Goal: Task Accomplishment & Management: Complete application form

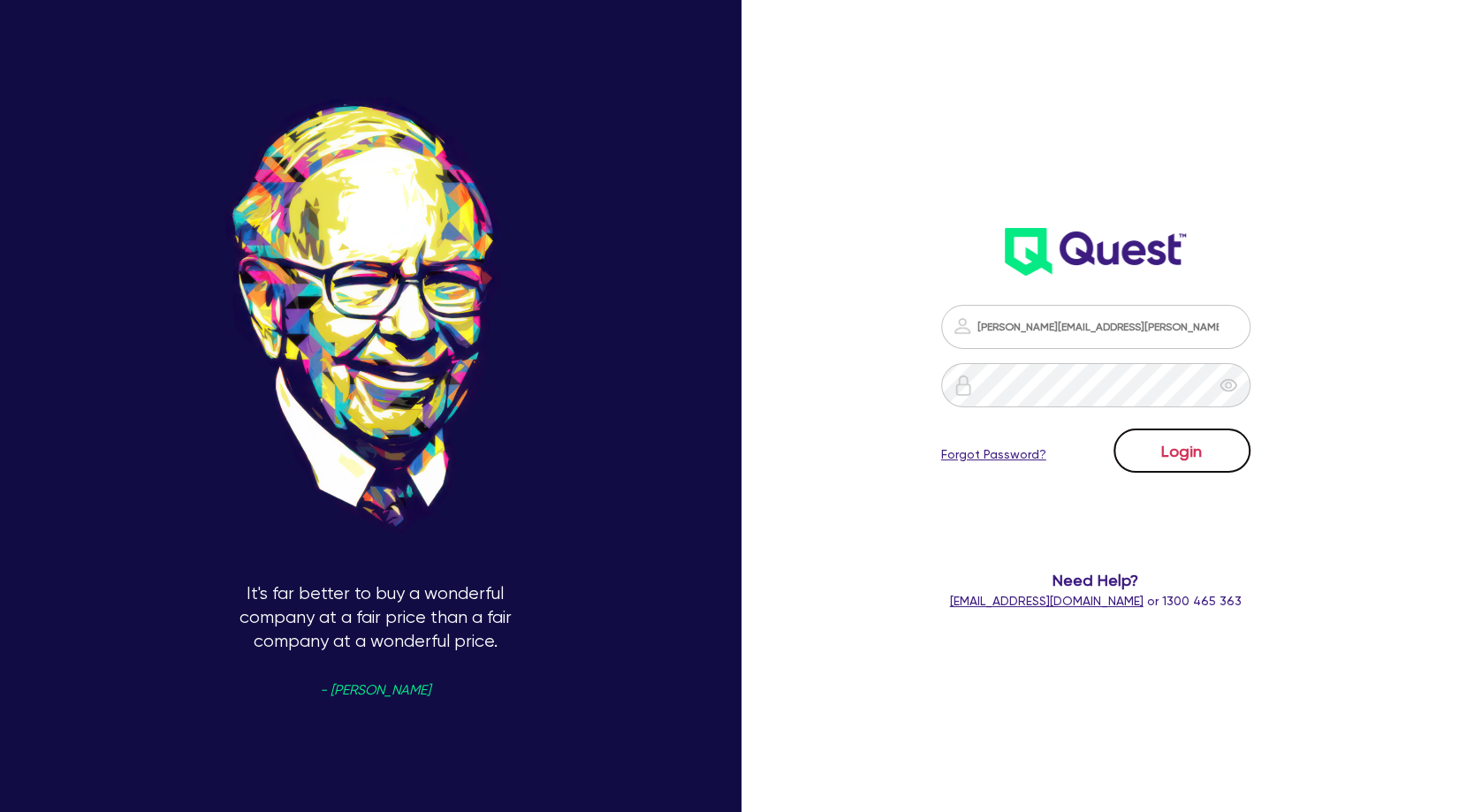
click at [1178, 451] on button "Login" at bounding box center [1181, 450] width 137 height 44
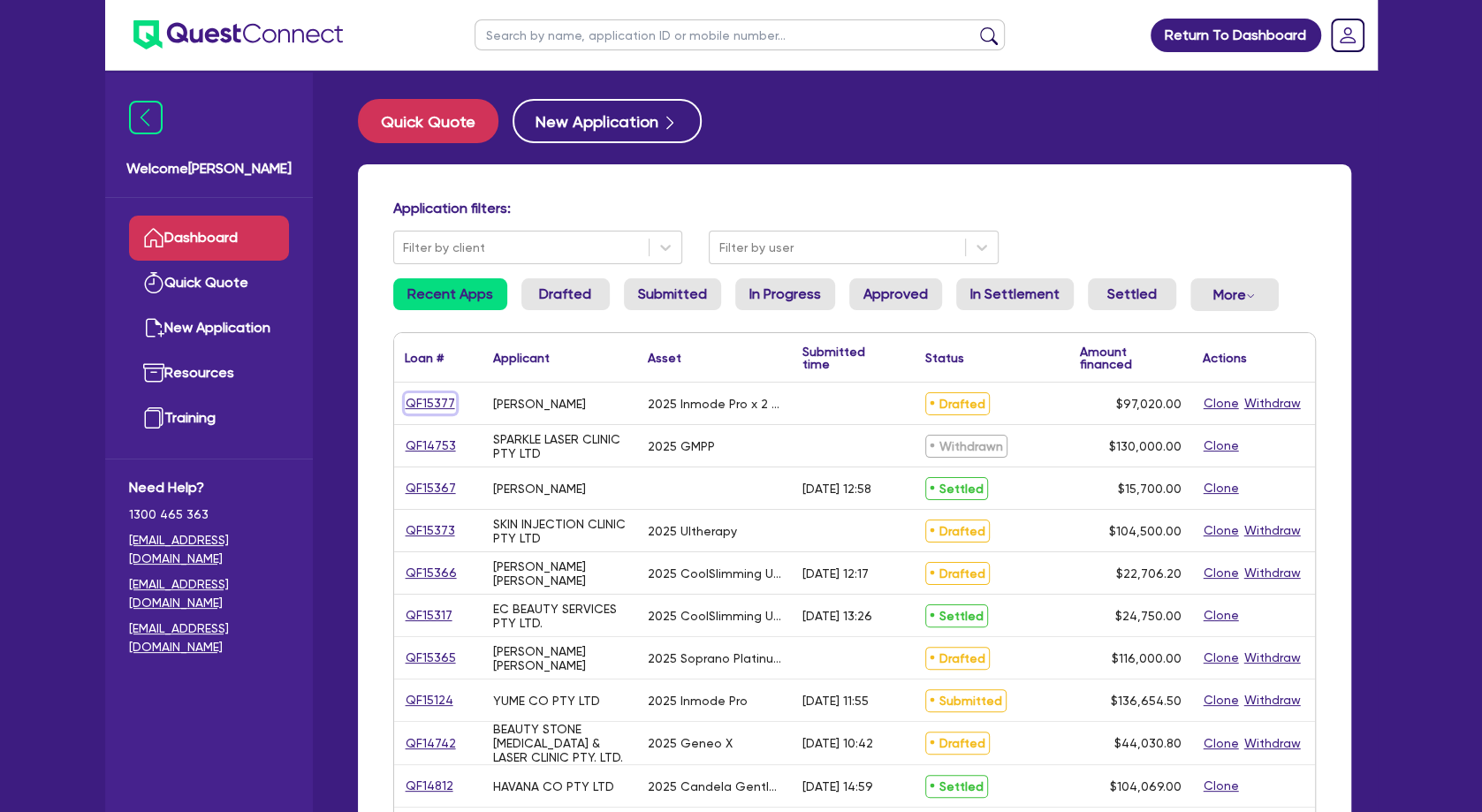
click at [437, 405] on link "QF15377" at bounding box center [431, 403] width 52 height 20
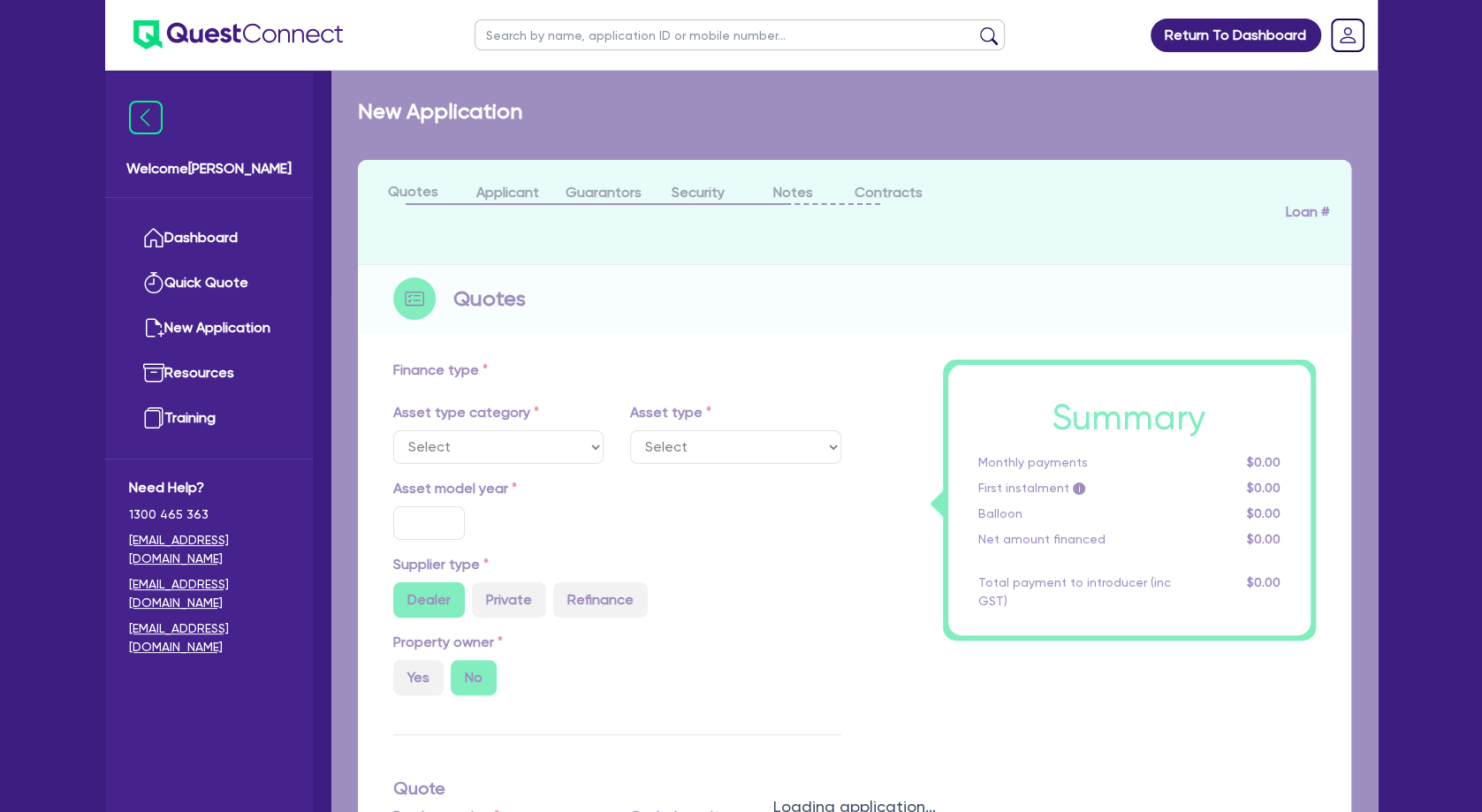
select select "SECONDARY_ASSETS"
type input "2025"
type input "107,800"
type input "10,780"
type input "5"
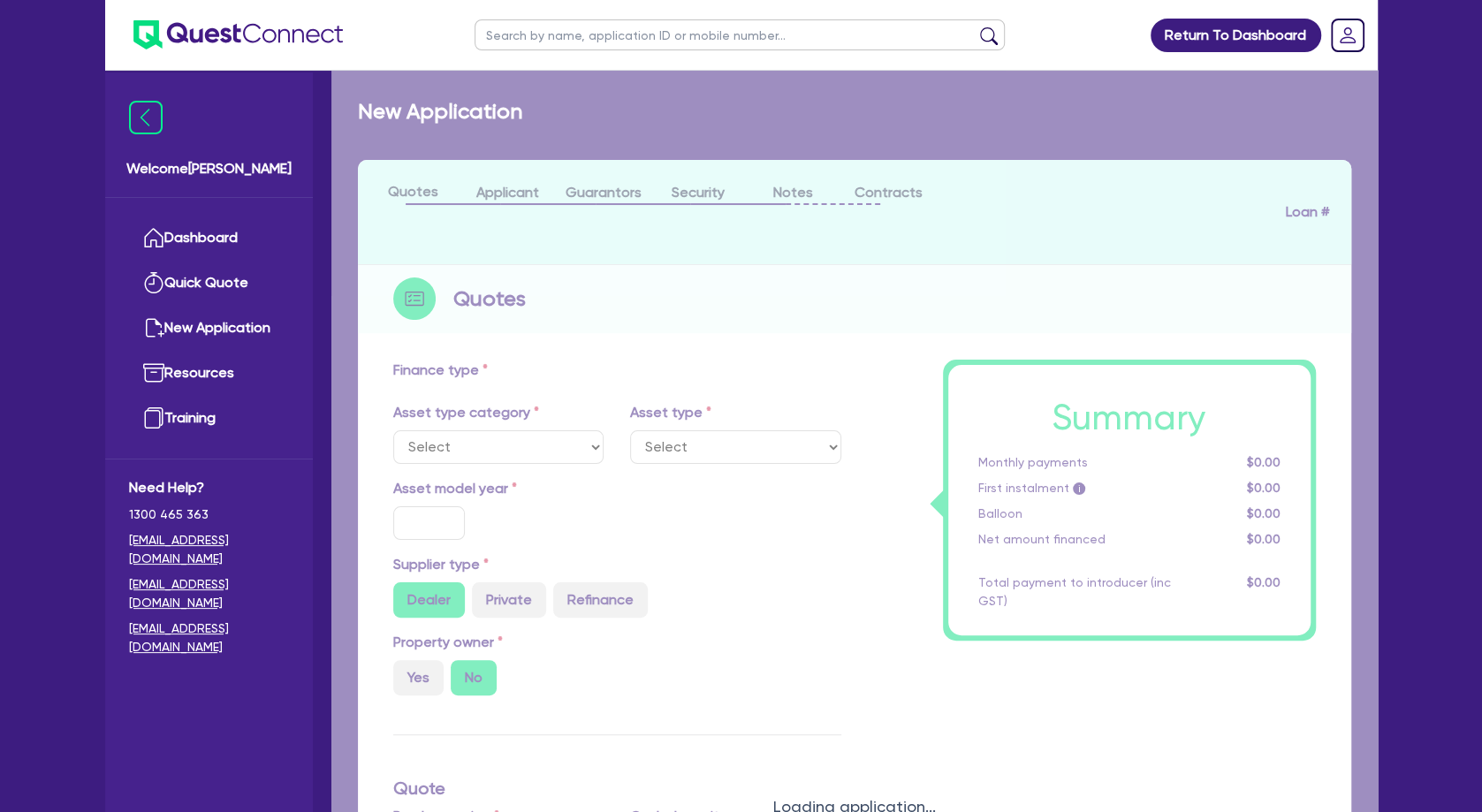
type input "4,851"
type input "8.49"
select select "MEDICAL_DENTAL_LABORATORY_EQUIPMENT"
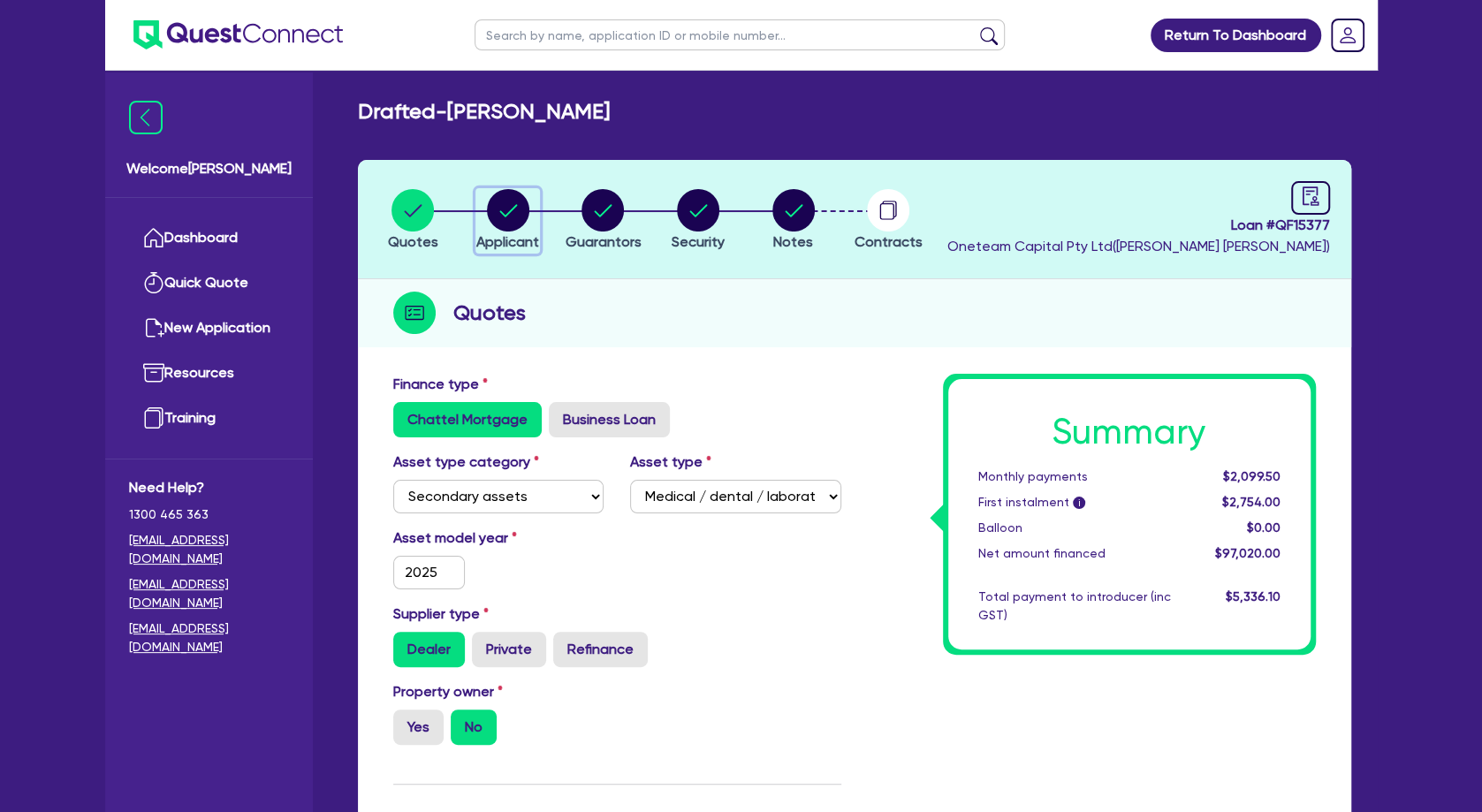
click at [496, 209] on circle "button" at bounding box center [508, 210] width 42 height 42
select select "SOLE_TRADER"
select select "HEALTH_BEAUTY"
select select "HAIR_BEAUTY_SALONS"
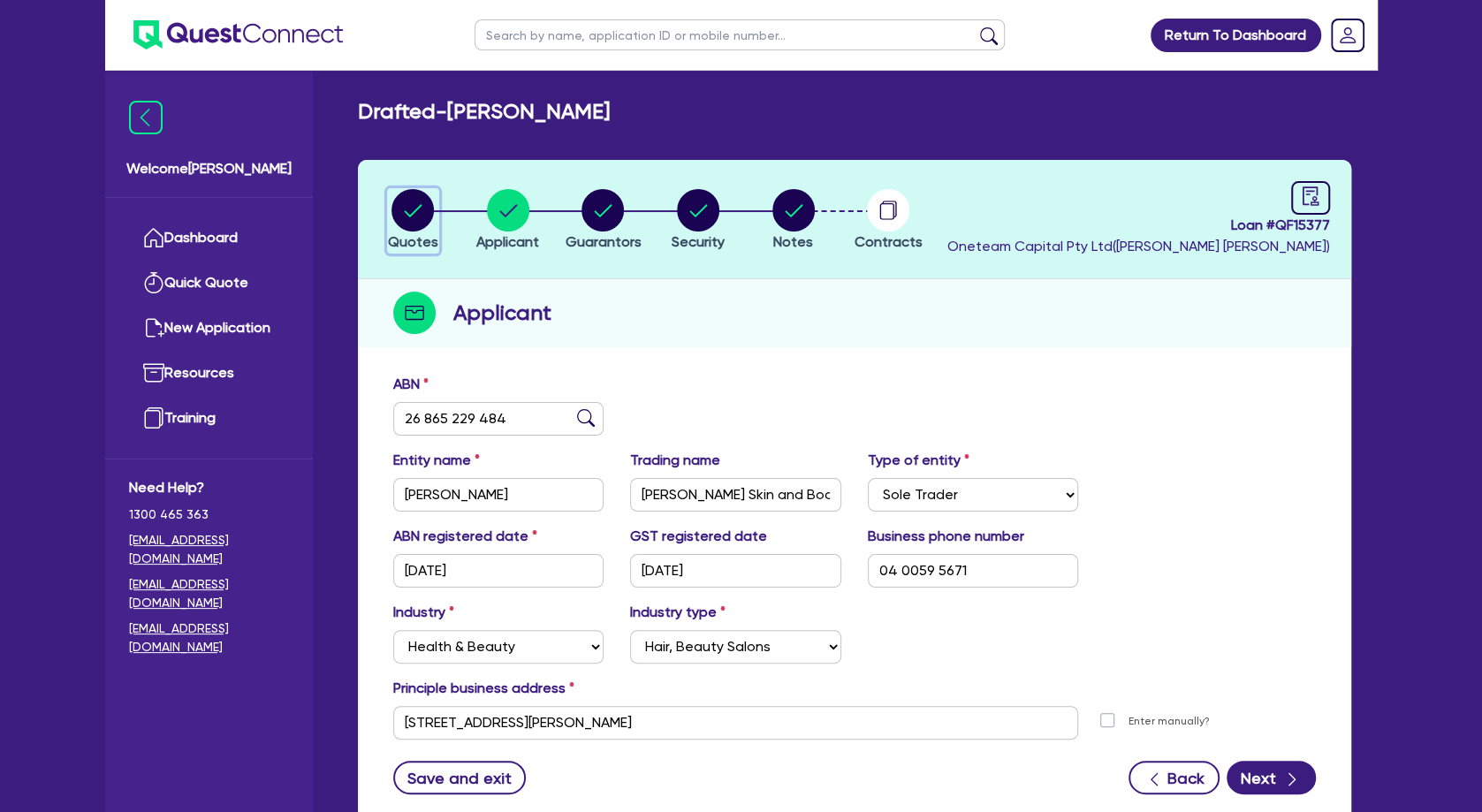
click at [412, 203] on circle "button" at bounding box center [412, 210] width 42 height 42
select select "SECONDARY_ASSETS"
select select "MEDICAL_DENTAL_LABORATORY_EQUIPMENT"
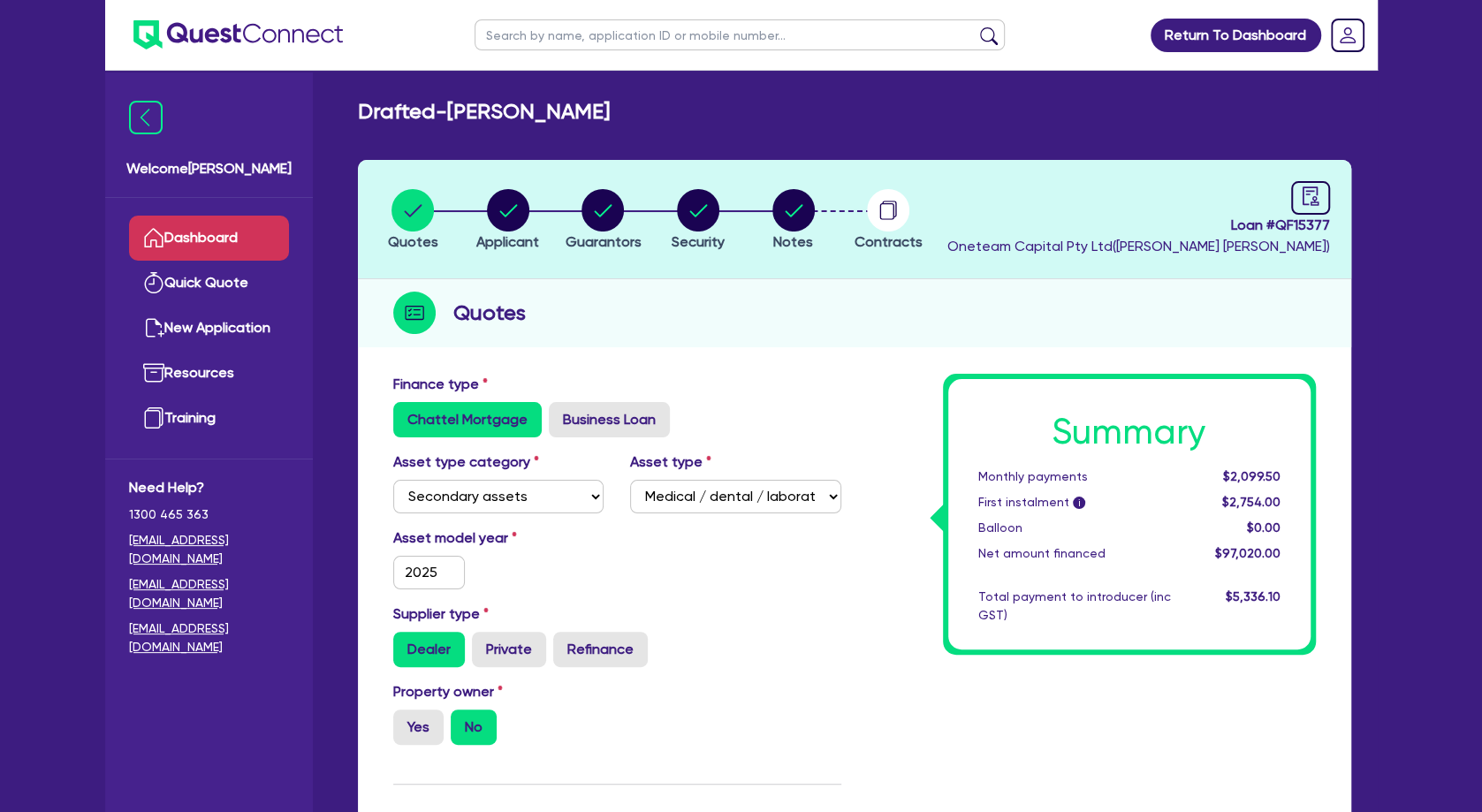
click at [240, 239] on link "Dashboard" at bounding box center [209, 238] width 160 height 45
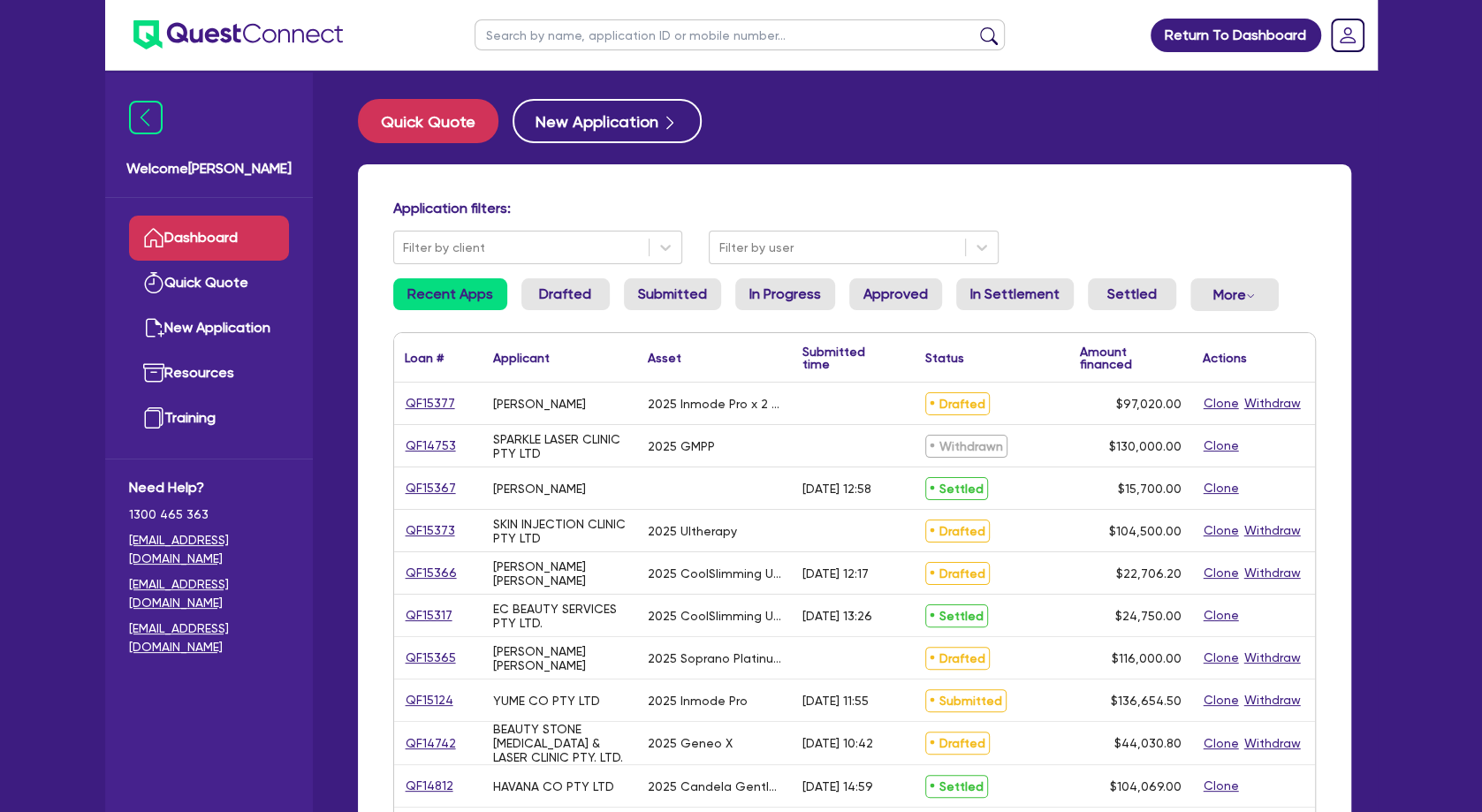
click at [461, 526] on div "QF15373" at bounding box center [438, 531] width 66 height 20
click at [449, 528] on link "QF15373" at bounding box center [431, 531] width 52 height 20
select select "TERTIARY_ASSETS"
select select "BEAUTY_EQUIPMENT"
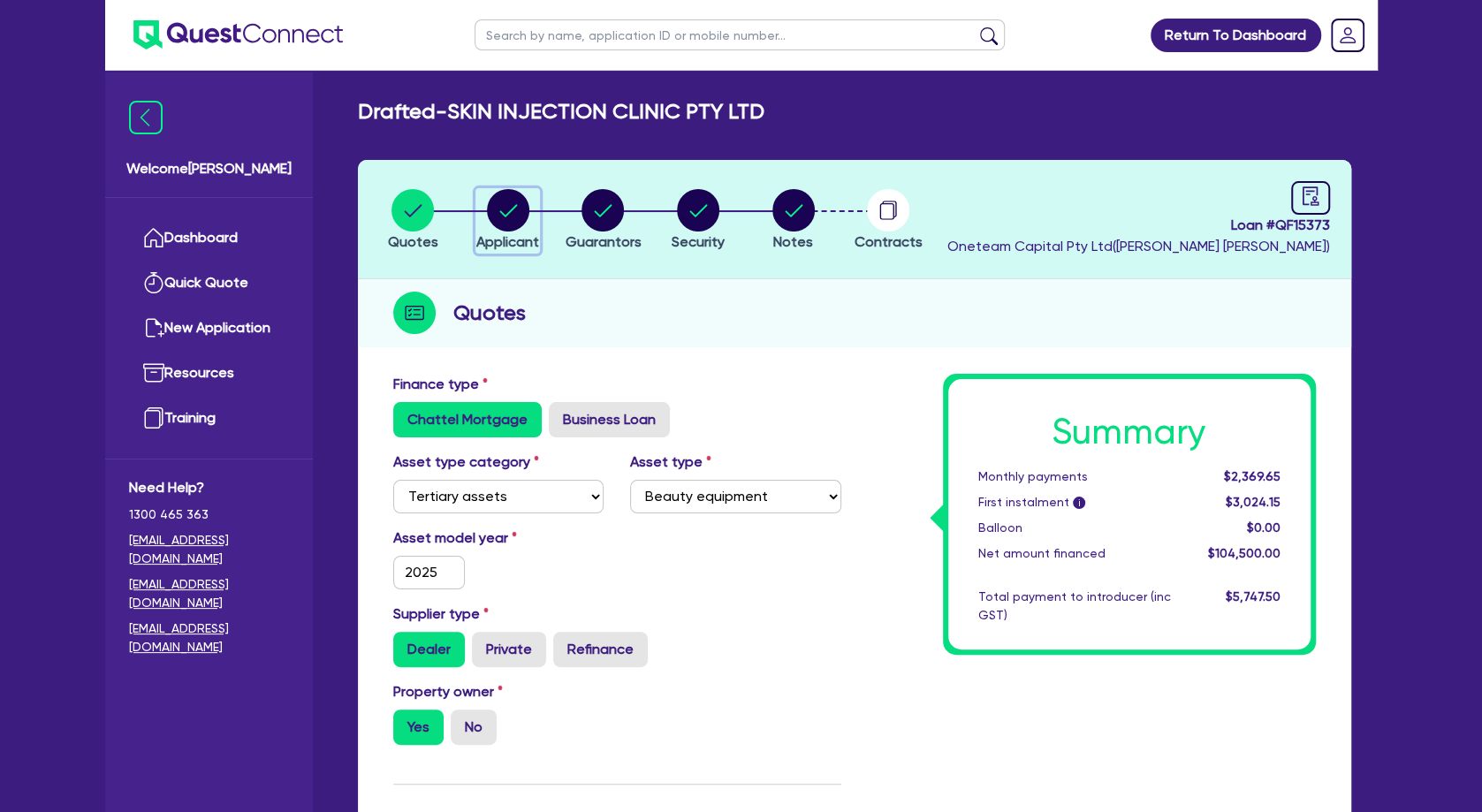
click at [499, 206] on circle "button" at bounding box center [508, 210] width 42 height 42
select select "COMPANY"
select select "HEALTH_BEAUTY"
select select "HAIR_BEAUTY_SALONS"
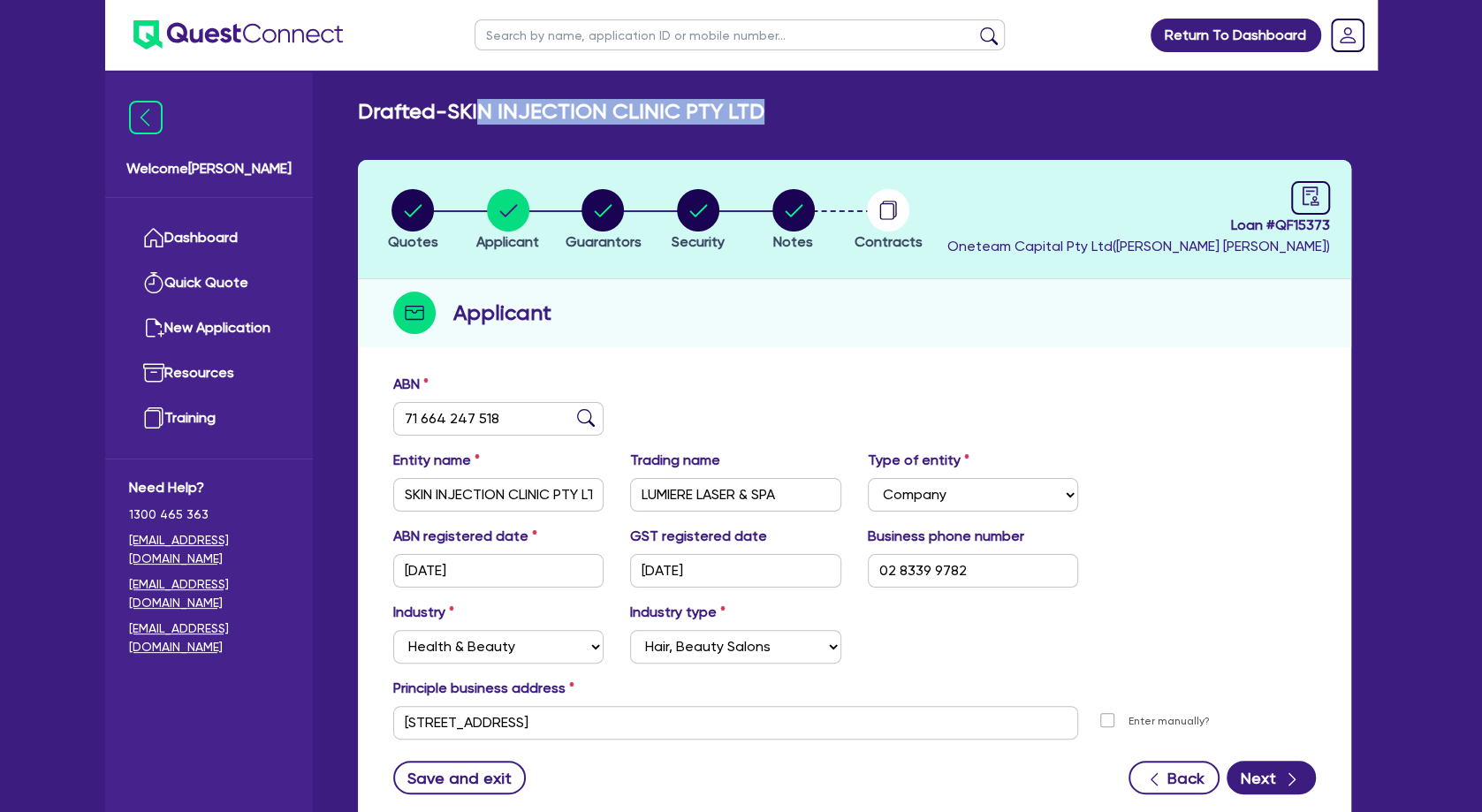
drag, startPoint x: 805, startPoint y: 106, endPoint x: 498, endPoint y: 130, distance: 307.9
click at [495, 111] on div "Drafted - SKIN INJECTION CLINIC PTY LTD" at bounding box center [854, 112] width 1020 height 26
click at [463, 421] on input "71 664 247 518" at bounding box center [498, 419] width 211 height 33
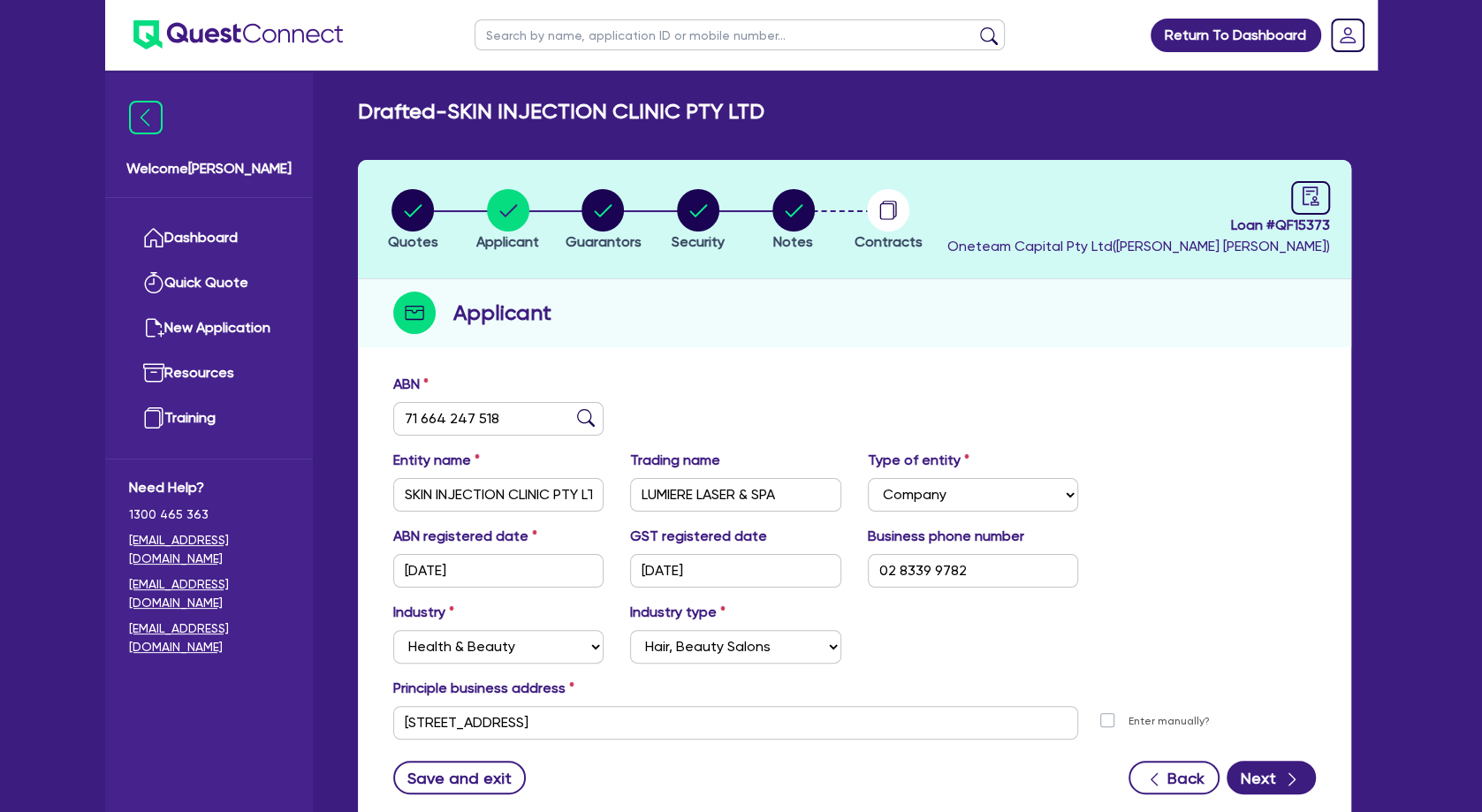
drag, startPoint x: 601, startPoint y: 320, endPoint x: 605, endPoint y: 268, distance: 52.2
click at [601, 314] on div "Applicant" at bounding box center [855, 314] width 993 height 68
click at [601, 211] on circle "button" at bounding box center [603, 210] width 42 height 42
select select "MRS"
select select "[GEOGRAPHIC_DATA]"
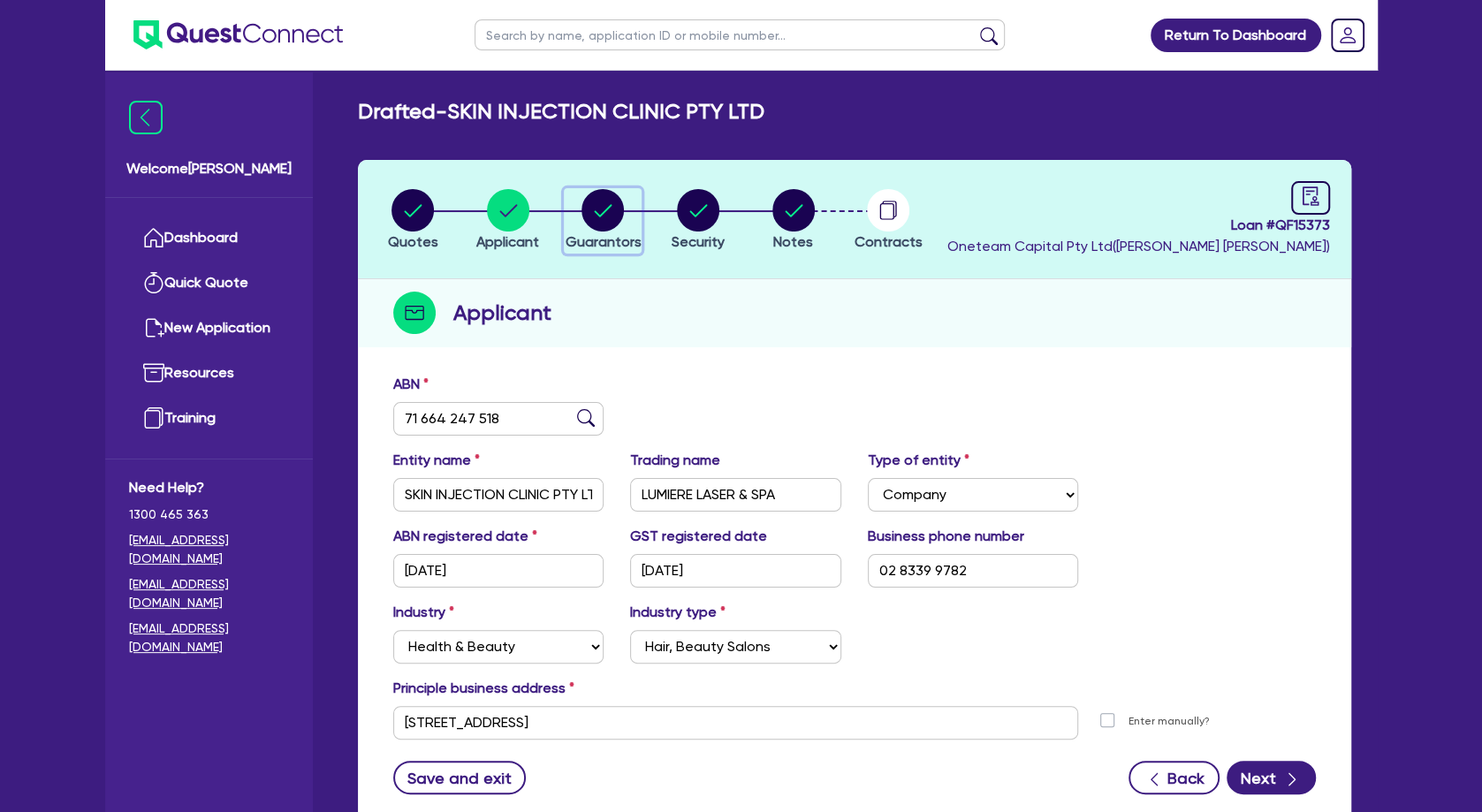
select select "SINGLE"
select select "PROPERTY"
select select "CASH"
select select "VEHICLE"
select select "HOUSEHOLD_PERSONAL"
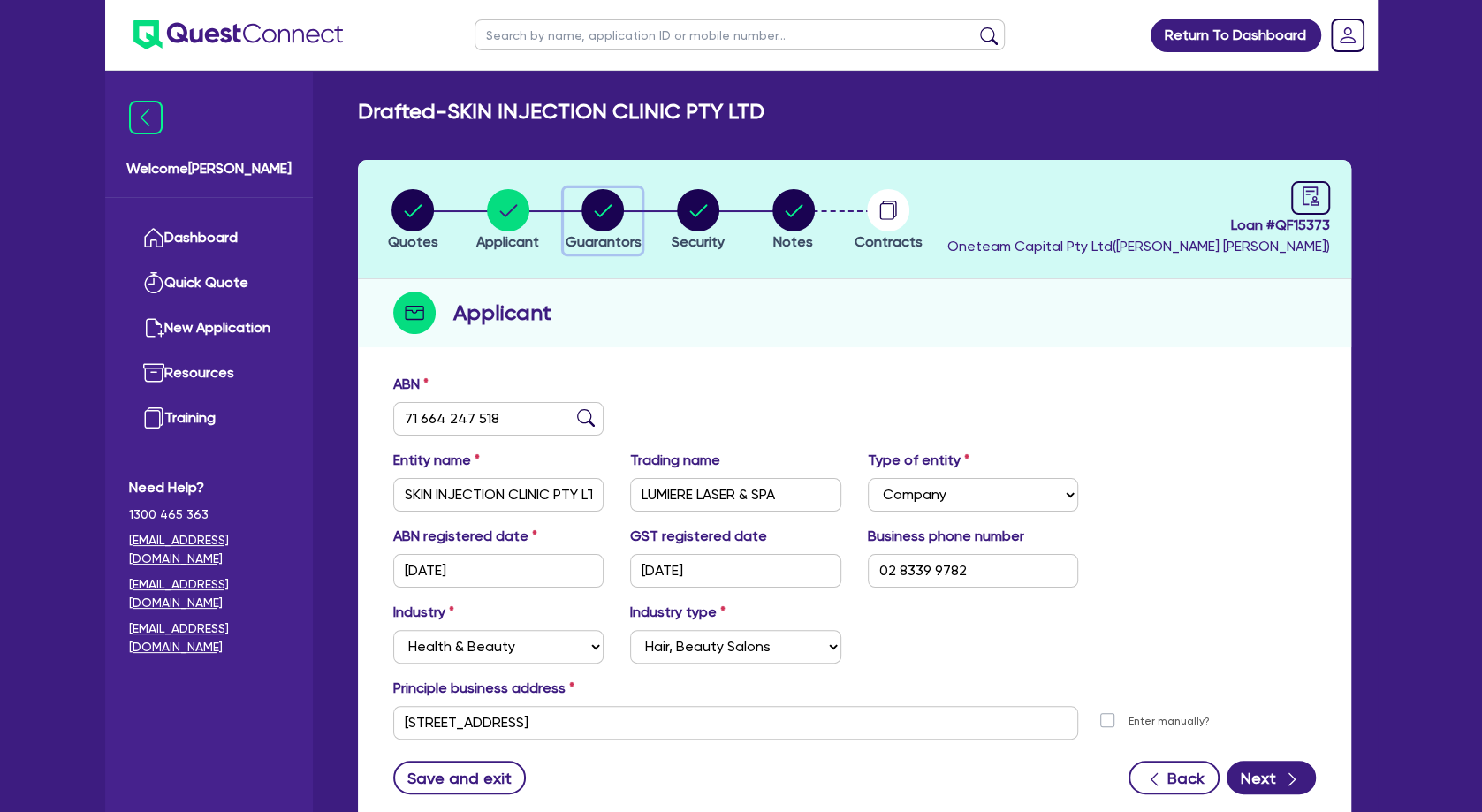
select select "MORTGAGE"
select select "VEHICLE_LOAN"
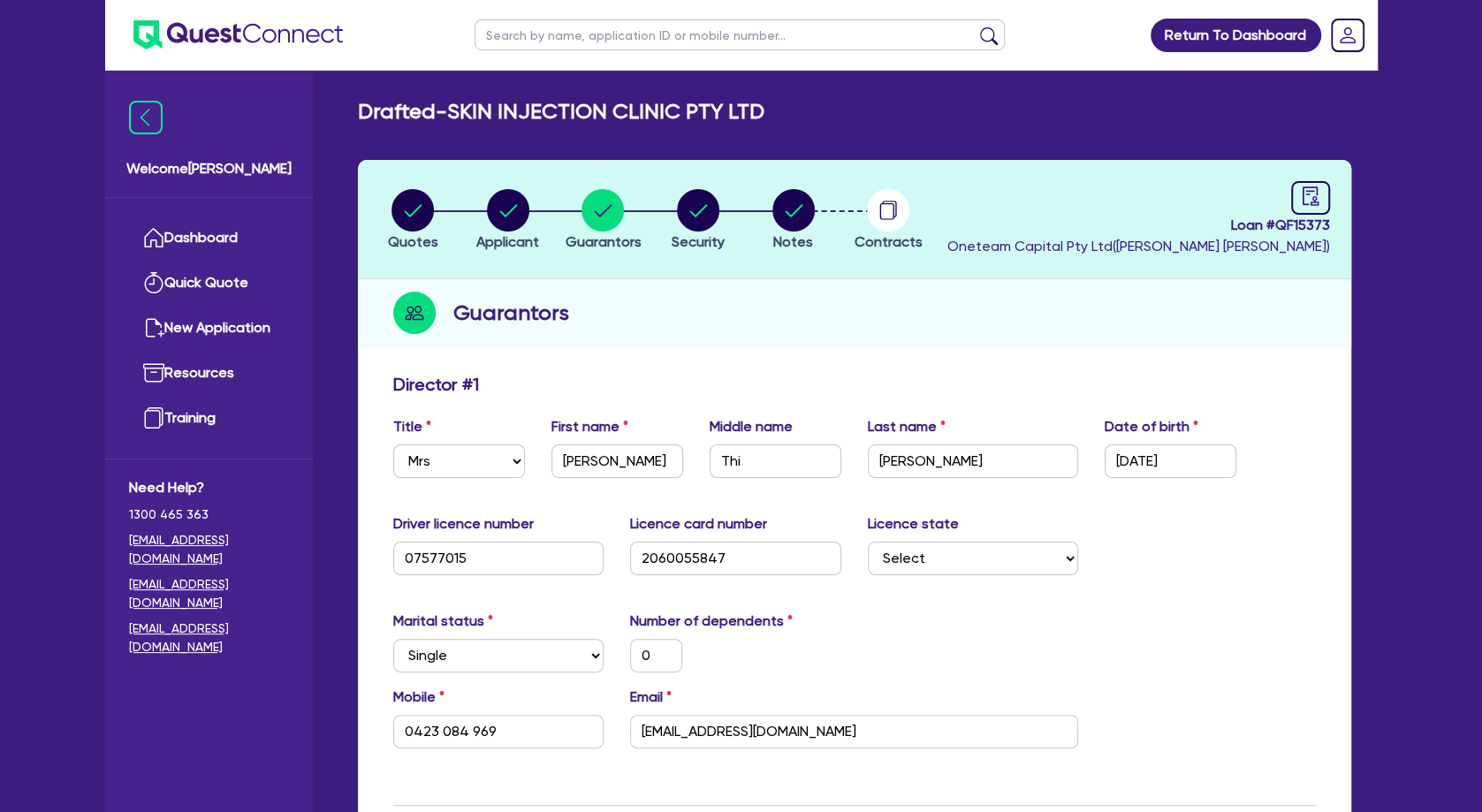
click at [548, 315] on h2 "Guarantors" at bounding box center [510, 313] width 115 height 31
click at [238, 236] on link "Dashboard" at bounding box center [209, 238] width 160 height 45
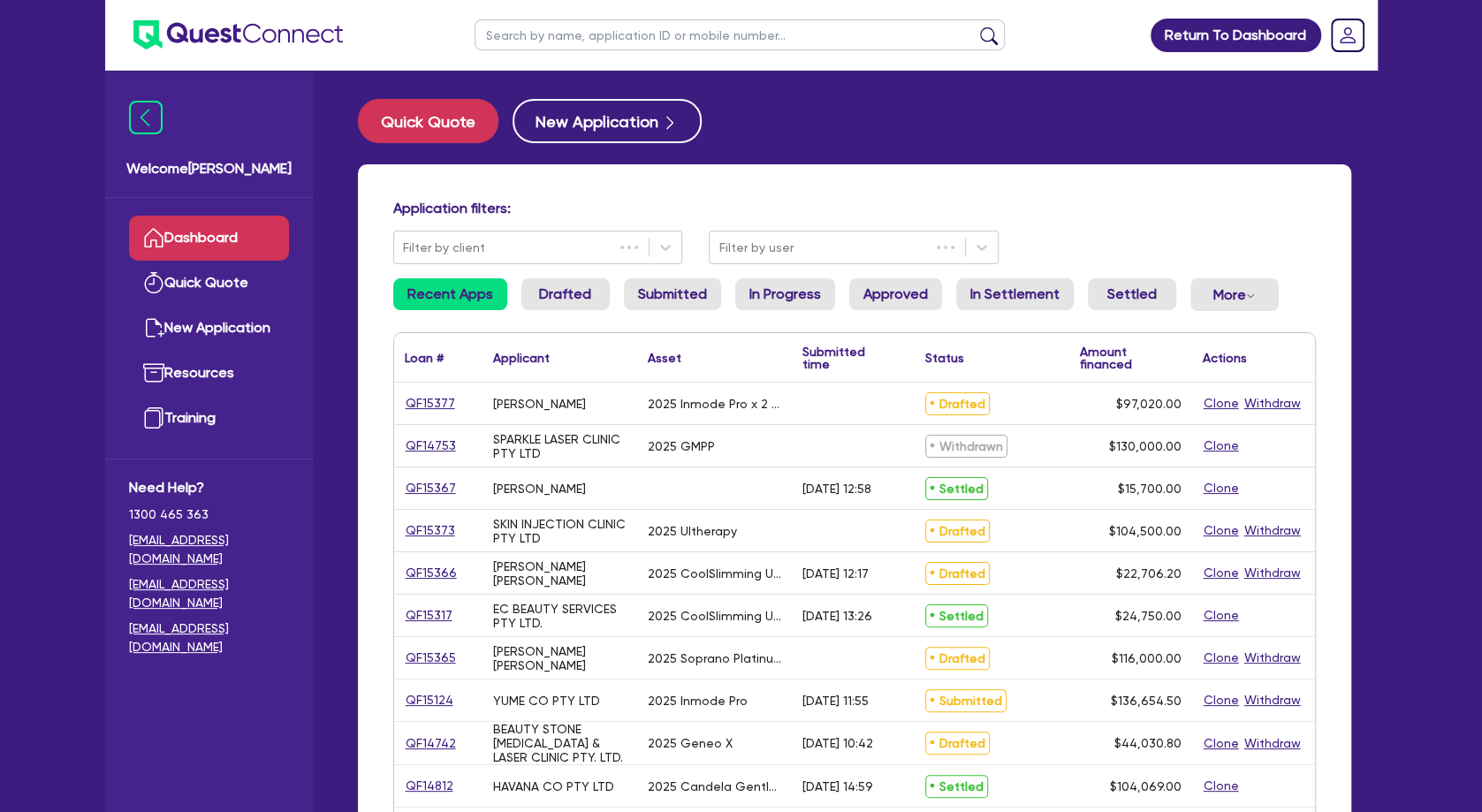
click at [592, 37] on input "text" at bounding box center [739, 35] width 531 height 31
click at [974, 27] on button "submit" at bounding box center [988, 39] width 29 height 25
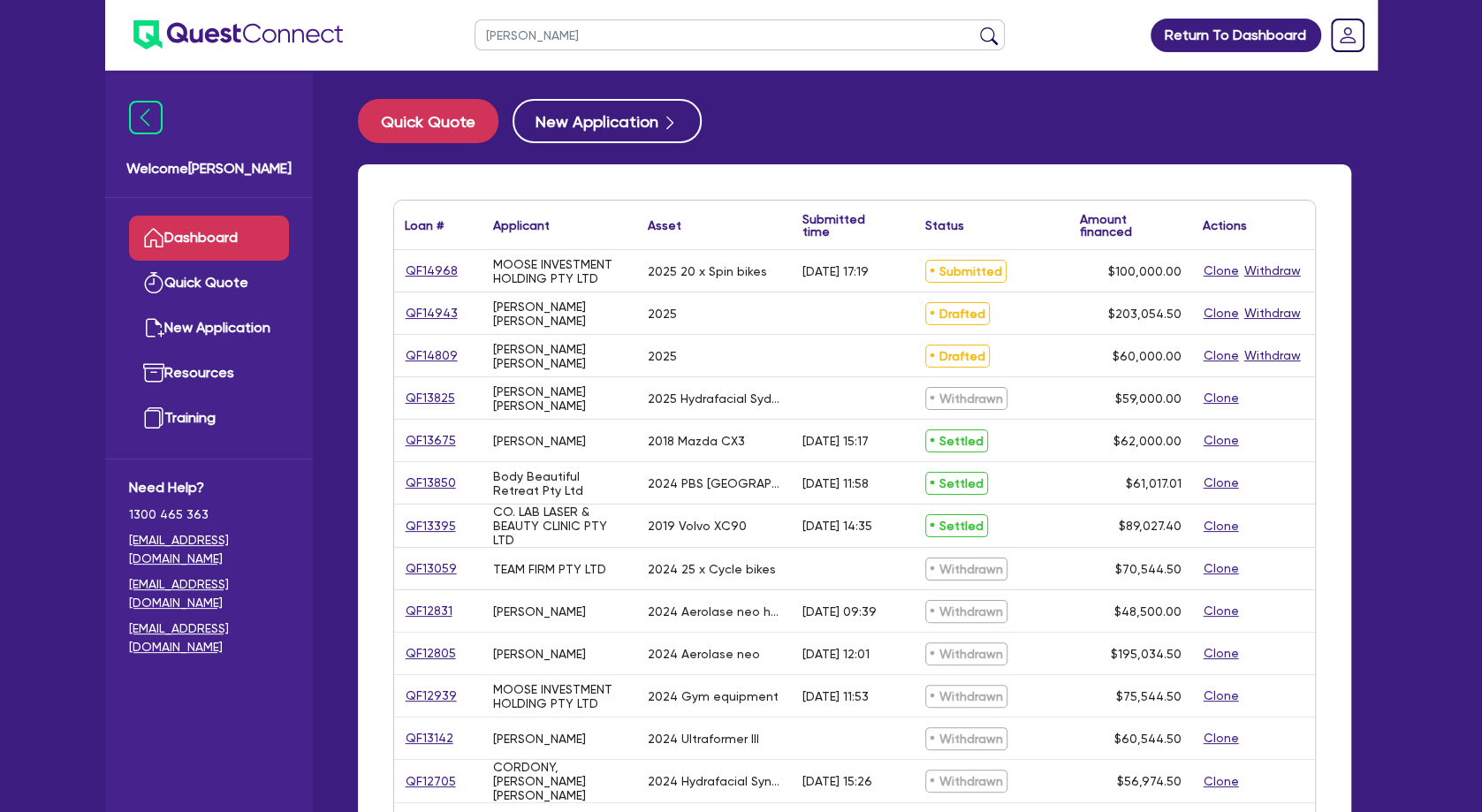
type input "[PERSON_NAME]"
click at [974, 27] on button "submit" at bounding box center [988, 39] width 29 height 25
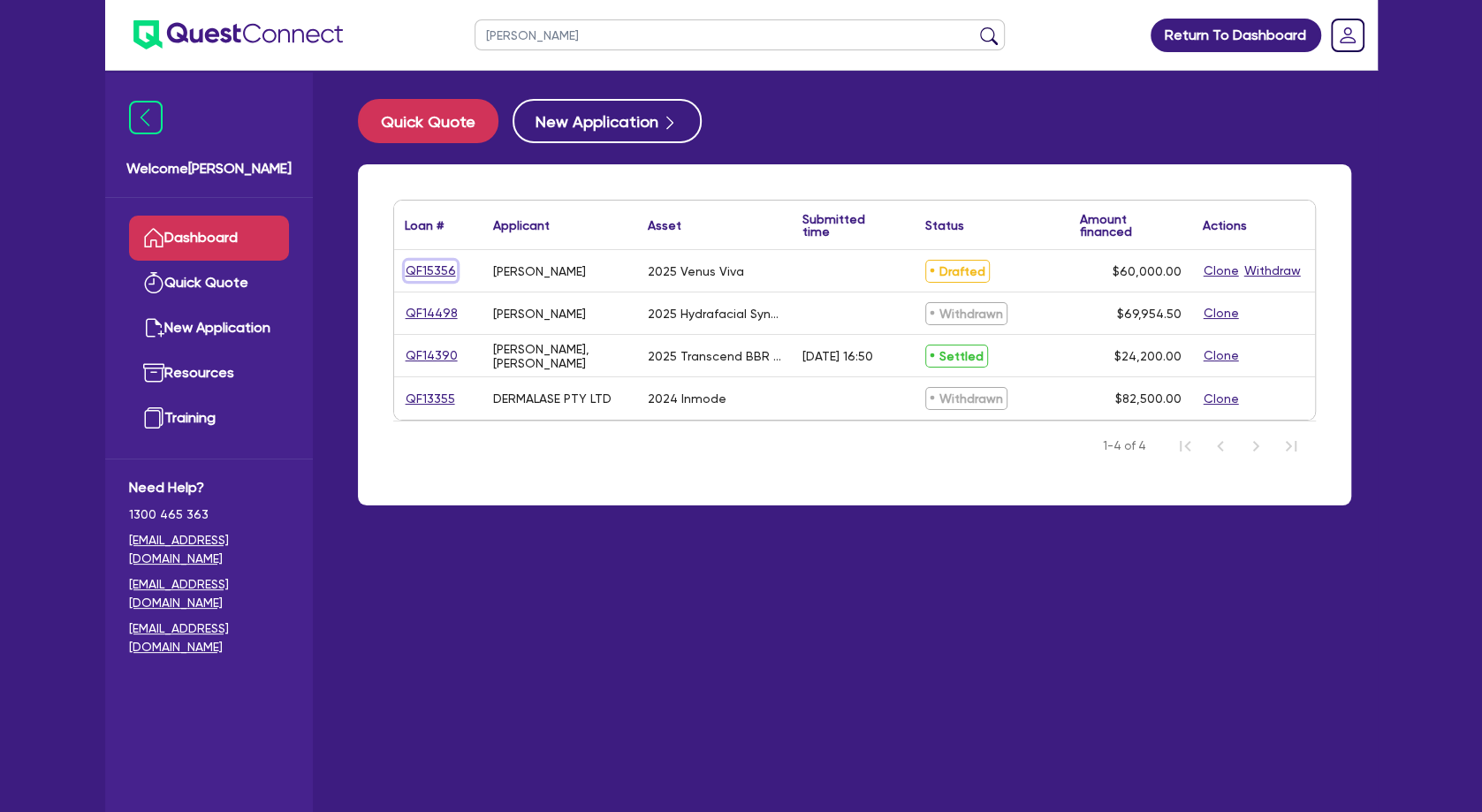
click at [427, 273] on link "QF15356" at bounding box center [431, 270] width 52 height 20
select select "TERTIARY_ASSETS"
select select "BEAUTY_EQUIPMENT"
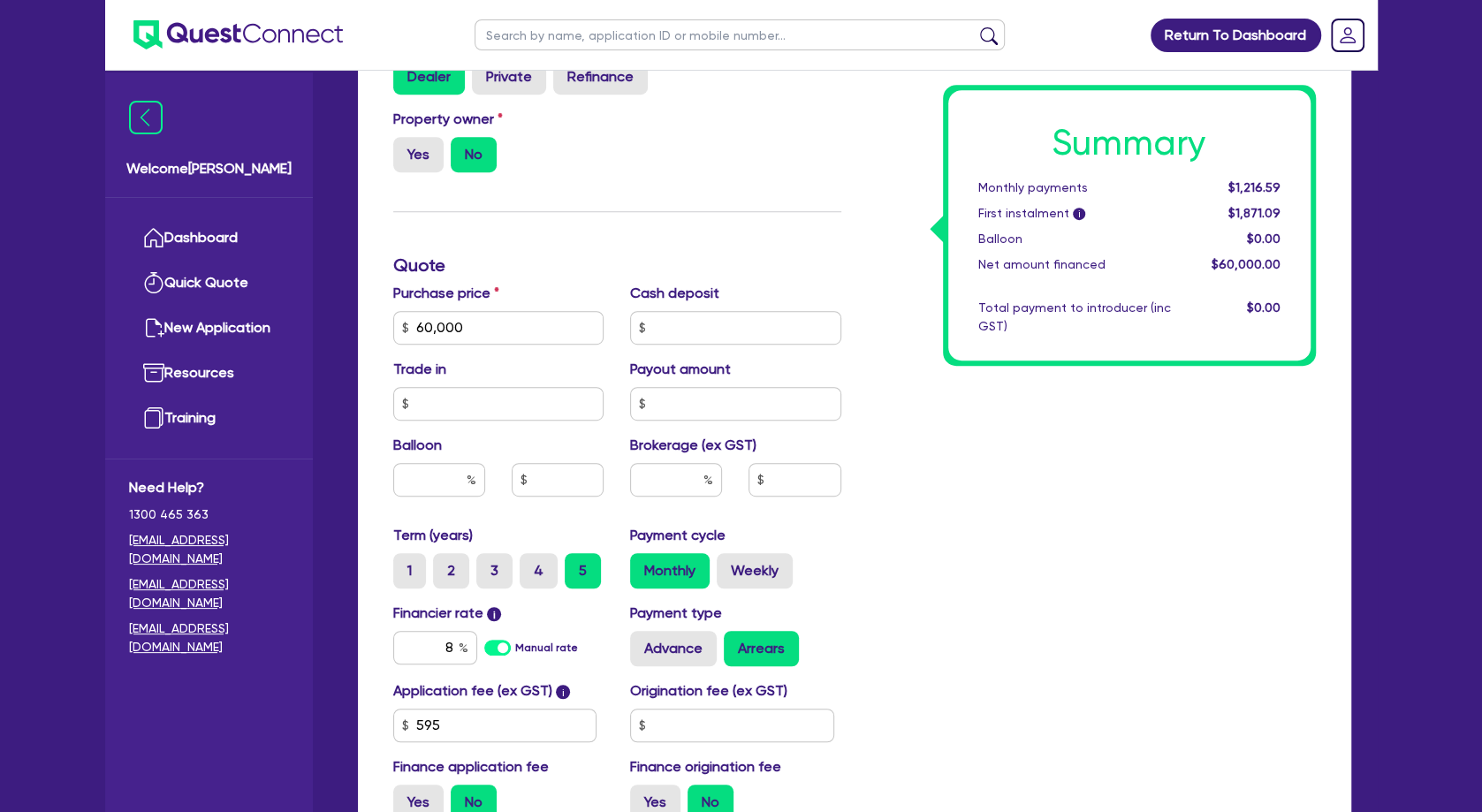
scroll to position [668, 0]
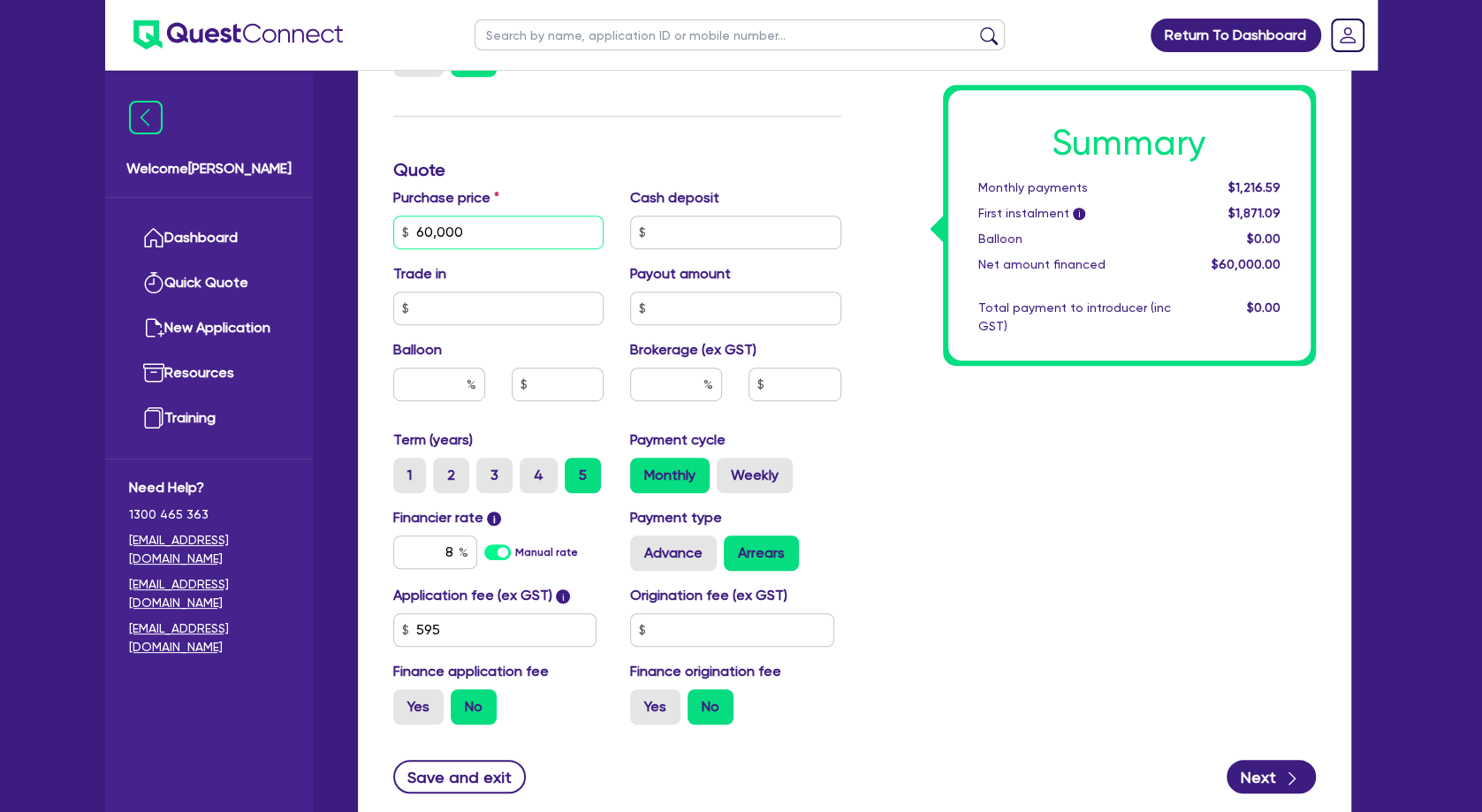
click at [489, 235] on input "60,000" at bounding box center [498, 233] width 211 height 33
drag, startPoint x: 509, startPoint y: 238, endPoint x: 400, endPoint y: 235, distance: 109.0
click at [400, 235] on input "60,000" at bounding box center [498, 233] width 211 height 33
click at [529, 245] on input "60,000" at bounding box center [498, 233] width 211 height 33
drag, startPoint x: 525, startPoint y: 245, endPoint x: 404, endPoint y: 220, distance: 123.6
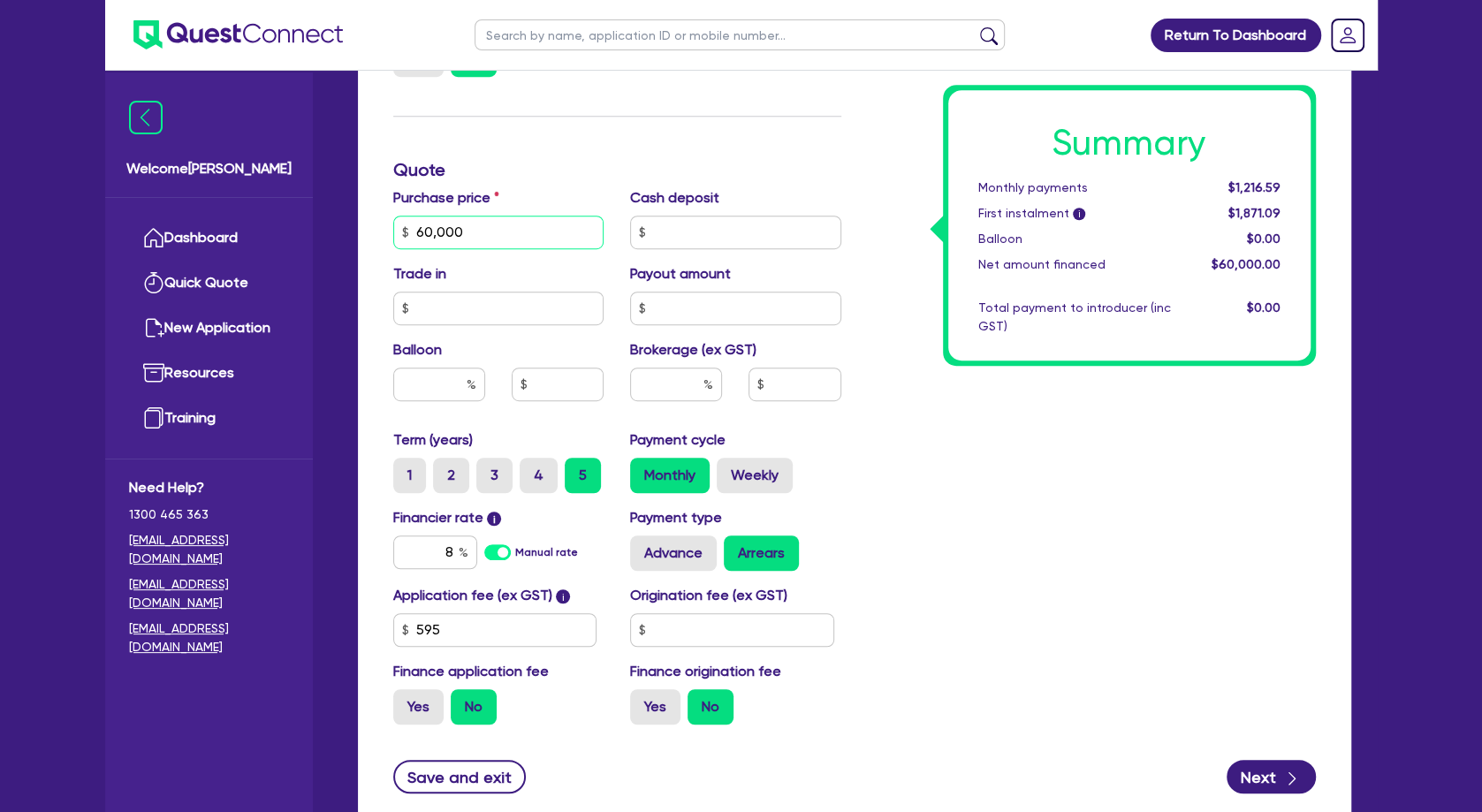
click at [405, 218] on input "60,000" at bounding box center [498, 233] width 211 height 33
type input "69,300"
click at [699, 239] on input "text" at bounding box center [735, 233] width 211 height 33
type input "2"
type input "3,465"
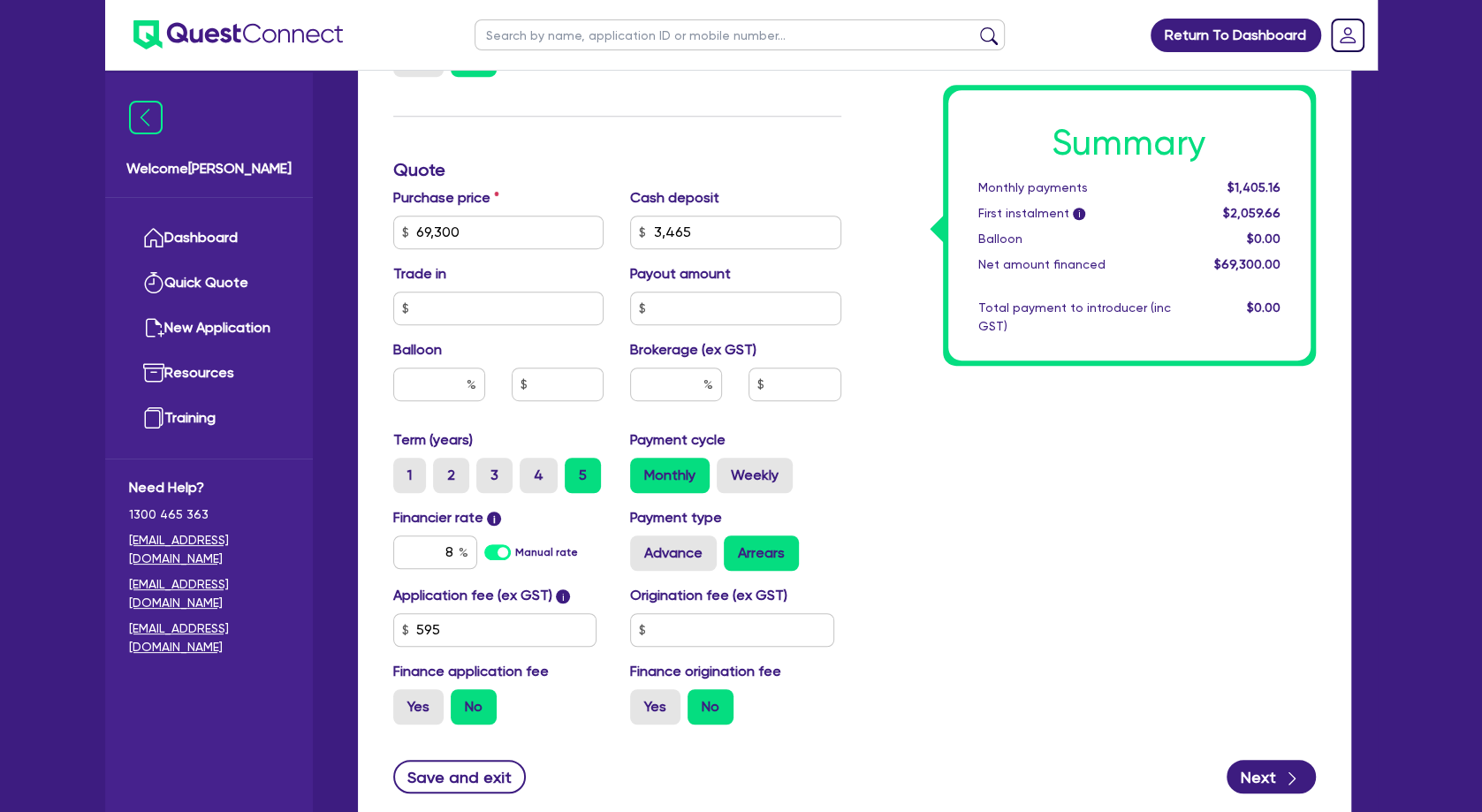
click at [937, 438] on div "Summary Monthly payments $1,405.16 First instalment i $2,059.66 Balloon $0.00 N…" at bounding box center [1092, 221] width 474 height 1033
drag, startPoint x: 436, startPoint y: 543, endPoint x: 496, endPoint y: 550, distance: 60.4
click at [477, 550] on input "8" at bounding box center [435, 552] width 84 height 33
type input "10.5"
click at [659, 391] on input "text" at bounding box center [676, 384] width 92 height 33
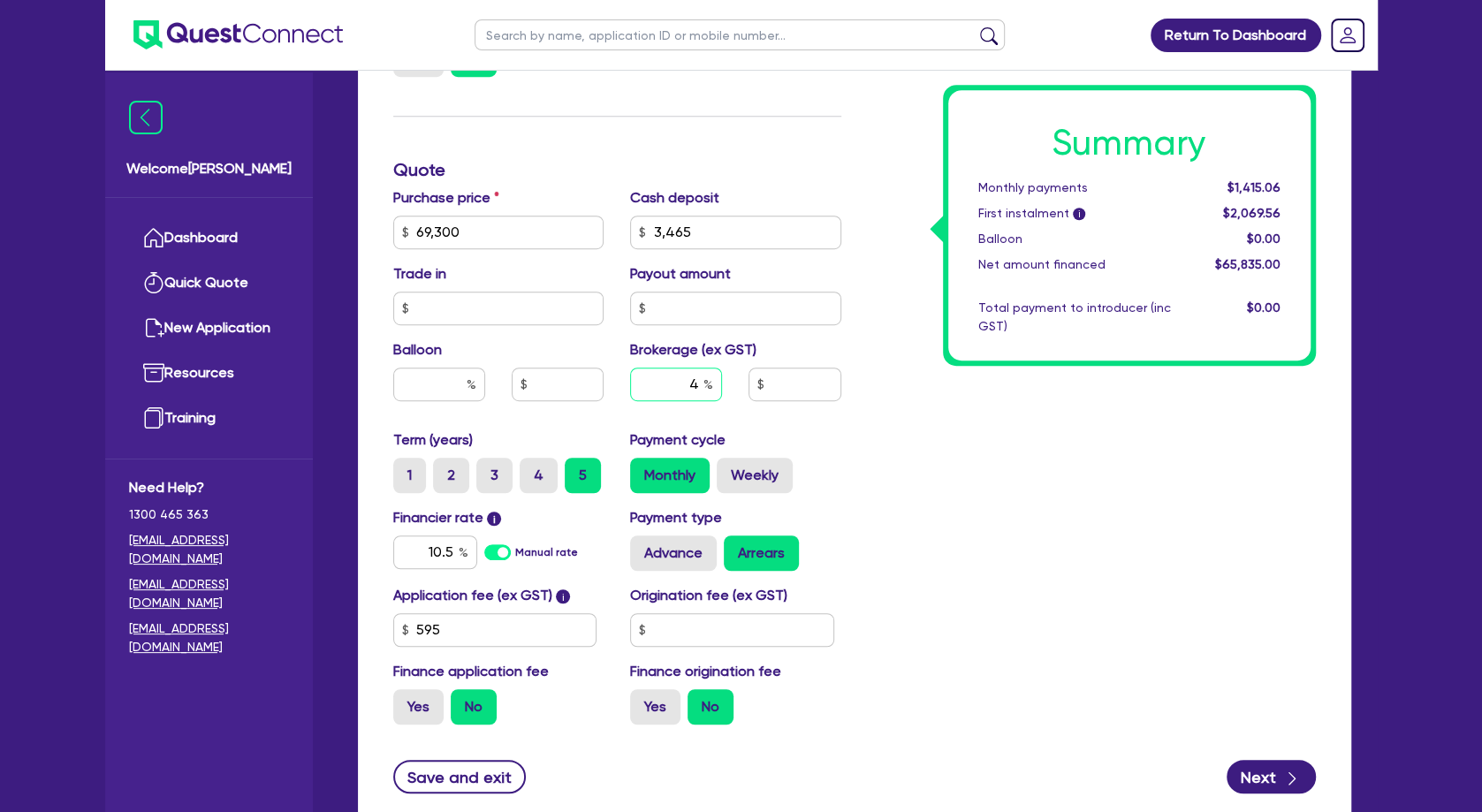
type input "4"
type input "2,633.4"
drag, startPoint x: 933, startPoint y: 463, endPoint x: 876, endPoint y: 477, distance: 58.7
click at [933, 463] on div "Summary Monthly payments $1,415.06 First instalment i $2,069.56 Balloon $0.00 N…" at bounding box center [1092, 221] width 474 height 1033
drag, startPoint x: 560, startPoint y: 627, endPoint x: 382, endPoint y: 608, distance: 179.0
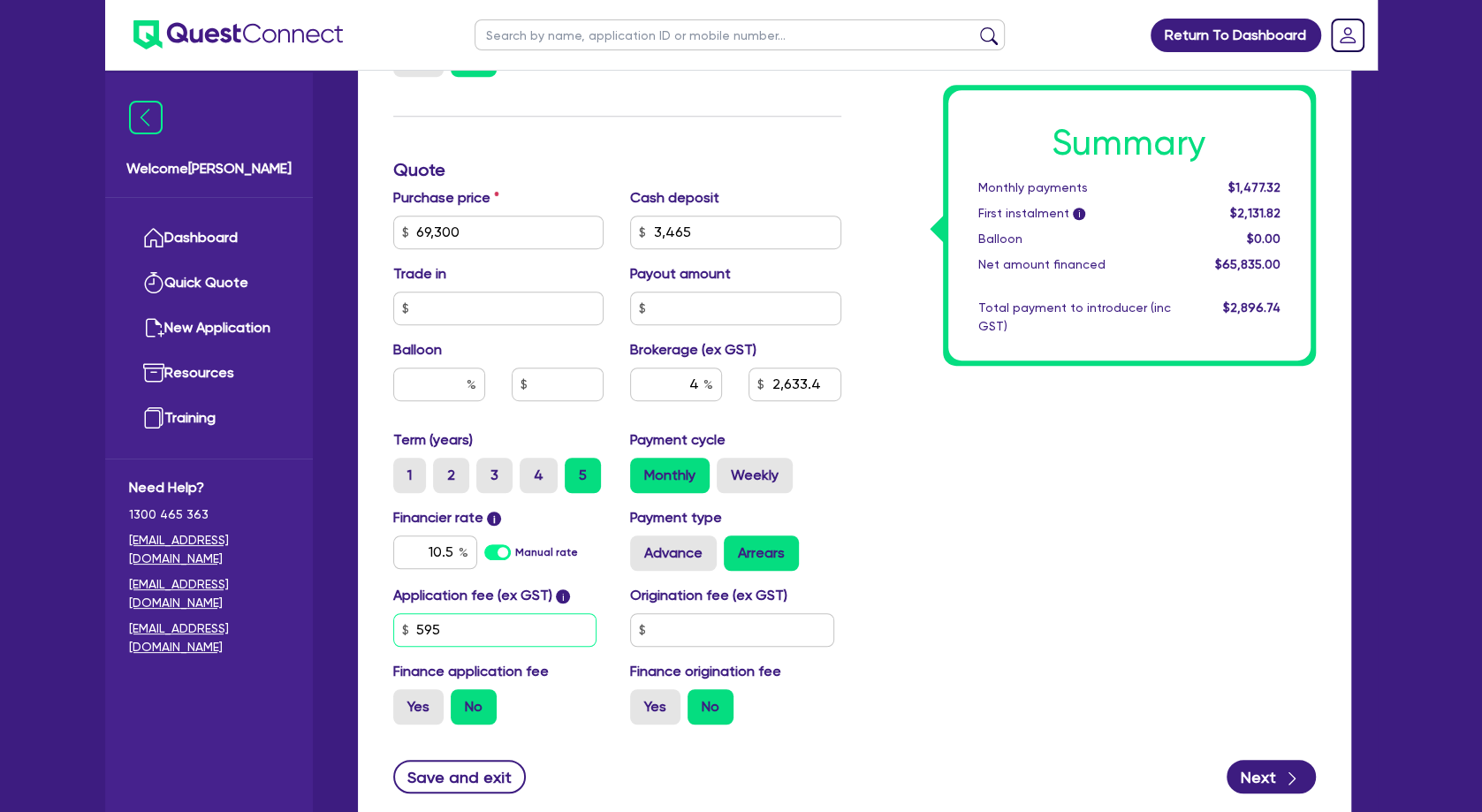
click at [393, 614] on input "595" at bounding box center [495, 630] width 204 height 33
type input "350"
type input "2,633.4"
click at [1060, 586] on div "Summary Monthly payments $1,477.32 First instalment i $2,131.82 Balloon $0.00 N…" at bounding box center [1092, 221] width 474 height 1033
click at [752, 468] on label "Weekly" at bounding box center [755, 475] width 76 height 35
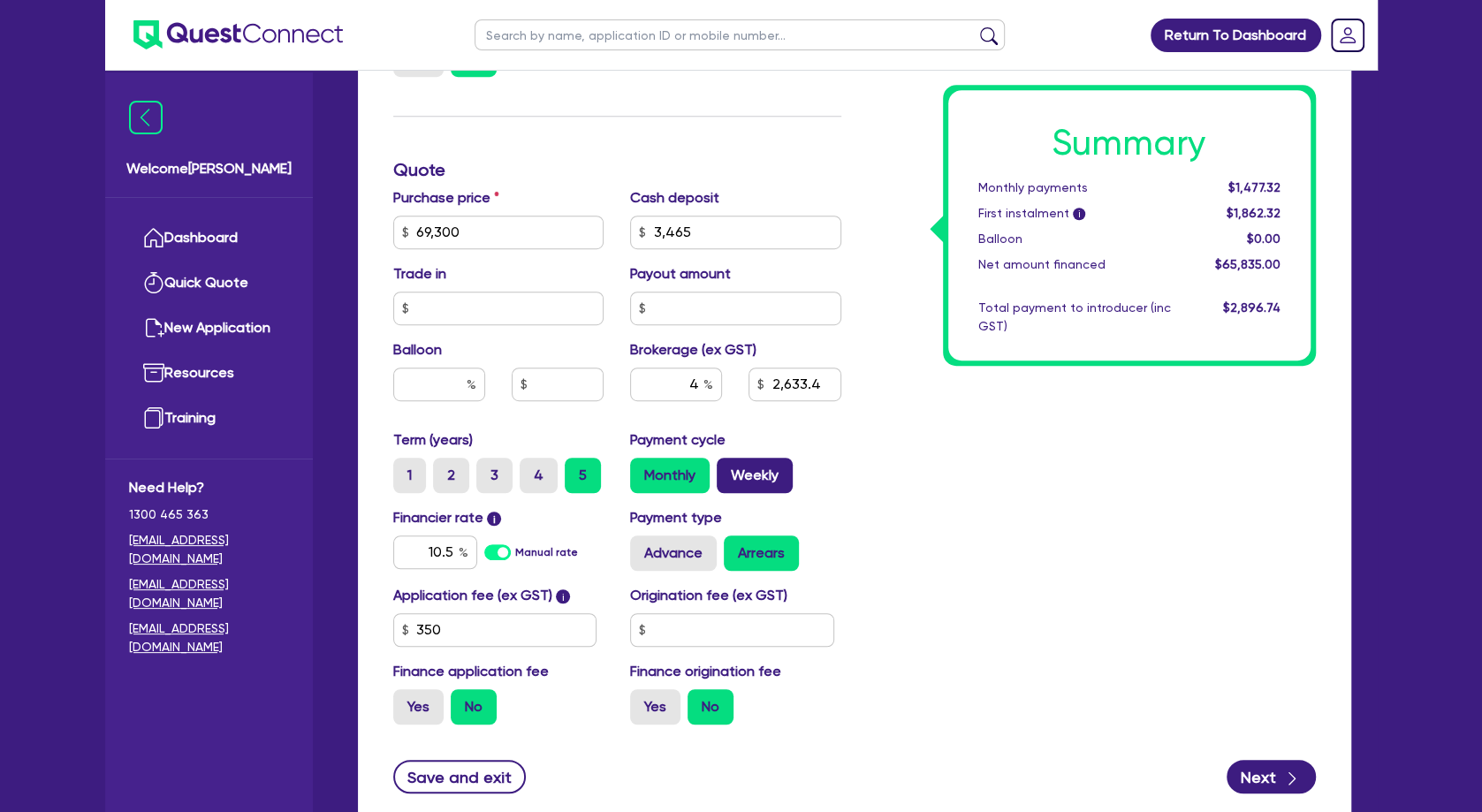
click at [783, 464] on label "Weekly" at bounding box center [755, 475] width 76 height 35
click at [772, 477] on label "Weekly" at bounding box center [755, 475] width 76 height 35
click at [728, 469] on input "Weekly" at bounding box center [723, 463] width 11 height 11
radio input "true"
type input "2,633.4"
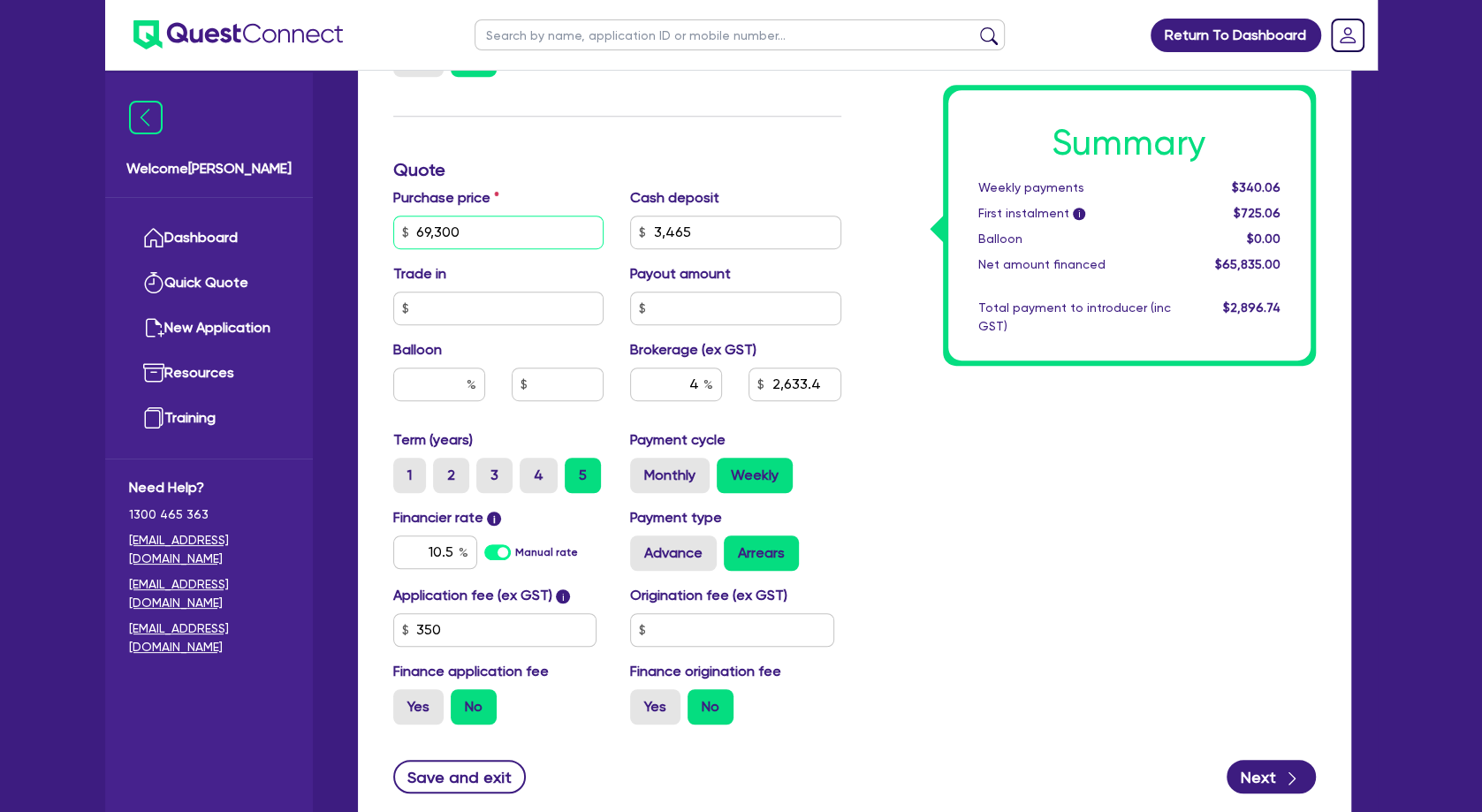
drag, startPoint x: 508, startPoint y: 235, endPoint x: 292, endPoint y: 229, distance: 216.1
click at [393, 238] on input "69,300" at bounding box center [498, 233] width 211 height 33
type input "62,700"
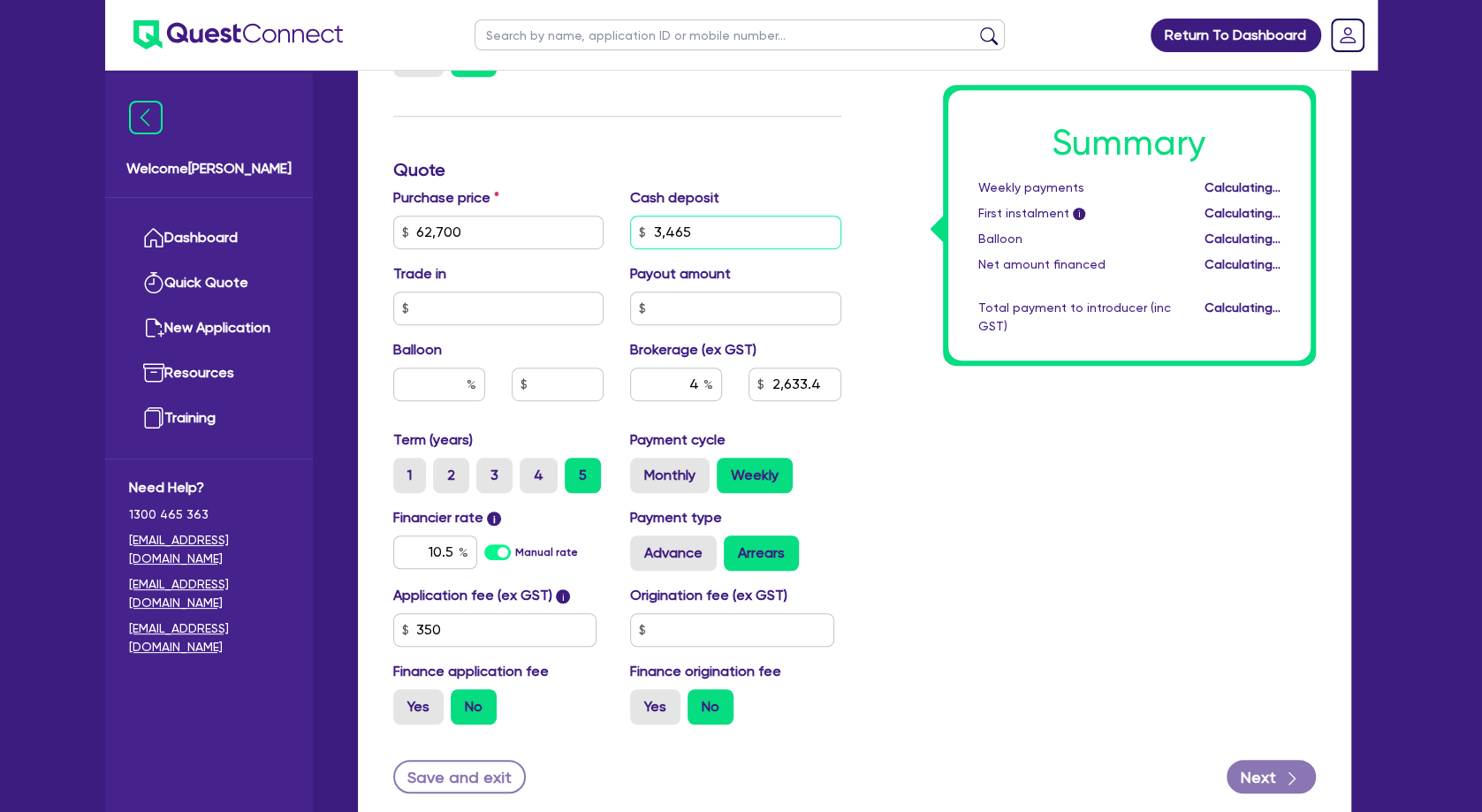
drag, startPoint x: 684, startPoint y: 222, endPoint x: 702, endPoint y: 236, distance: 22.8
click at [684, 224] on input "3,465" at bounding box center [735, 233] width 211 height 33
type input "2,369.4"
drag, startPoint x: 696, startPoint y: 233, endPoint x: 577, endPoint y: 229, distance: 119.1
click at [630, 219] on input "3,465" at bounding box center [735, 233] width 211 height 33
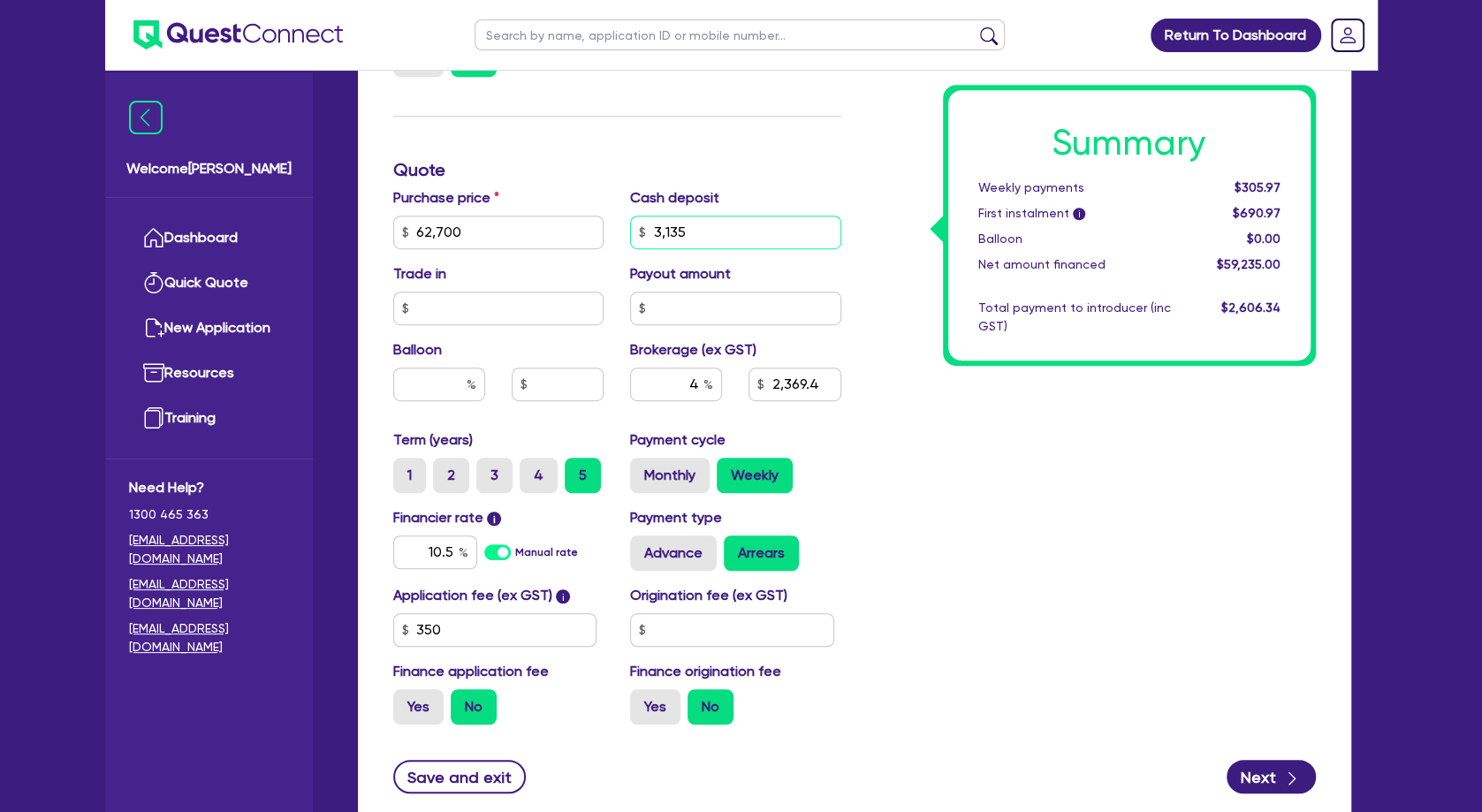
type input "3,135"
type input "2,382.6"
click at [998, 458] on div "Summary Weekly payments $307.67 First instalment i $692.67 Balloon $0.00 Net am…" at bounding box center [1092, 221] width 474 height 1033
click at [680, 469] on label "Monthly" at bounding box center [670, 475] width 79 height 35
click at [680, 476] on label "Monthly" at bounding box center [670, 475] width 79 height 35
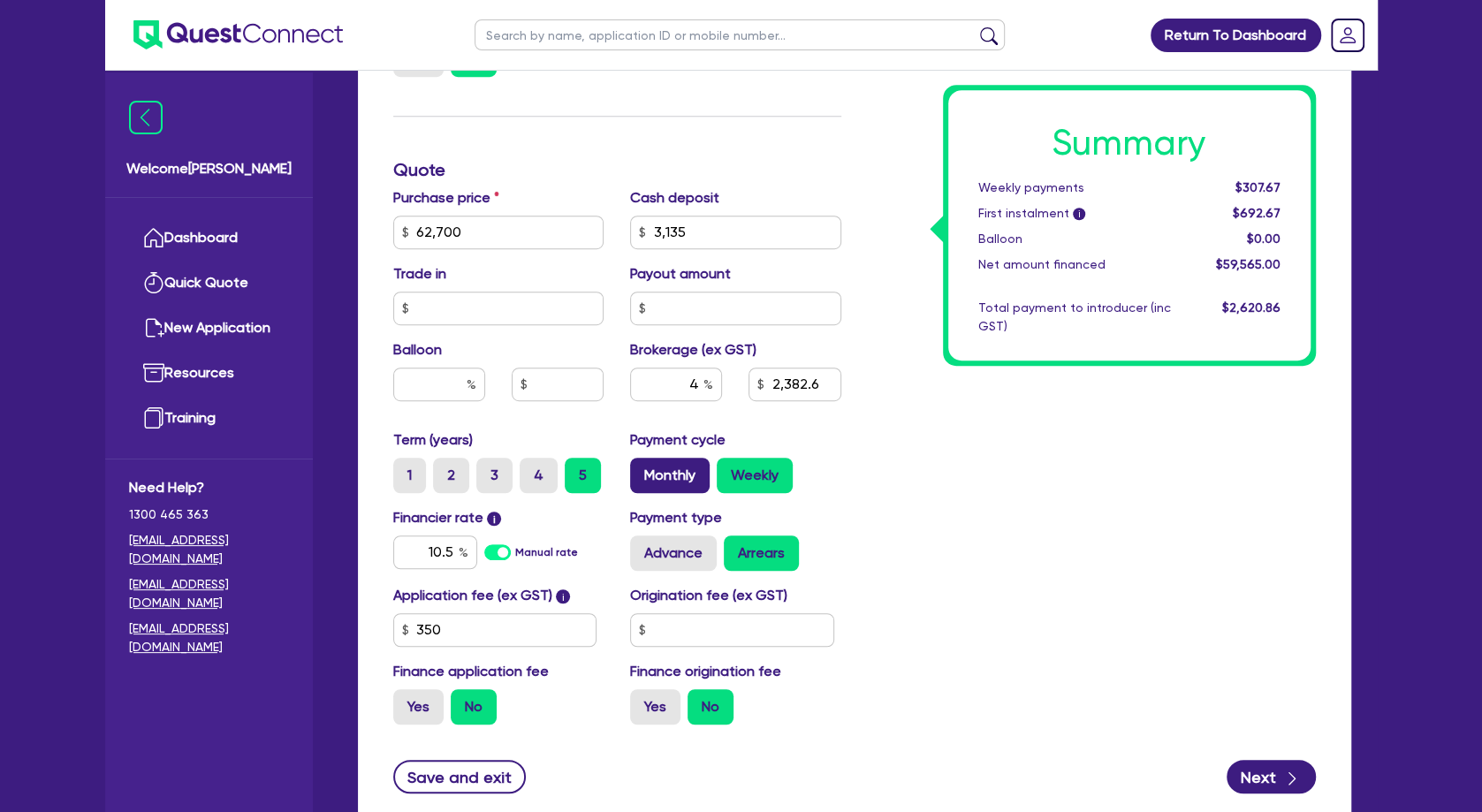
click at [641, 469] on input "Monthly" at bounding box center [636, 463] width 11 height 11
radio input "true"
type input "2,382.6"
click at [961, 468] on div "Summary Monthly payments $1,336.62 First instalment i $1,721.62 Balloon $0.00 N…" at bounding box center [1092, 221] width 474 height 1033
click at [914, 169] on div "Summary Monthly payments $1,336.62 First instalment i $1,721.62 Balloon $0.00 N…" at bounding box center [1092, 221] width 474 height 1033
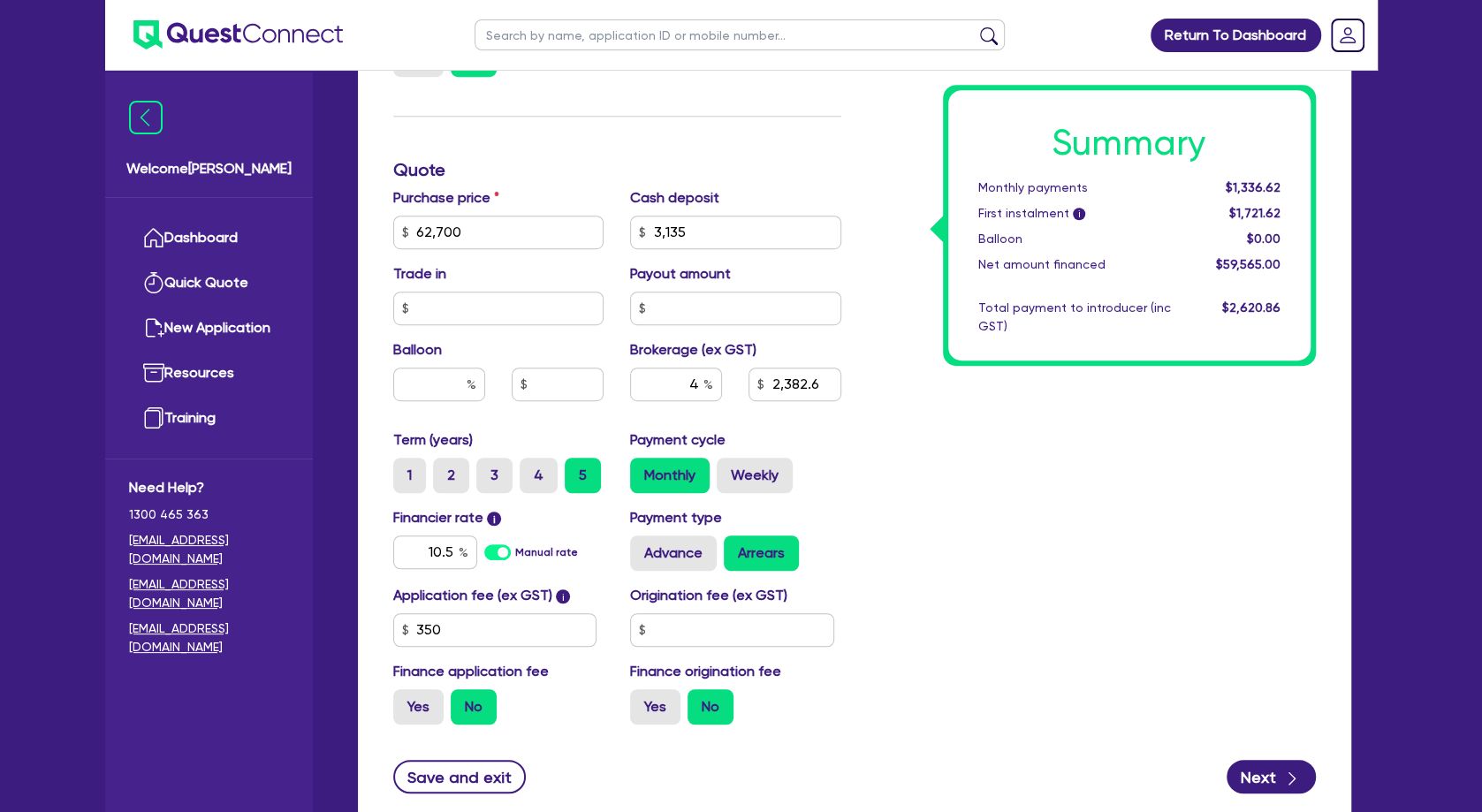
click at [1010, 488] on div "Summary Monthly payments $1,336.62 First instalment i $1,721.62 Balloon $0.00 N…" at bounding box center [1092, 221] width 474 height 1033
click at [877, 174] on div "Summary Monthly payments $1,336.62 First instalment i $1,721.62 Balloon $0.00 N…" at bounding box center [1092, 221] width 474 height 1033
drag, startPoint x: 520, startPoint y: 237, endPoint x: 363, endPoint y: 232, distance: 157.1
click at [393, 236] on input "62,700" at bounding box center [498, 233] width 211 height 33
type input "69,300"
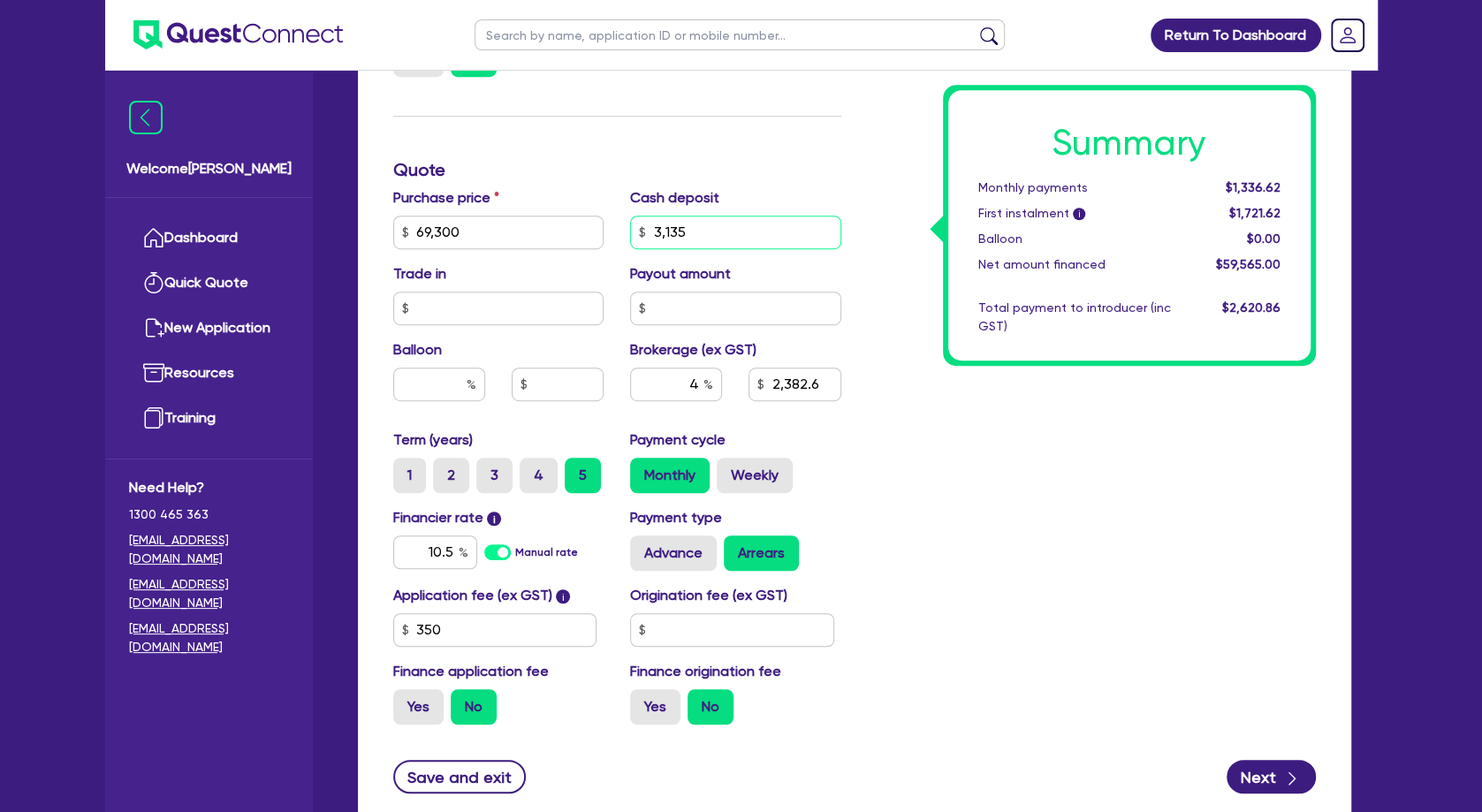
drag, startPoint x: 678, startPoint y: 226, endPoint x: 699, endPoint y: 232, distance: 21.8
click at [679, 226] on input "3,135" at bounding box center [735, 233] width 211 height 33
drag, startPoint x: 699, startPoint y: 232, endPoint x: 591, endPoint y: 229, distance: 108.0
click at [630, 229] on input "3,135" at bounding box center [735, 233] width 211 height 33
type input "2,646.6"
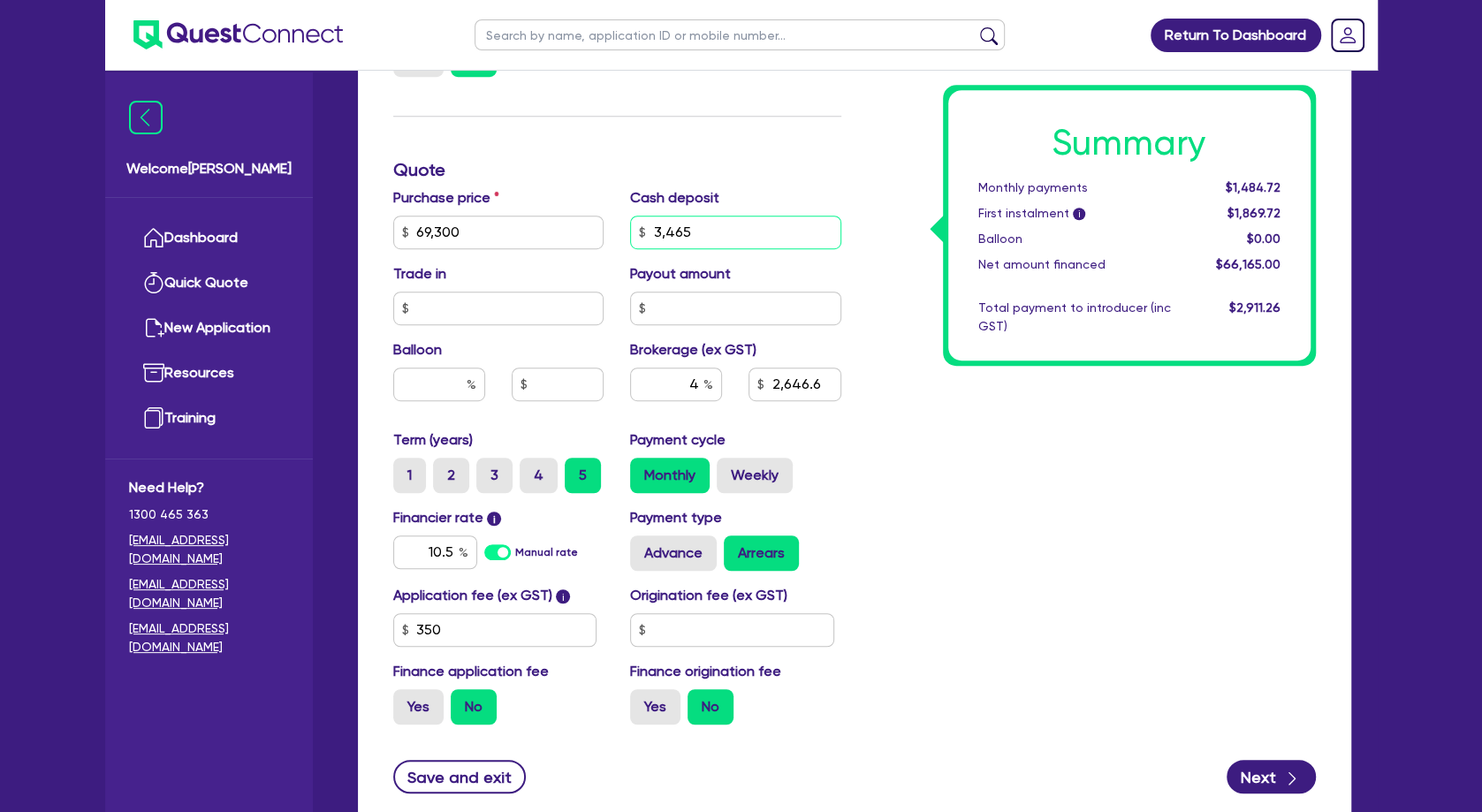
type input "3,465"
click at [1046, 472] on div "Summary Monthly payments $1,477.32 First instalment i $1,862.32 Balloon $0.00 N…" at bounding box center [1092, 221] width 474 height 1033
click at [1034, 460] on div "Summary Monthly payments $1,477.32 First instalment i $1,862.32 Balloon $0.00 N…" at bounding box center [1092, 221] width 474 height 1033
click at [1018, 534] on div "Summary Monthly payments $1,477.32 First instalment i $1,862.32 Balloon $0.00 N…" at bounding box center [1092, 221] width 474 height 1033
click at [1260, 770] on button "Next" at bounding box center [1271, 776] width 90 height 33
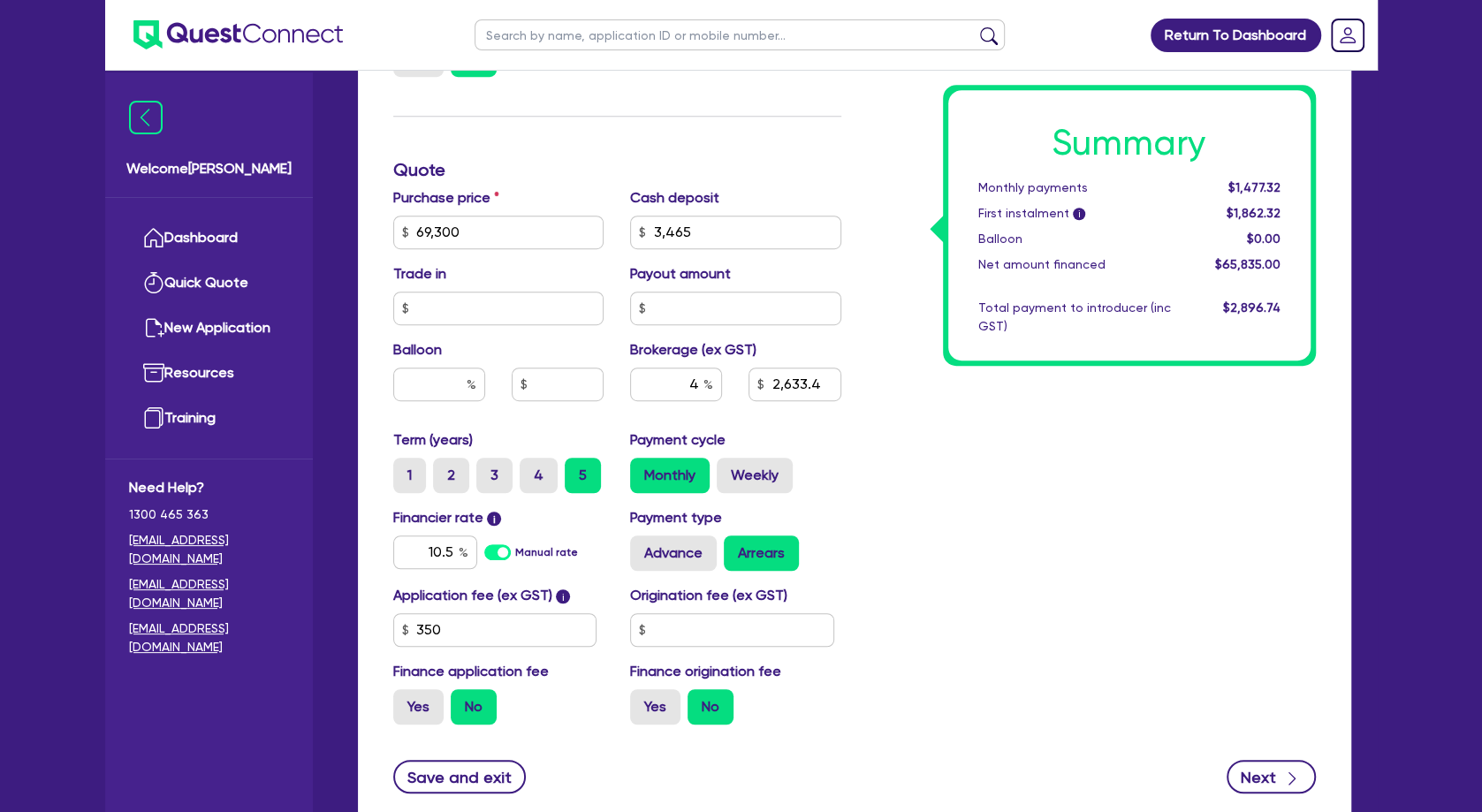
type input "2,633.4"
select select "SOLE_TRADER"
select select "HEALTH_BEAUTY"
select select "HAIR_BEAUTY_SALONS"
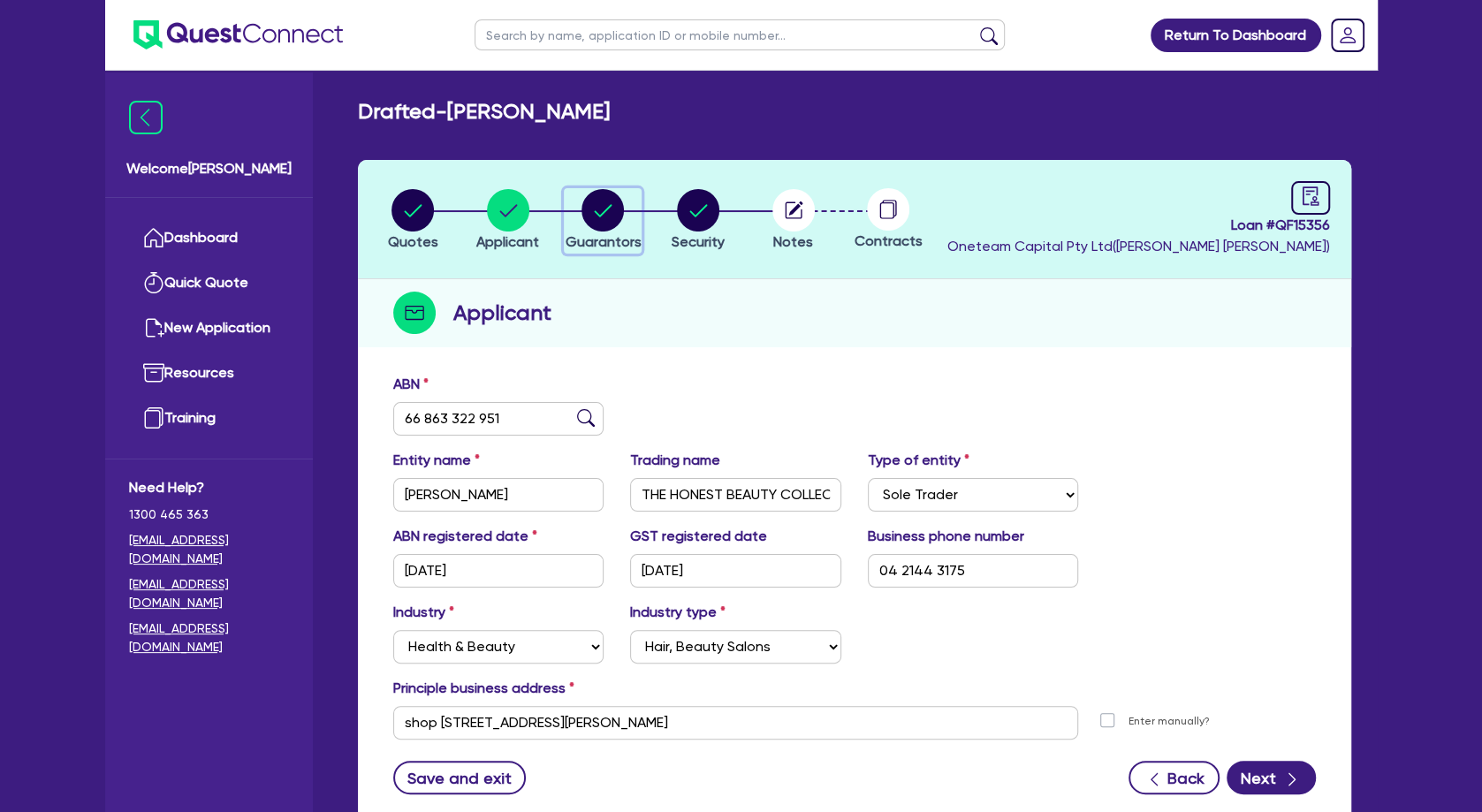
click at [596, 219] on circle "button" at bounding box center [603, 210] width 42 height 42
select select "MRS"
select select "[GEOGRAPHIC_DATA]"
select select "SINGLE"
select select "CASH"
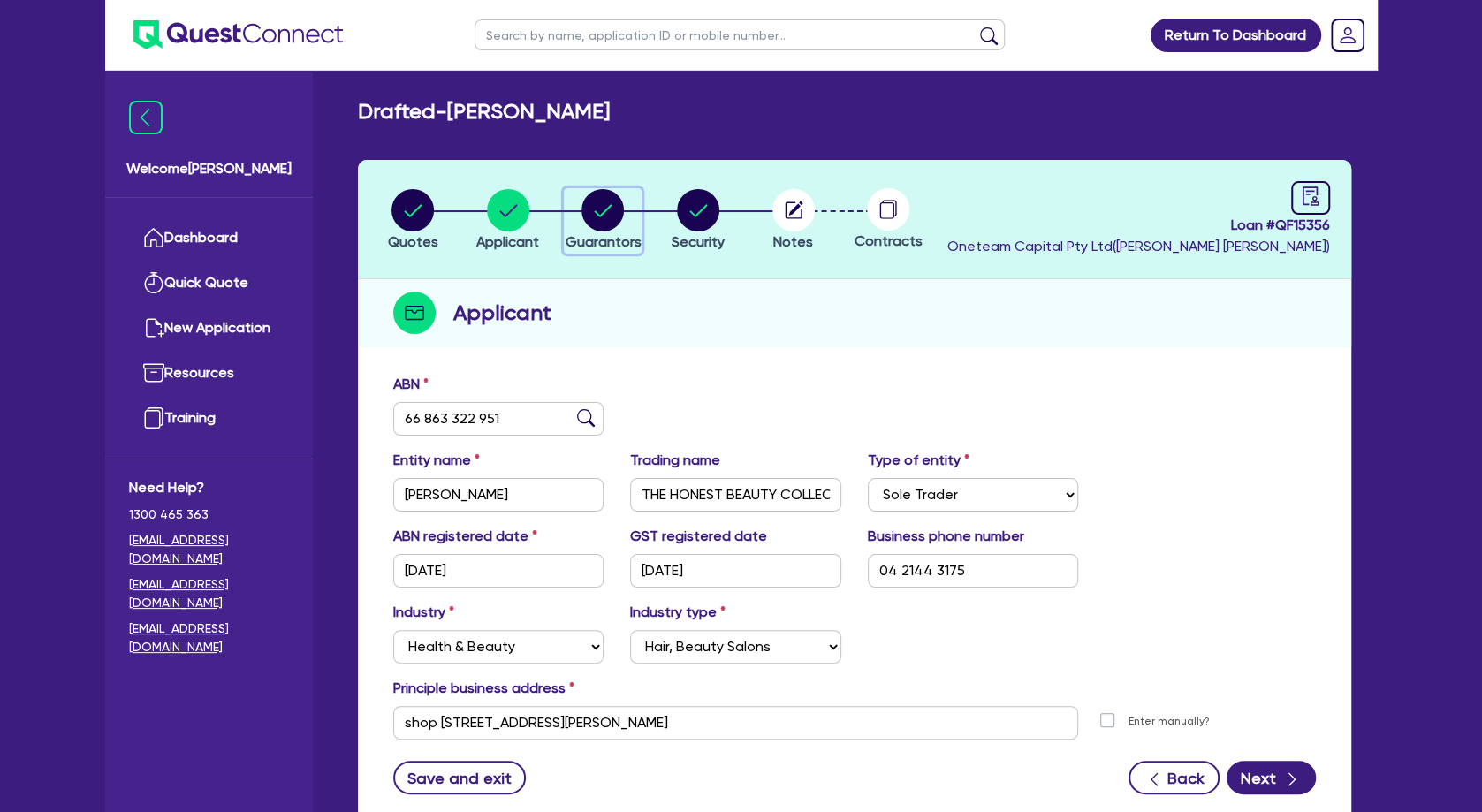
select select "OTHER"
select select "HOUSEHOLD_PERSONAL"
select select "CREDIT_CARD"
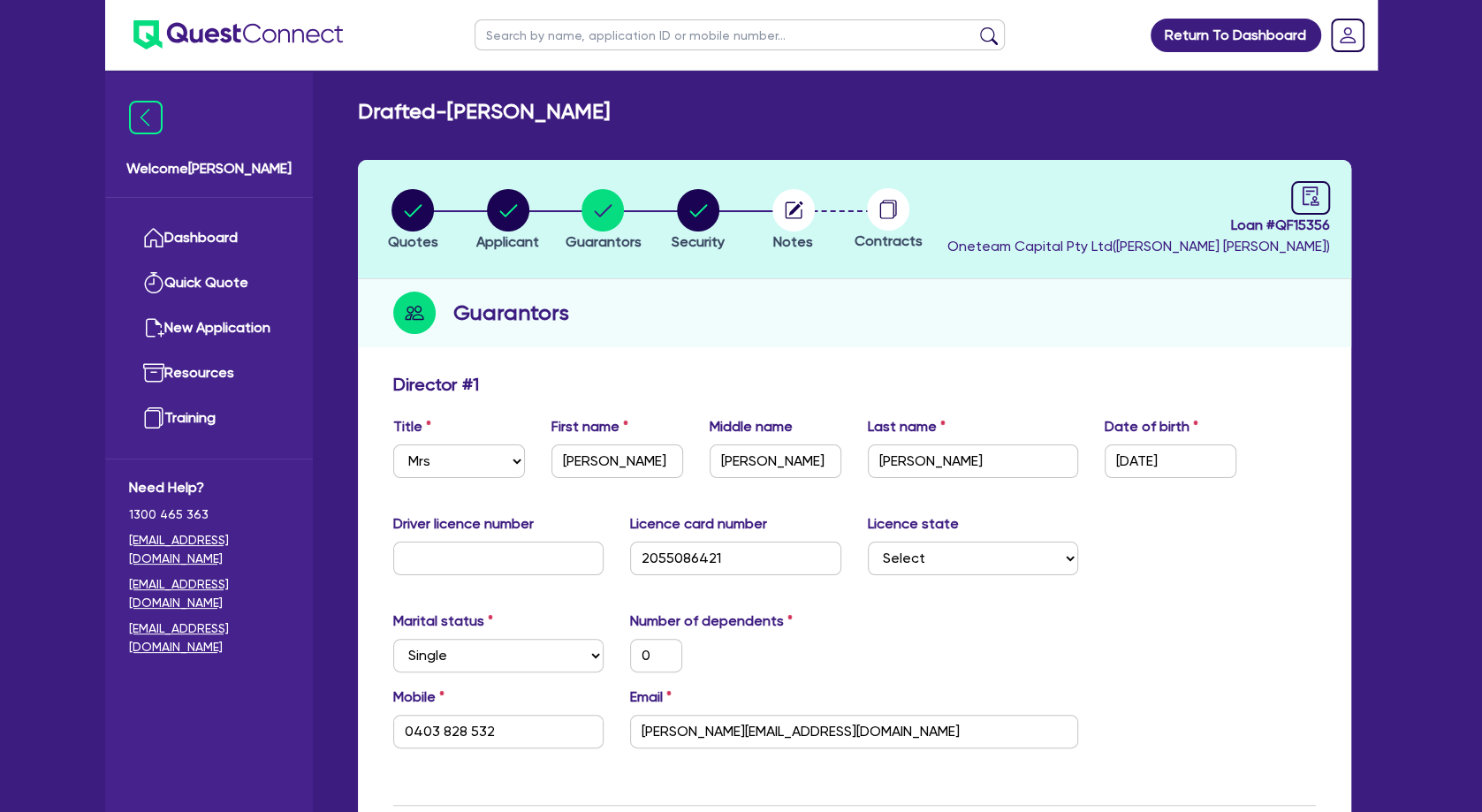
click at [635, 113] on div "Drafted - [PERSON_NAME]" at bounding box center [854, 112] width 1020 height 26
drag, startPoint x: 639, startPoint y: 118, endPoint x: 462, endPoint y: 114, distance: 177.0
click at [462, 114] on div "Drafted - [PERSON_NAME]" at bounding box center [854, 112] width 1020 height 26
copy h2 "[PERSON_NAME]"
drag, startPoint x: 587, startPoint y: 142, endPoint x: 531, endPoint y: 177, distance: 66.0
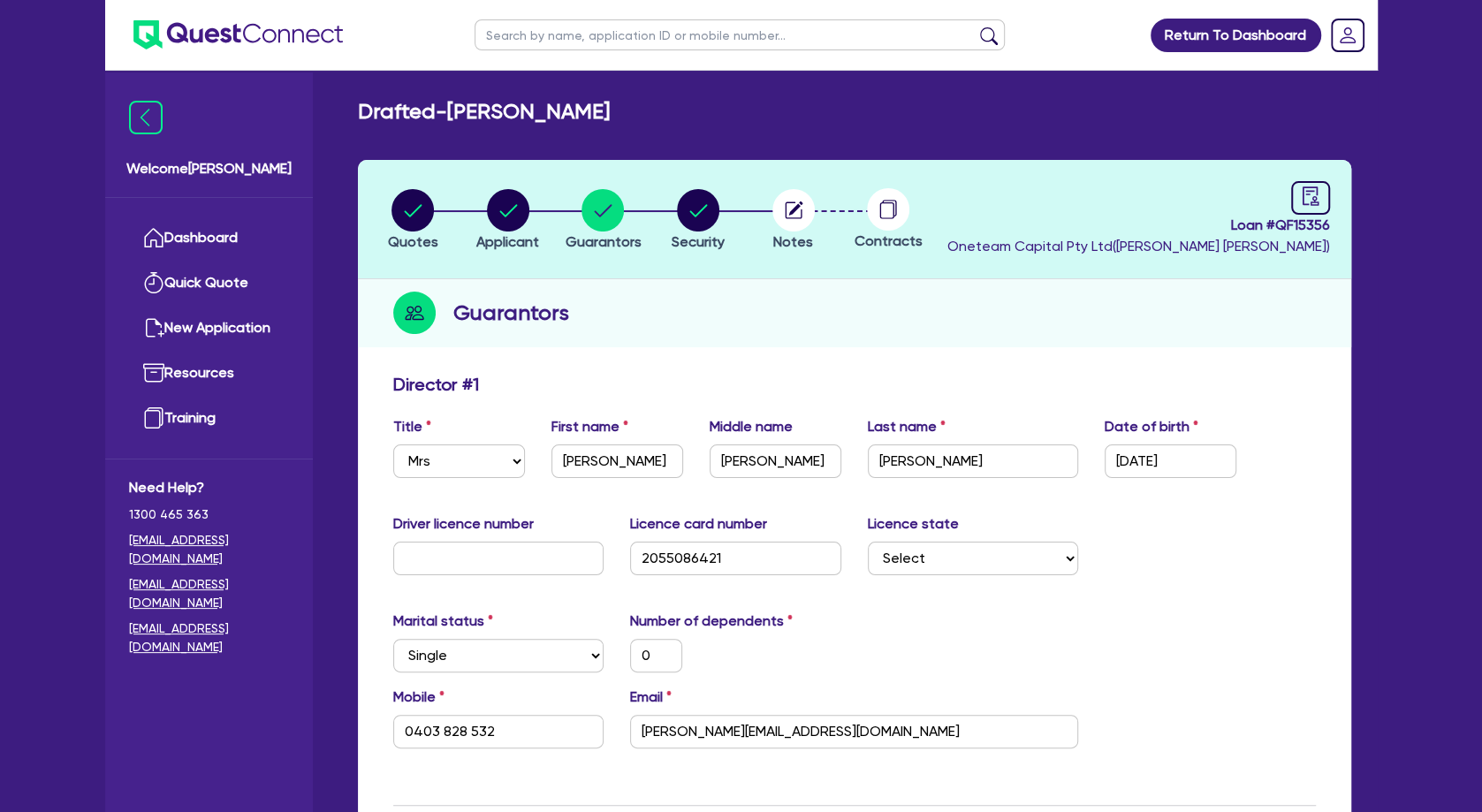
click at [511, 198] on circle "button" at bounding box center [508, 210] width 42 height 42
select select "SOLE_TRADER"
select select "HEALTH_BEAUTY"
select select "HAIR_BEAUTY_SALONS"
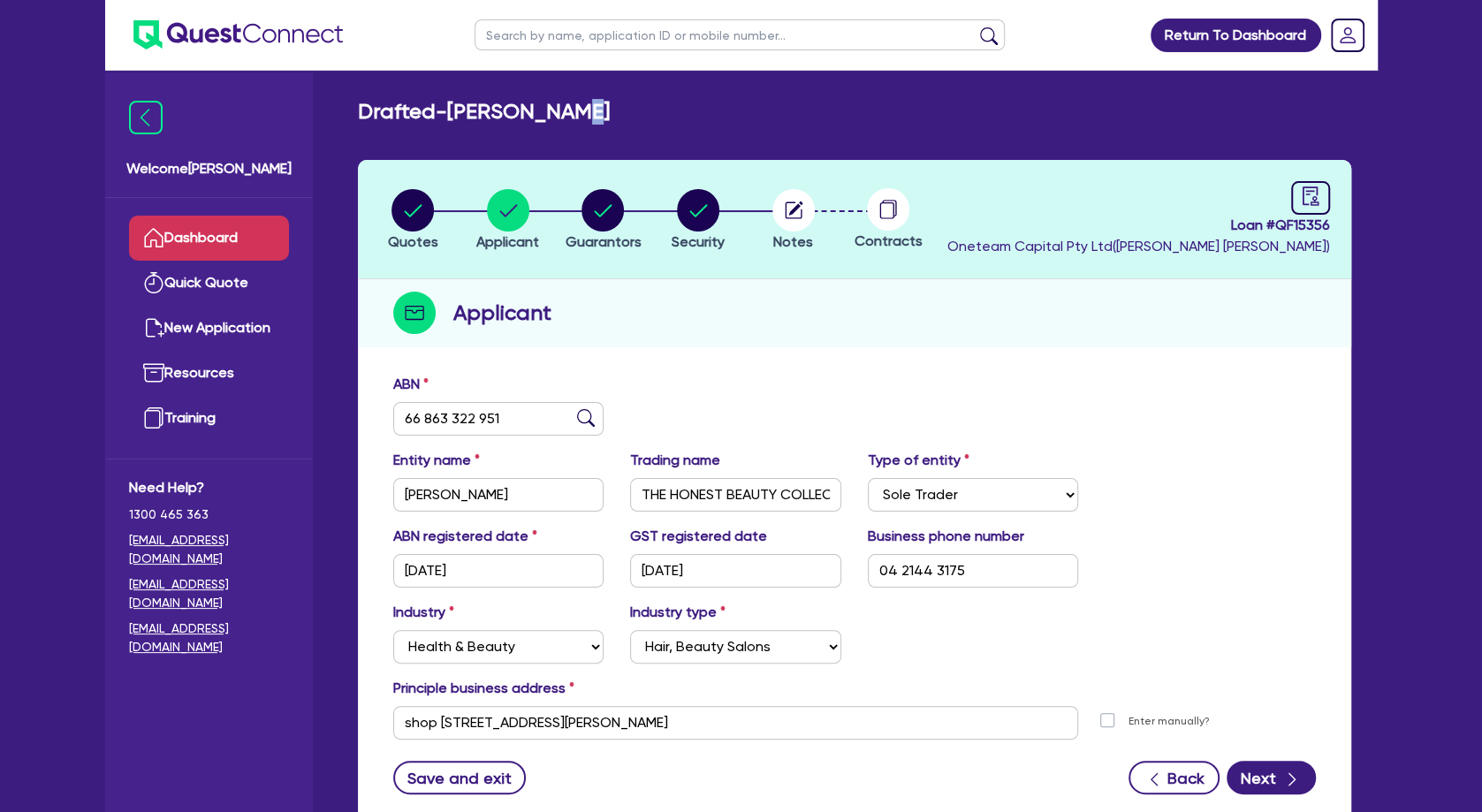
click at [241, 232] on link "Dashboard" at bounding box center [209, 238] width 160 height 45
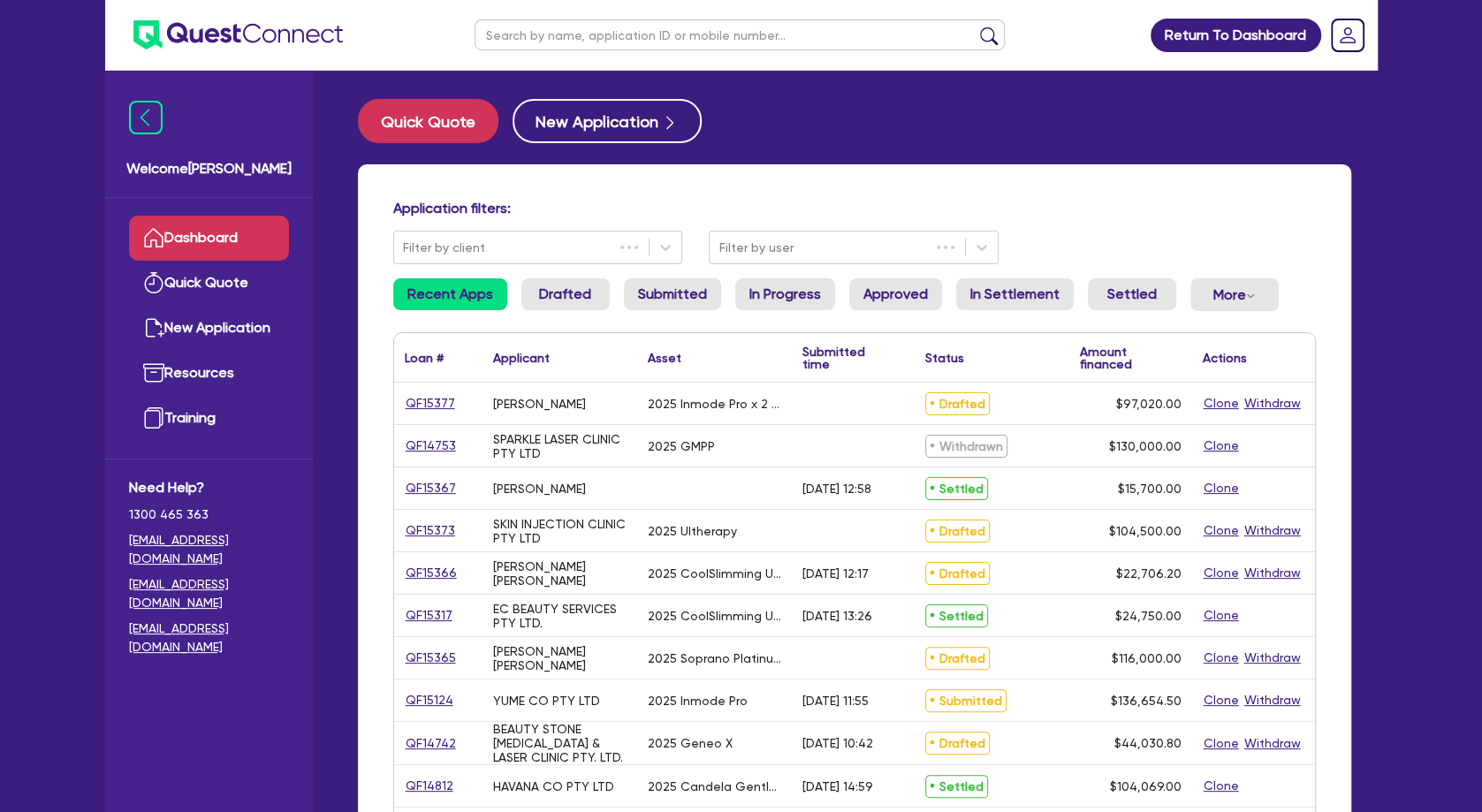
click at [540, 36] on input "text" at bounding box center [739, 35] width 531 height 31
type input "luxe"
click at [974, 27] on button "submit" at bounding box center [988, 39] width 29 height 25
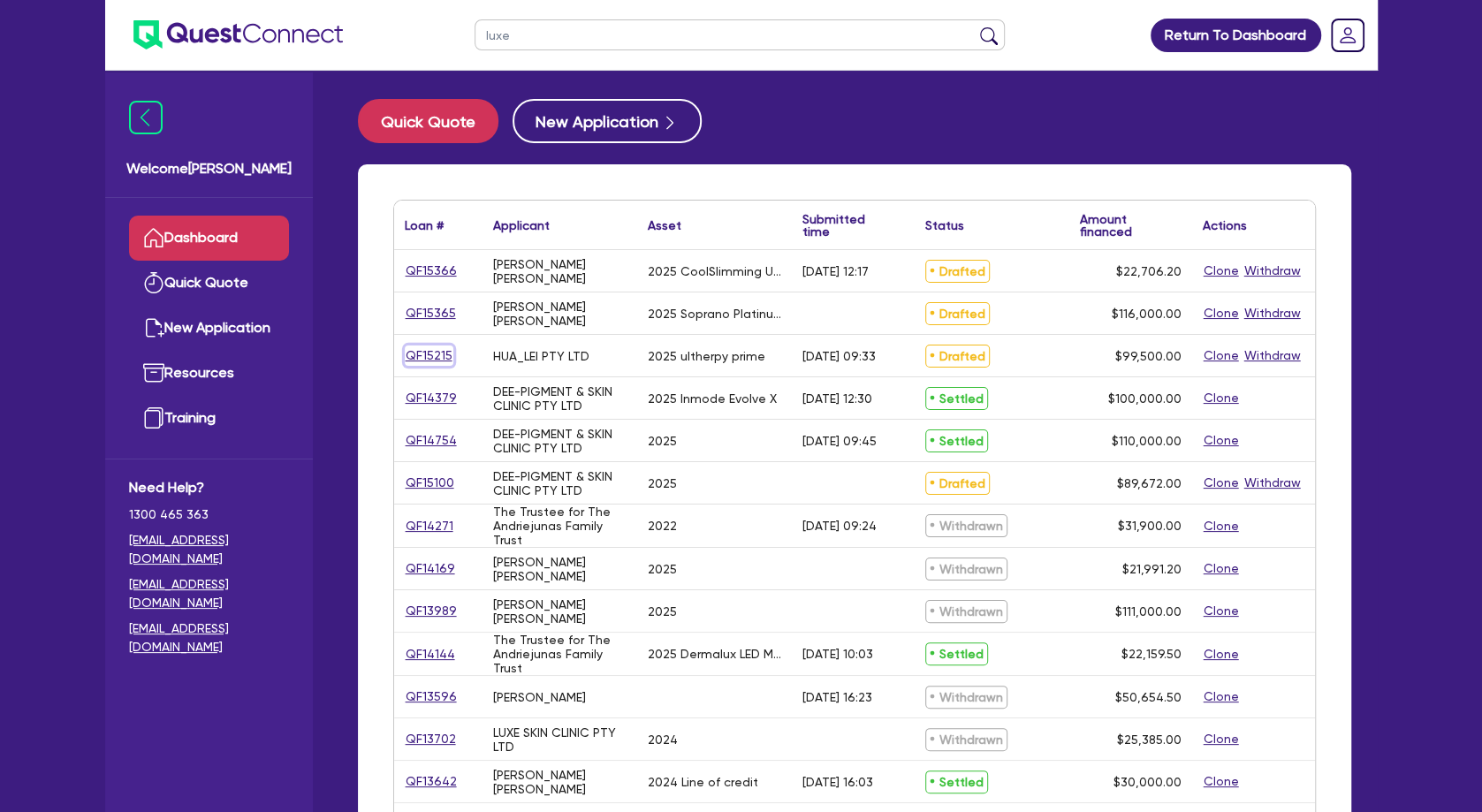
click at [437, 352] on link "QF15215" at bounding box center [429, 355] width 49 height 20
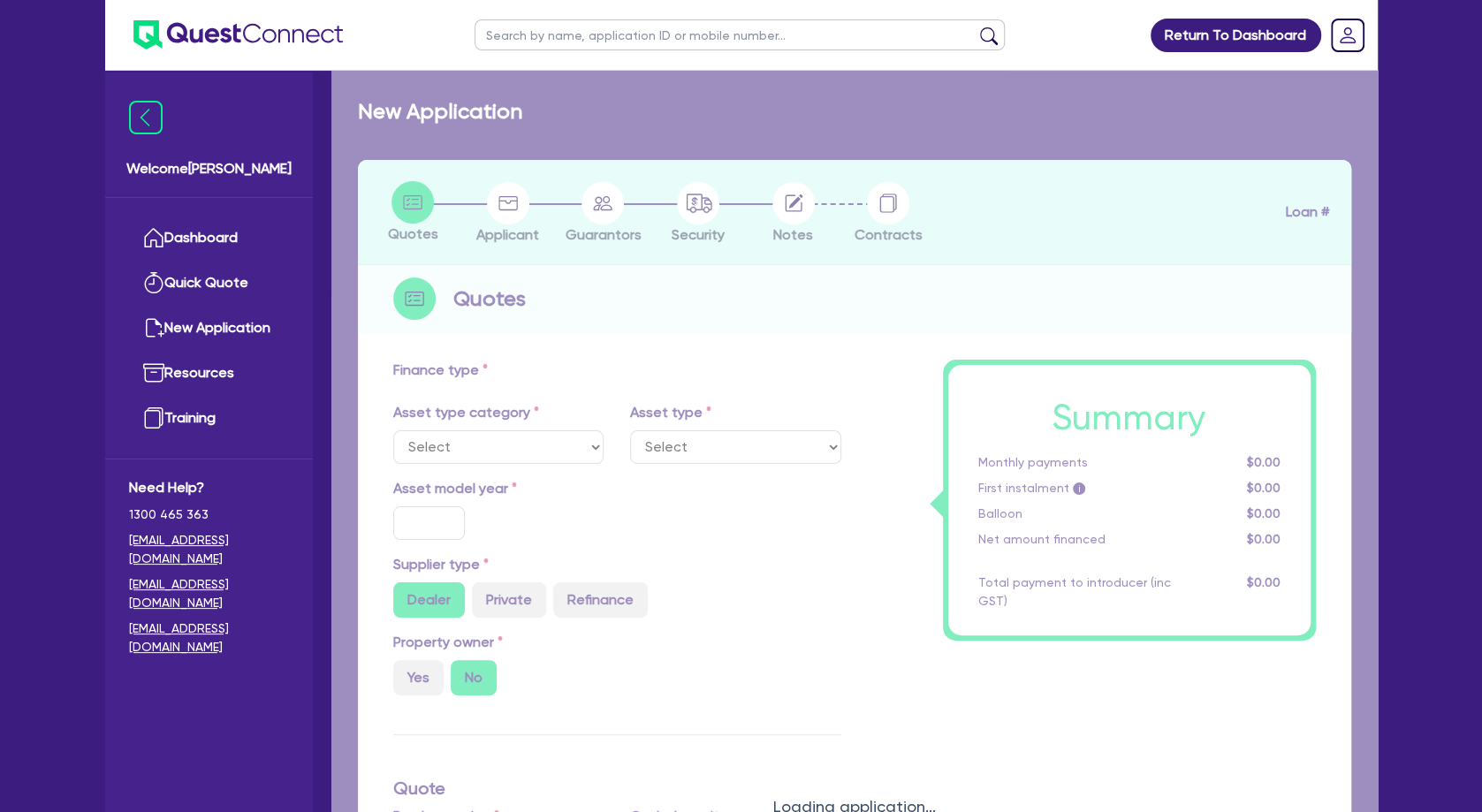
select select "SECONDARY_ASSETS"
type input "2025"
radio input "true"
type input "104,500"
type input "5,000"
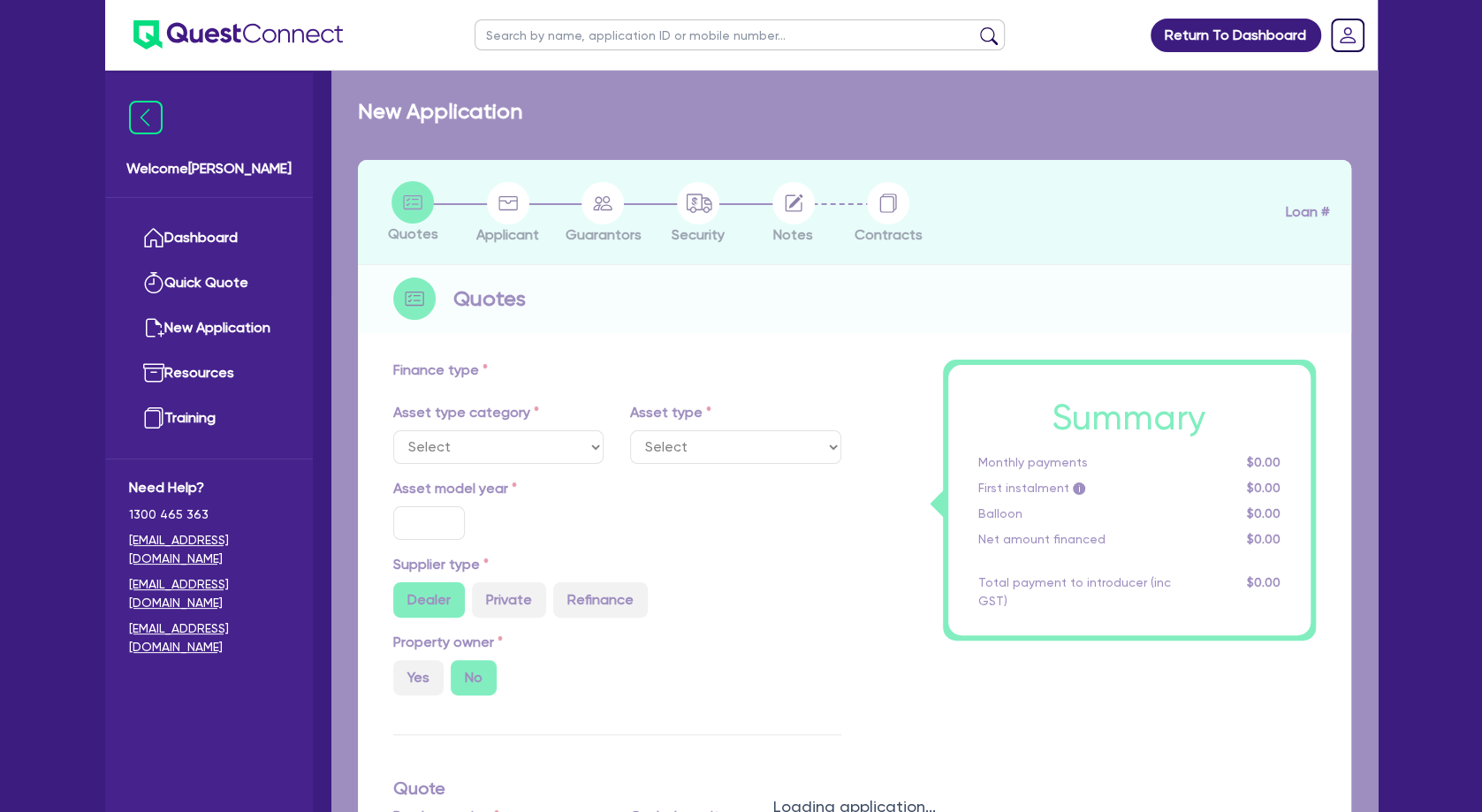
type input "2"
type input "1,990"
radio input "true"
type input "8"
type input "500"
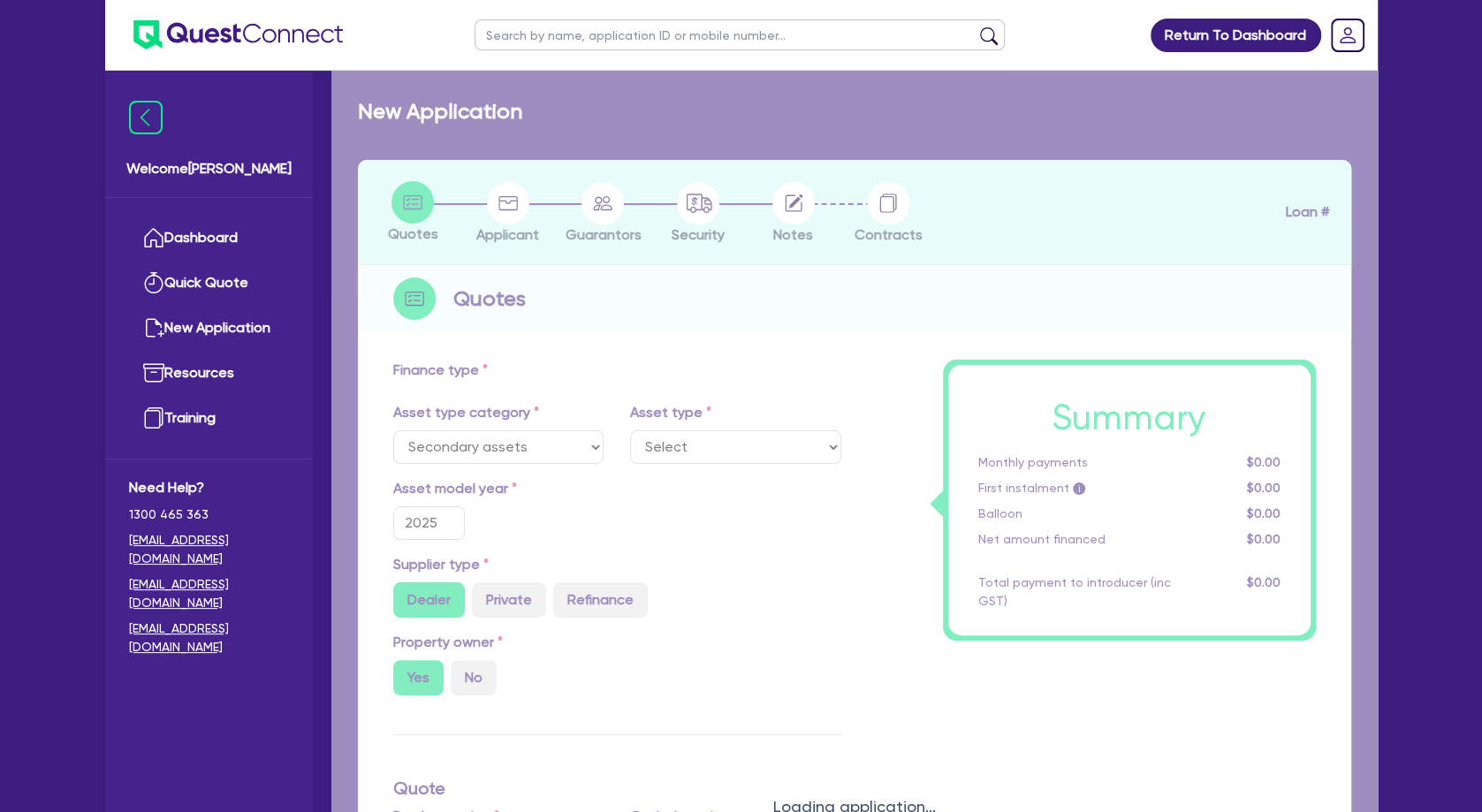
select select "MEDICAL_DENTAL_LABORATORY_EQUIPMENT"
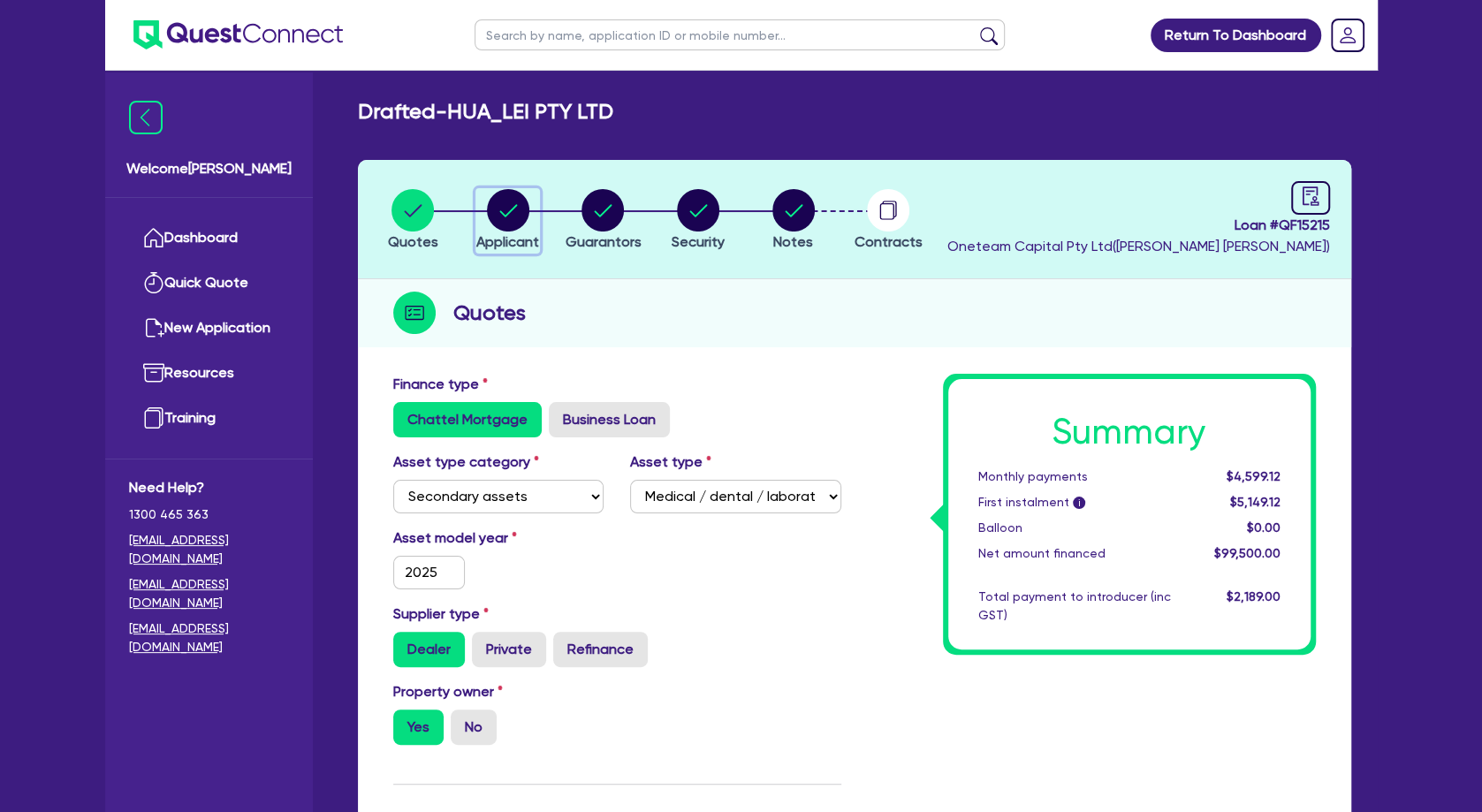
click at [506, 225] on circle "button" at bounding box center [508, 210] width 42 height 42
select select "COMPANY"
select select "HEALTH_BEAUTY"
select select "HAIR_BEAUTY_SALONS"
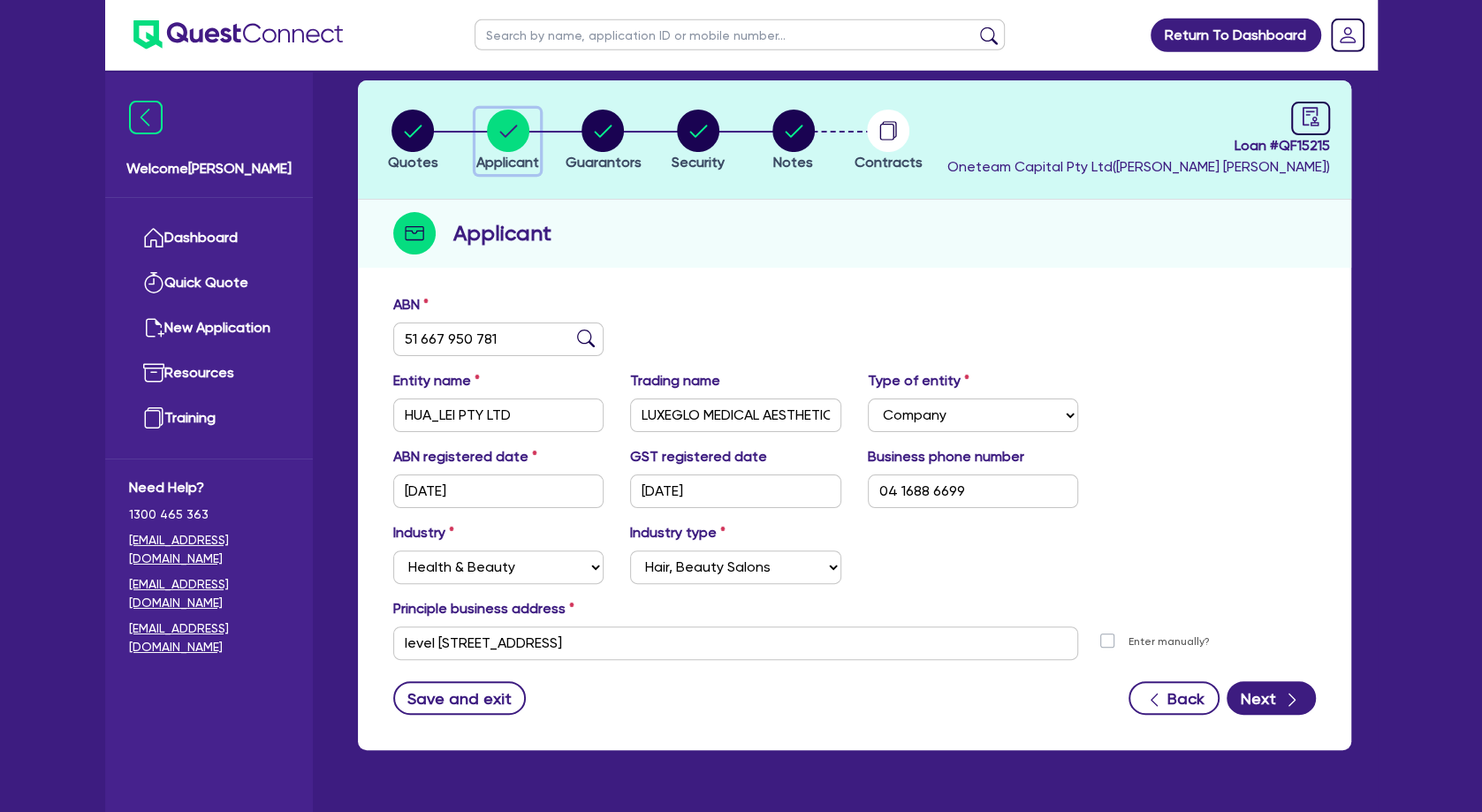
scroll to position [124, 0]
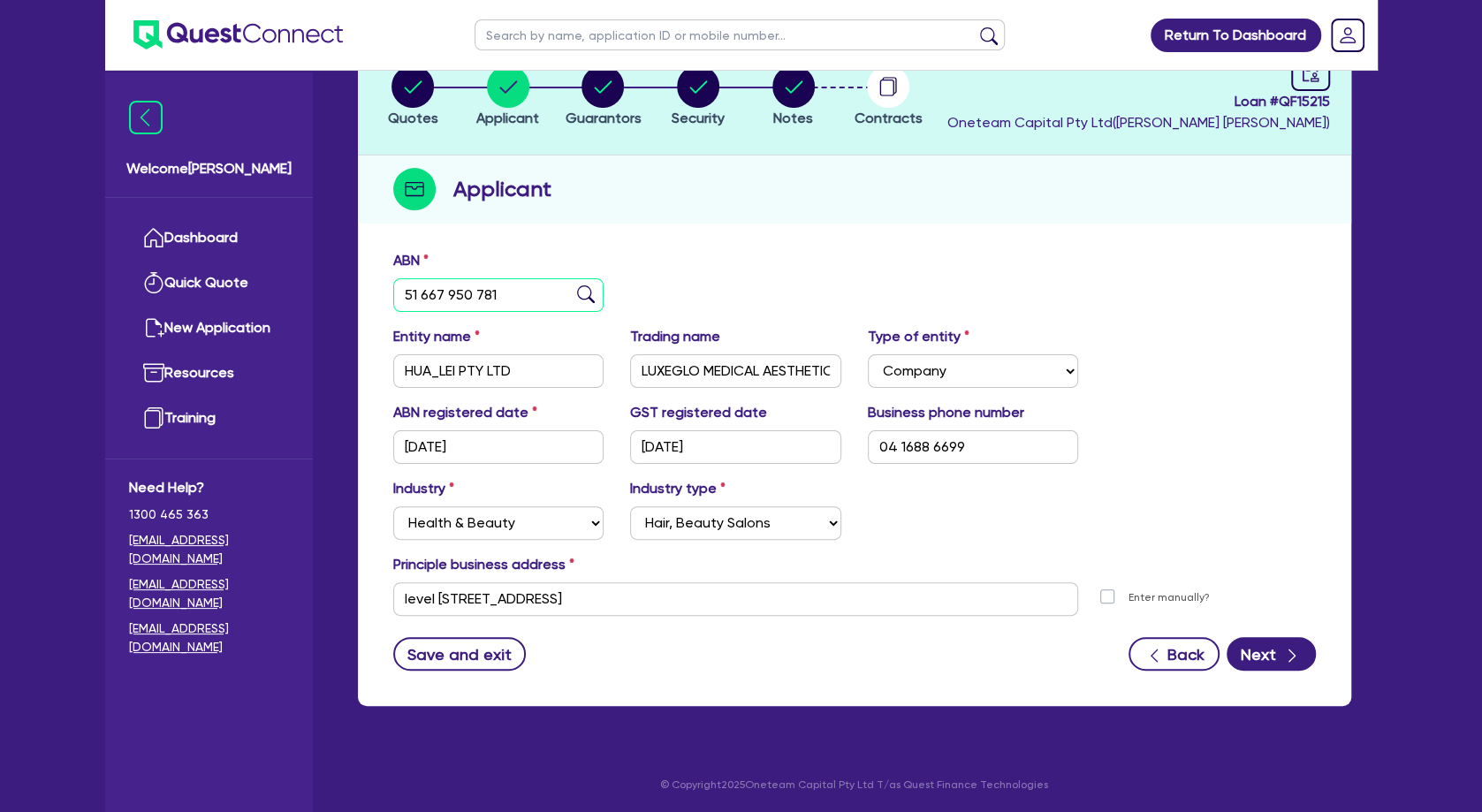
click at [472, 302] on input "51 667 950 781" at bounding box center [498, 295] width 211 height 33
click at [750, 230] on div "Quotes Applicant [GEOGRAPHIC_DATA] Security Notes Contracts Loan # QF15215 Onet…" at bounding box center [855, 371] width 993 height 670
click at [1085, 208] on div "Applicant" at bounding box center [855, 190] width 993 height 68
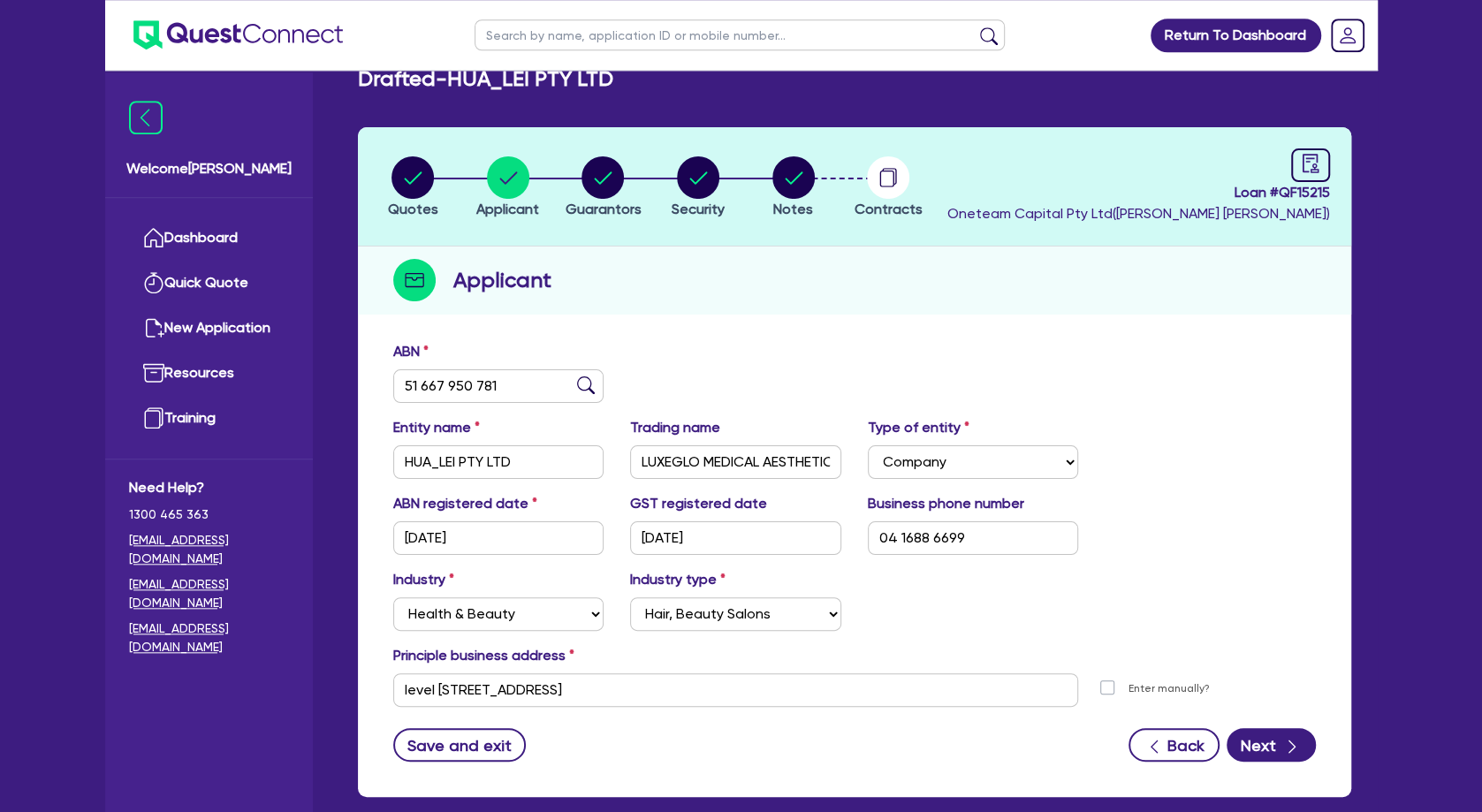
scroll to position [29, 0]
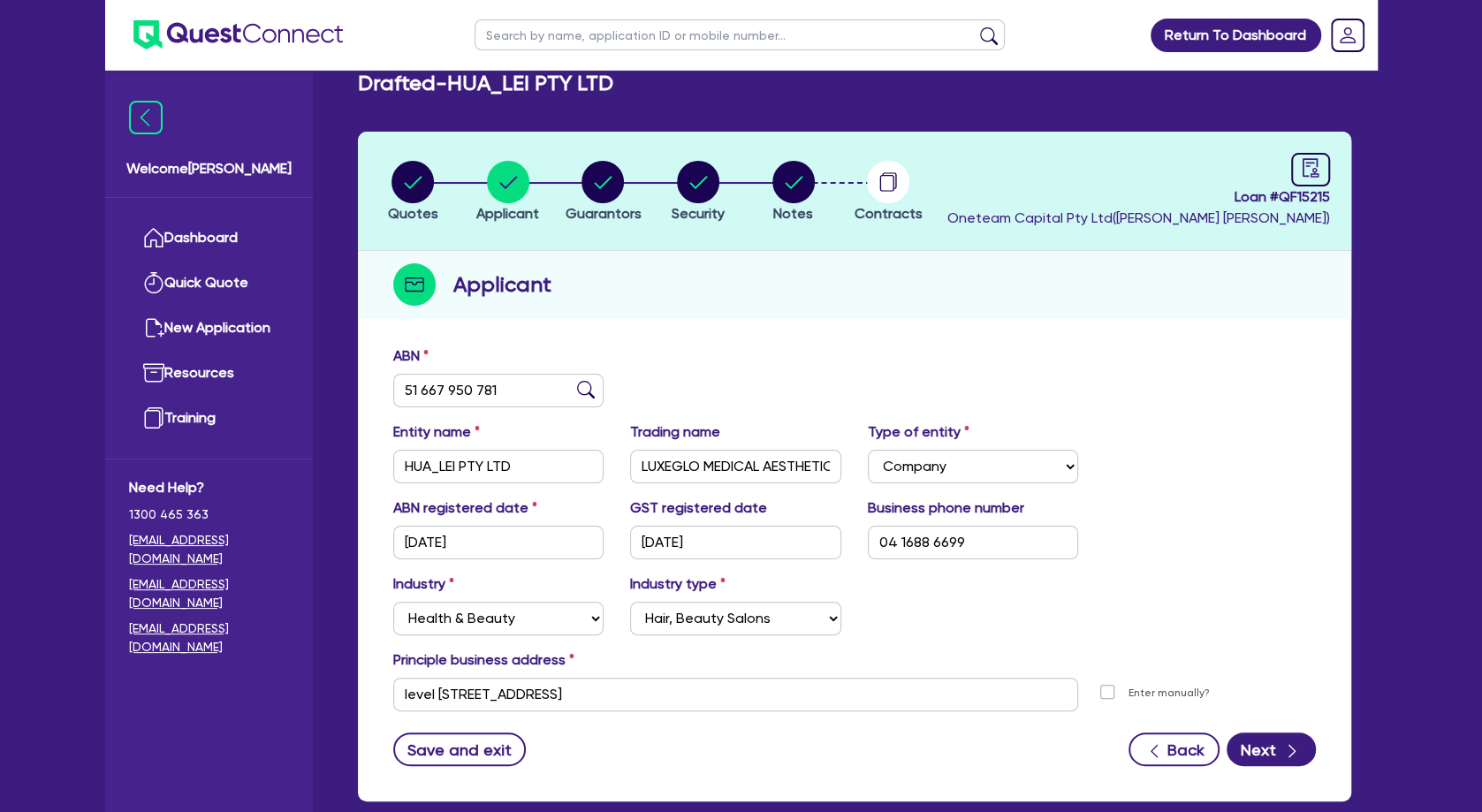
click at [625, 100] on div "Drafted - HUA_LEI PTY LTD Quotes Applicant [GEOGRAPHIC_DATA] Security Notes Con…" at bounding box center [855, 447] width 1046 height 752
click at [606, 178] on circle "button" at bounding box center [603, 182] width 42 height 42
select select "MR"
select select "WA"
select select "MARRIED"
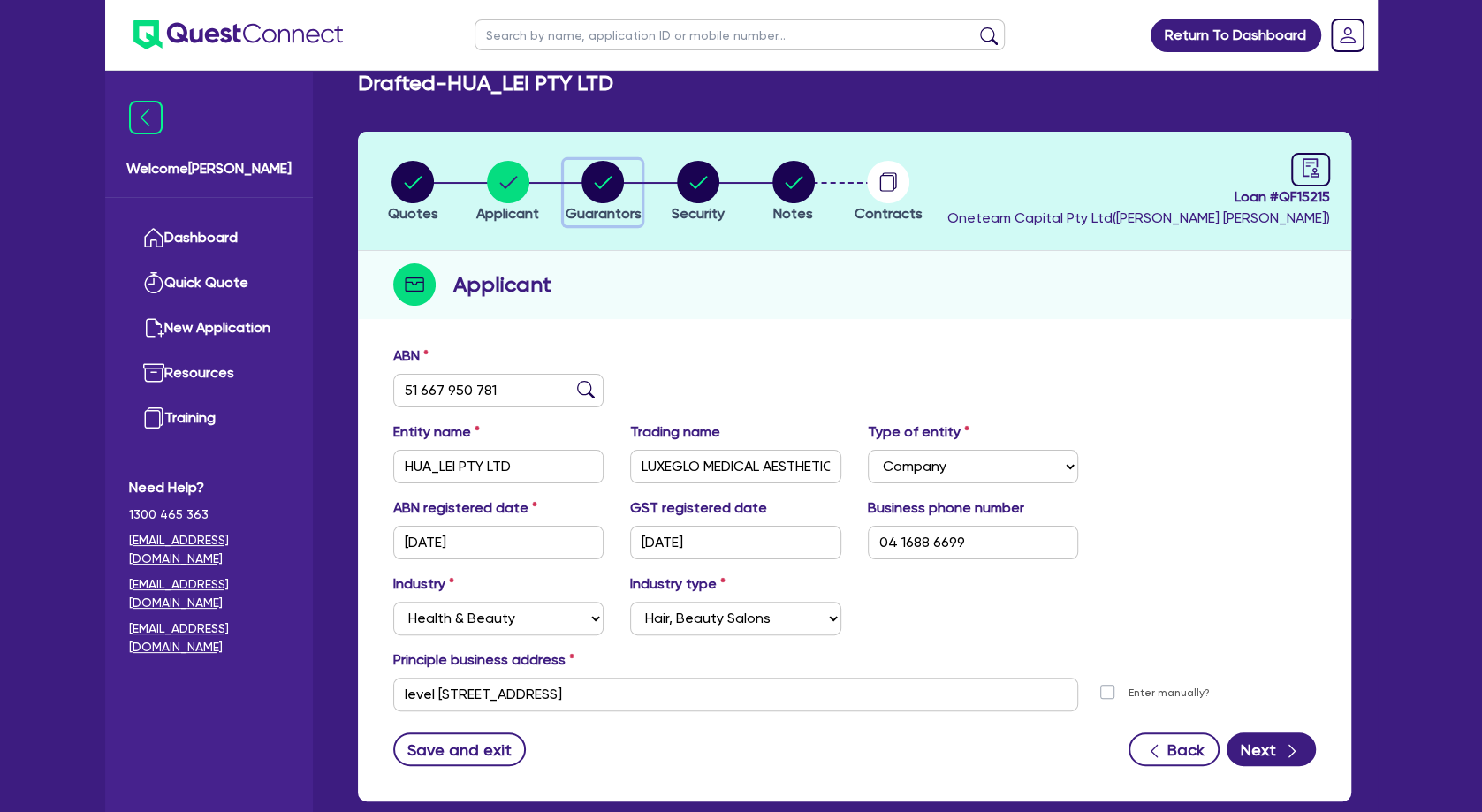
select select "PROPERTY"
select select "CASH"
select select "VEHICLE"
select select "HOUSEHOLD_PERSONAL"
select select "OTHER"
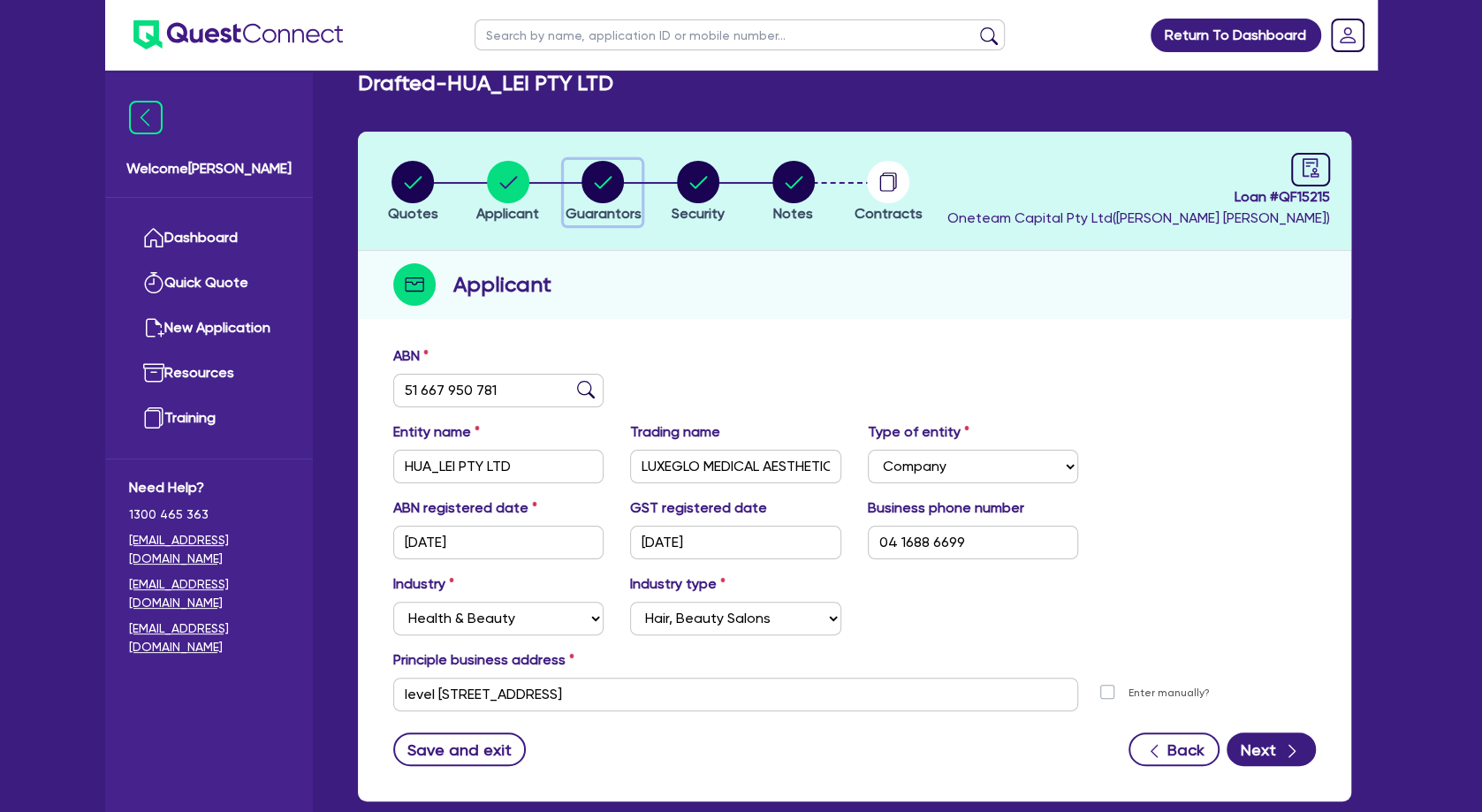
select select "MORTGAGE"
select select "MS"
select select "WA"
select select "MARRIED"
select select "PROPERTY"
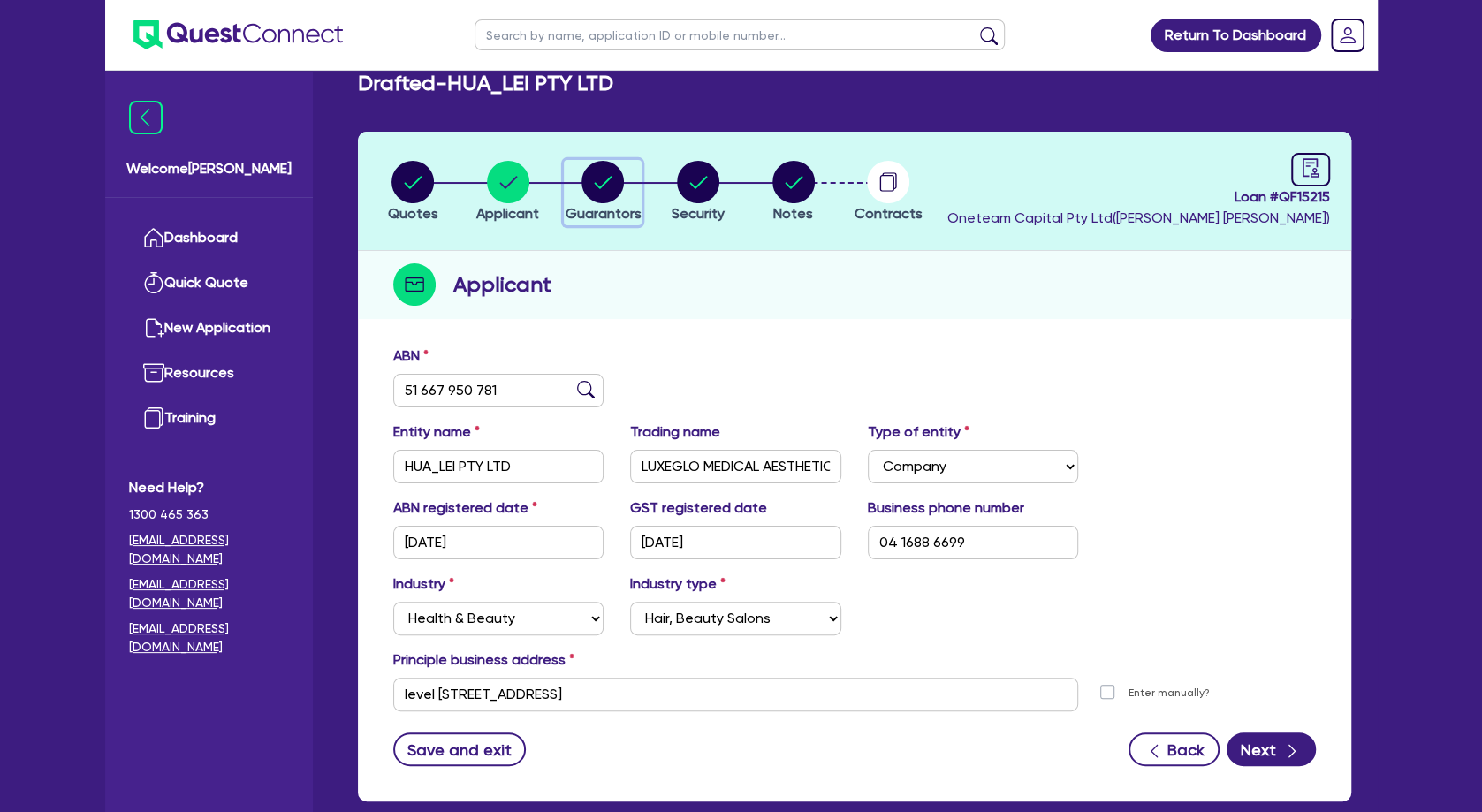
select select "CASH"
select select "VEHICLE"
select select "HOUSEHOLD_PERSONAL"
select select "OTHER"
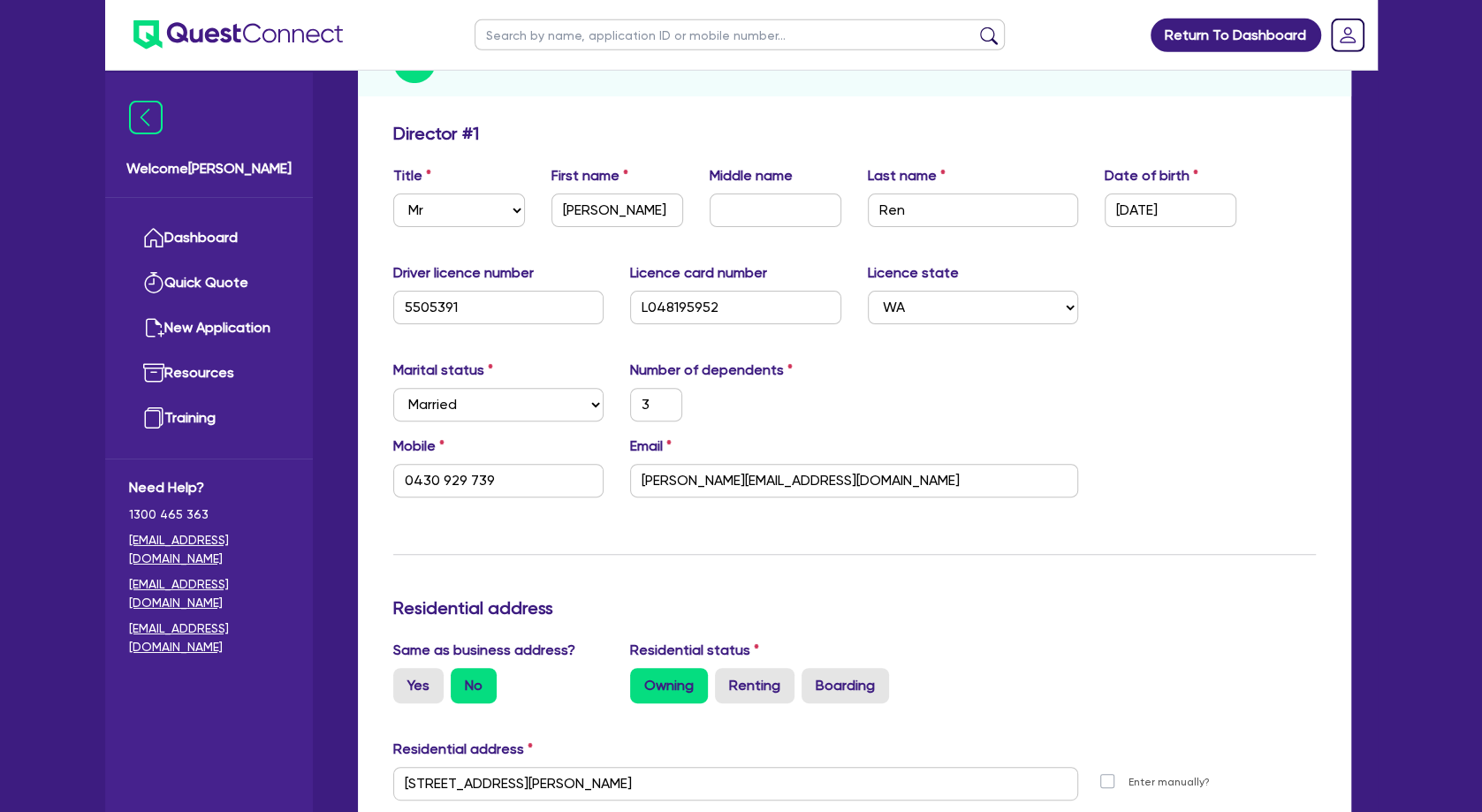
scroll to position [286, 0]
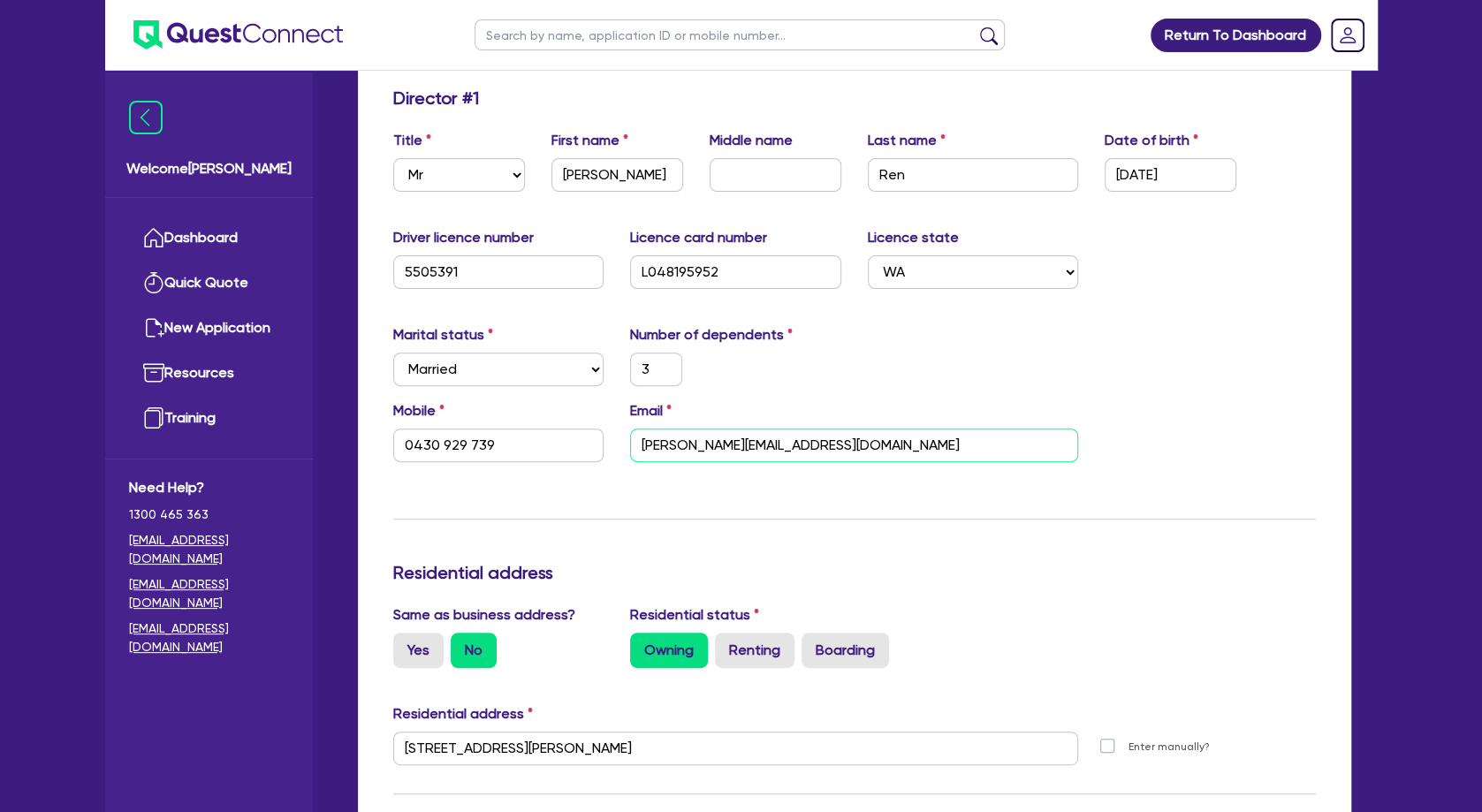
click at [733, 438] on input "[PERSON_NAME][EMAIL_ADDRESS][DOMAIN_NAME]" at bounding box center [854, 445] width 448 height 33
click at [531, 446] on input "0430 929 739" at bounding box center [498, 445] width 211 height 33
drag, startPoint x: 522, startPoint y: 445, endPoint x: 380, endPoint y: 443, distance: 142.0
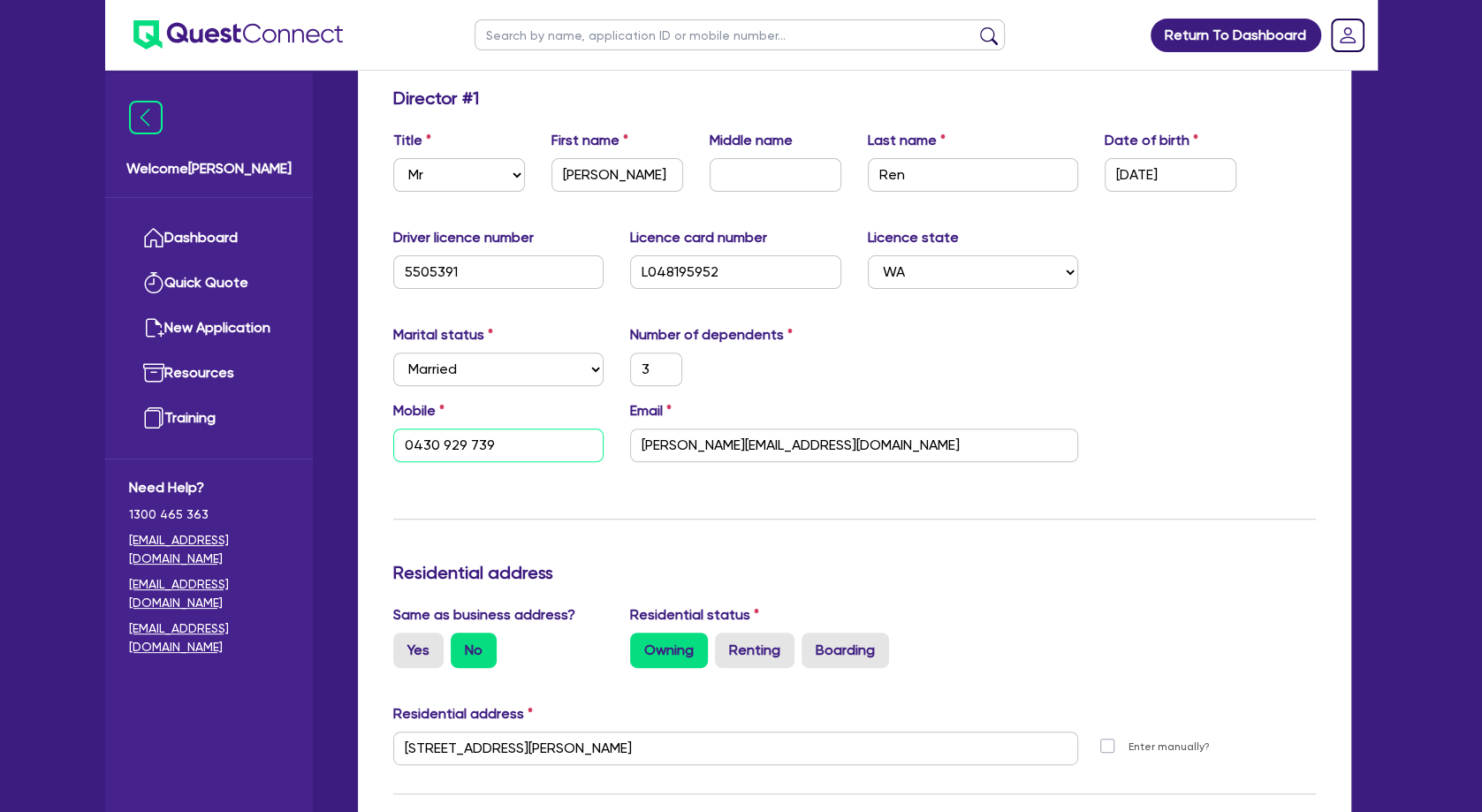
click at [393, 443] on input "0430 929 739" at bounding box center [498, 445] width 211 height 33
click at [470, 441] on input "0430 929 739" at bounding box center [498, 445] width 211 height 33
click at [747, 459] on input "[PERSON_NAME][EMAIL_ADDRESS][DOMAIN_NAME]" at bounding box center [854, 445] width 448 height 33
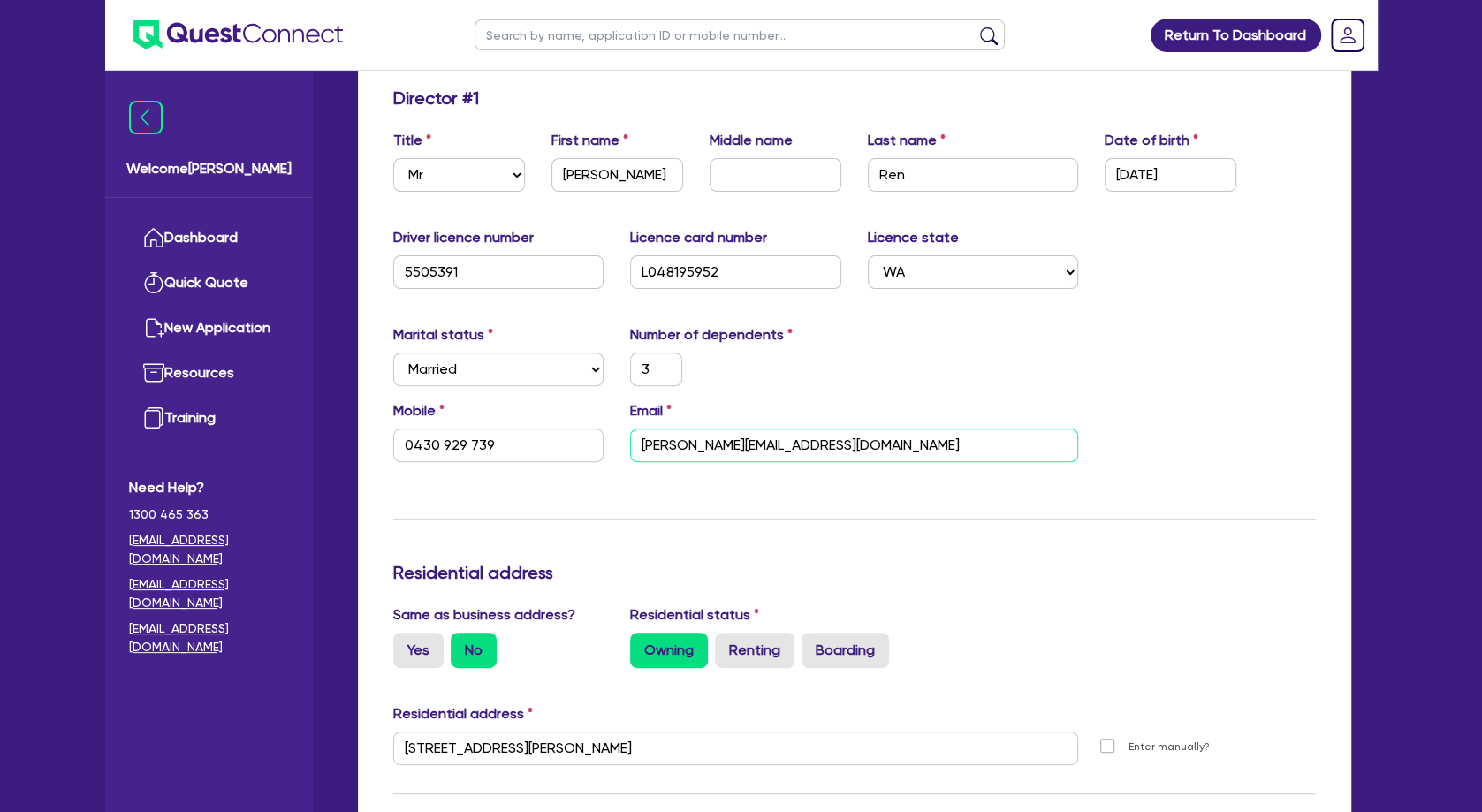
click at [747, 459] on input "[PERSON_NAME][EMAIL_ADDRESS][DOMAIN_NAME]" at bounding box center [854, 445] width 448 height 33
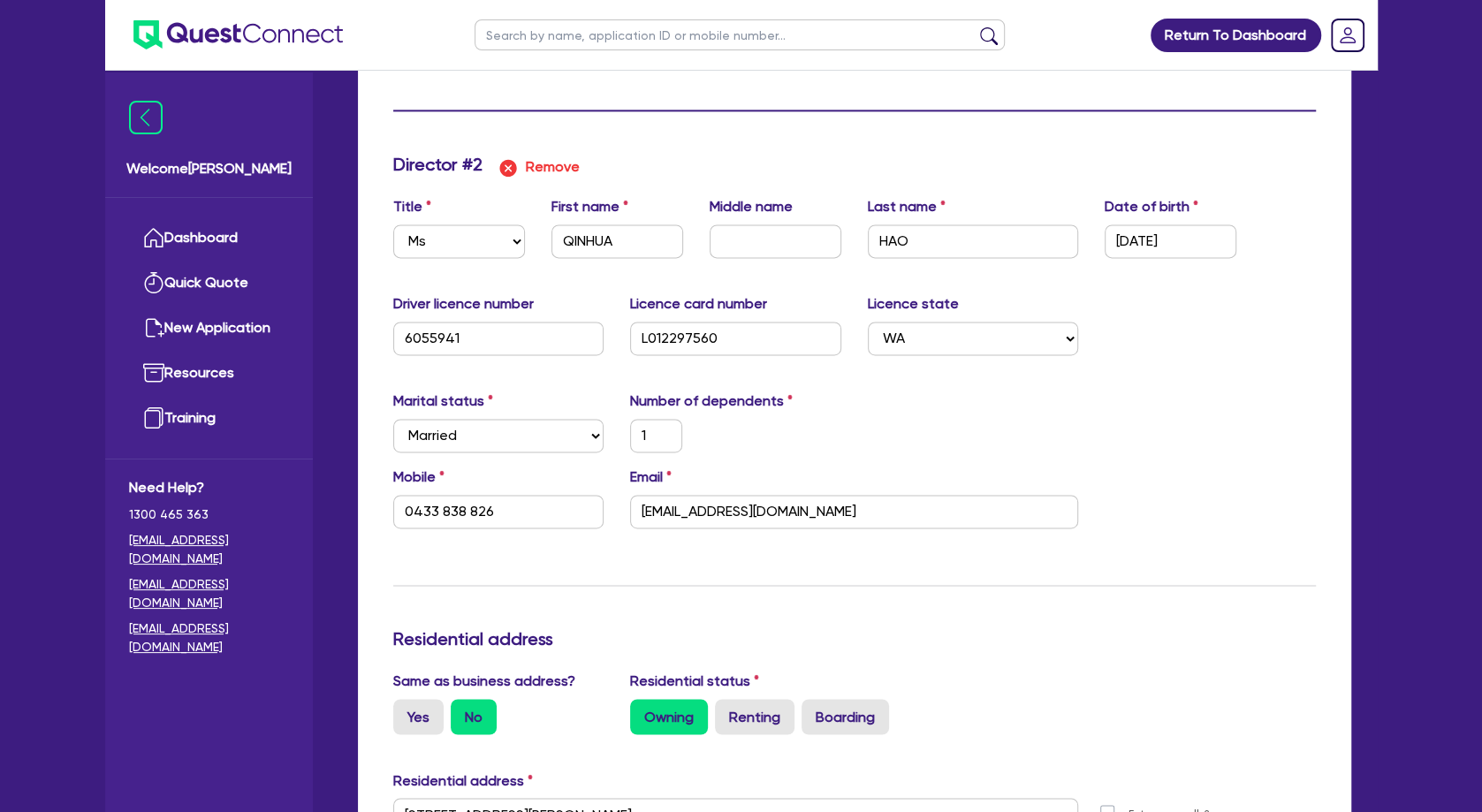
scroll to position [1813, 0]
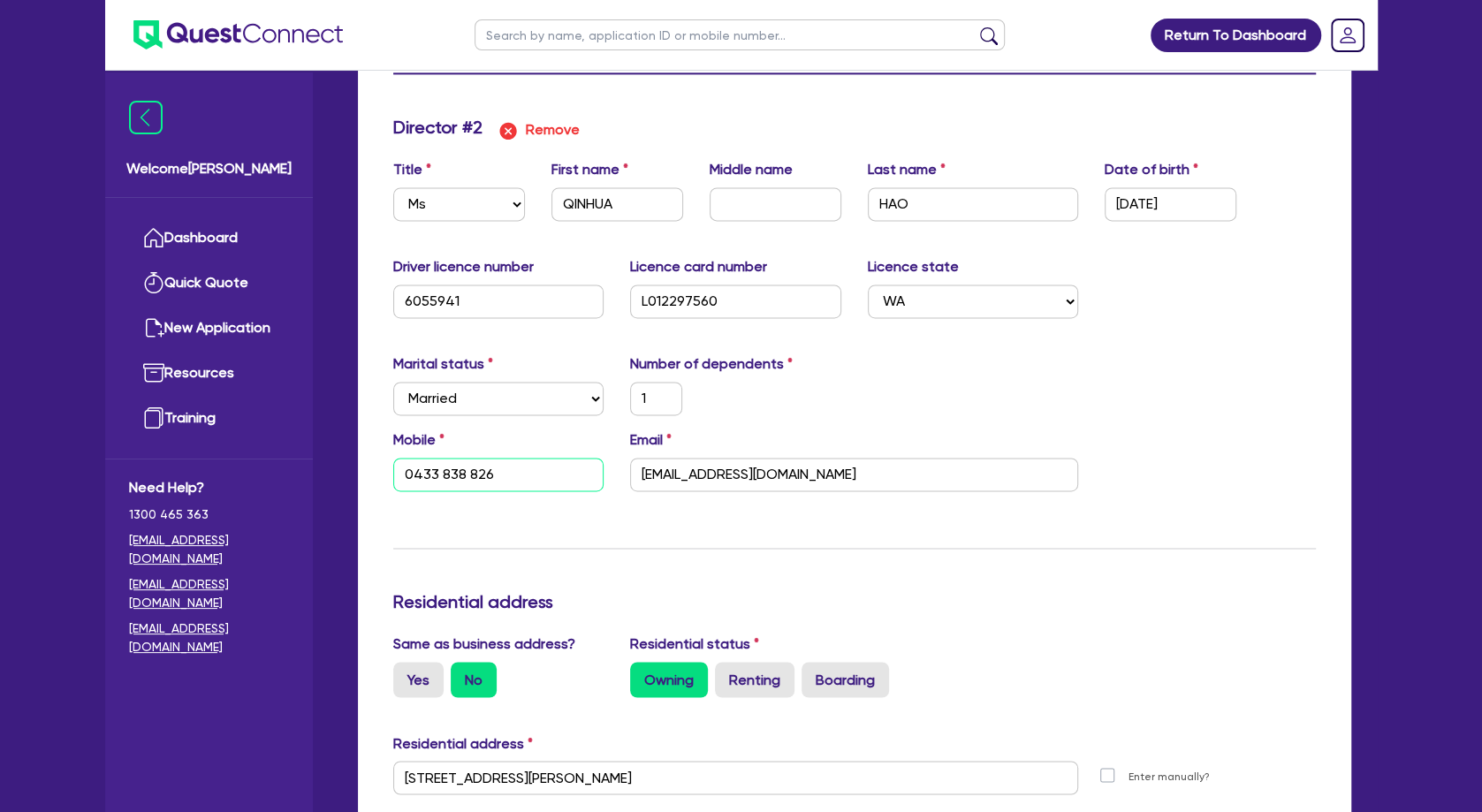
click at [449, 476] on input "0433 838 826" at bounding box center [498, 474] width 211 height 33
click at [706, 481] on input "[EMAIL_ADDRESS][DOMAIN_NAME]" at bounding box center [854, 474] width 448 height 33
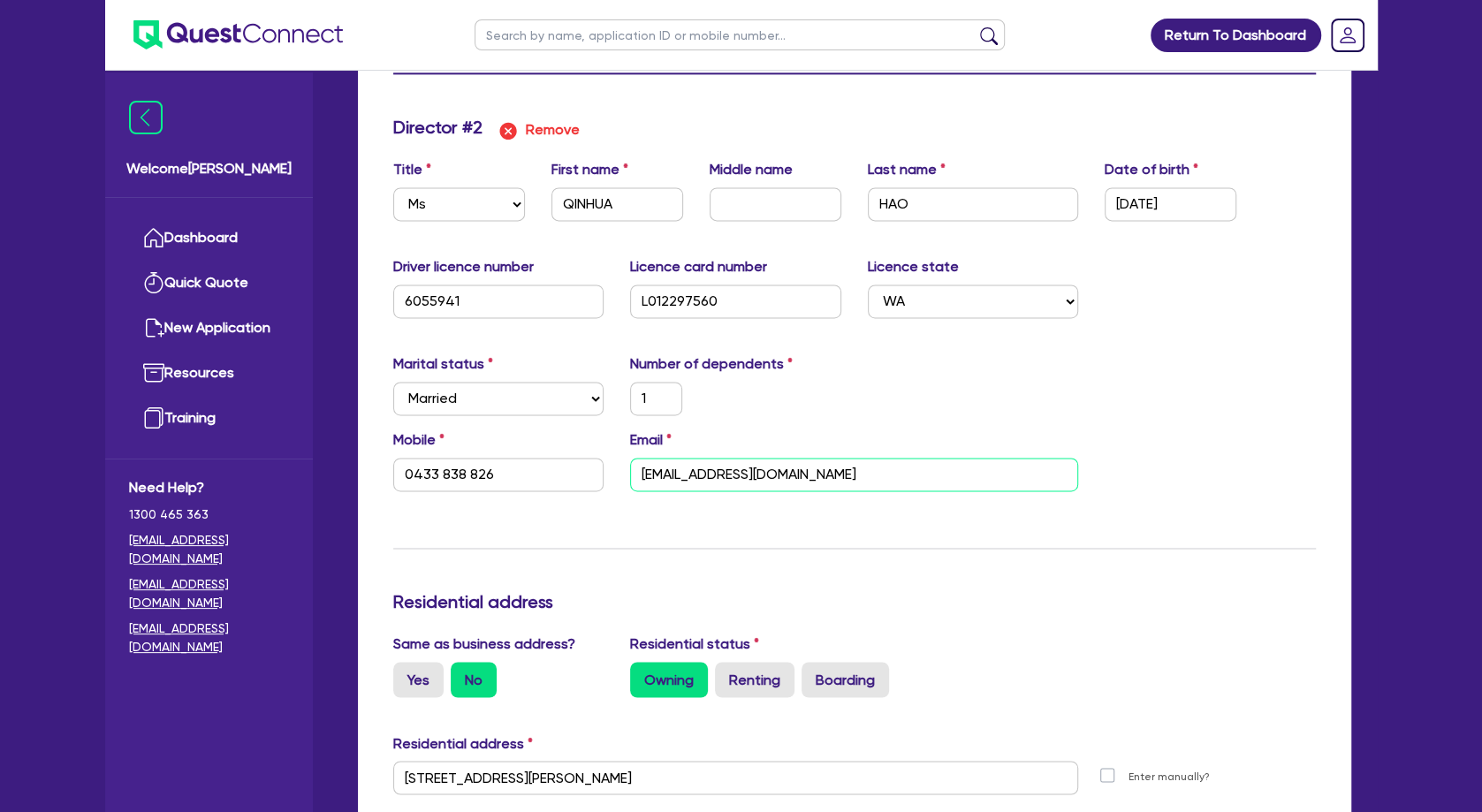
click at [706, 481] on input "[EMAIL_ADDRESS][DOMAIN_NAME]" at bounding box center [854, 474] width 448 height 33
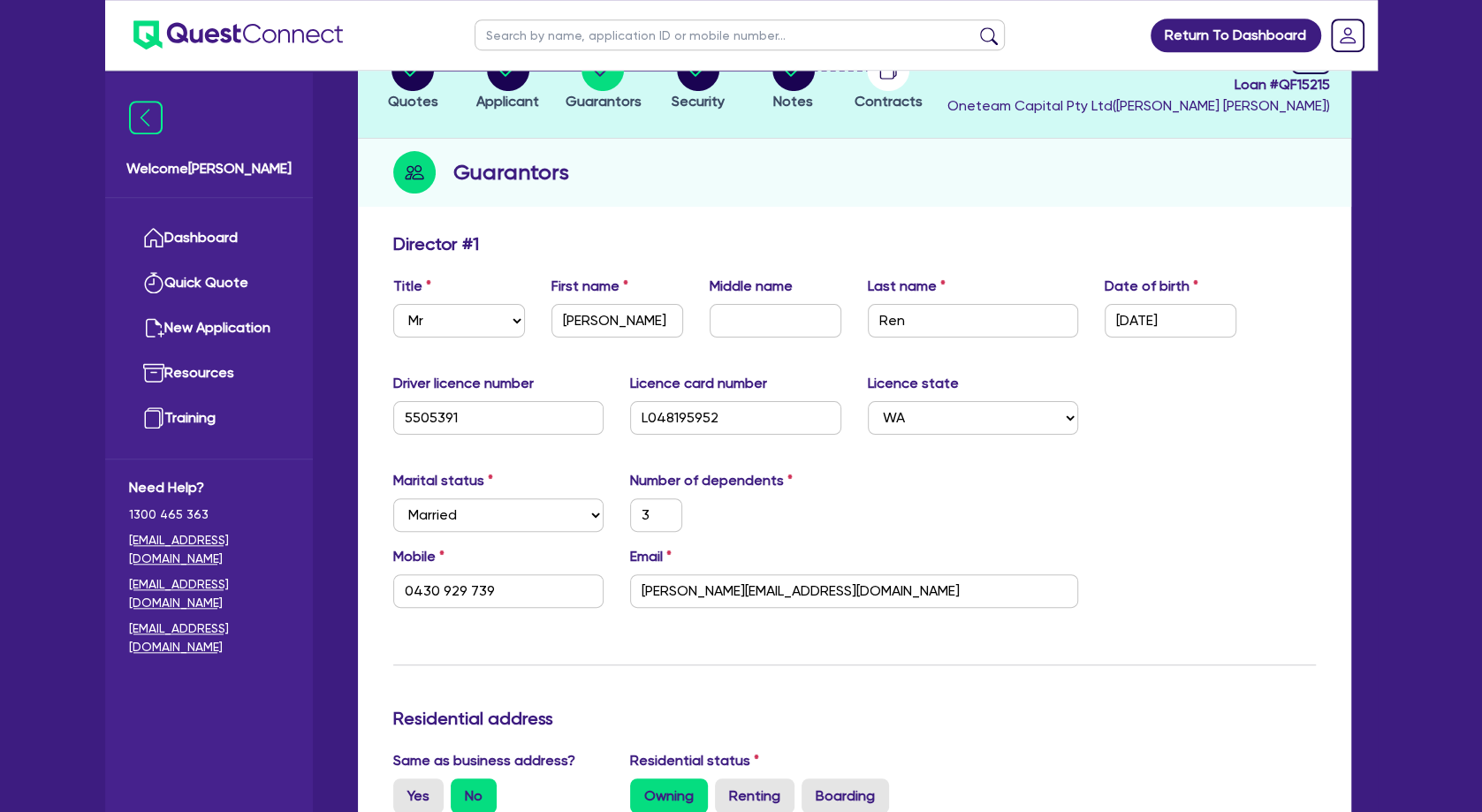
scroll to position [286, 0]
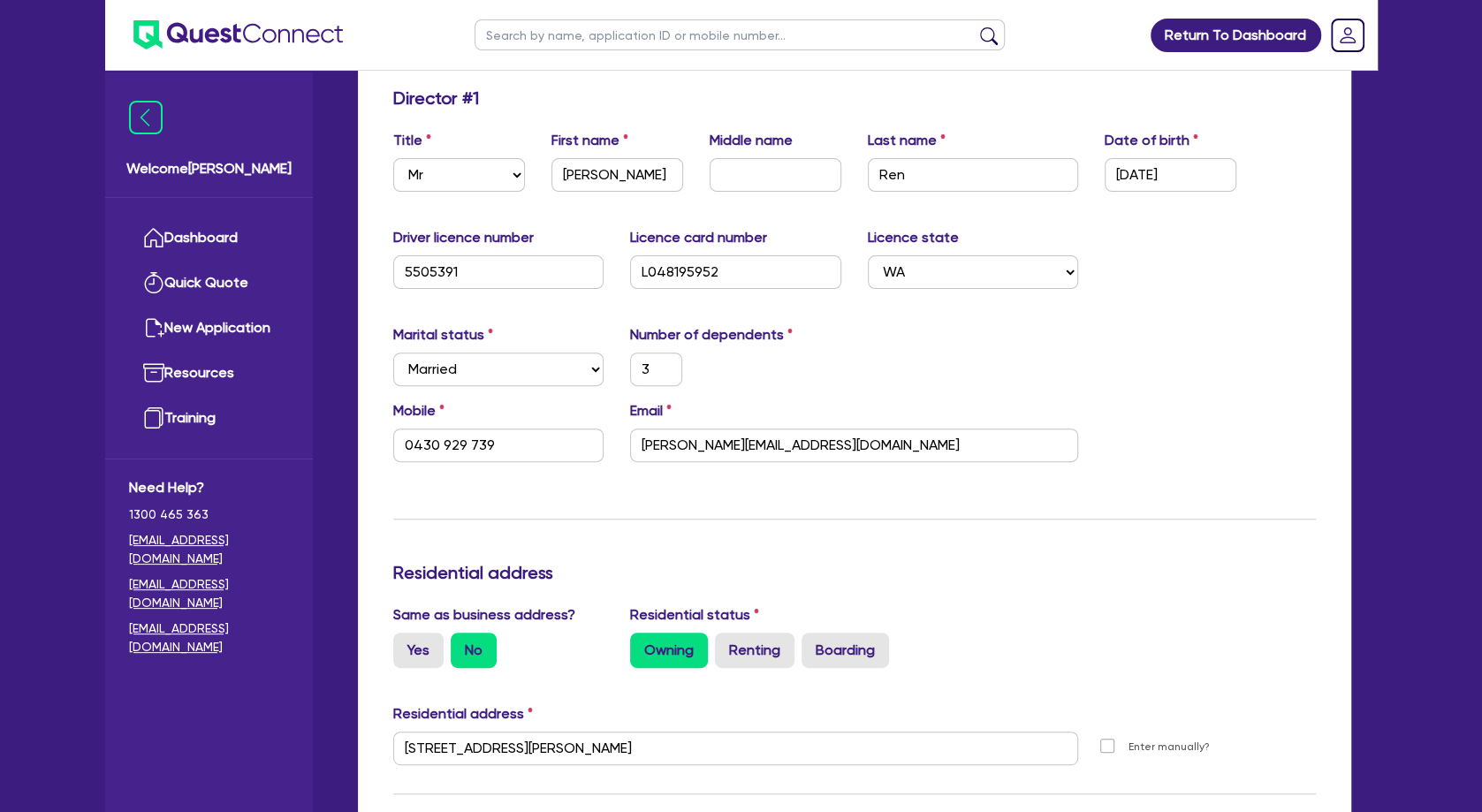
click at [1177, 255] on div "Driver licence number [DRIVERS_LICENSE_NUMBER] Licence card number [DRIVERS_LIC…" at bounding box center [855, 265] width 949 height 76
click at [440, 263] on input "5505391" at bounding box center [498, 272] width 211 height 33
click at [438, 263] on input "5505391" at bounding box center [498, 272] width 211 height 33
click at [675, 271] on input "L048195952" at bounding box center [735, 272] width 211 height 33
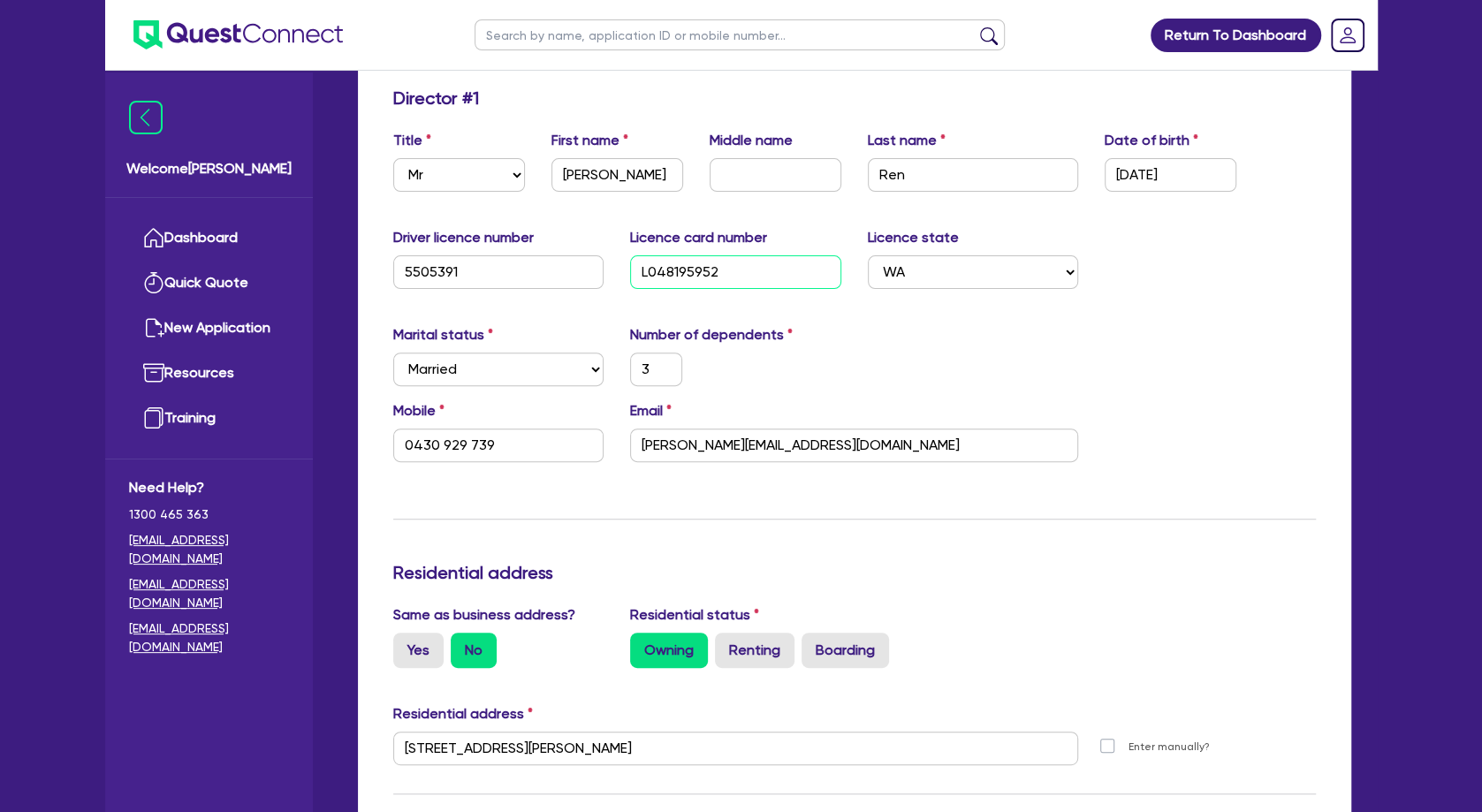
click at [675, 271] on input "L048195952" at bounding box center [735, 272] width 211 height 33
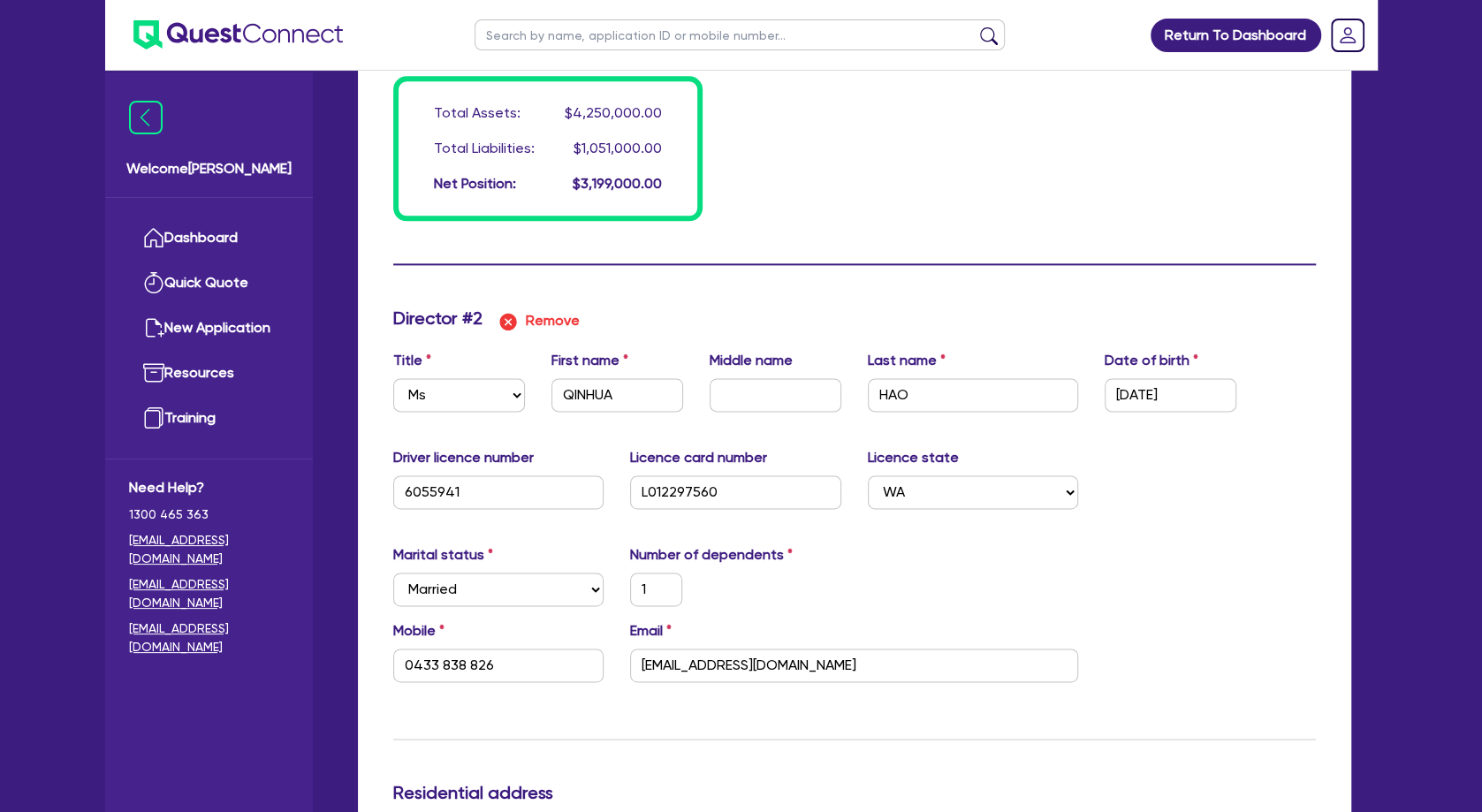
scroll to position [1908, 0]
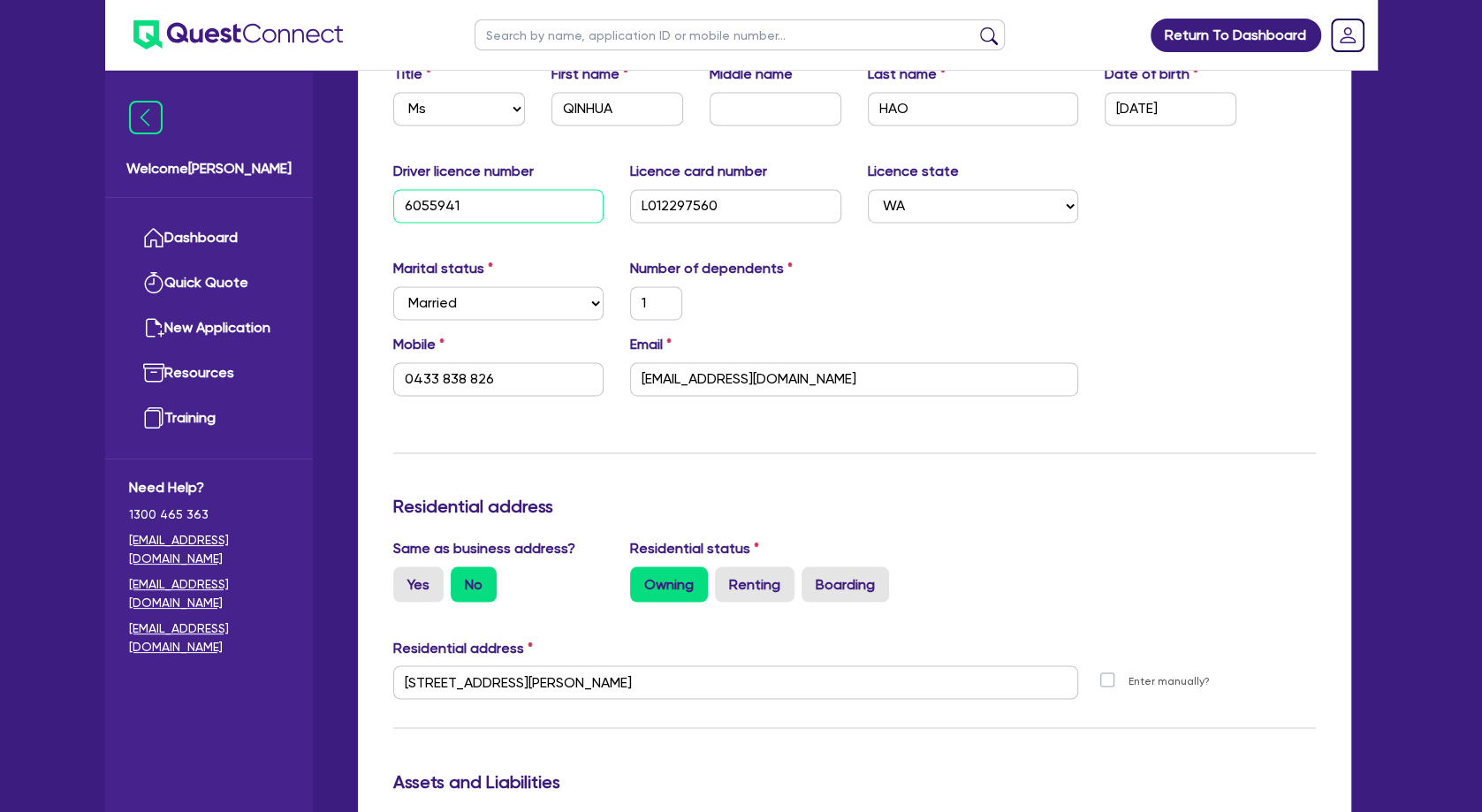
click at [447, 213] on input "6055941" at bounding box center [498, 206] width 211 height 33
click at [668, 211] on input "L012297560" at bounding box center [735, 206] width 211 height 33
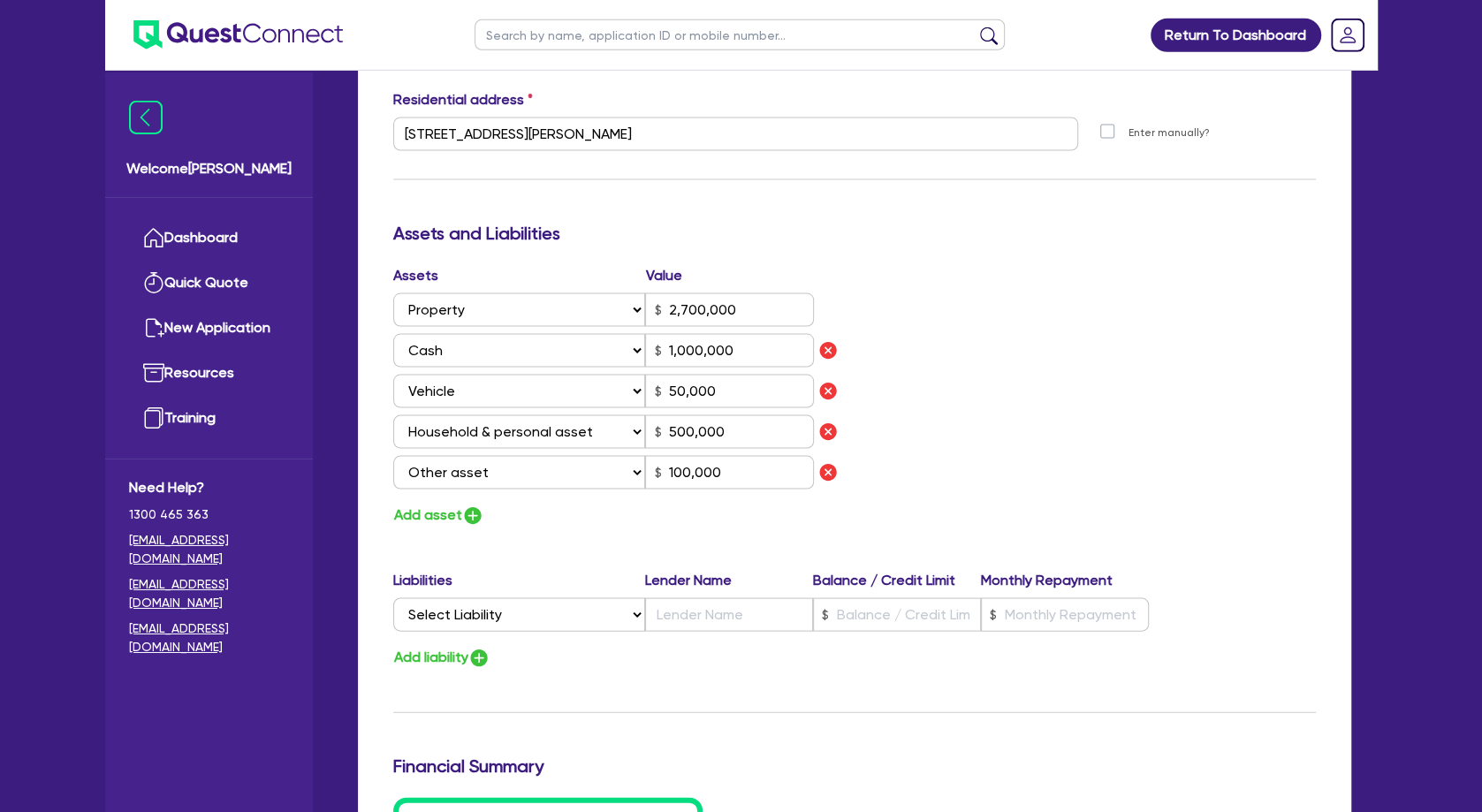
scroll to position [2481, 0]
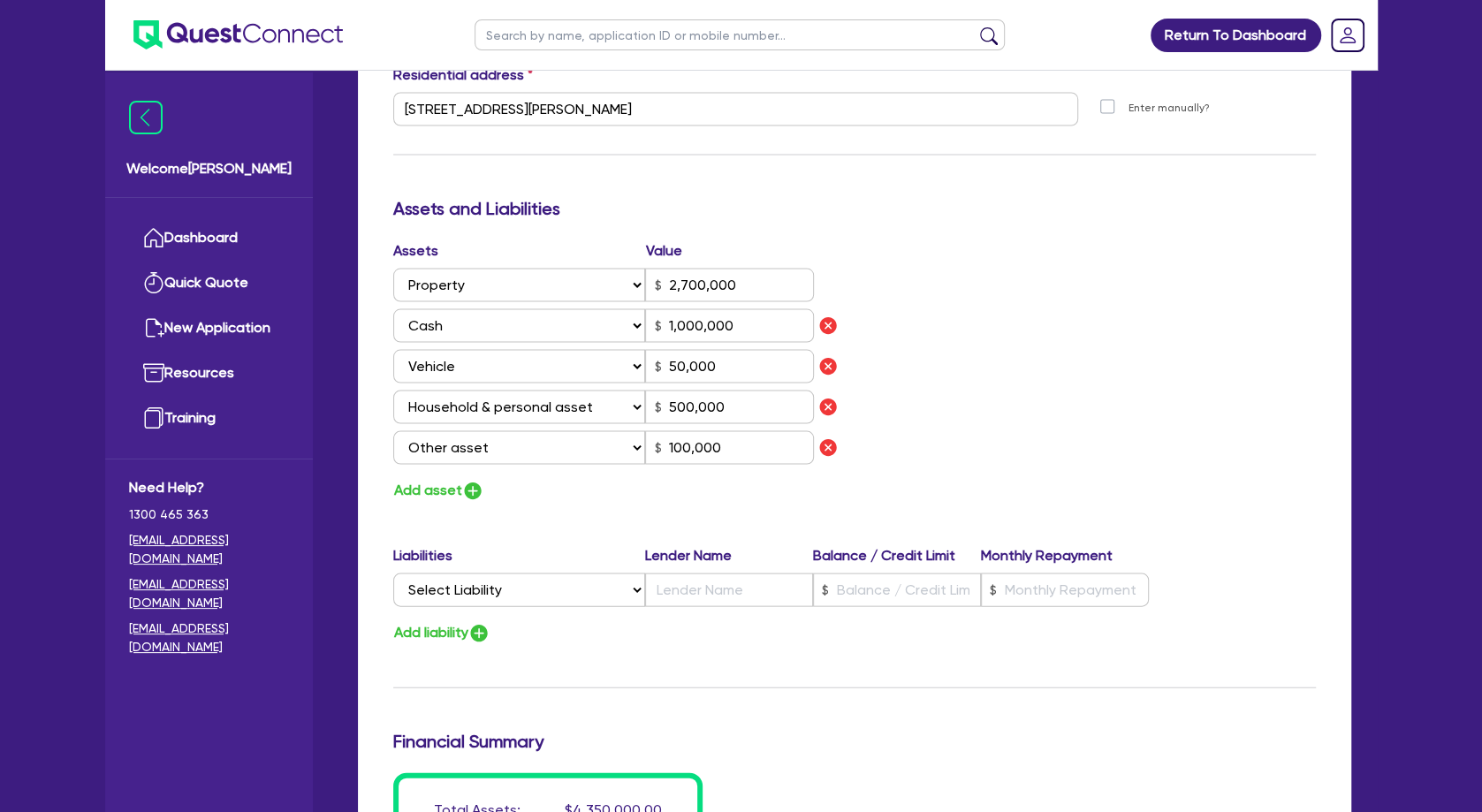
click at [1022, 330] on div "Assets Value Select Asset Cash Property Investment property Vehicle Truck Trail…" at bounding box center [855, 371] width 949 height 262
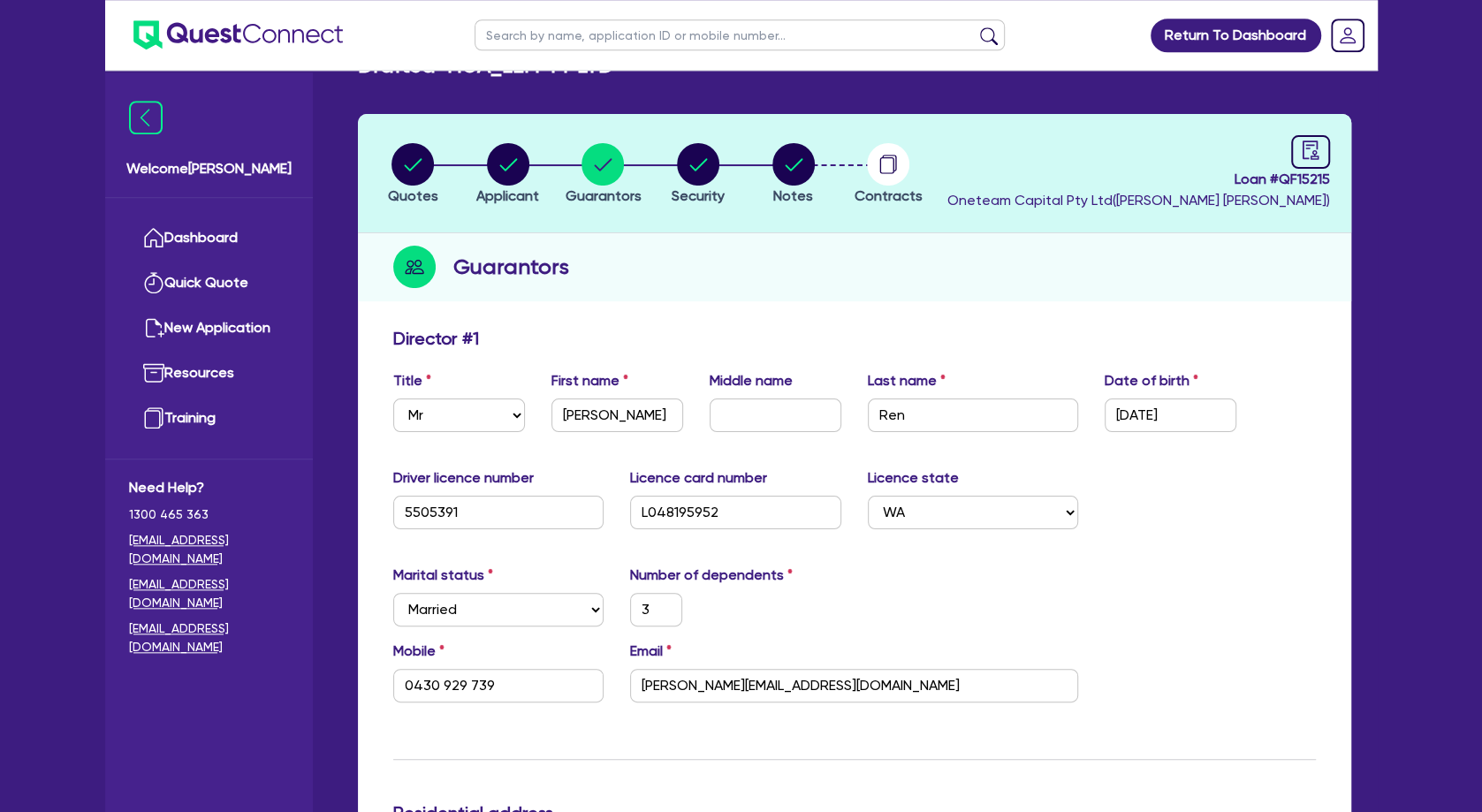
scroll to position [0, 0]
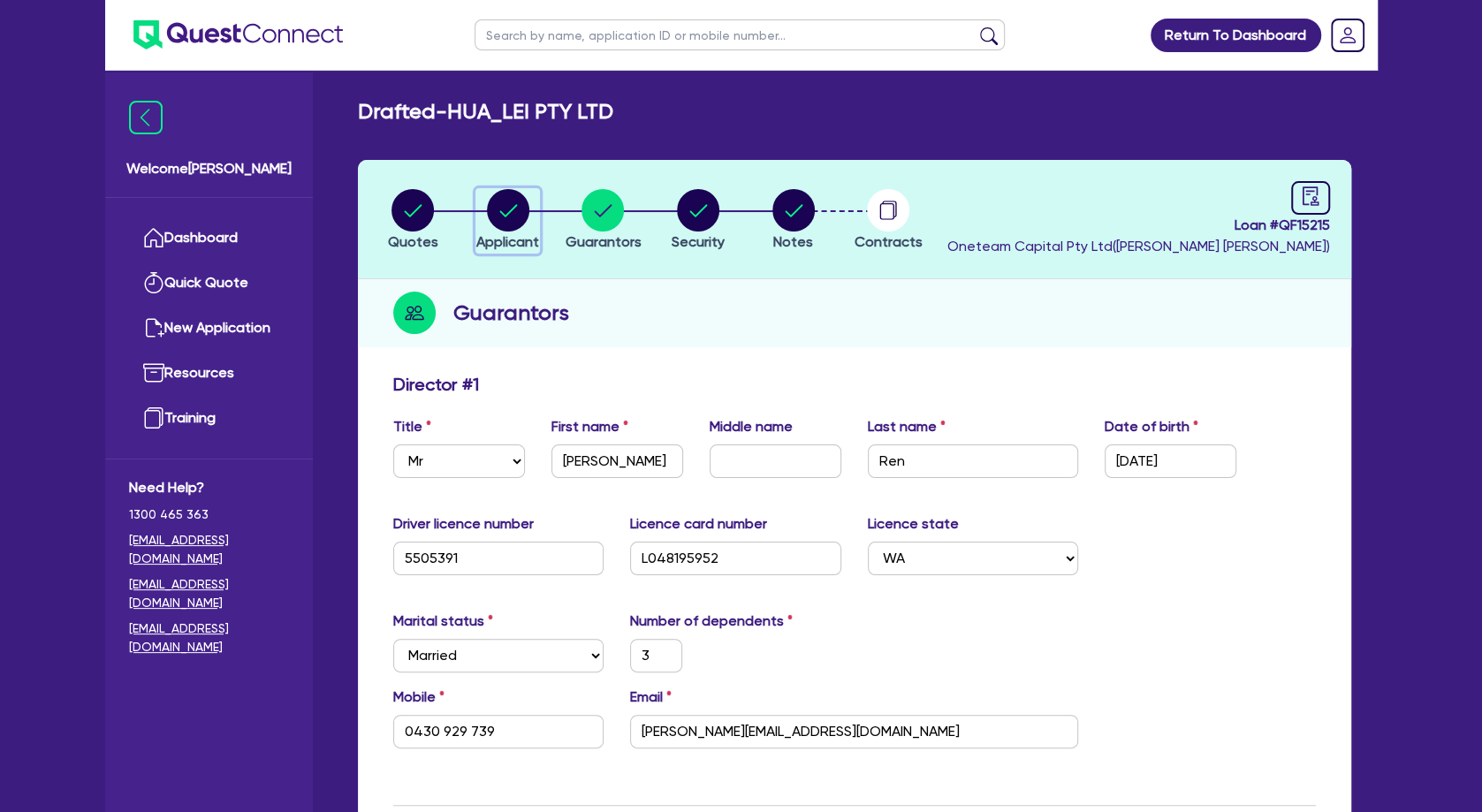
click at [525, 209] on circle "button" at bounding box center [508, 210] width 42 height 42
select select "COMPANY"
select select "HEALTH_BEAUTY"
select select "HAIR_BEAUTY_SALONS"
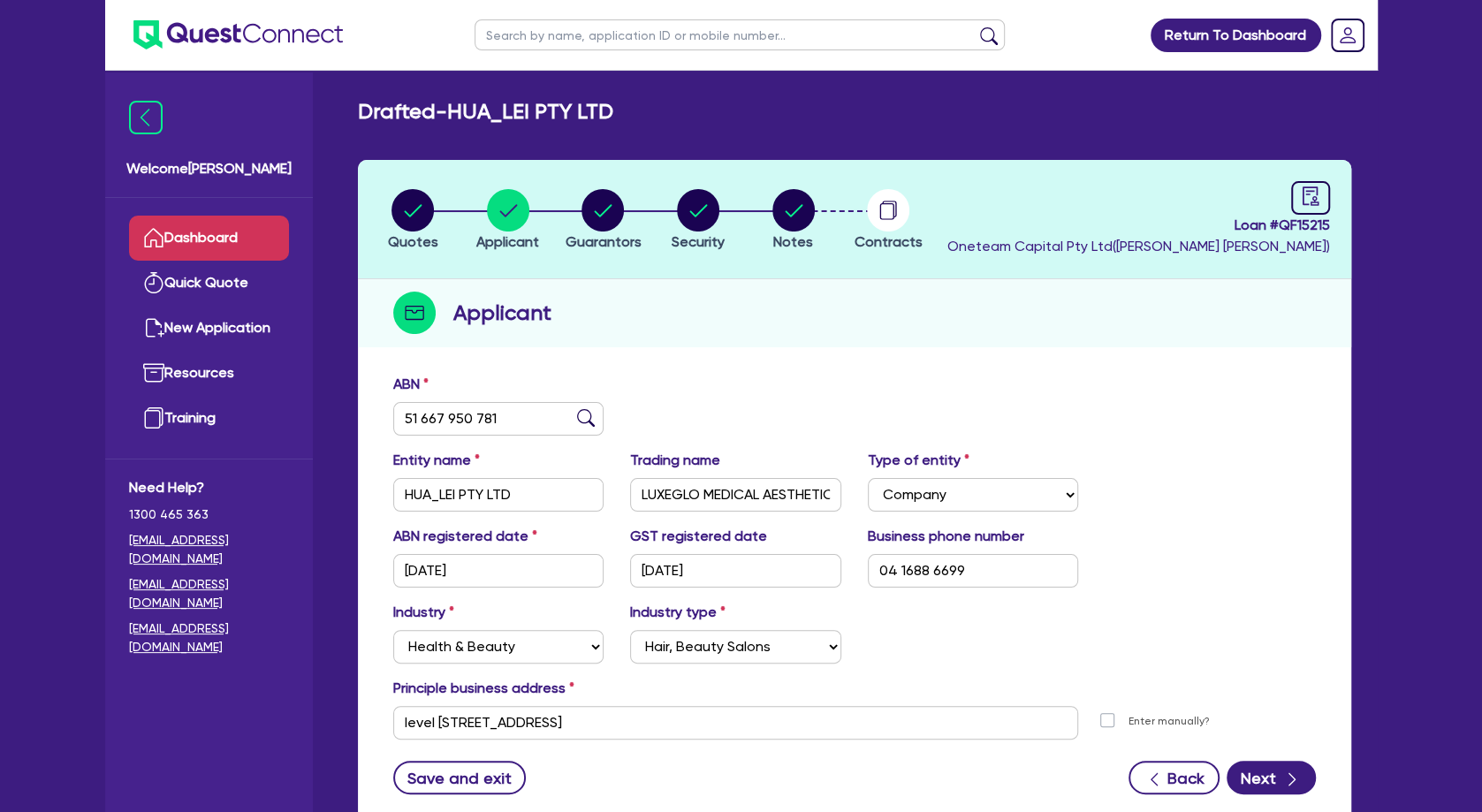
click at [238, 241] on link "Dashboard" at bounding box center [209, 238] width 160 height 45
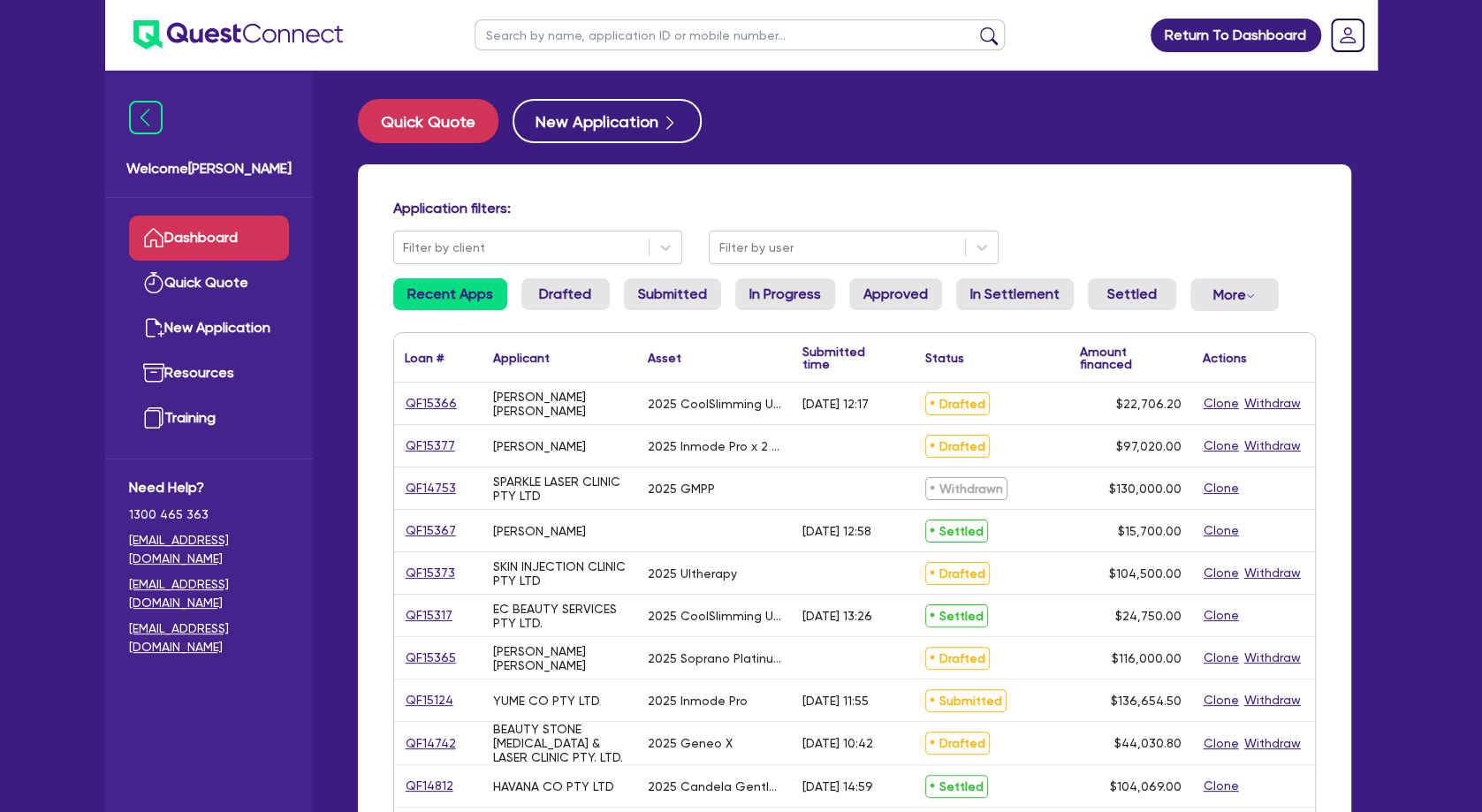
click at [516, 417] on div "[PERSON_NAME] [PERSON_NAME]" at bounding box center [559, 403] width 134 height 29
click at [187, 290] on link "Quick Quote" at bounding box center [209, 282] width 160 height 45
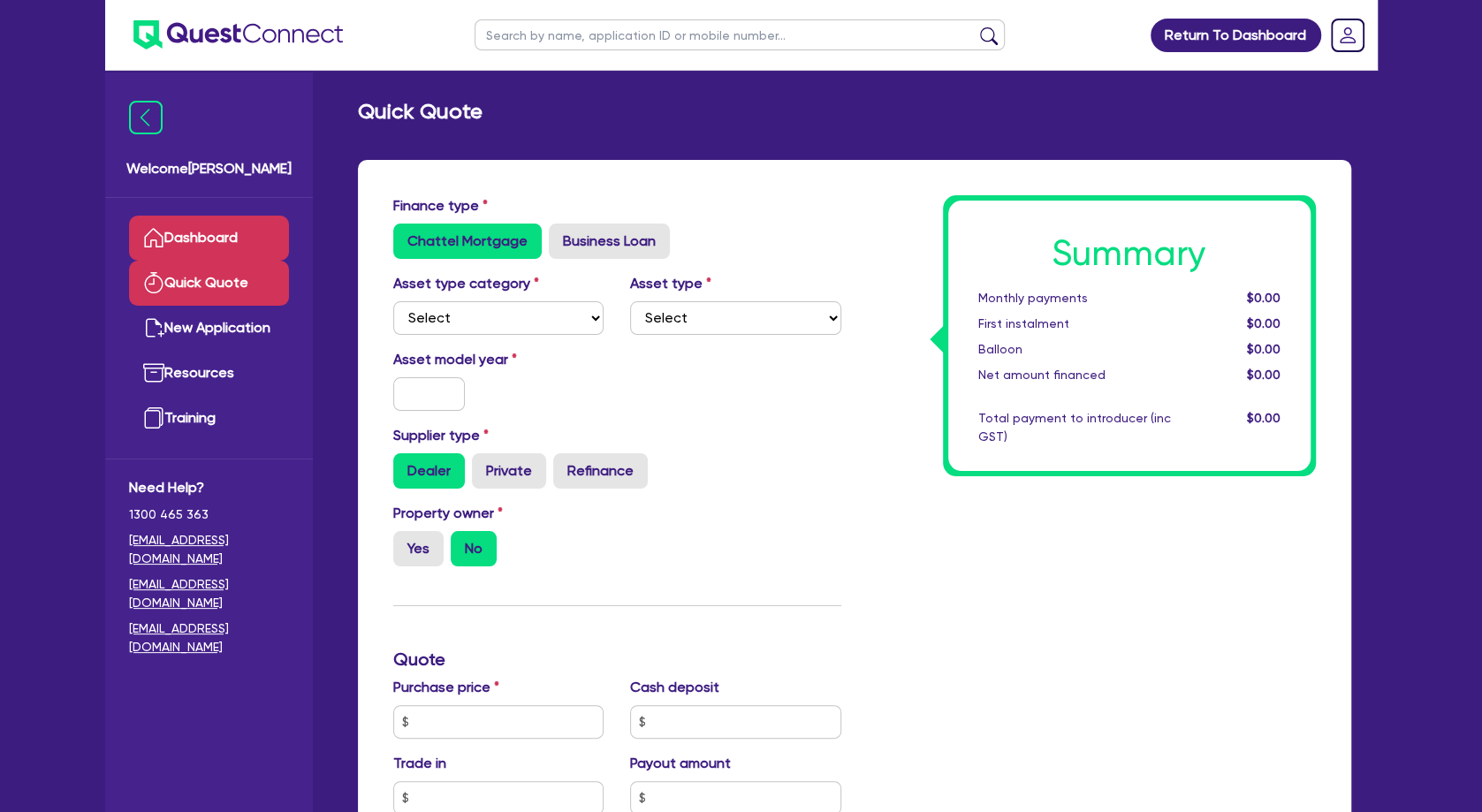
click at [205, 245] on link "Dashboard" at bounding box center [209, 238] width 160 height 45
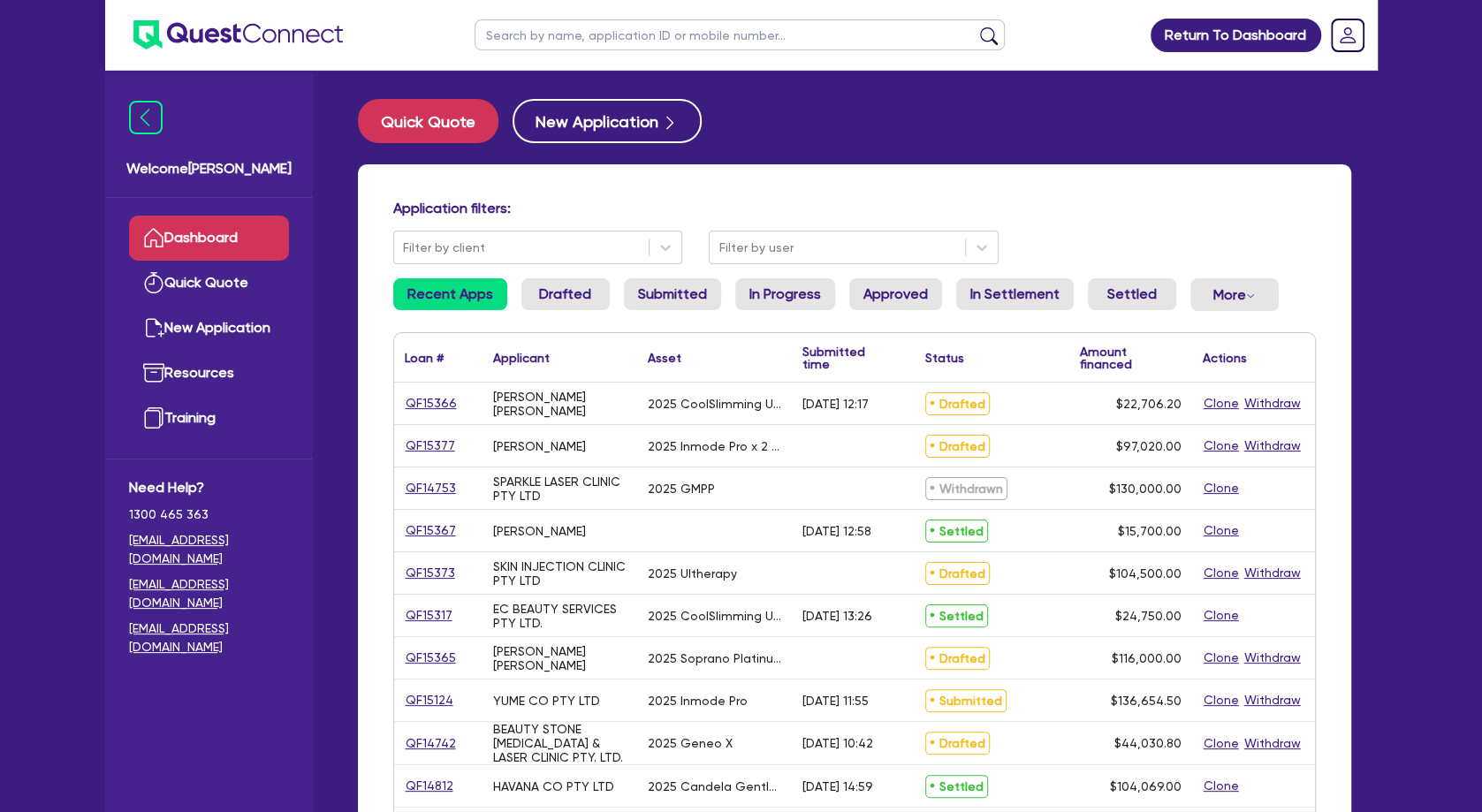
click at [545, 42] on input "text" at bounding box center [739, 35] width 531 height 31
type input "helena"
click at [974, 27] on button "submit" at bounding box center [988, 39] width 29 height 25
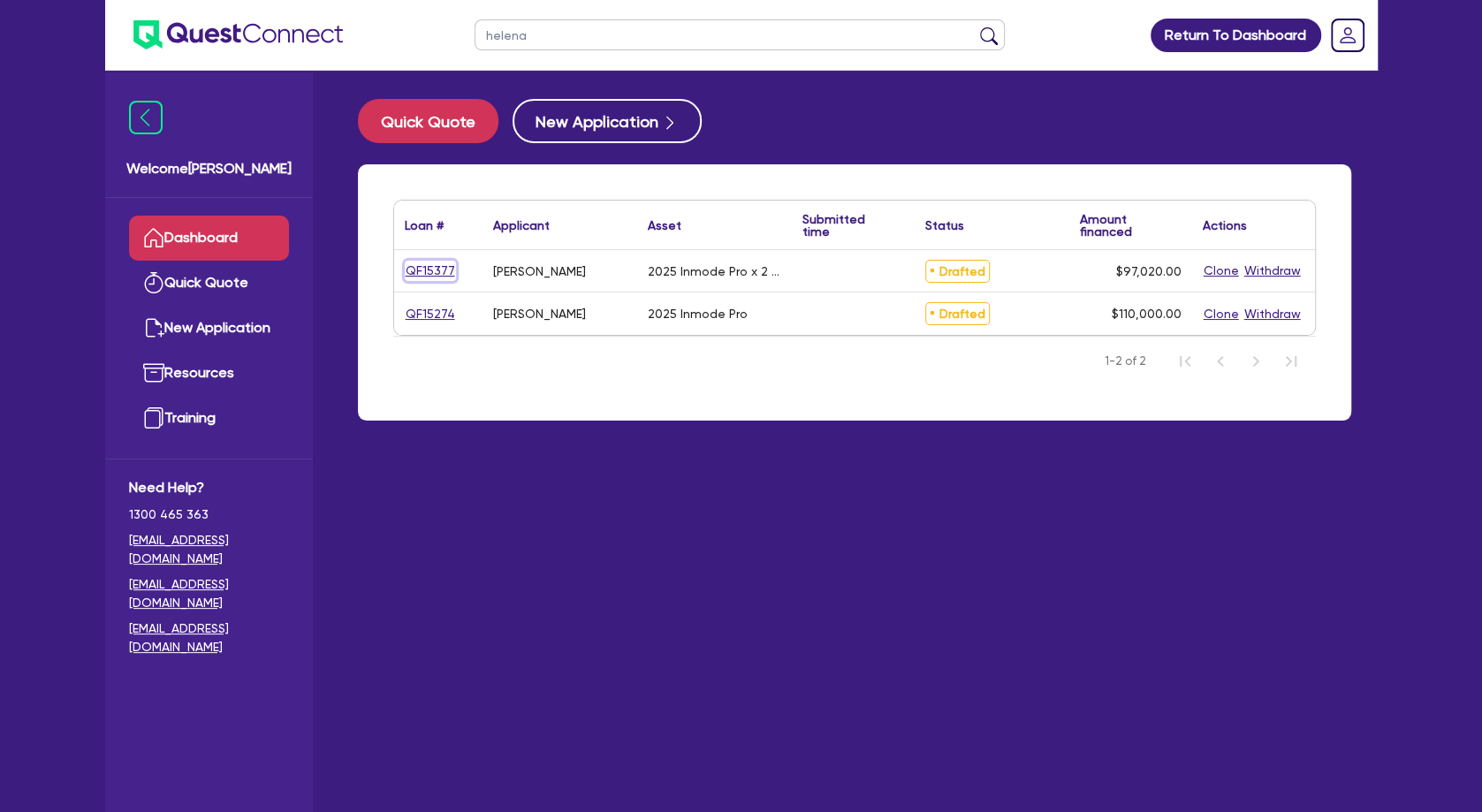
click at [434, 270] on link "QF15377" at bounding box center [431, 270] width 52 height 20
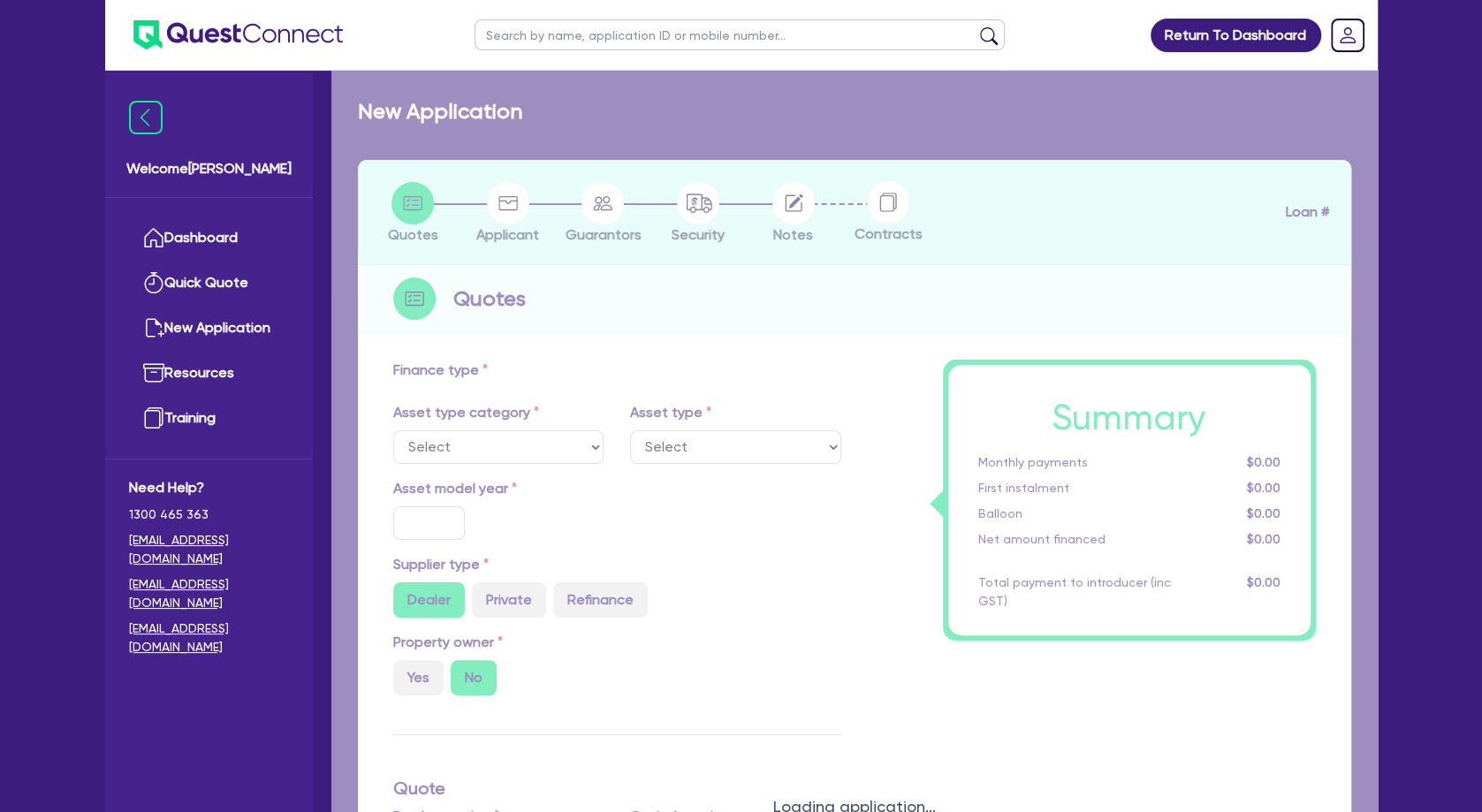
select select "SECONDARY_ASSETS"
type input "2025"
type input "107,800"
type input "10,780"
type input "5"
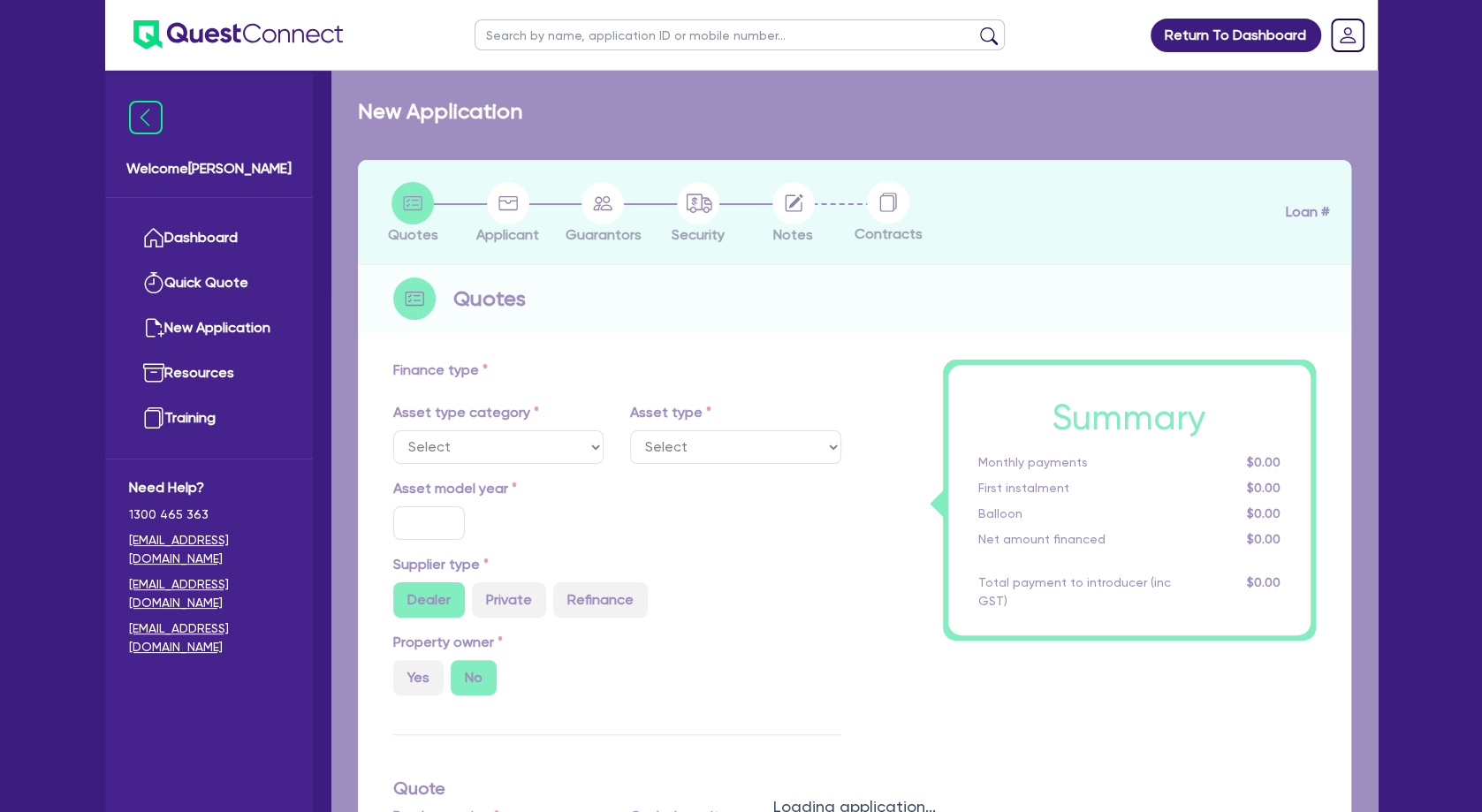
type input "4,851"
type input "8.49"
select select "MEDICAL_DENTAL_LABORATORY_EQUIPMENT"
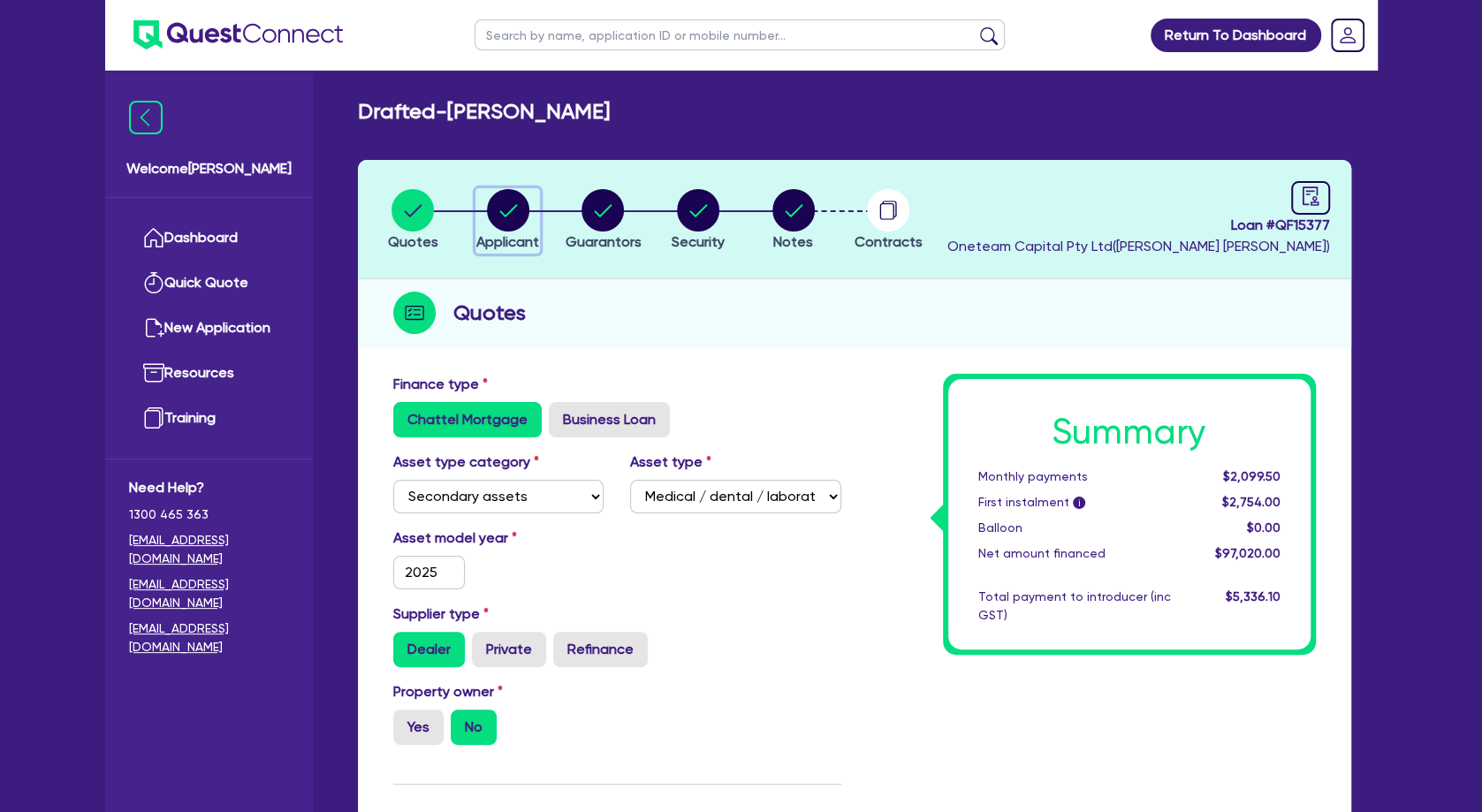
click at [508, 213] on icon "button" at bounding box center [508, 209] width 18 height 12
select select "SOLE_TRADER"
select select "HEALTH_BEAUTY"
select select "HAIR_BEAUTY_SALONS"
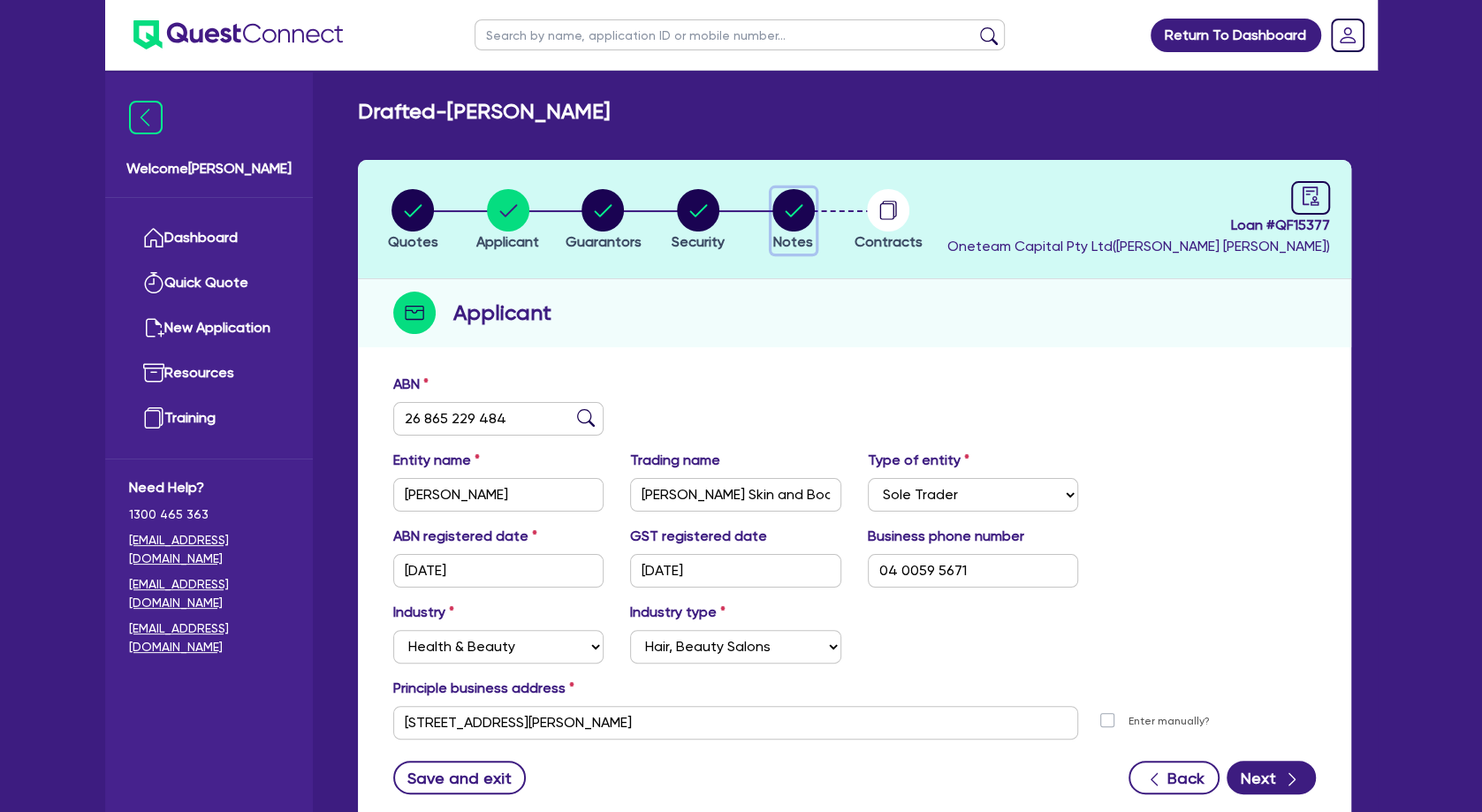
click at [787, 215] on circle "button" at bounding box center [794, 210] width 42 height 42
select select "Other"
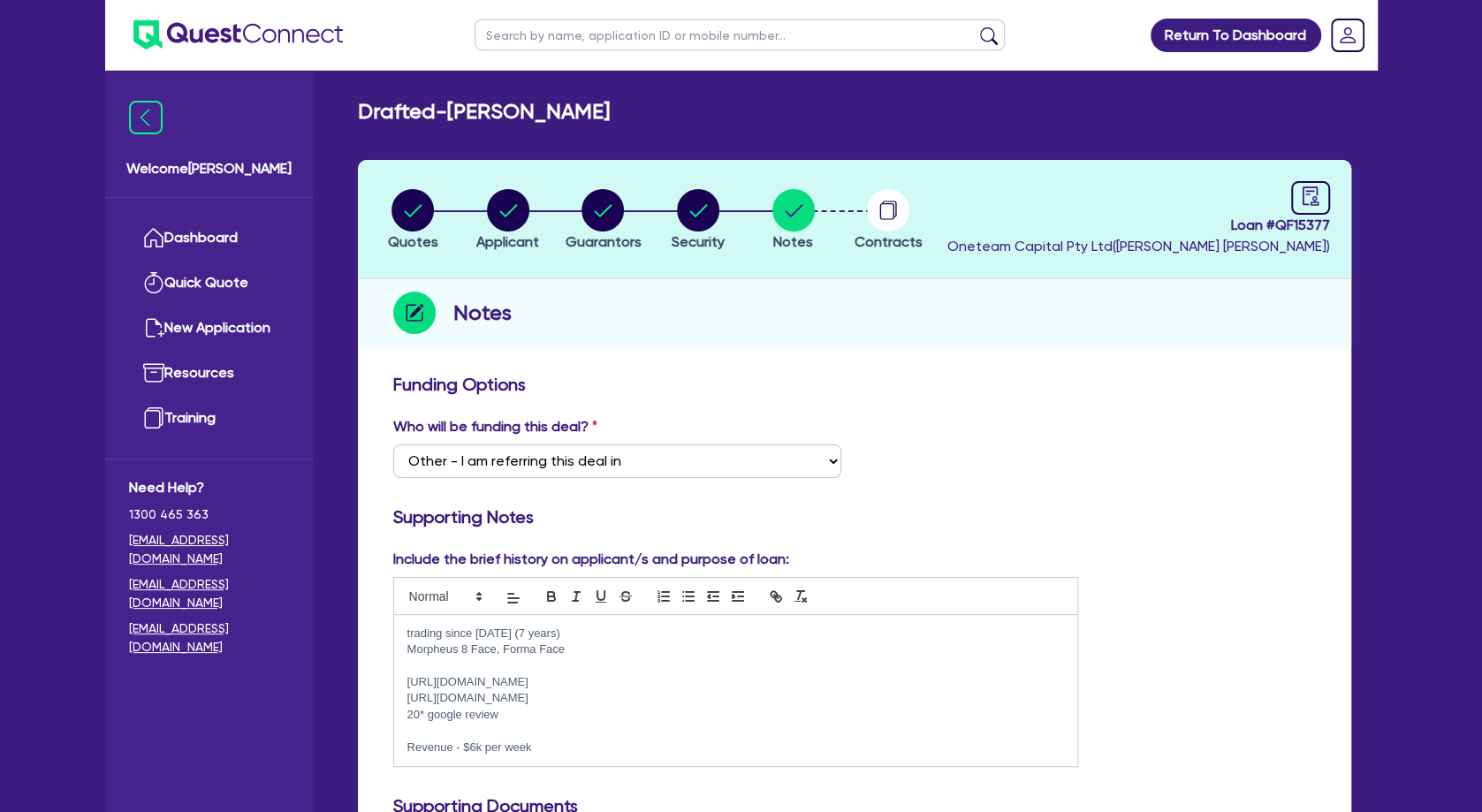
click at [580, 632] on p "trading since [DATE] (7 years)" at bounding box center [735, 633] width 657 height 16
click at [496, 208] on circle "button" at bounding box center [508, 210] width 42 height 42
select select "SOLE_TRADER"
select select "HEALTH_BEAUTY"
select select "HAIR_BEAUTY_SALONS"
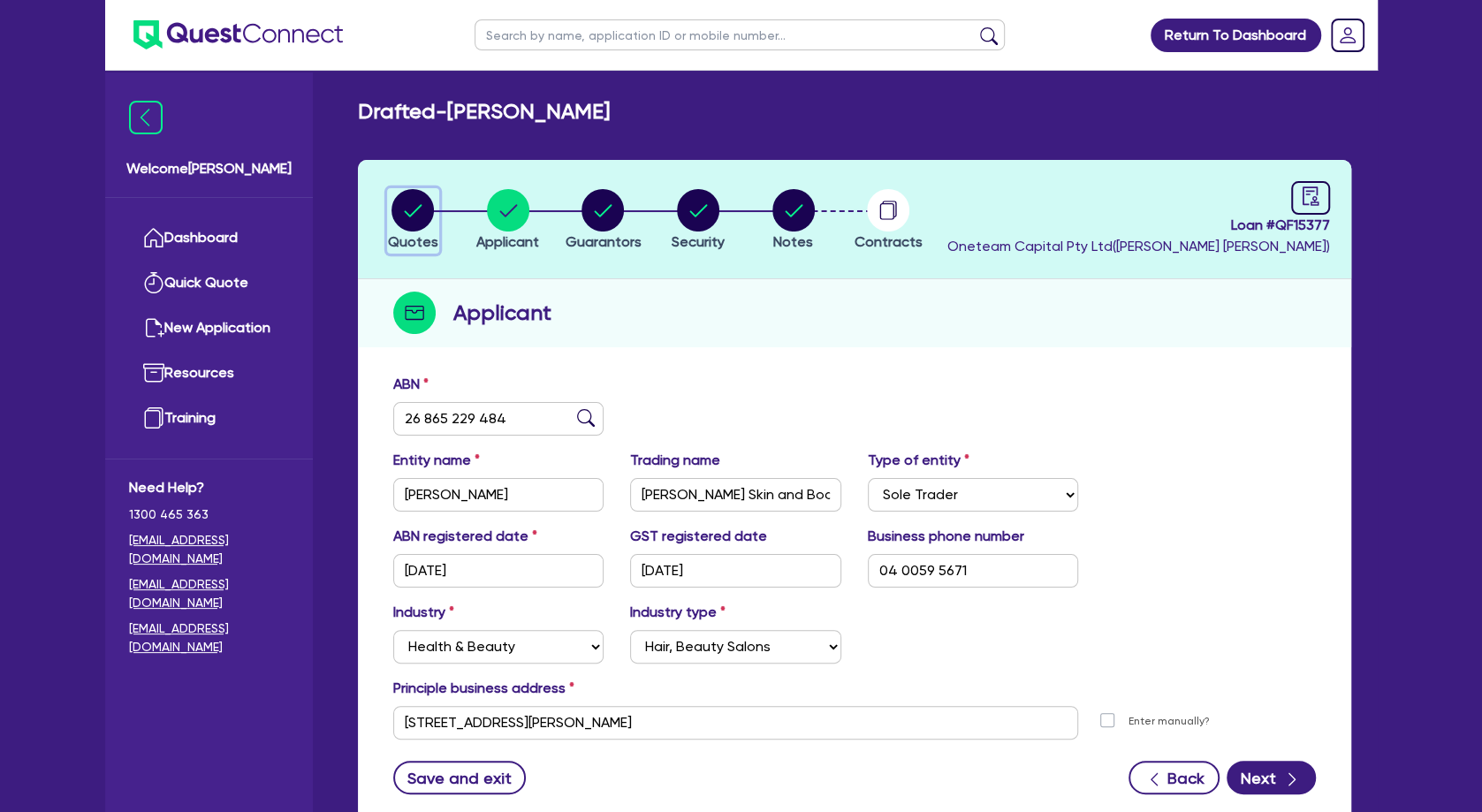
click at [405, 209] on circle "button" at bounding box center [412, 210] width 42 height 42
select select "SECONDARY_ASSETS"
select select "MEDICAL_DENTAL_LABORATORY_EQUIPMENT"
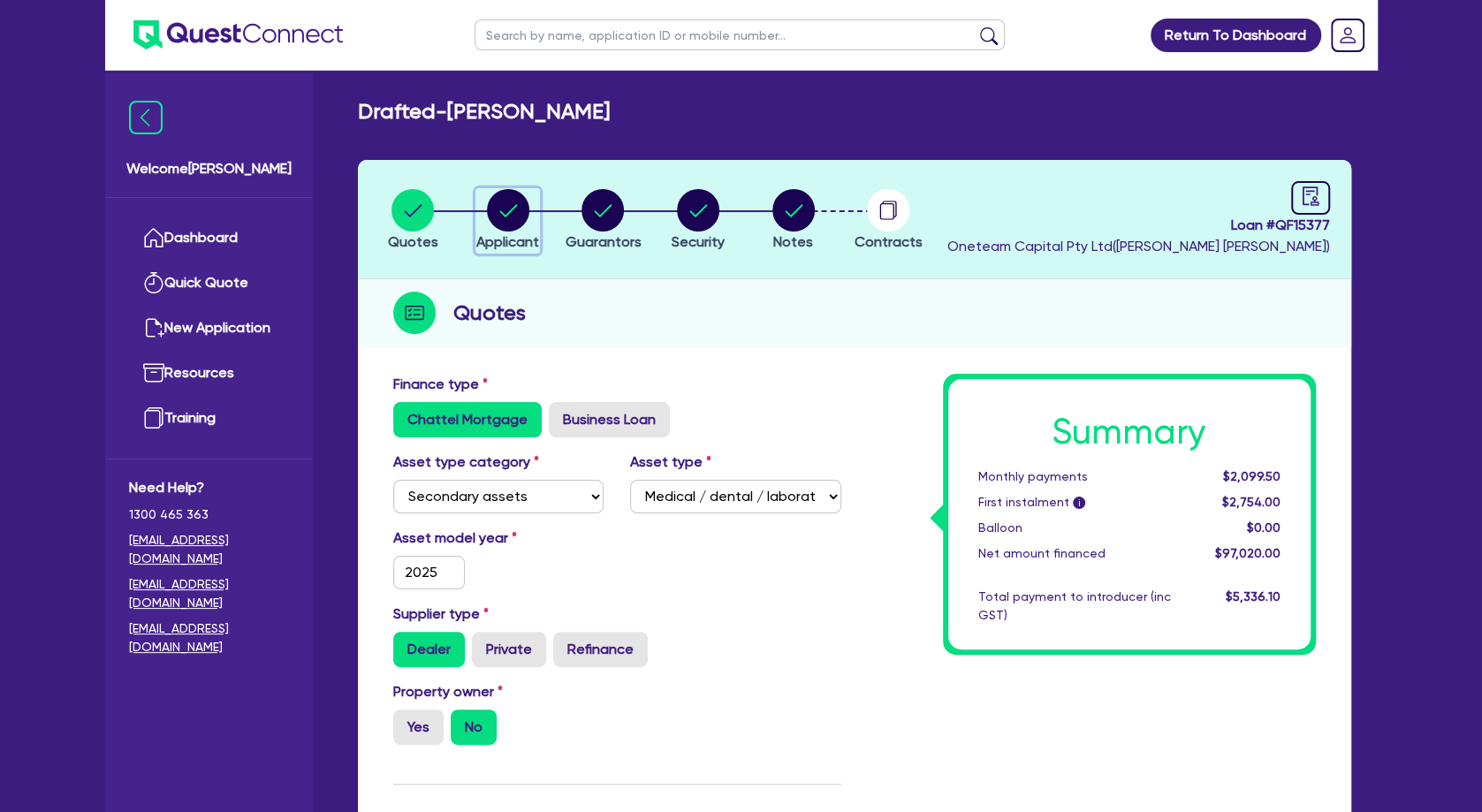
click at [511, 218] on circle "button" at bounding box center [508, 210] width 42 height 42
select select "SOLE_TRADER"
select select "HEALTH_BEAUTY"
select select "HAIR_BEAUTY_SALONS"
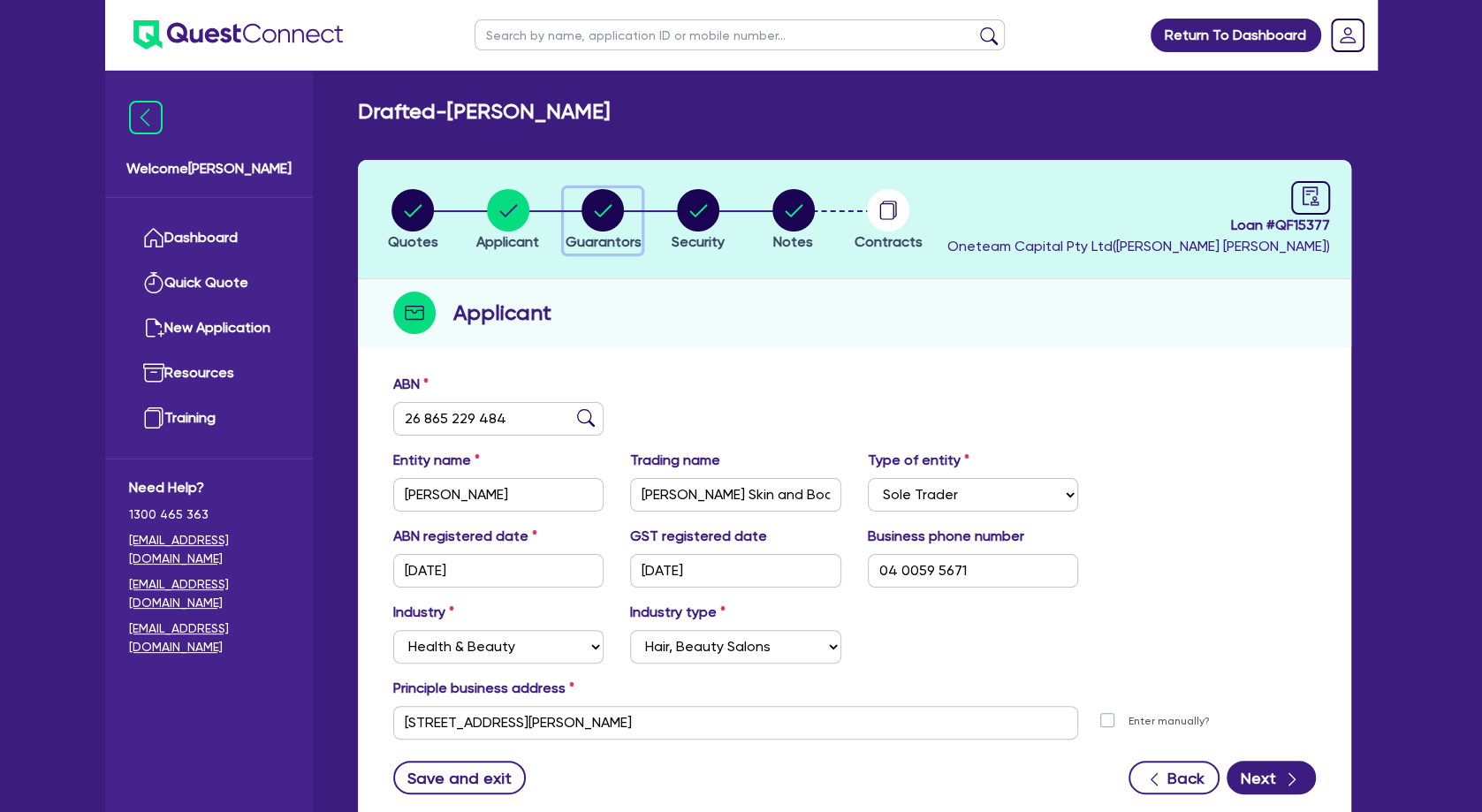
click at [597, 200] on circle "button" at bounding box center [603, 210] width 42 height 42
select select "MRS"
select select "[GEOGRAPHIC_DATA]"
select select "SINGLE"
select select "PROPERTY"
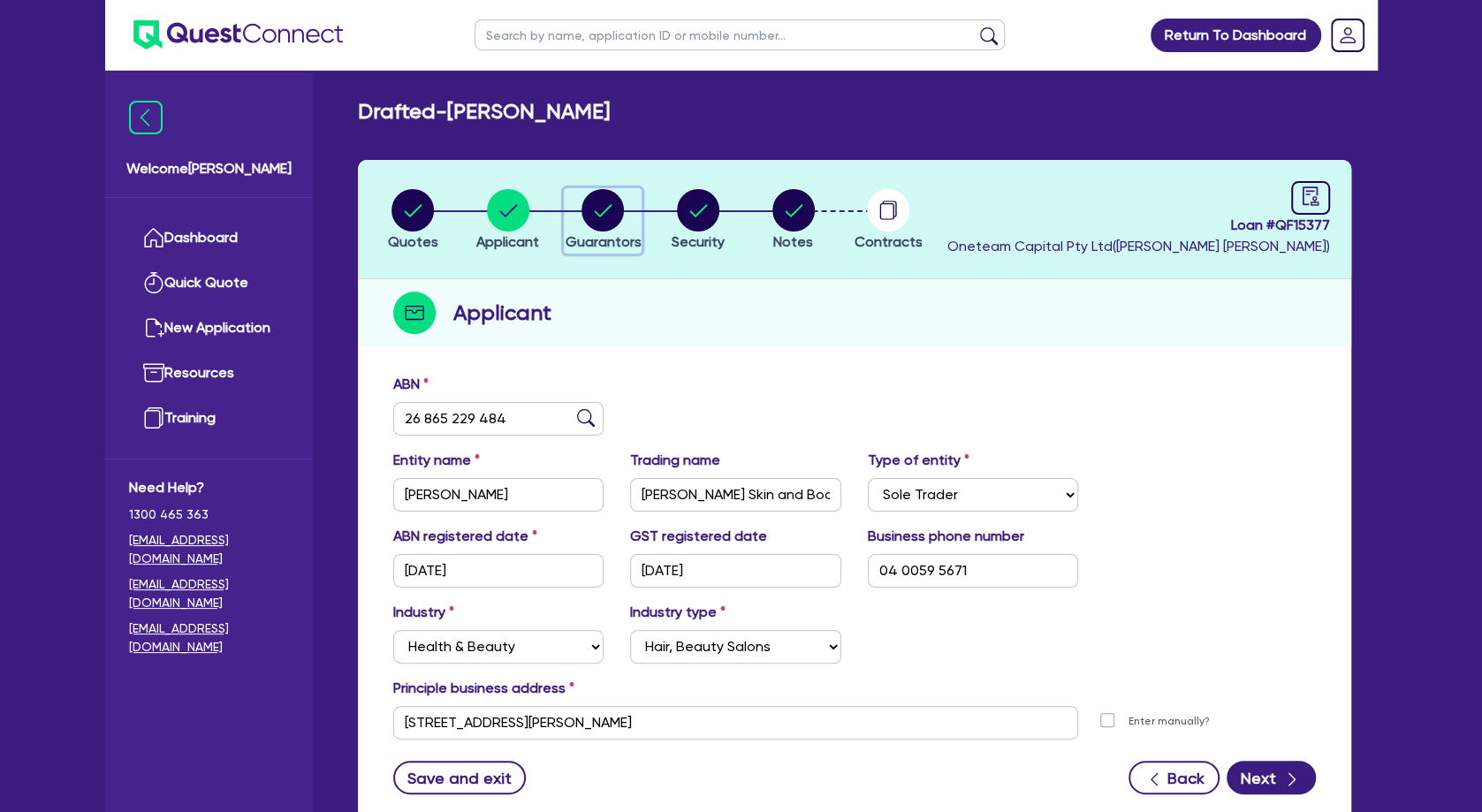
select select "CASH"
select select "HOUSEHOLD_PERSONAL"
select select "OTHER"
select select "VEHICLE"
select select "MORTGAGE"
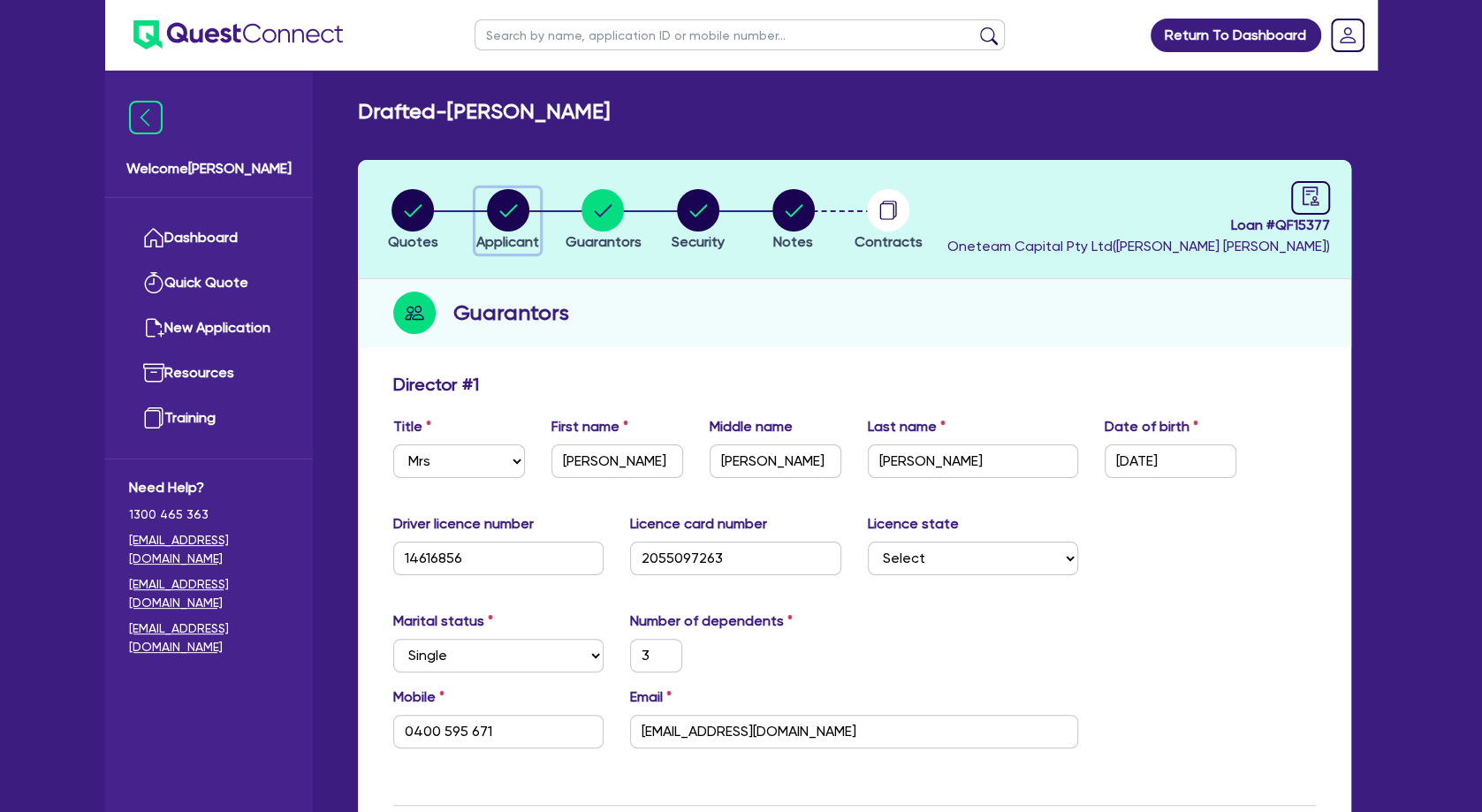
click at [495, 215] on circle "button" at bounding box center [508, 210] width 42 height 42
select select "SOLE_TRADER"
select select "HEALTH_BEAUTY"
select select "HAIR_BEAUTY_SALONS"
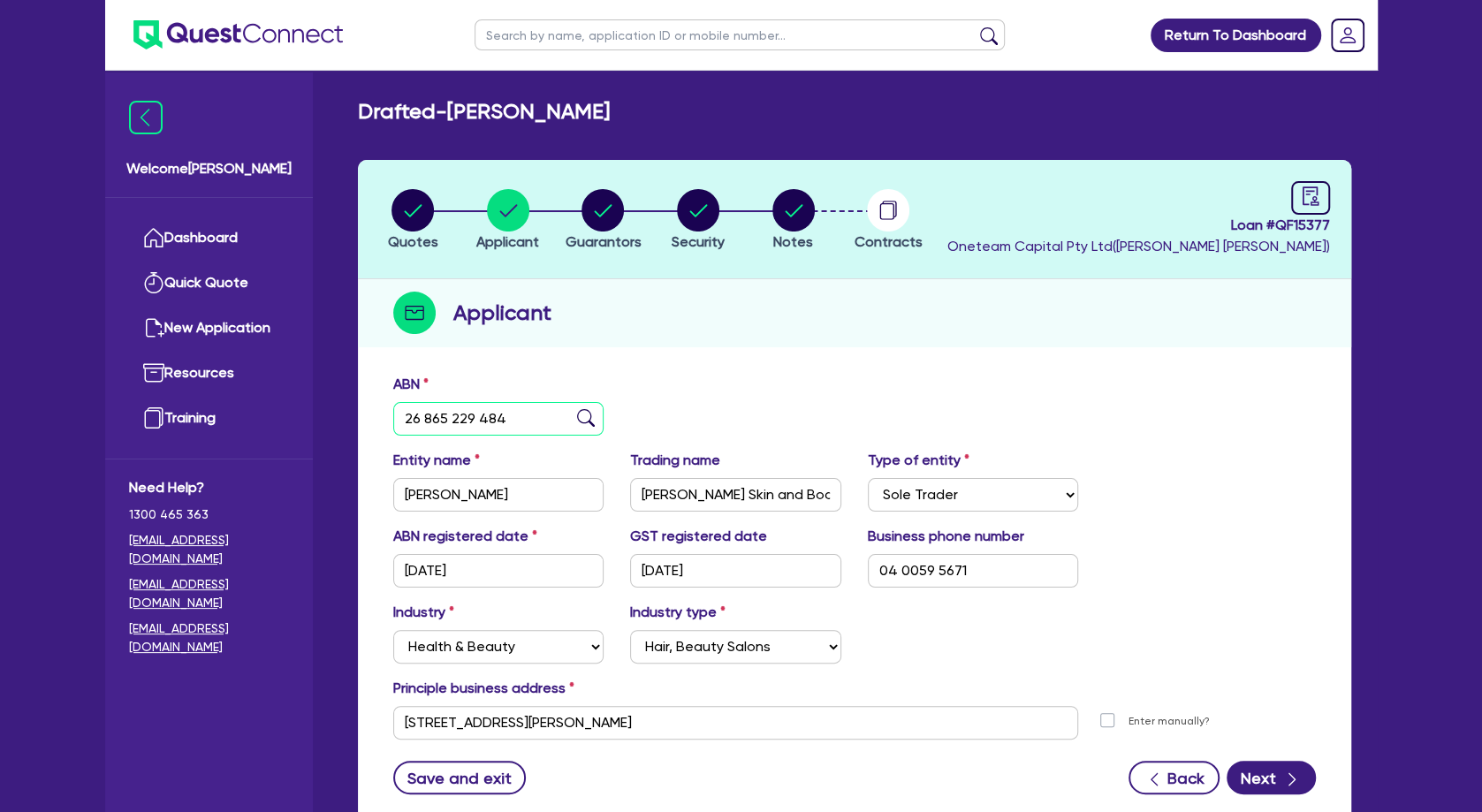
click at [472, 421] on input "26 865 229 484" at bounding box center [498, 419] width 211 height 33
click at [607, 226] on circle "button" at bounding box center [603, 210] width 42 height 42
select select "MRS"
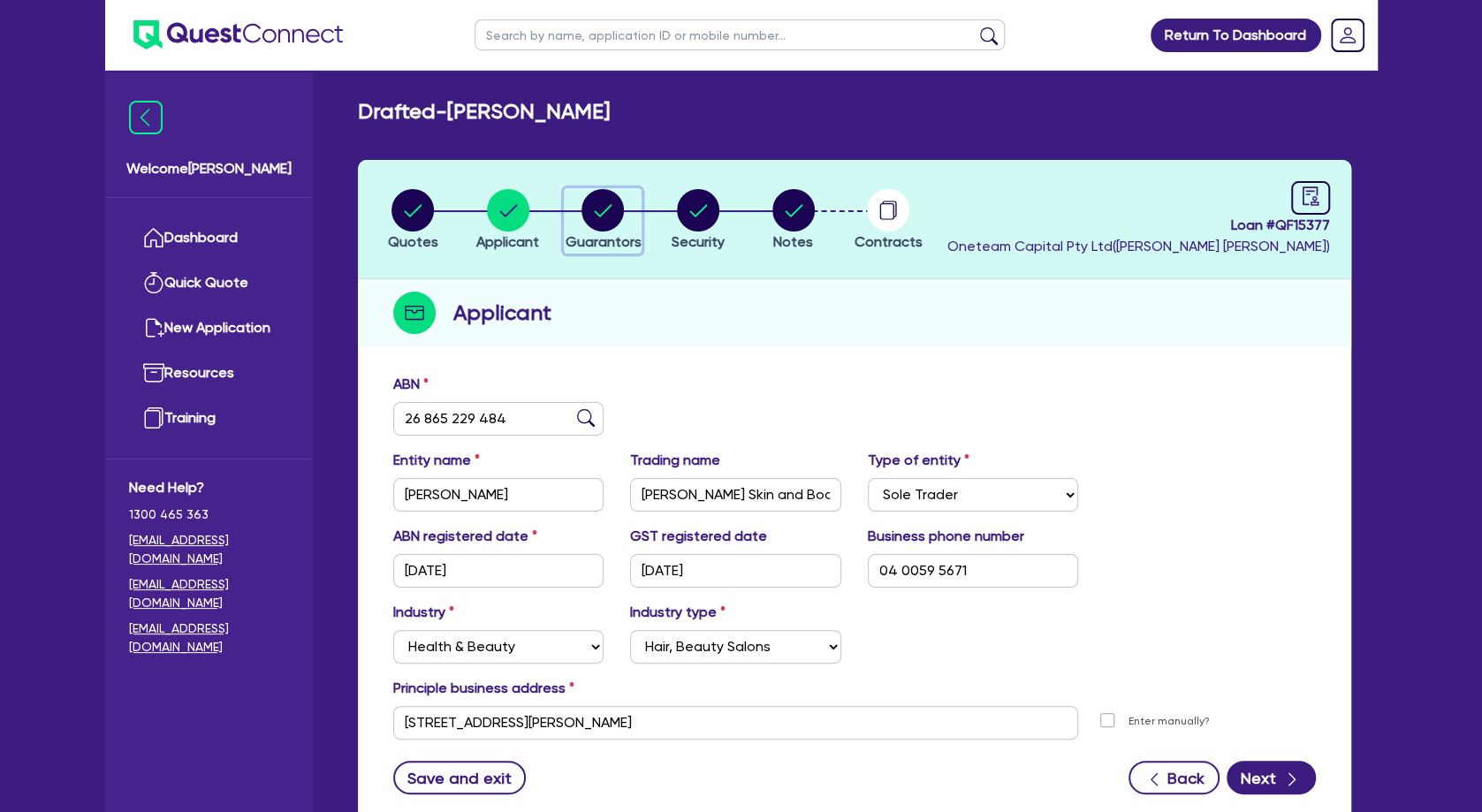
select select "[GEOGRAPHIC_DATA]"
select select "SINGLE"
select select "PROPERTY"
select select "CASH"
select select "HOUSEHOLD_PERSONAL"
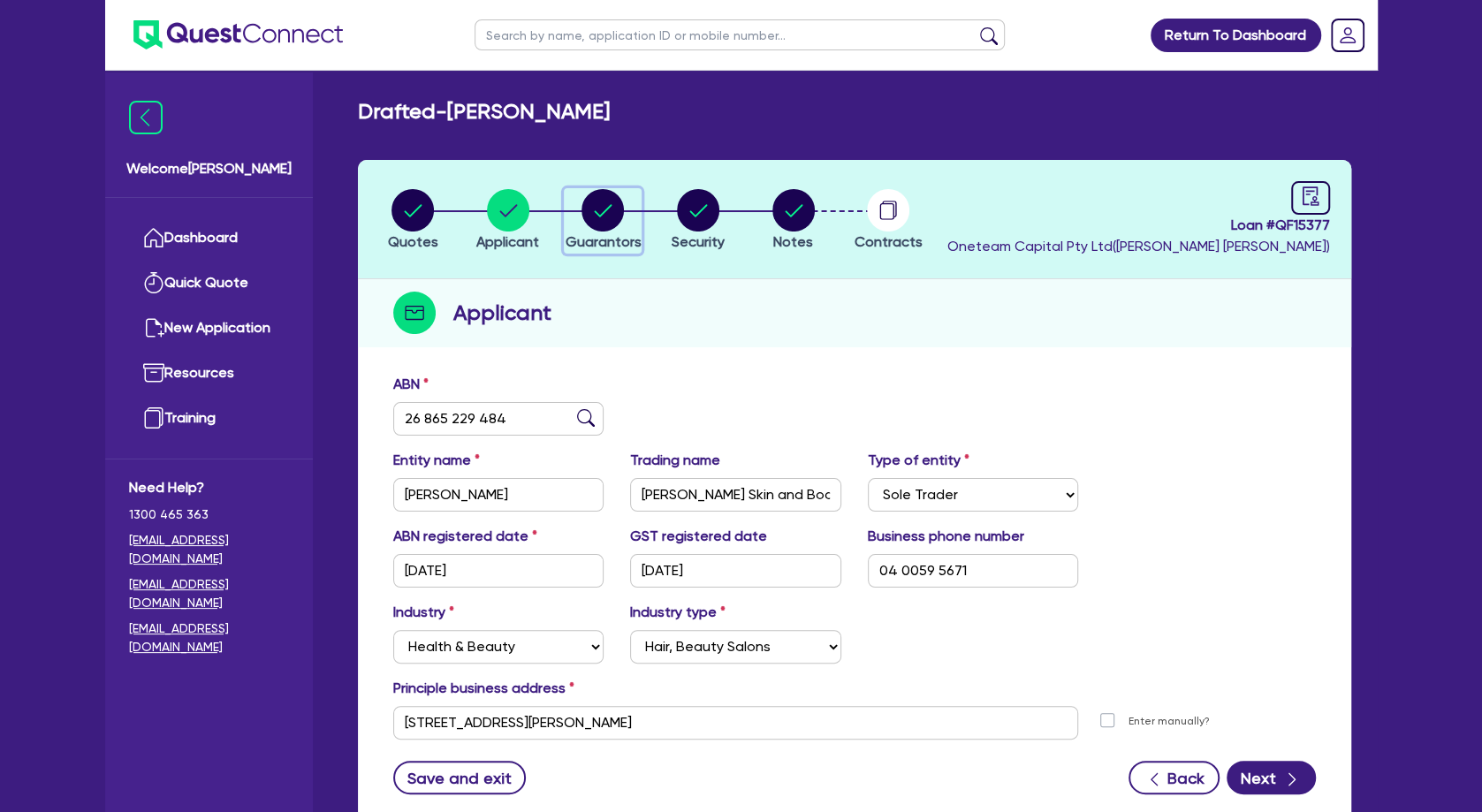
select select "OTHER"
select select "VEHICLE"
select select "MORTGAGE"
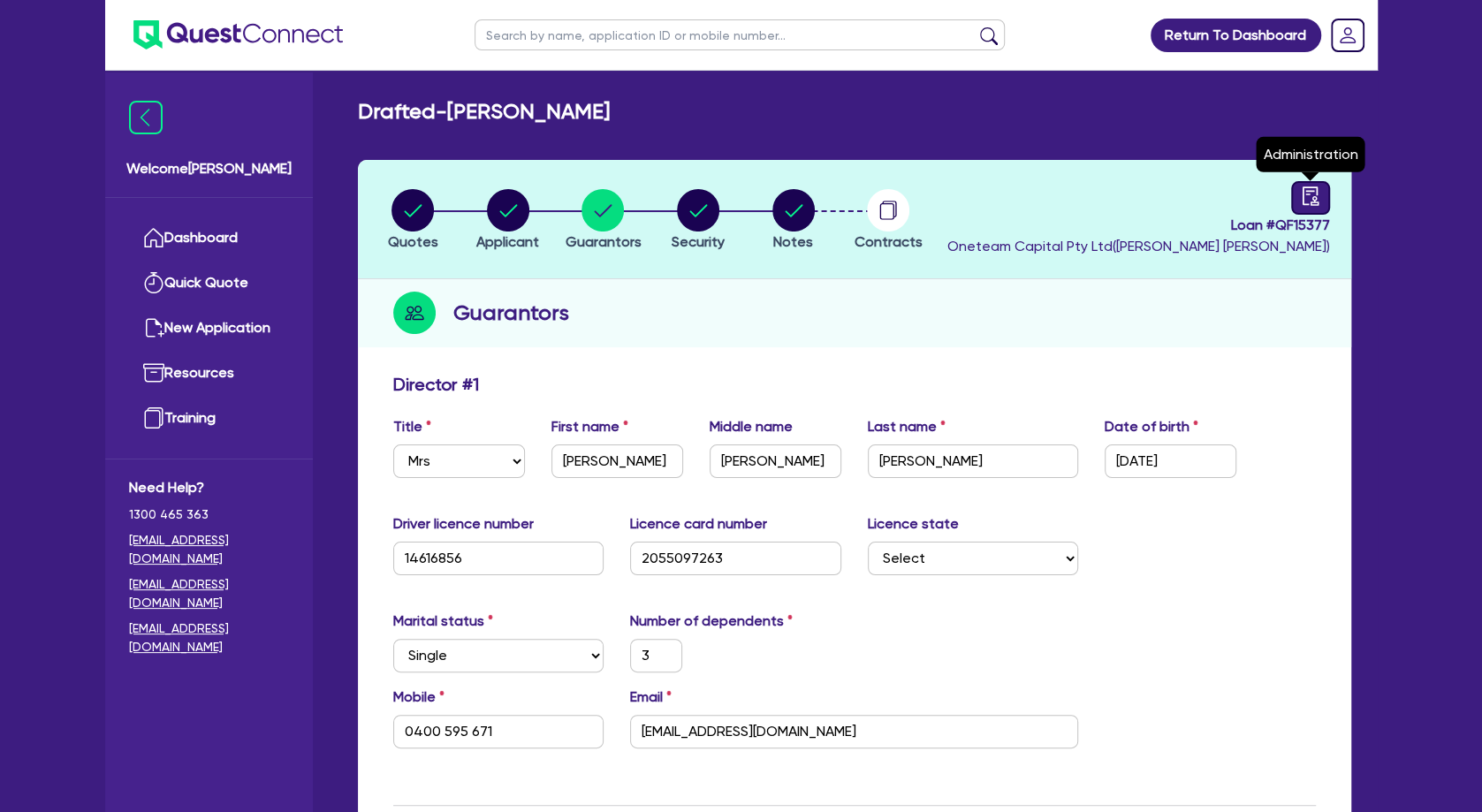
click at [1304, 191] on icon "audit" at bounding box center [1309, 196] width 19 height 19
select select "DRAFTED_NEW"
select select "Other"
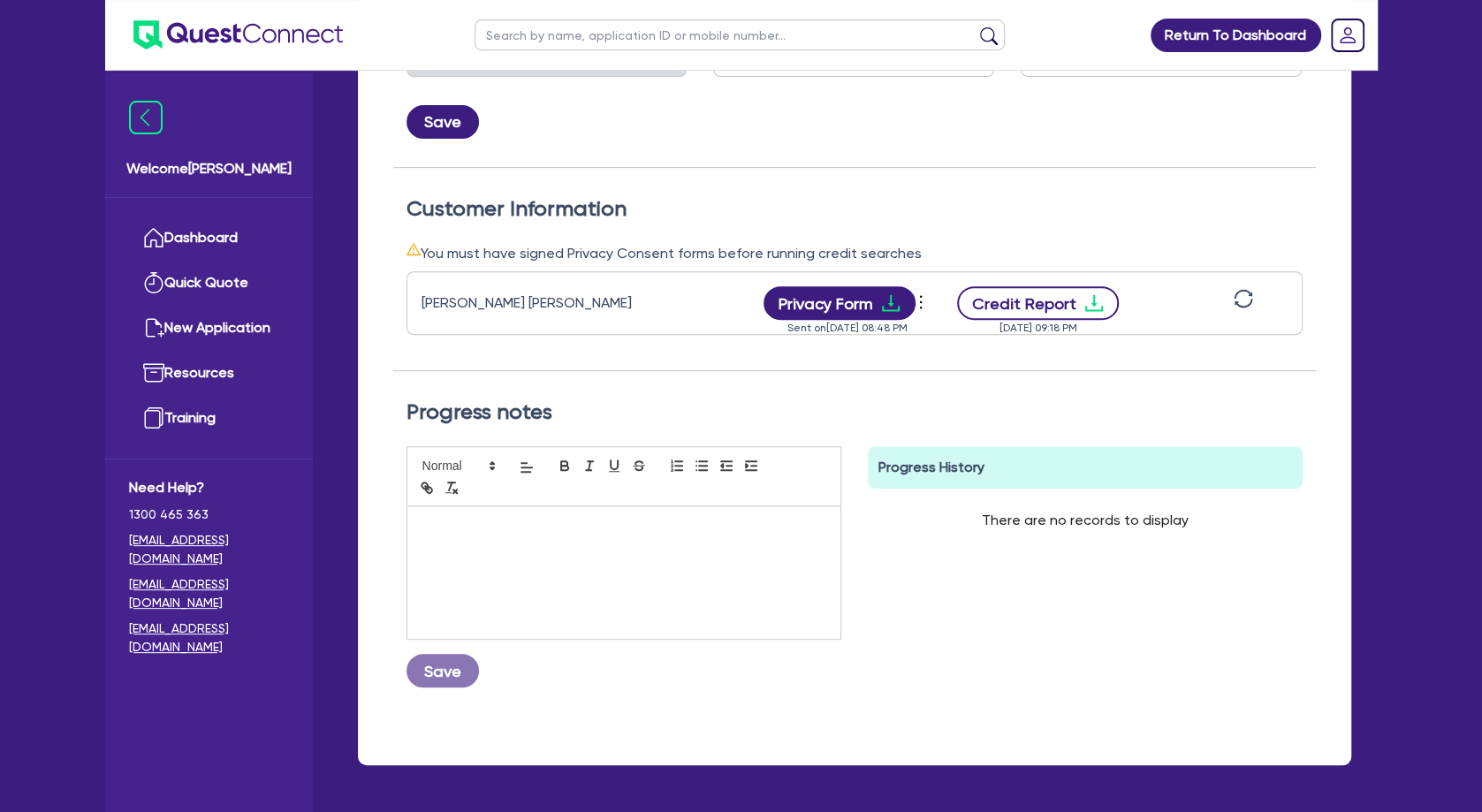
scroll to position [465, 0]
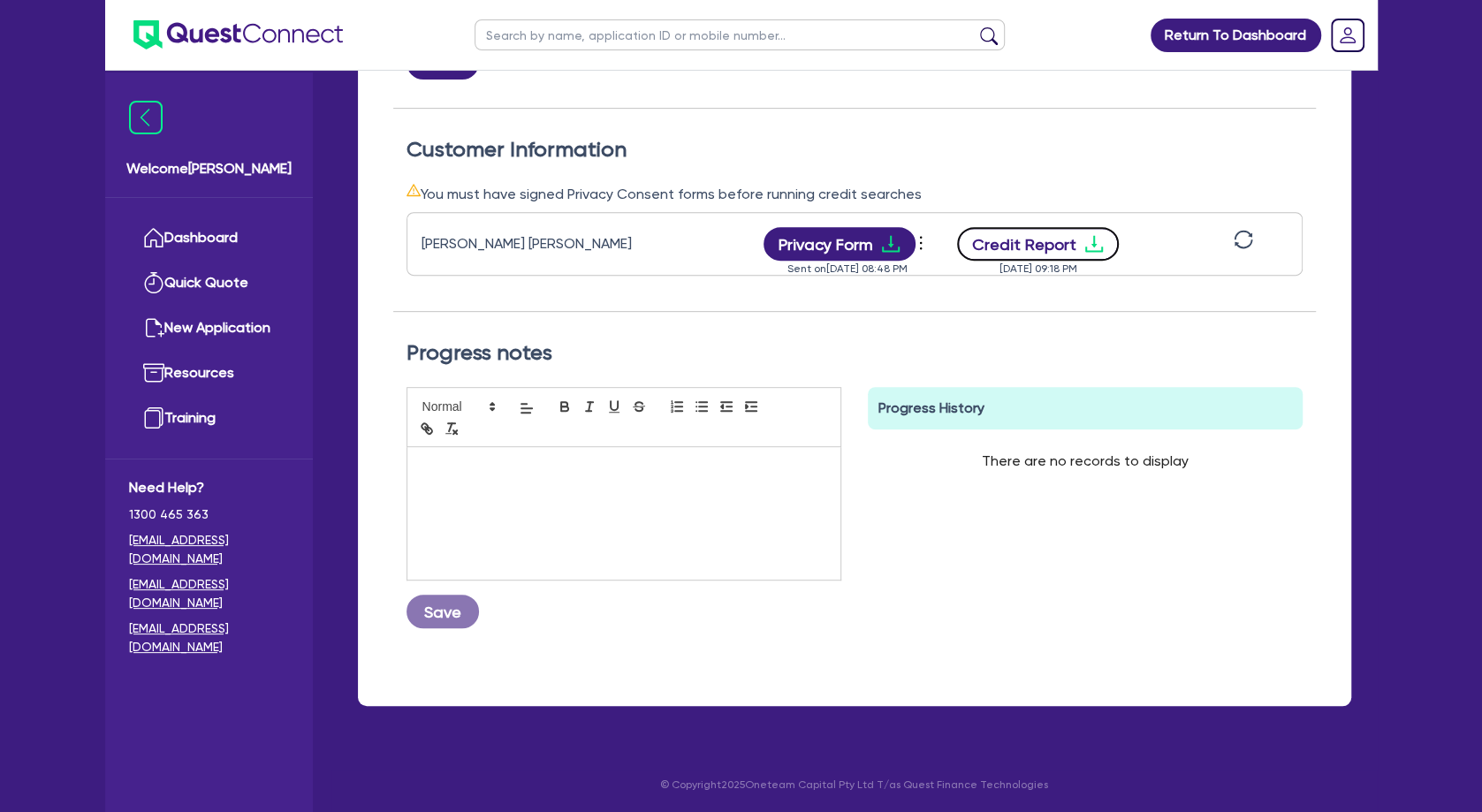
click at [1093, 254] on button "Credit Report" at bounding box center [1037, 244] width 161 height 33
click at [948, 330] on div "Progress notes Save Progress History There are no records to display Delete Int…" at bounding box center [855, 491] width 923 height 358
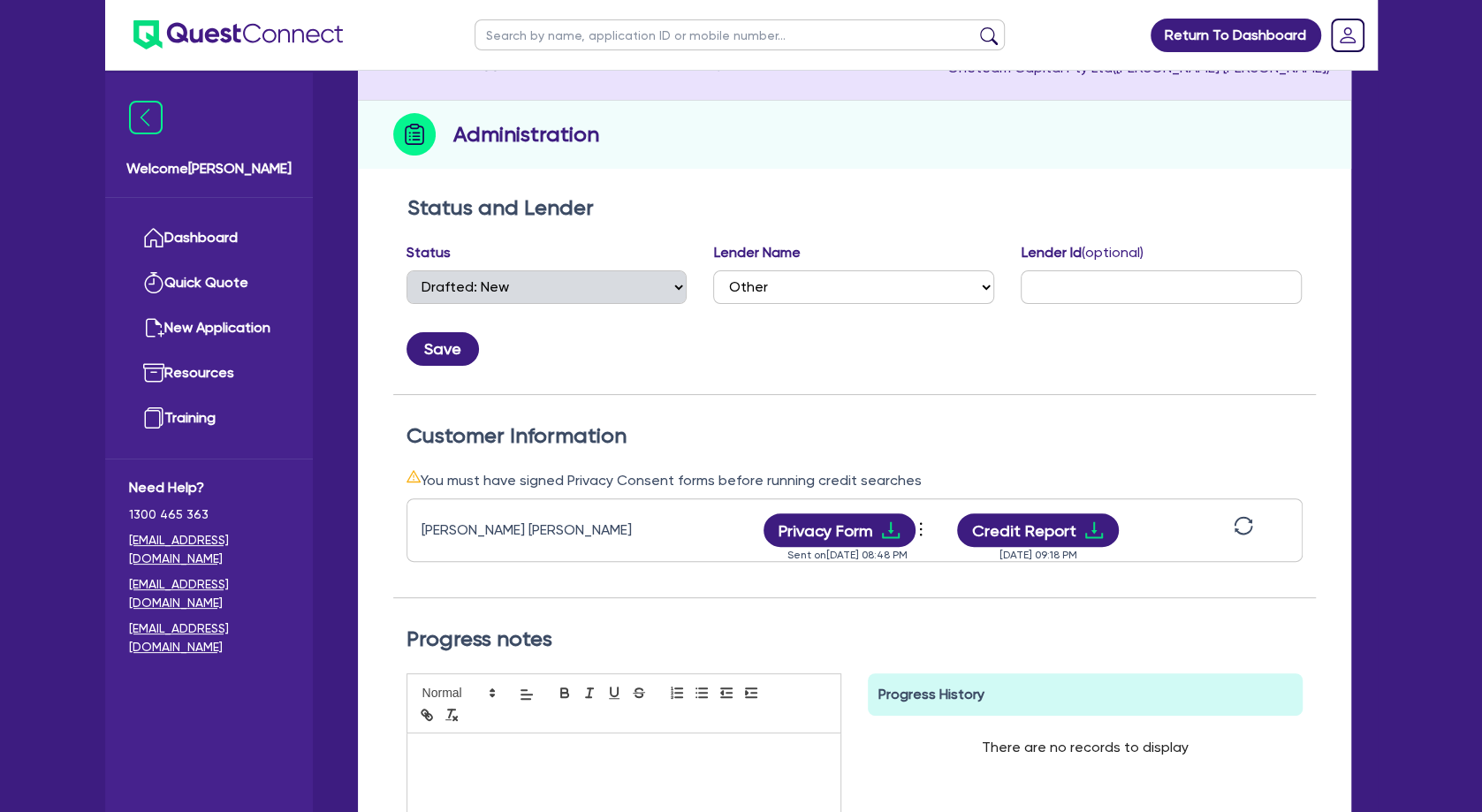
scroll to position [0, 0]
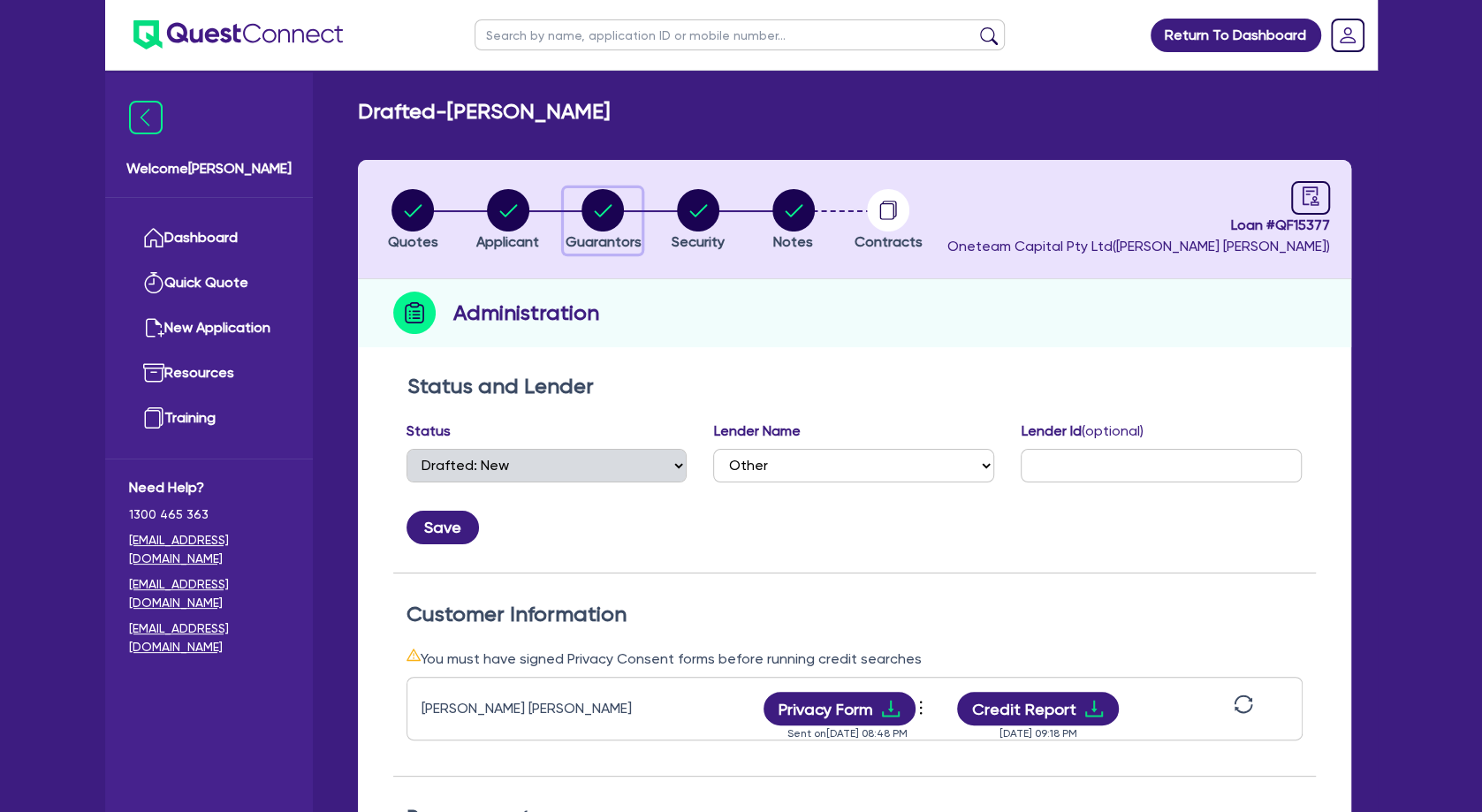
click at [599, 207] on circle "button" at bounding box center [603, 210] width 42 height 42
select select "MRS"
select select "[GEOGRAPHIC_DATA]"
select select "SINGLE"
select select "PROPERTY"
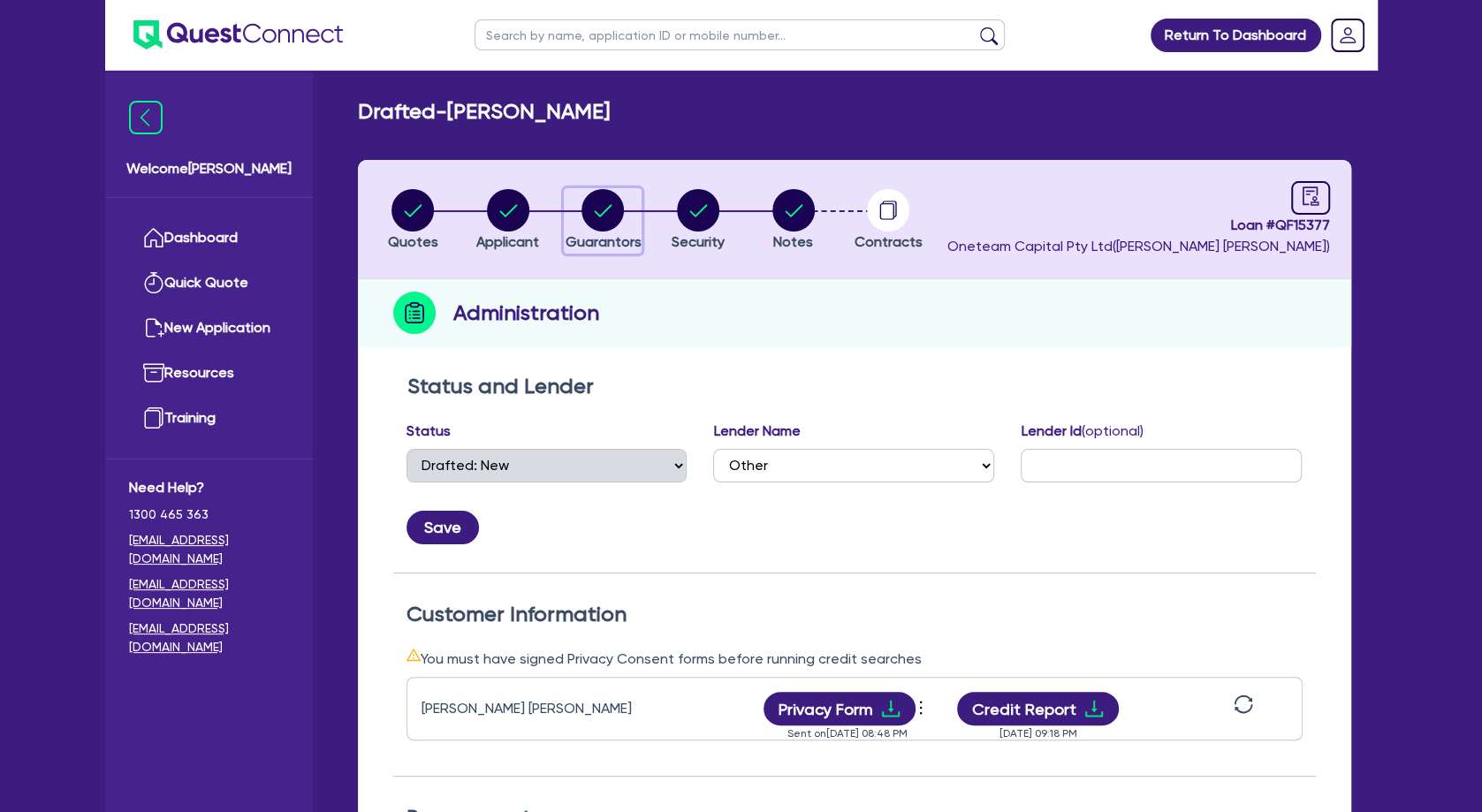
select select "CASH"
select select "HOUSEHOLD_PERSONAL"
select select "OTHER"
select select "VEHICLE"
select select "MORTGAGE"
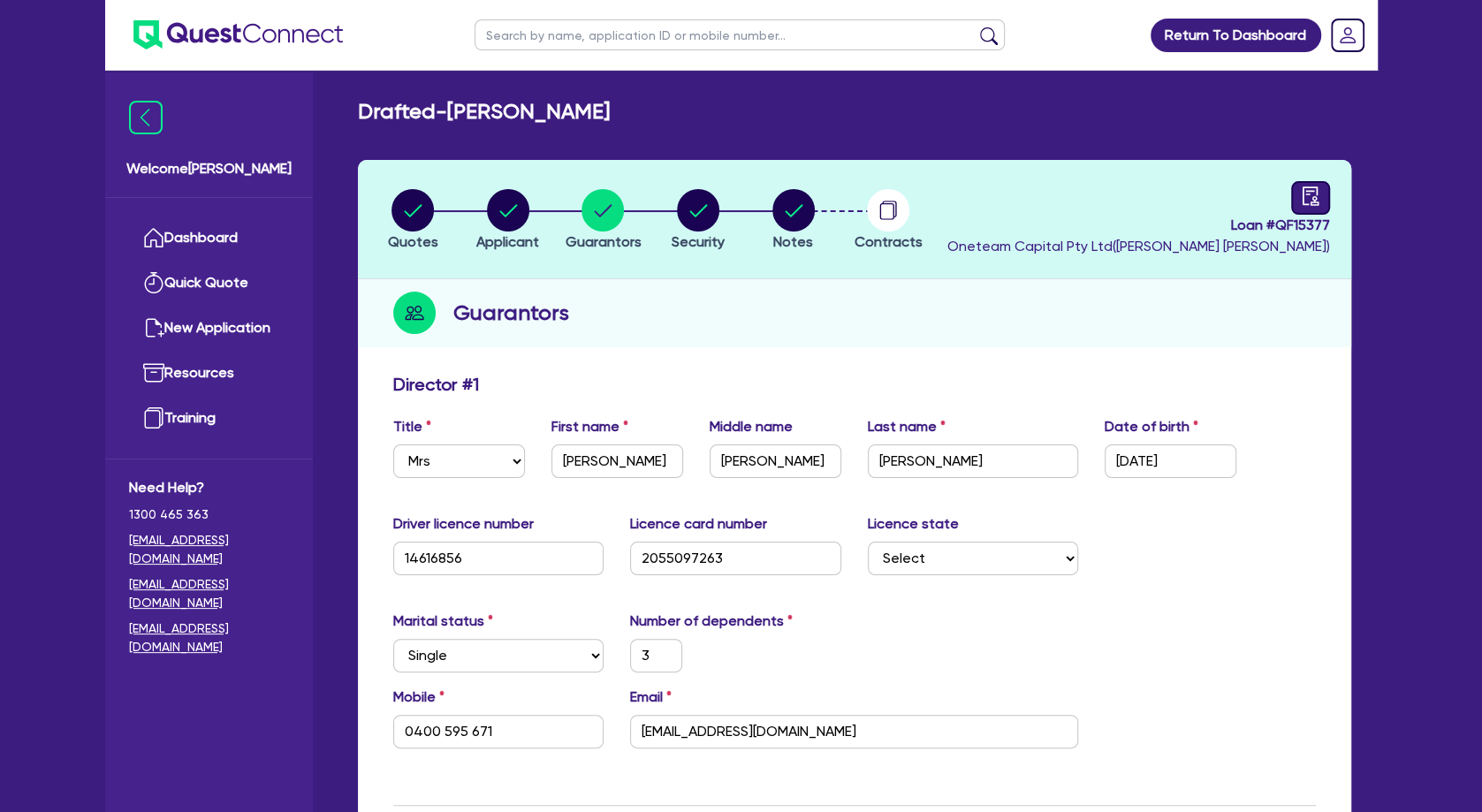
click at [1297, 197] on link at bounding box center [1310, 197] width 39 height 33
select select "DRAFTED_NEW"
select select "Other"
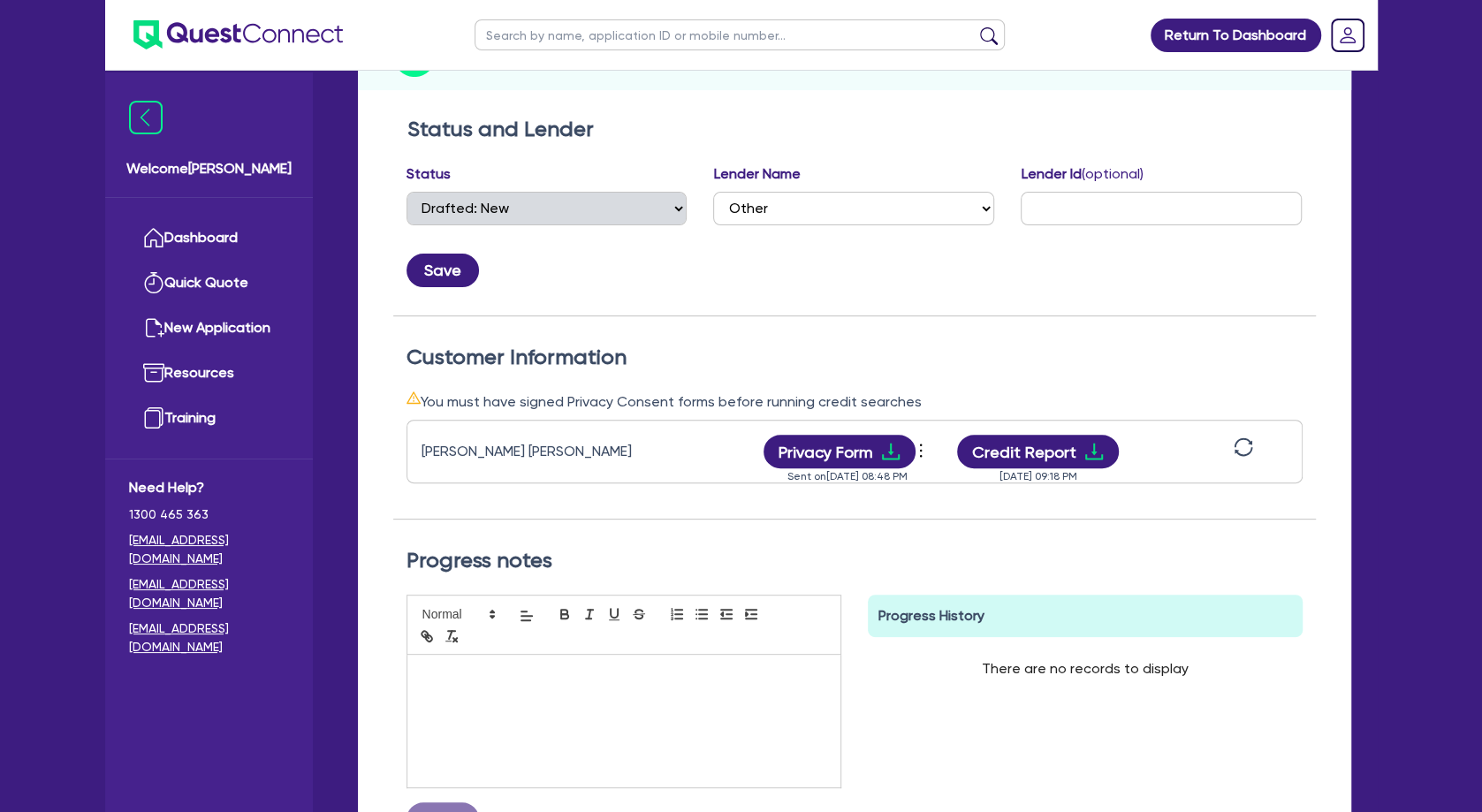
scroll to position [286, 0]
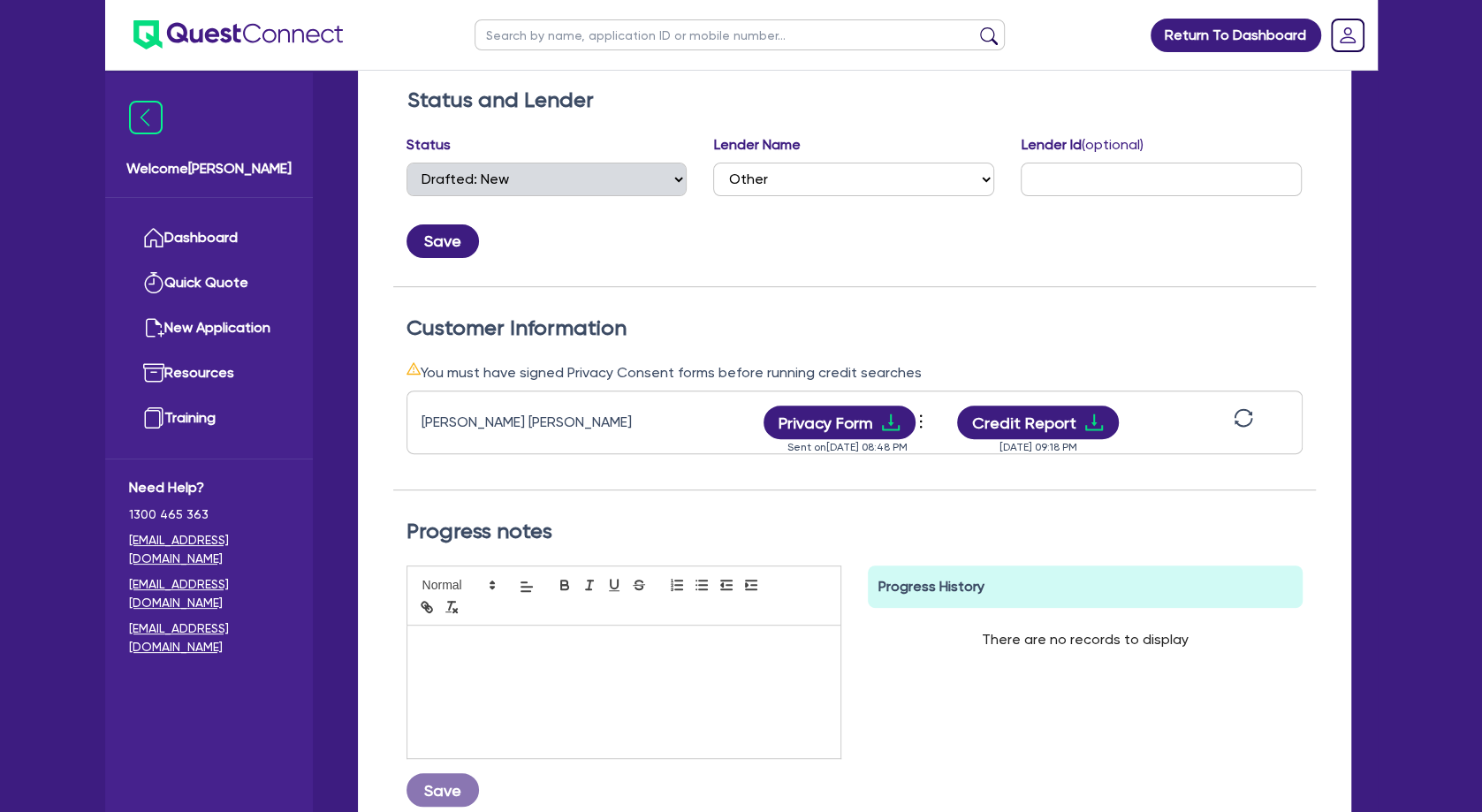
click at [1249, 415] on icon "sync" at bounding box center [1243, 417] width 19 height 19
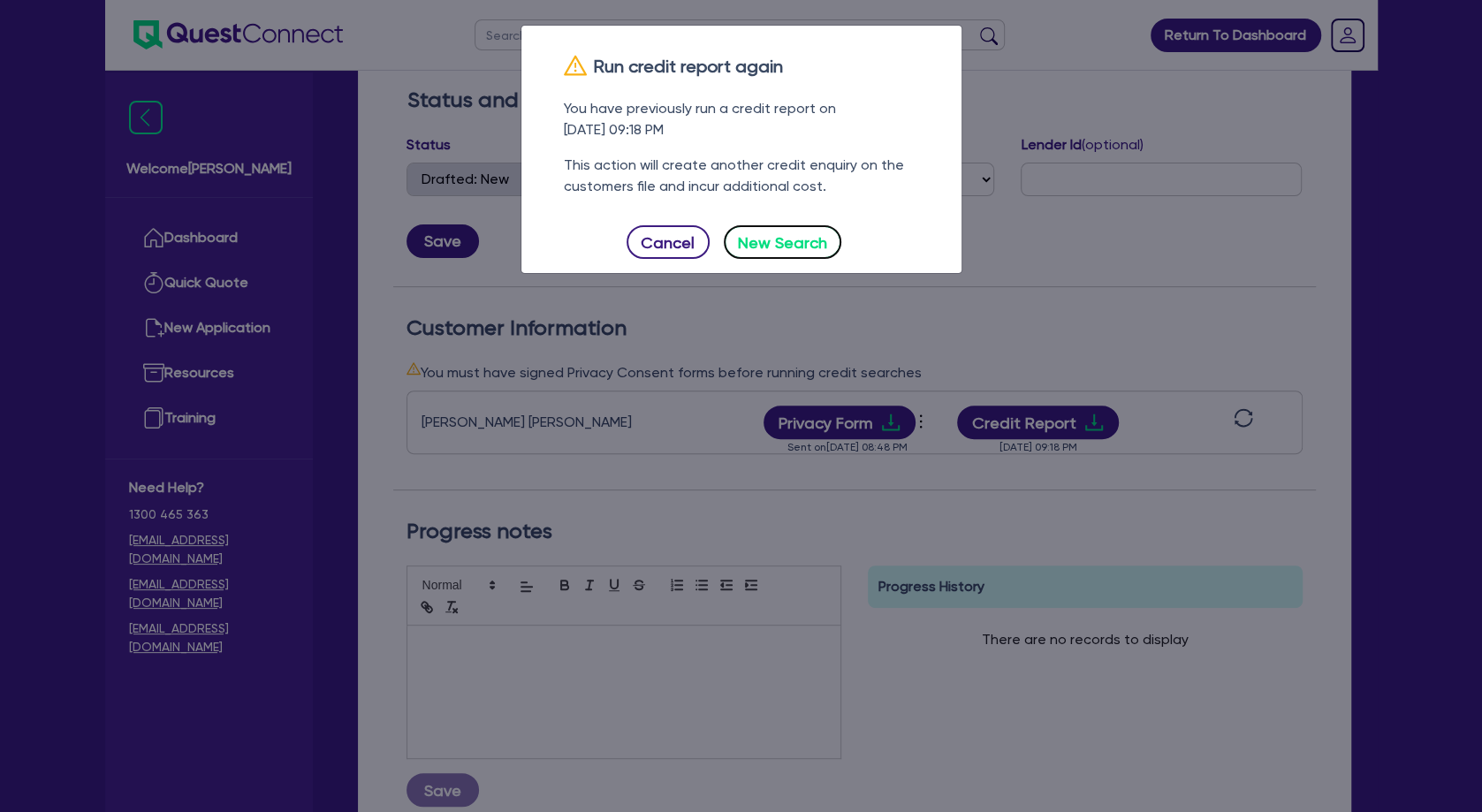
click at [799, 244] on button "New Search" at bounding box center [783, 242] width 118 height 33
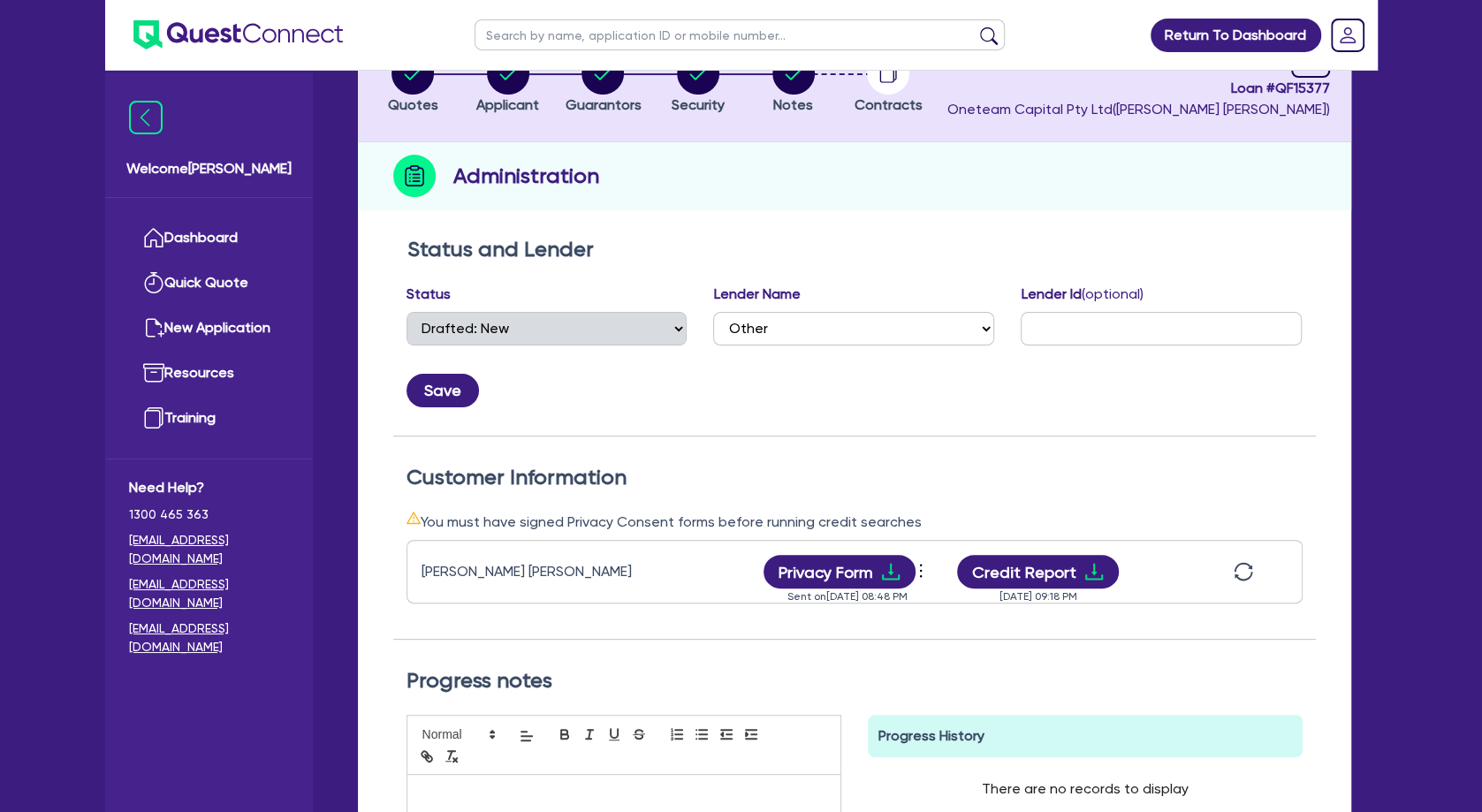
scroll to position [0, 0]
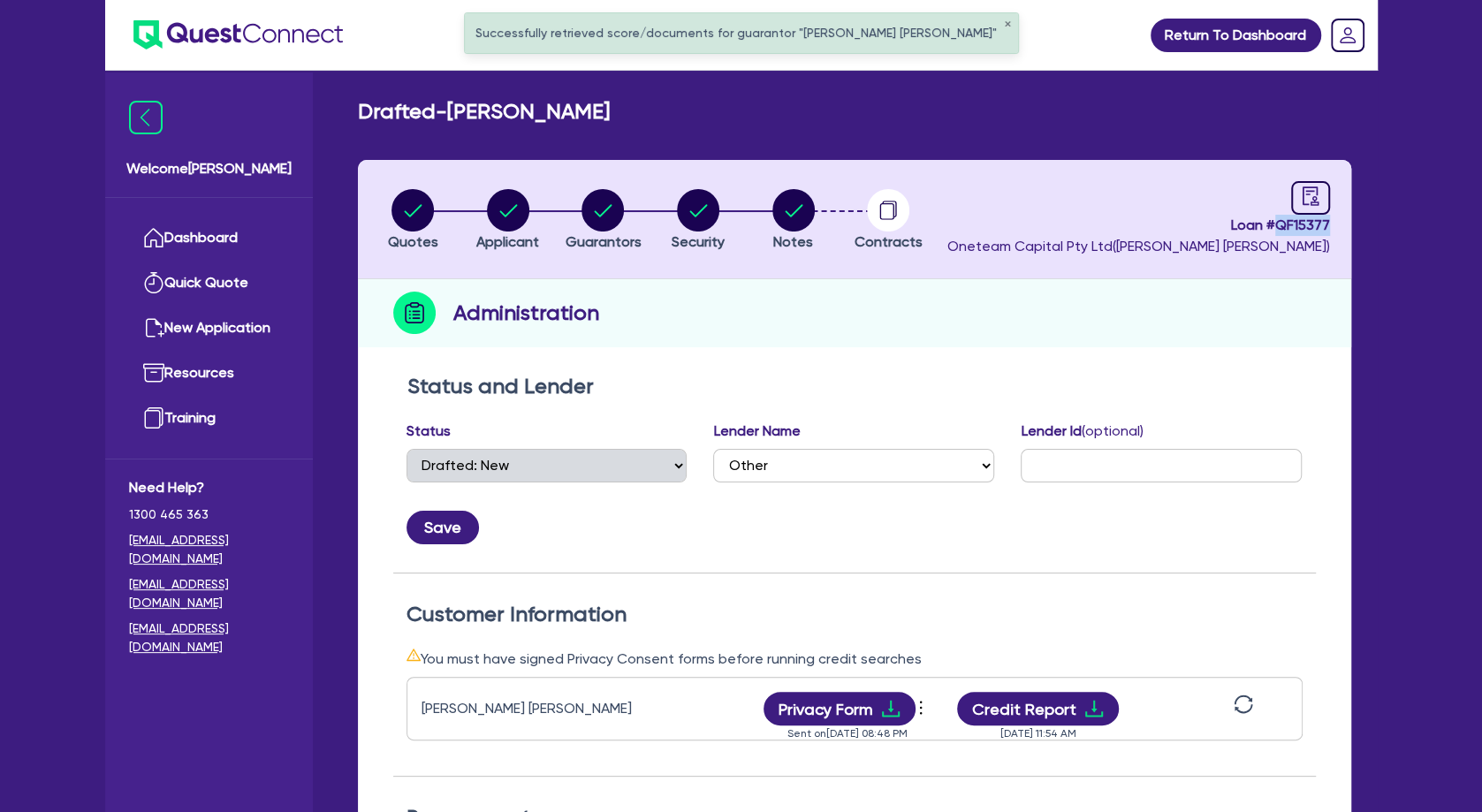
drag, startPoint x: 1332, startPoint y: 226, endPoint x: 1277, endPoint y: 227, distance: 55.0
click at [1279, 227] on header "Quotes Applicant [GEOGRAPHIC_DATA] Security Notes Contracts Loan # QF15377 Onet…" at bounding box center [855, 219] width 993 height 119
copy span "QF15377"
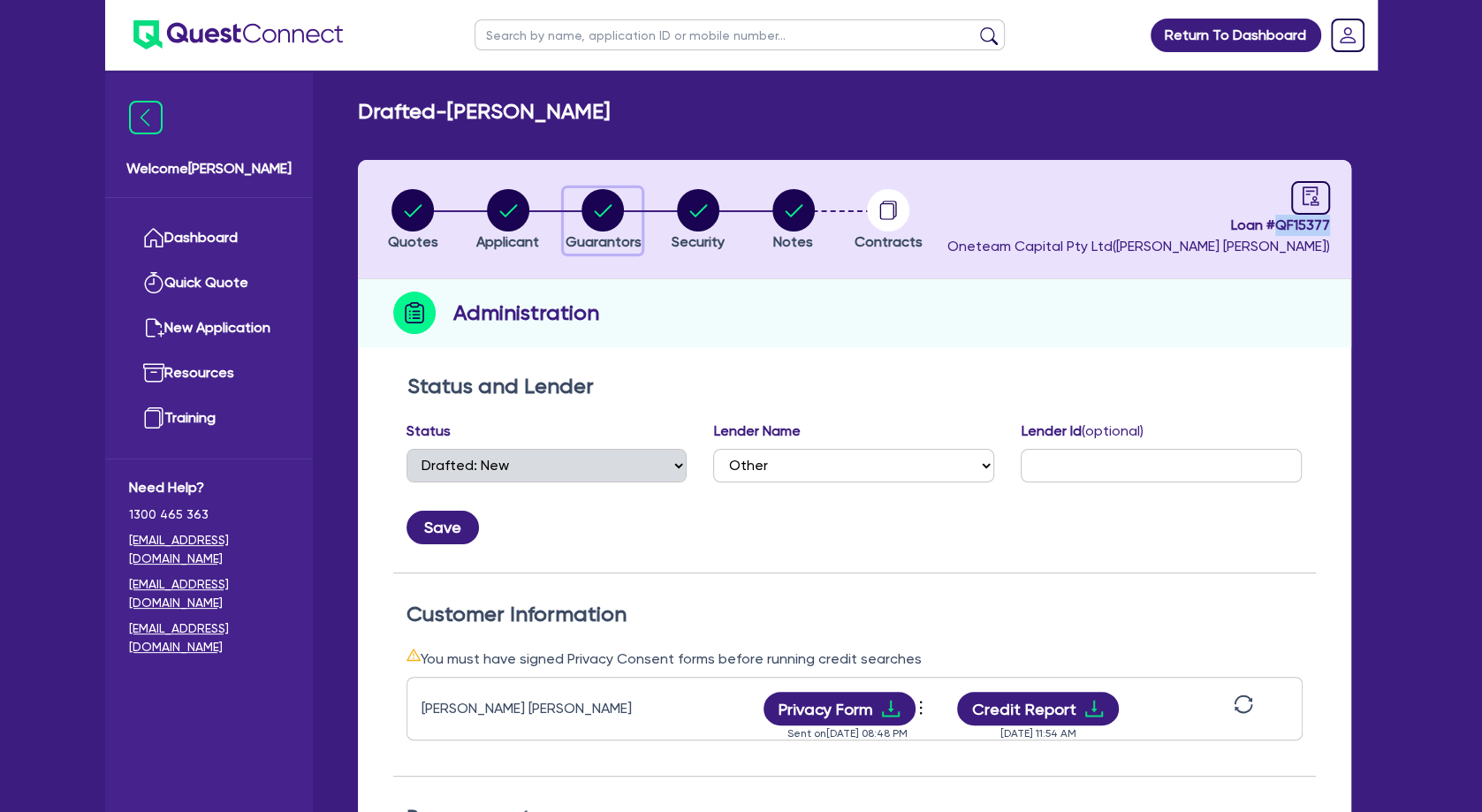
click at [614, 218] on circle "button" at bounding box center [603, 210] width 42 height 42
select select "MRS"
select select "[GEOGRAPHIC_DATA]"
select select "SINGLE"
select select "PROPERTY"
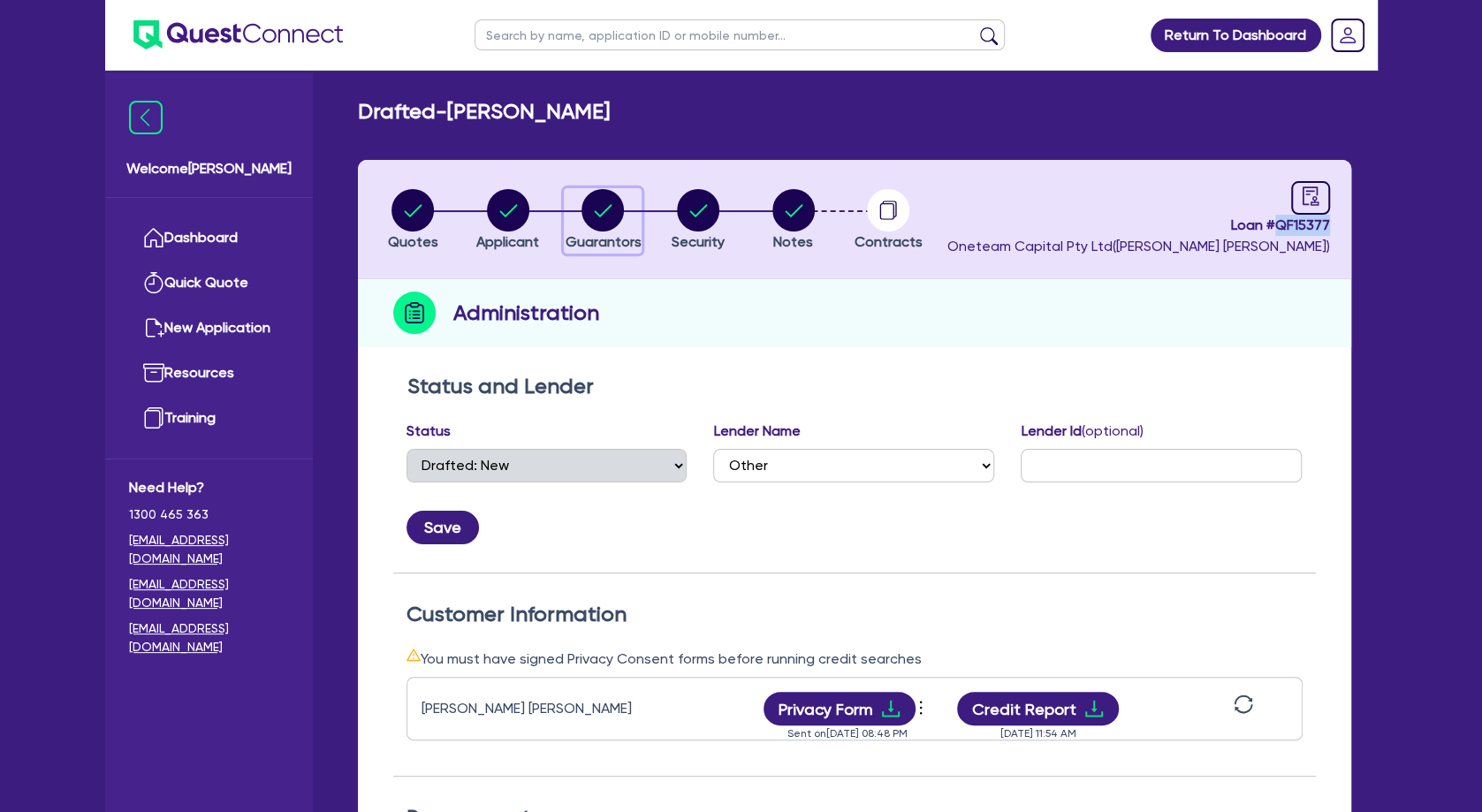
select select "CASH"
select select "HOUSEHOLD_PERSONAL"
select select "OTHER"
select select "VEHICLE"
select select "MORTGAGE"
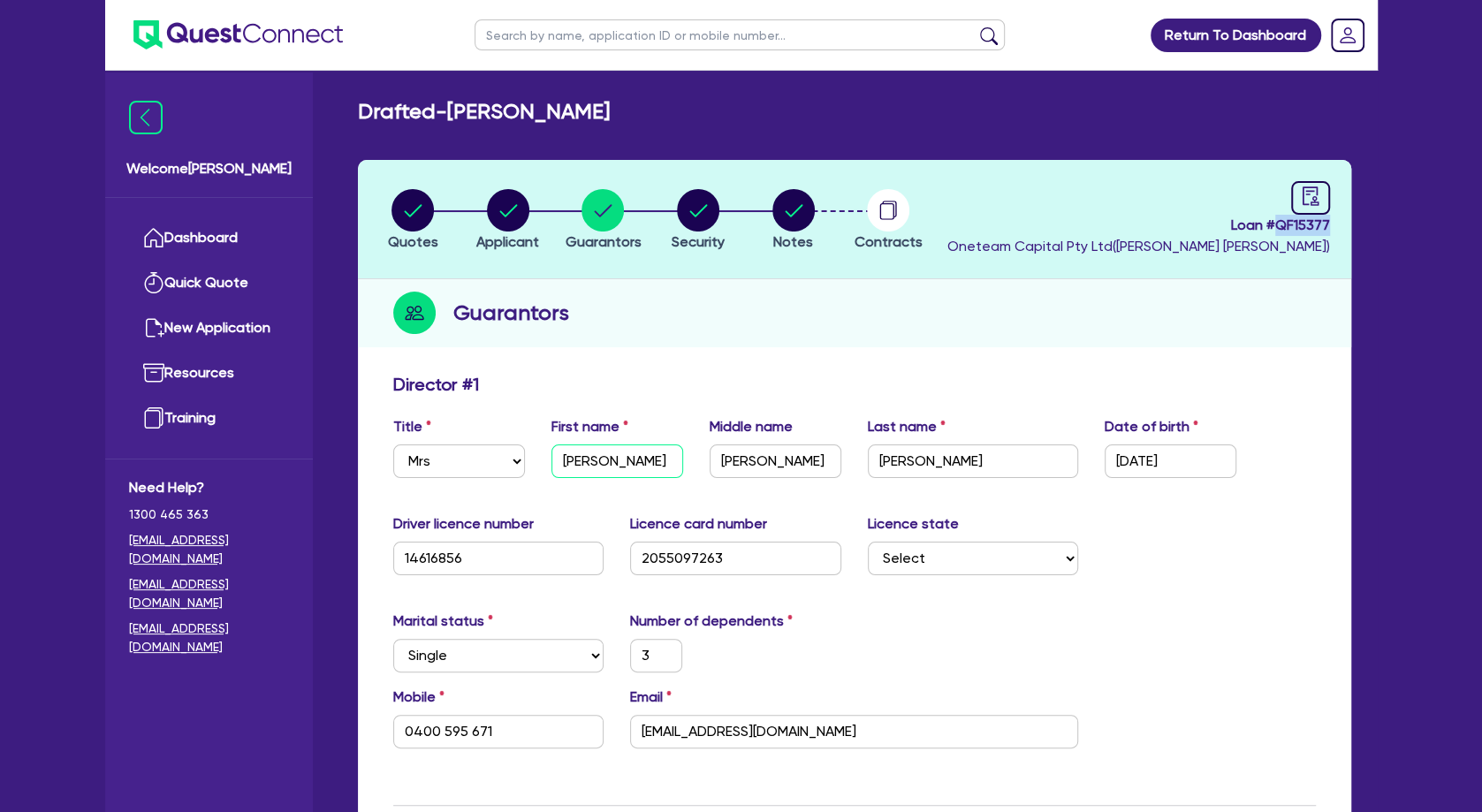
click at [614, 460] on input "[PERSON_NAME]" at bounding box center [616, 461] width 132 height 33
click at [744, 453] on input "[PERSON_NAME]" at bounding box center [775, 461] width 132 height 33
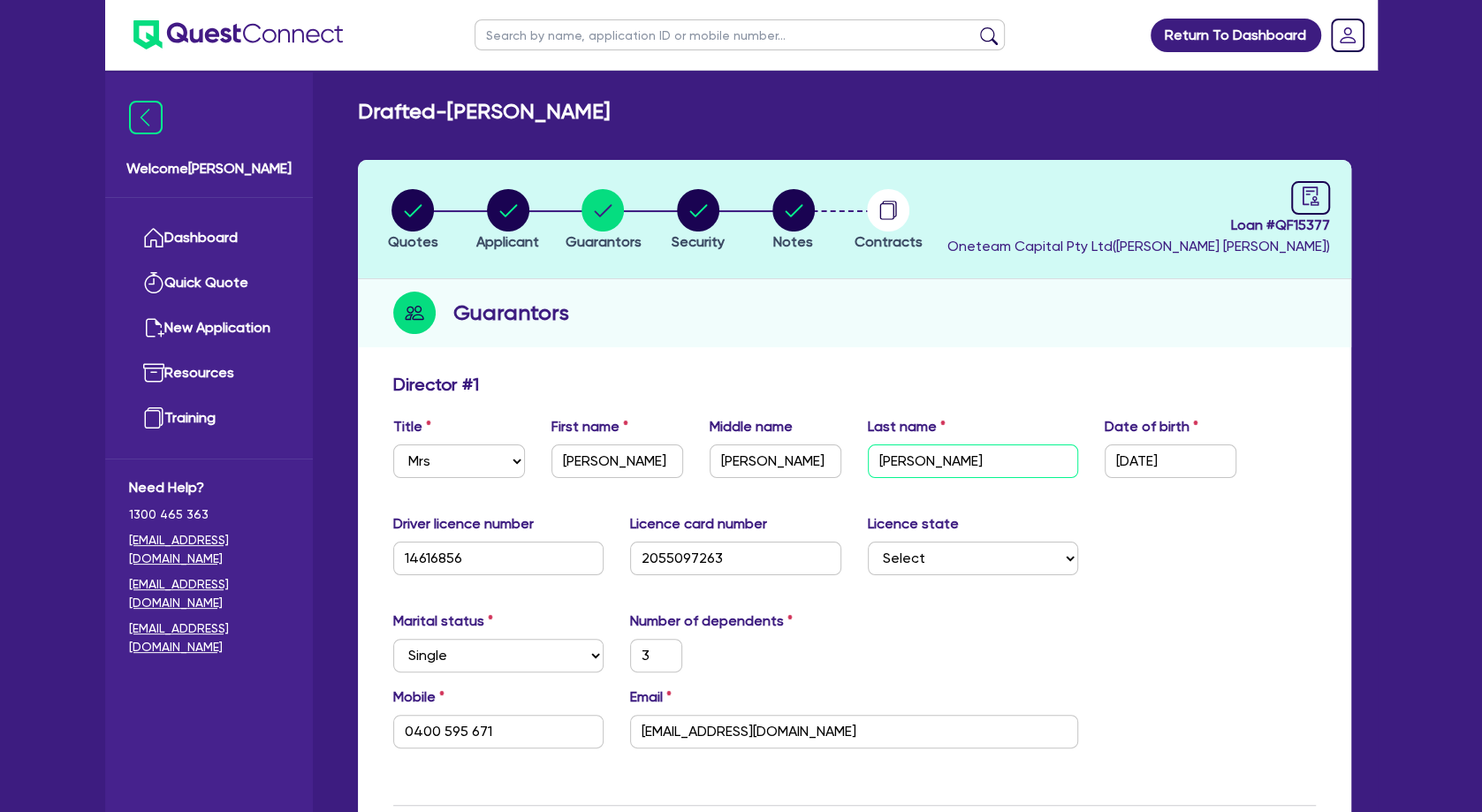
click at [895, 468] on input "[PERSON_NAME]" at bounding box center [973, 461] width 211 height 33
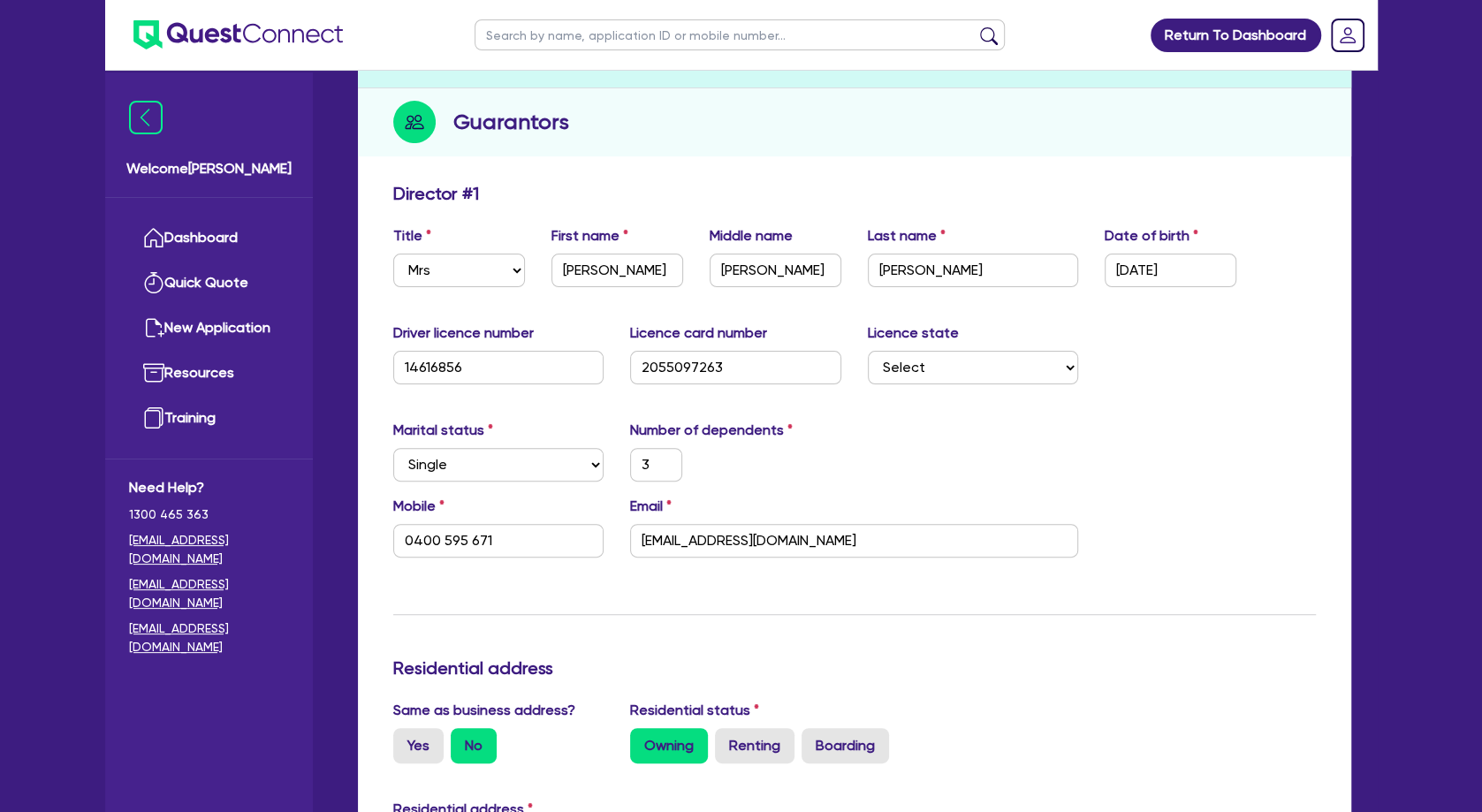
scroll to position [572, 0]
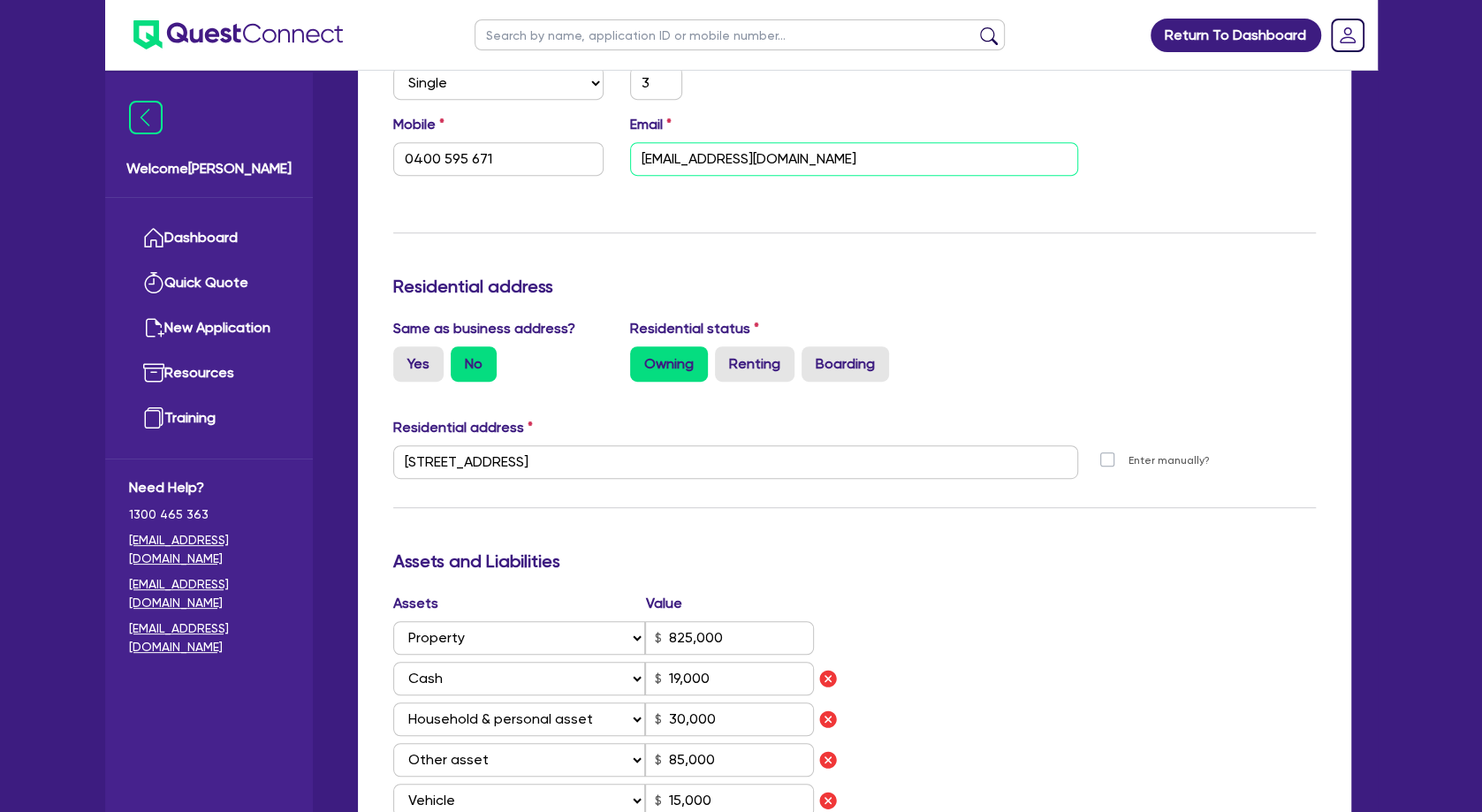
click at [722, 170] on input "[EMAIL_ADDRESS][DOMAIN_NAME]" at bounding box center [854, 159] width 448 height 33
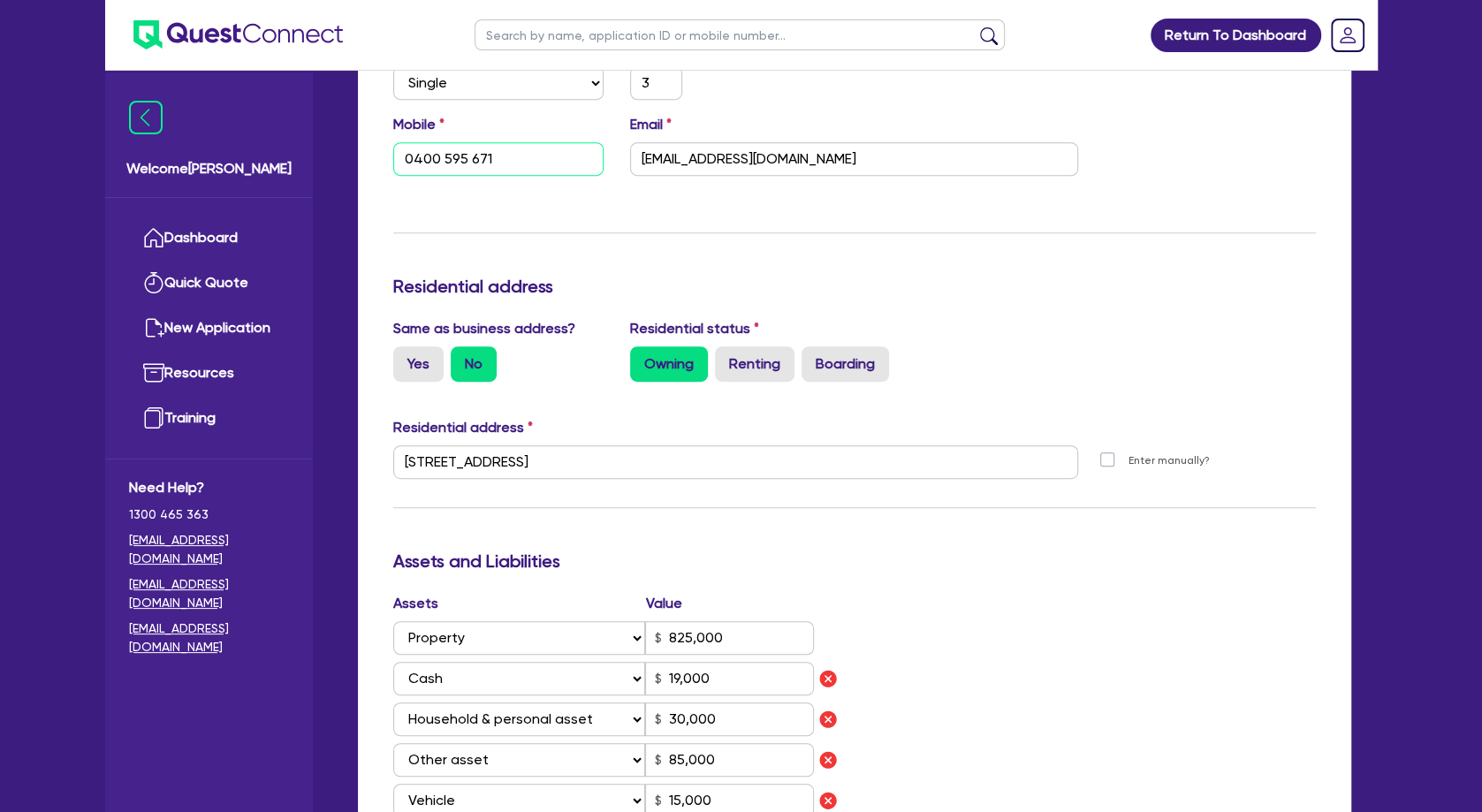
click at [436, 161] on input "0400 595 671" at bounding box center [498, 159] width 211 height 33
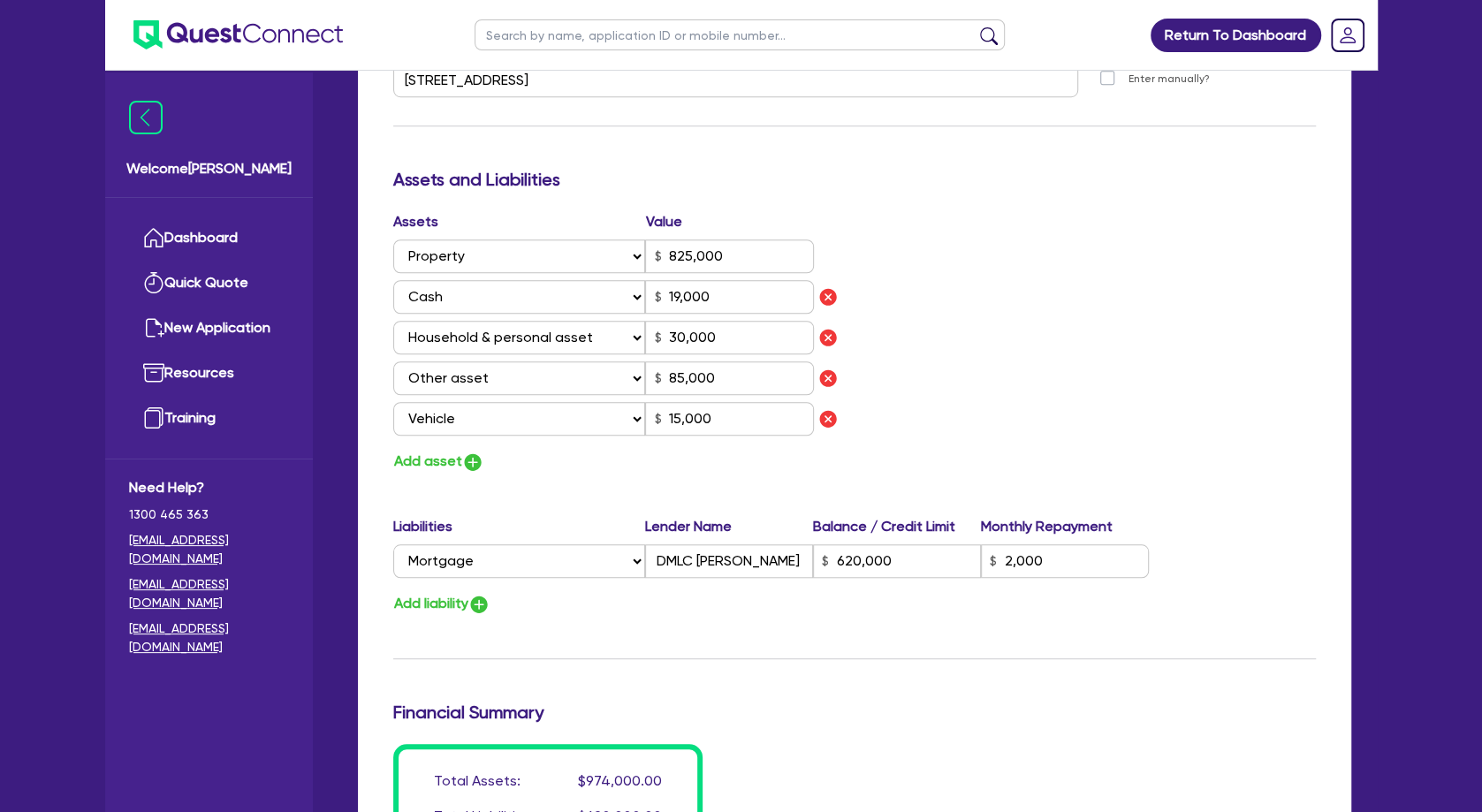
scroll to position [763, 0]
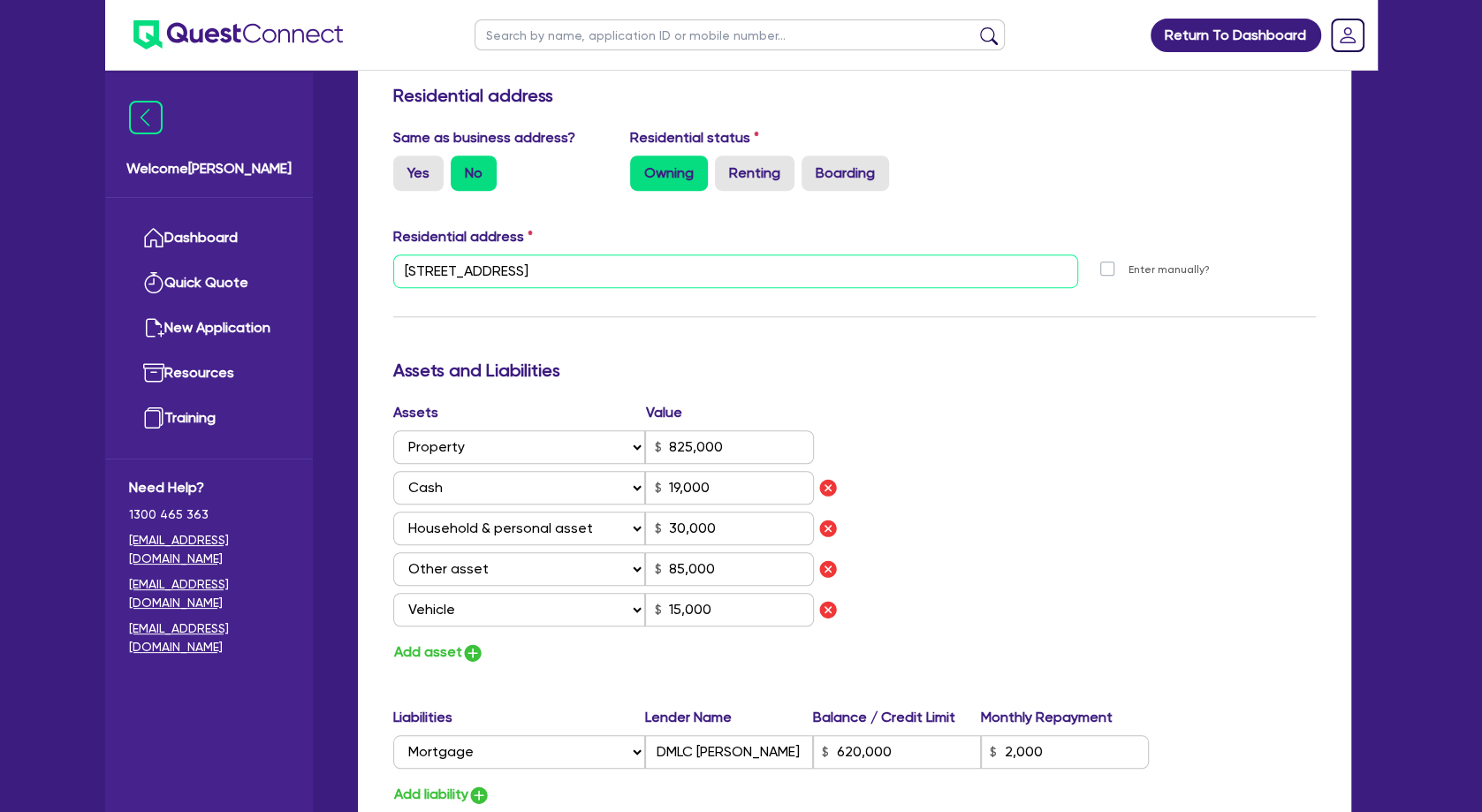
click at [473, 269] on input "[STREET_ADDRESS]" at bounding box center [735, 271] width 686 height 33
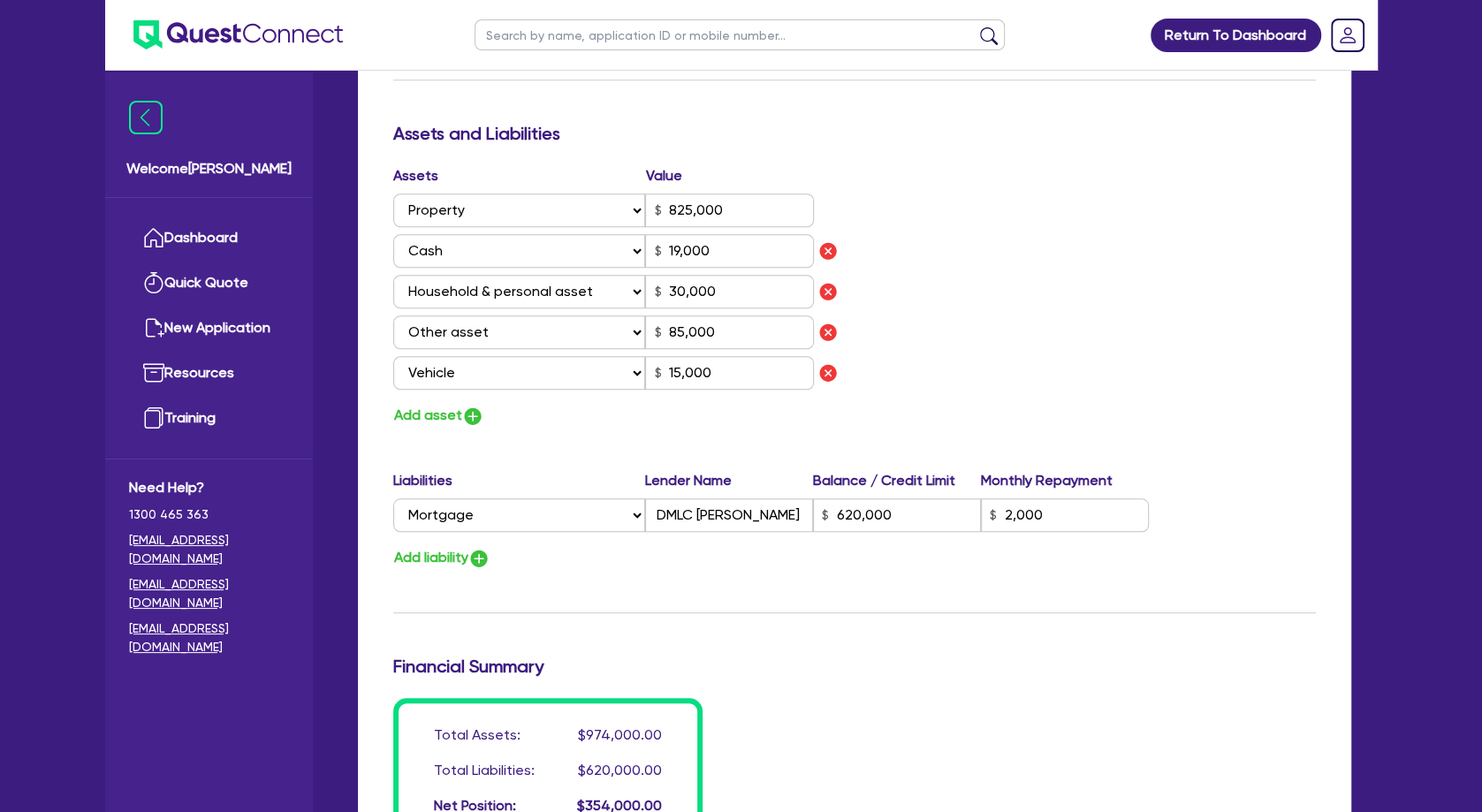
scroll to position [1050, 0]
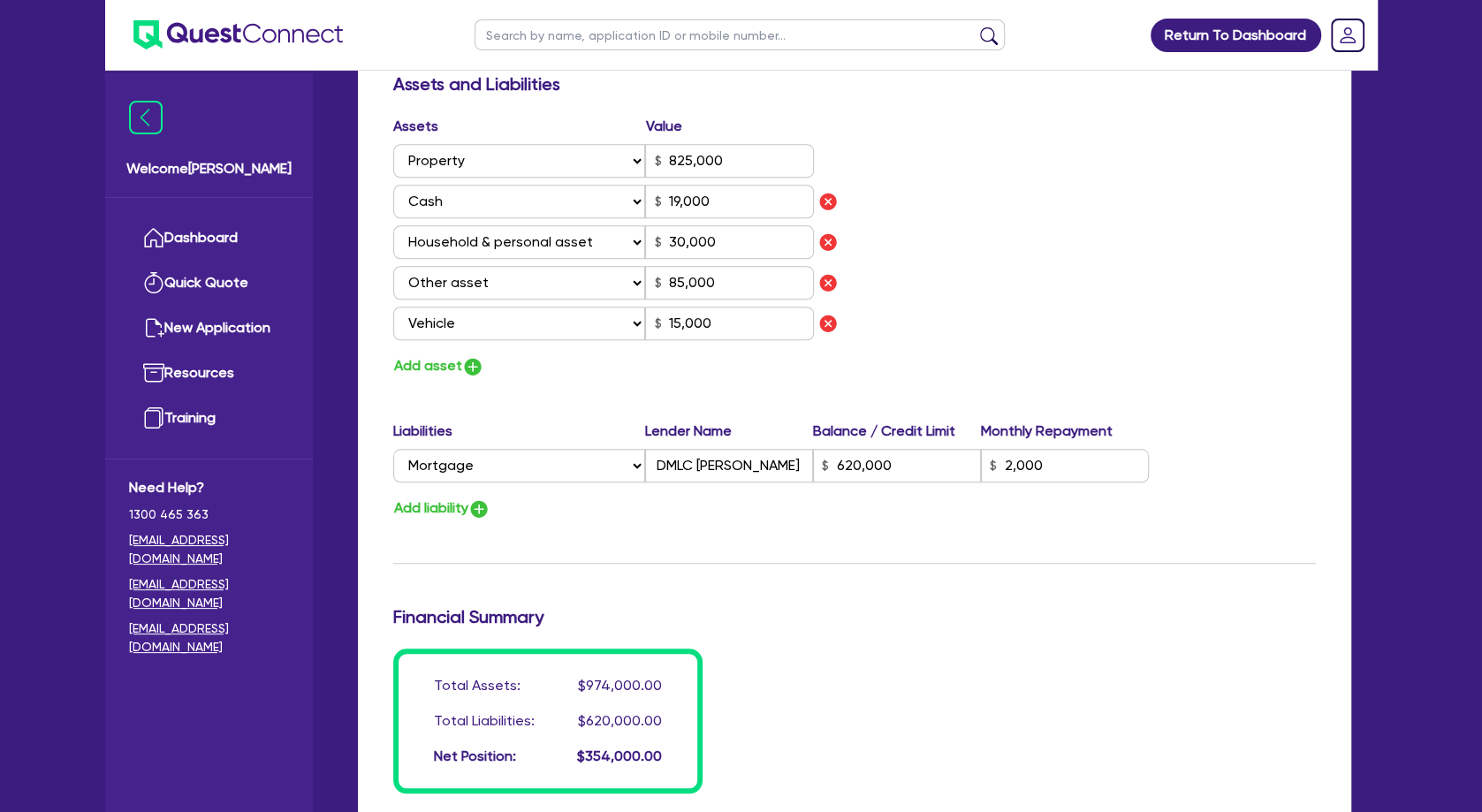
click at [1025, 308] on div "Assets Value Select Asset Cash Property Investment property Vehicle Truck Trail…" at bounding box center [855, 246] width 949 height 262
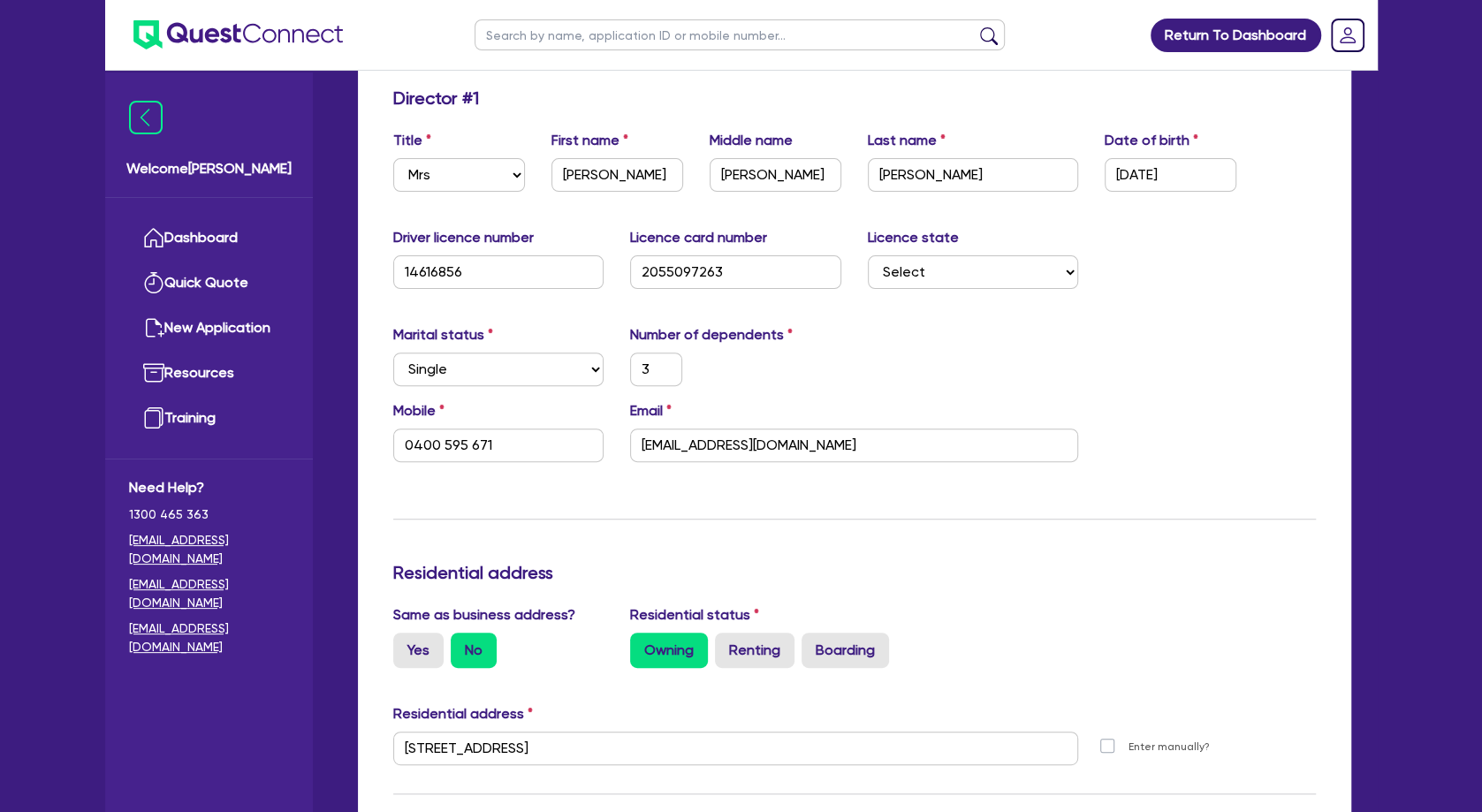
scroll to position [0, 0]
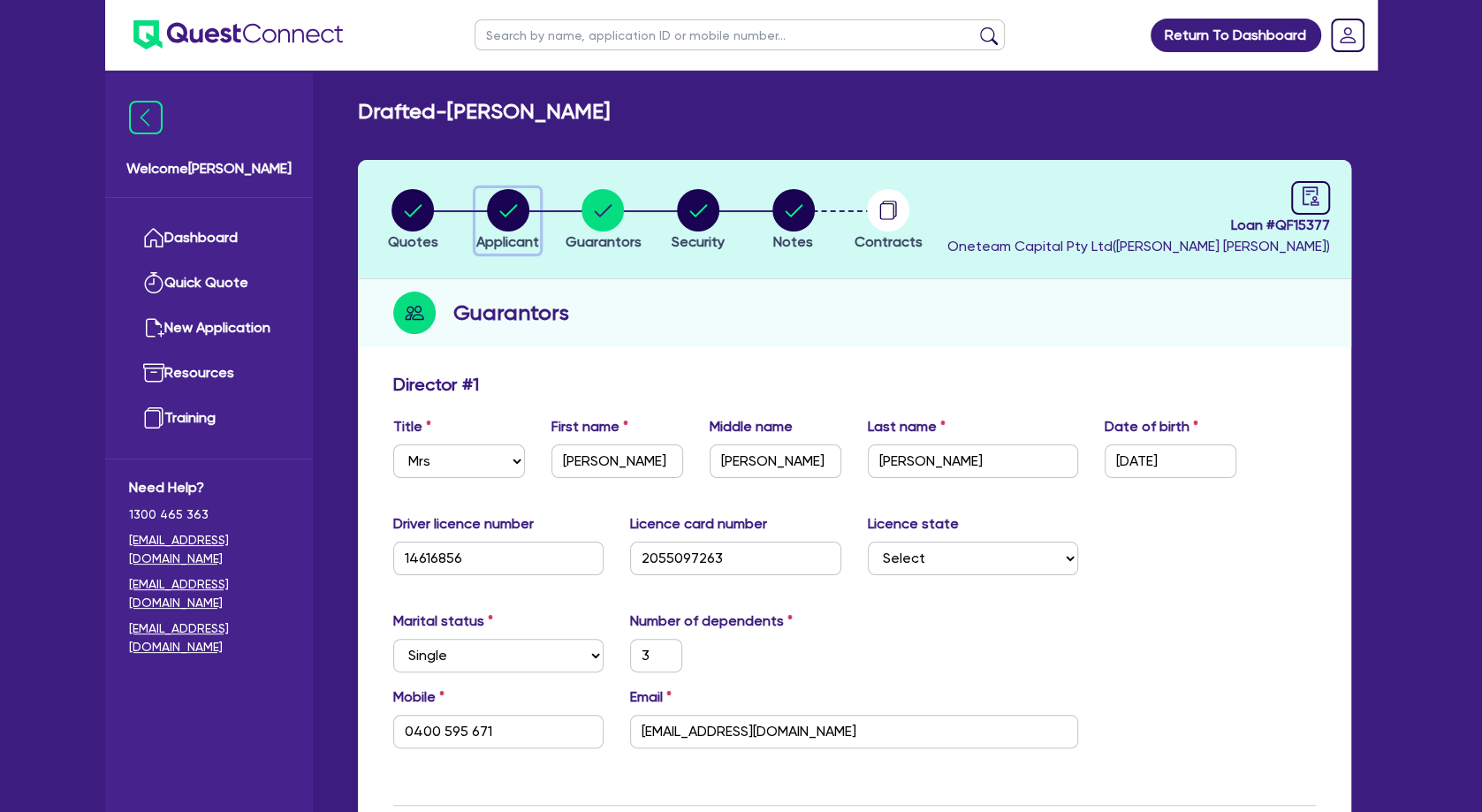
click at [510, 216] on circle "button" at bounding box center [508, 210] width 42 height 42
select select "SOLE_TRADER"
select select "HEALTH_BEAUTY"
select select "HAIR_BEAUTY_SALONS"
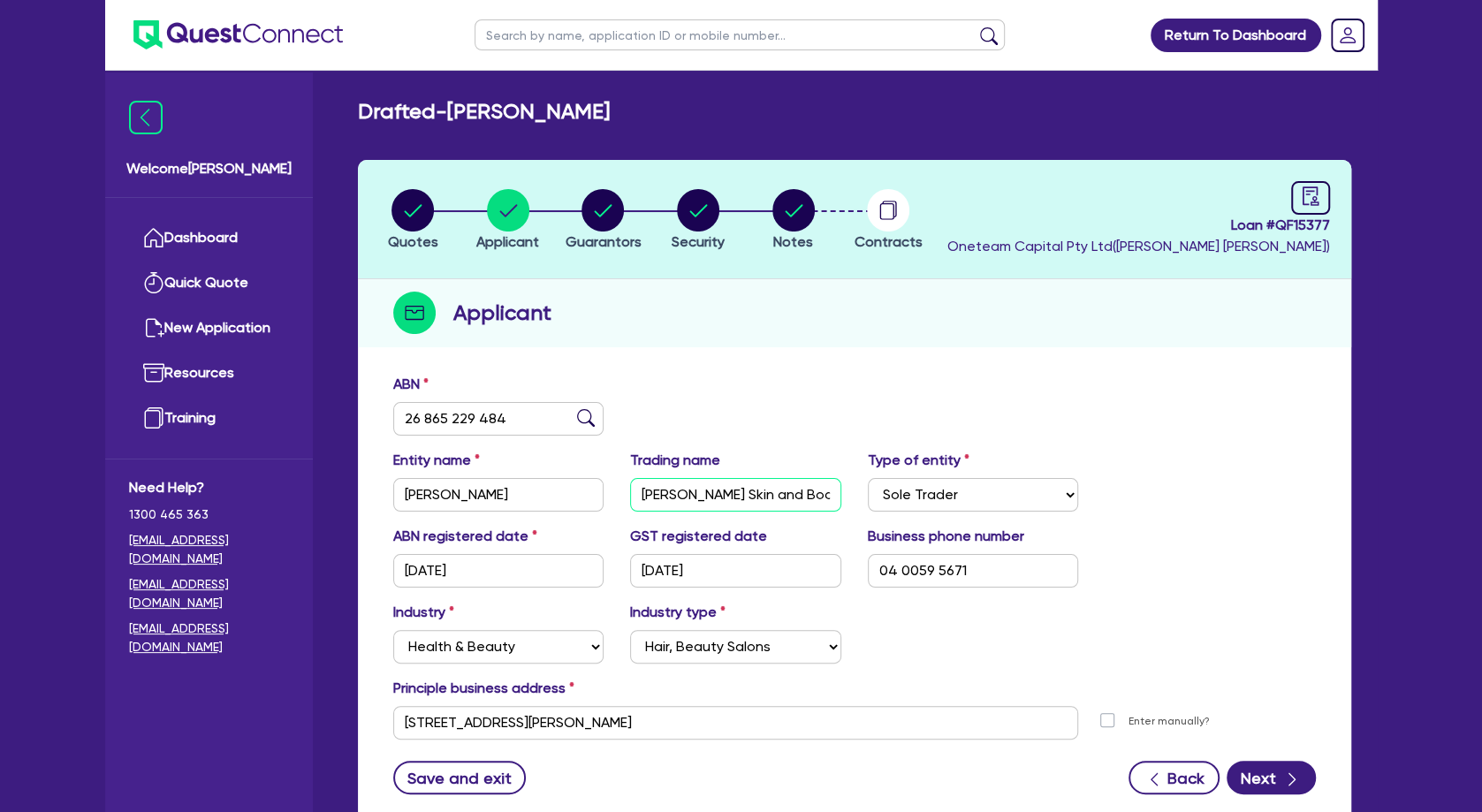
click at [717, 492] on input "[PERSON_NAME] Skin and Body Centre" at bounding box center [735, 495] width 211 height 33
click at [500, 213] on circle "button" at bounding box center [508, 210] width 42 height 42
click at [468, 418] on input "26 865 229 484" at bounding box center [498, 419] width 211 height 33
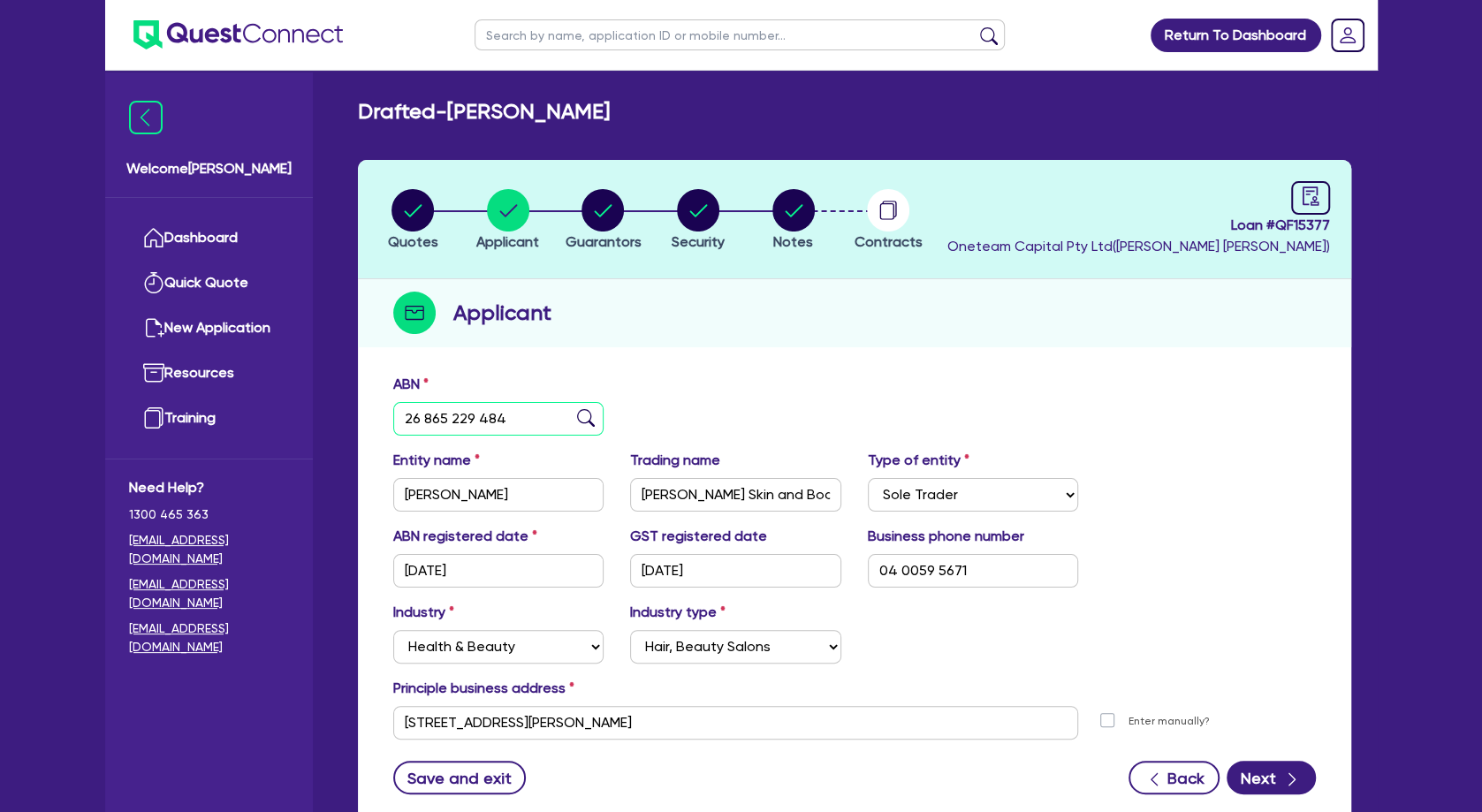
click at [468, 418] on input "26 865 229 484" at bounding box center [498, 419] width 211 height 33
drag, startPoint x: 574, startPoint y: 493, endPoint x: 396, endPoint y: 488, distance: 178.1
click at [396, 488] on input "[PERSON_NAME]" at bounding box center [498, 495] width 211 height 33
click at [758, 392] on div "ABN 26 865 229 484" at bounding box center [855, 412] width 949 height 76
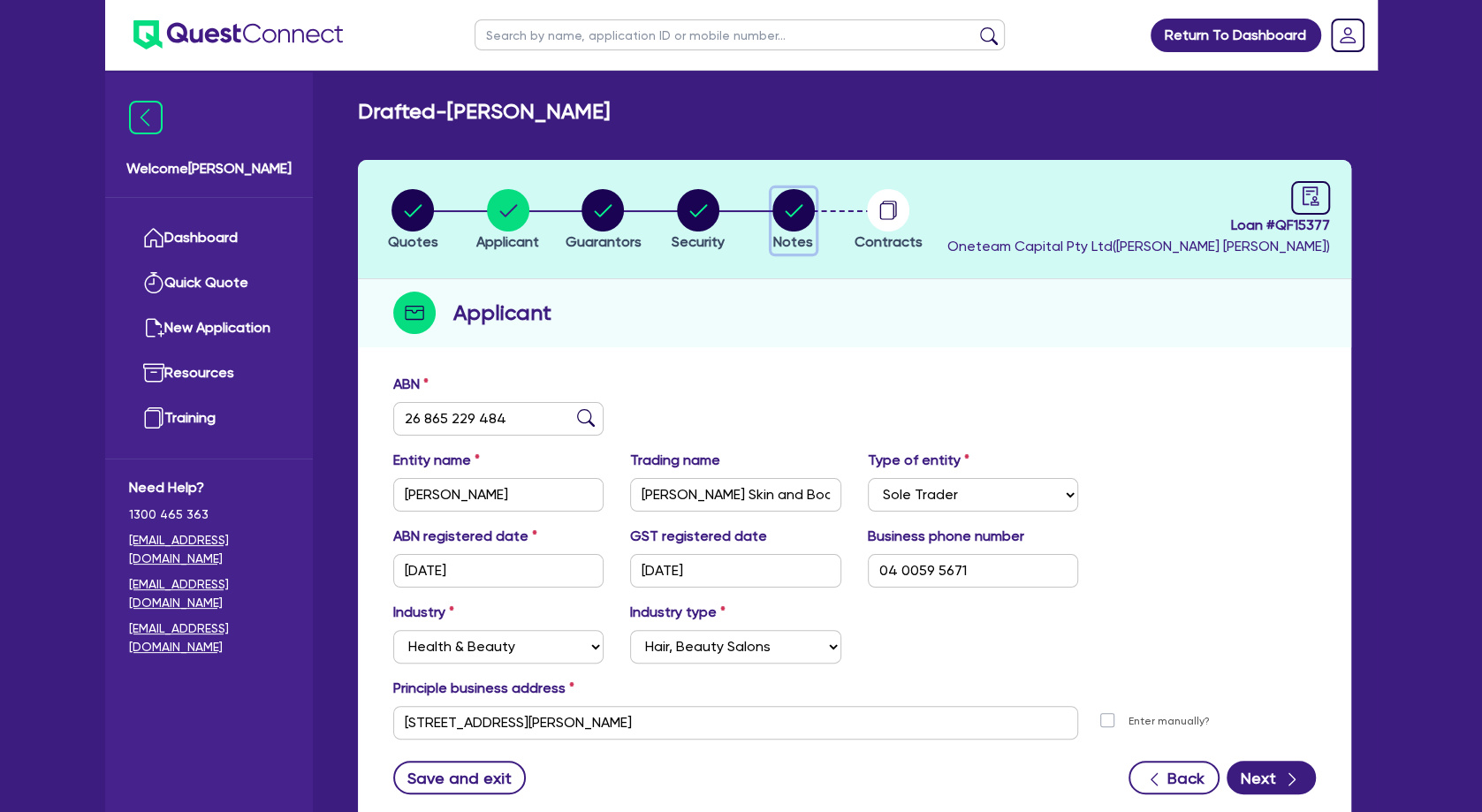
click at [787, 212] on icon "button" at bounding box center [793, 209] width 18 height 12
select select "Other"
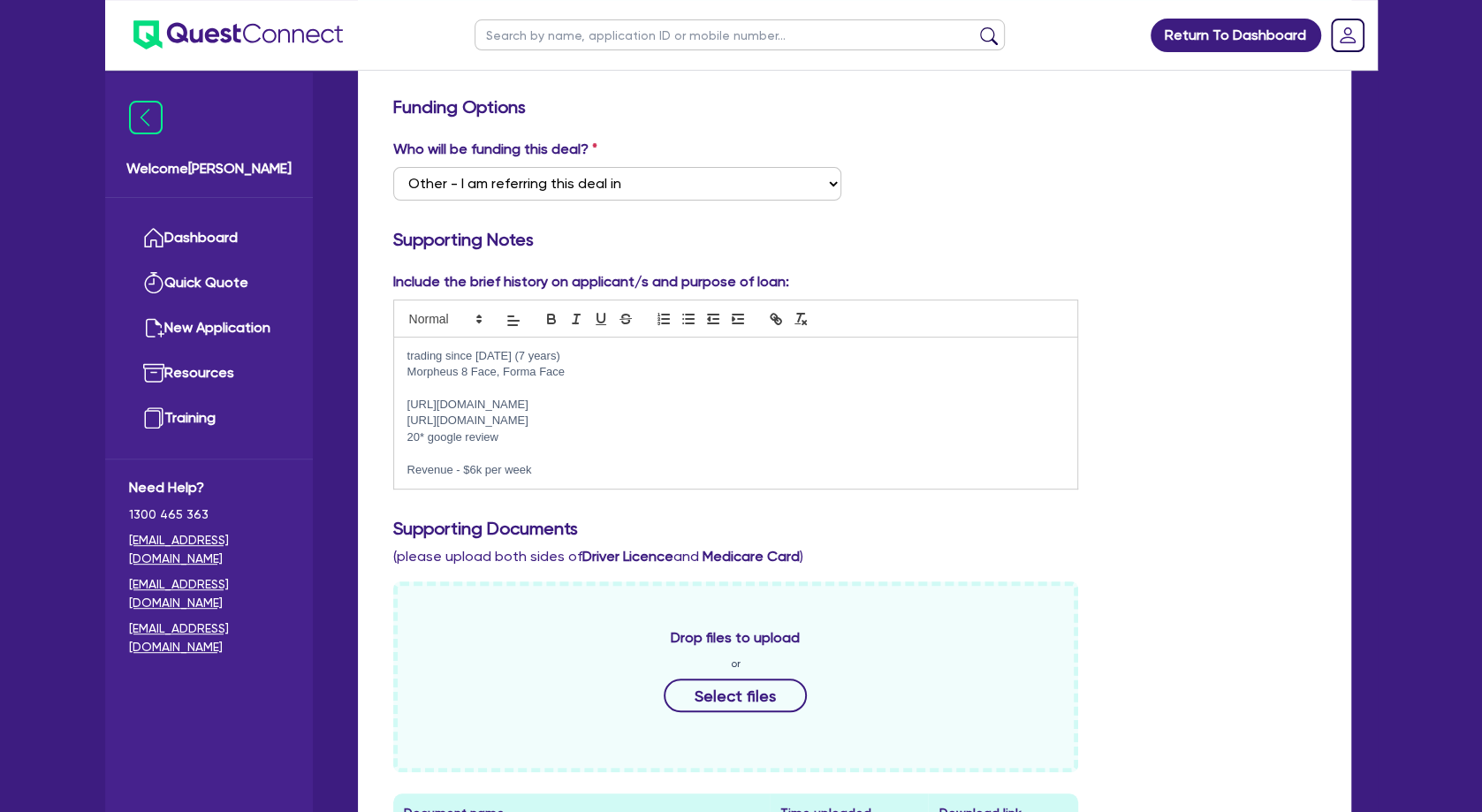
scroll to position [382, 0]
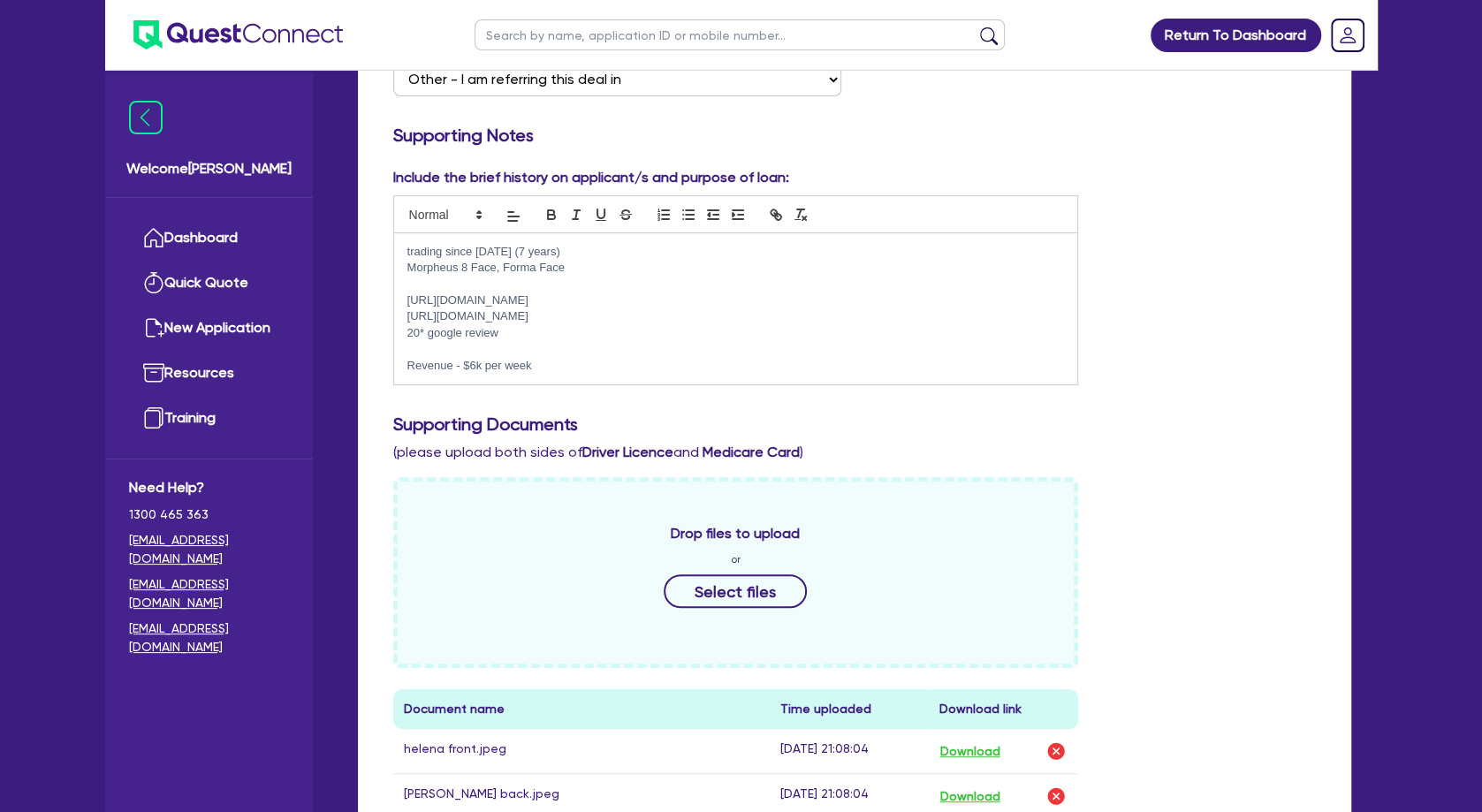
click at [548, 335] on p "20* google review" at bounding box center [735, 332] width 657 height 16
drag, startPoint x: 650, startPoint y: 313, endPoint x: 409, endPoint y: 312, distance: 241.0
click at [409, 312] on p "[URL][DOMAIN_NAME]" at bounding box center [735, 316] width 657 height 16
copy p "[URL][DOMAIN_NAME]"
click at [512, 288] on p at bounding box center [735, 284] width 657 height 16
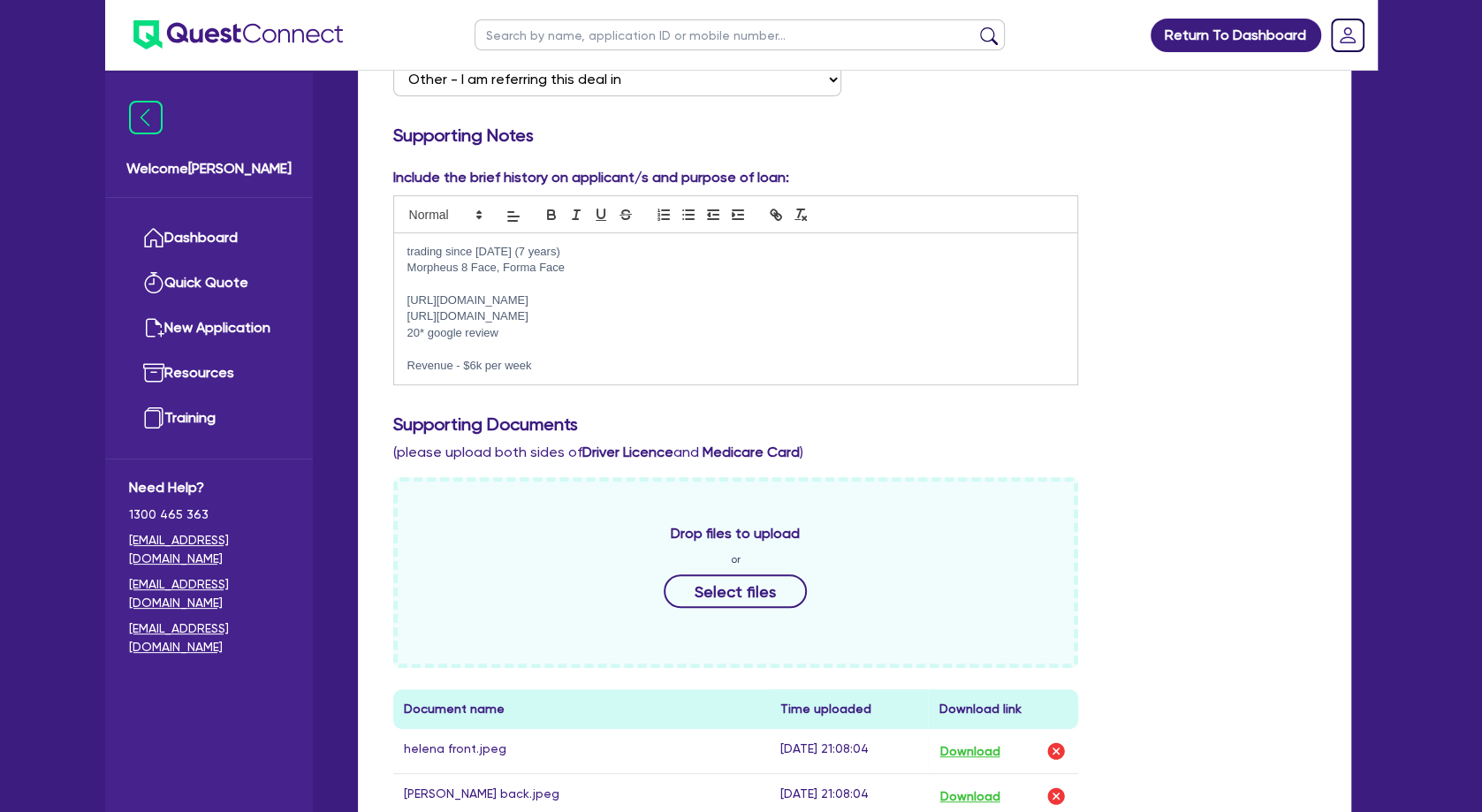
click at [452, 277] on p at bounding box center [735, 284] width 657 height 16
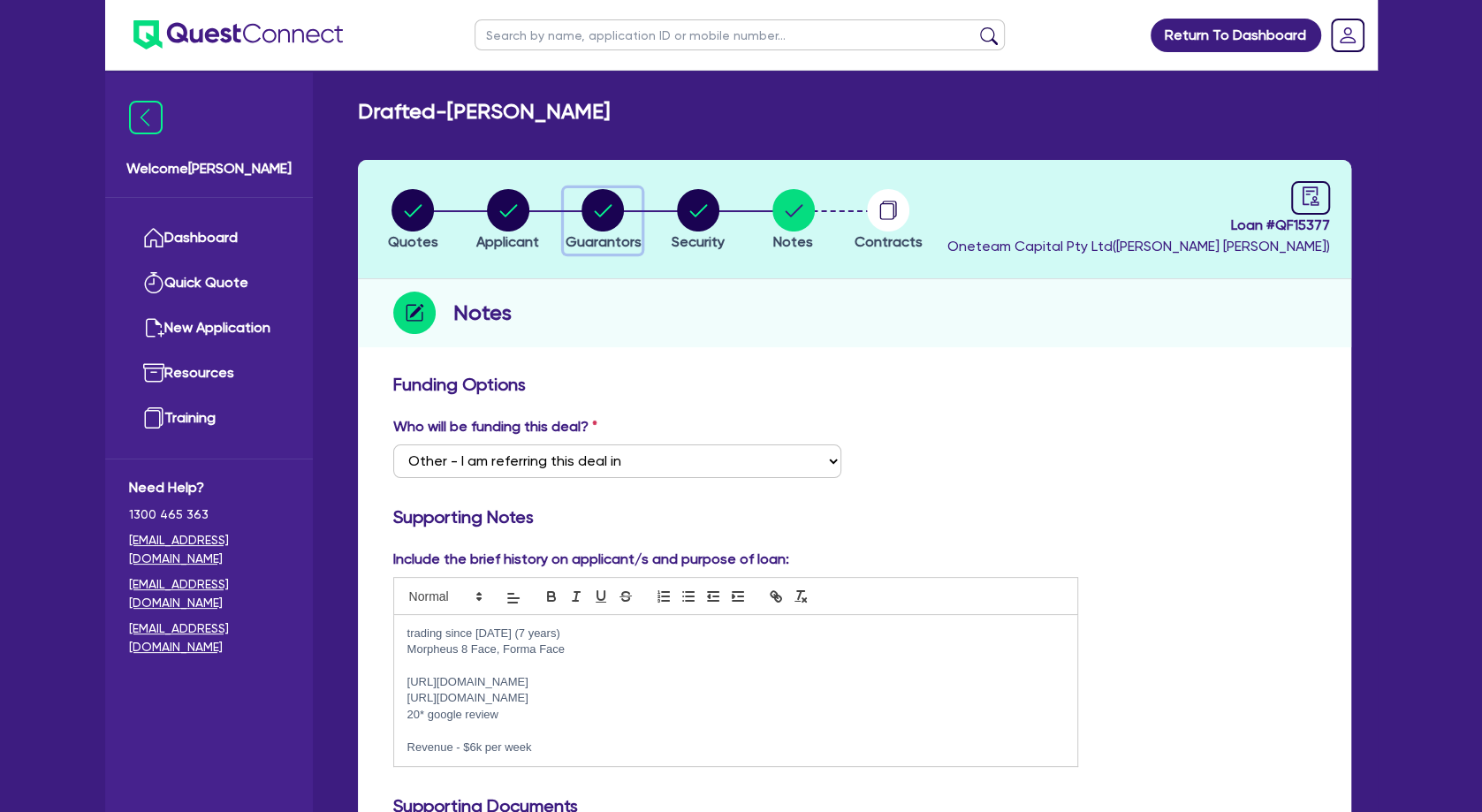
click at [607, 212] on circle "button" at bounding box center [603, 210] width 42 height 42
select select "MRS"
select select "[GEOGRAPHIC_DATA]"
select select "SINGLE"
select select "PROPERTY"
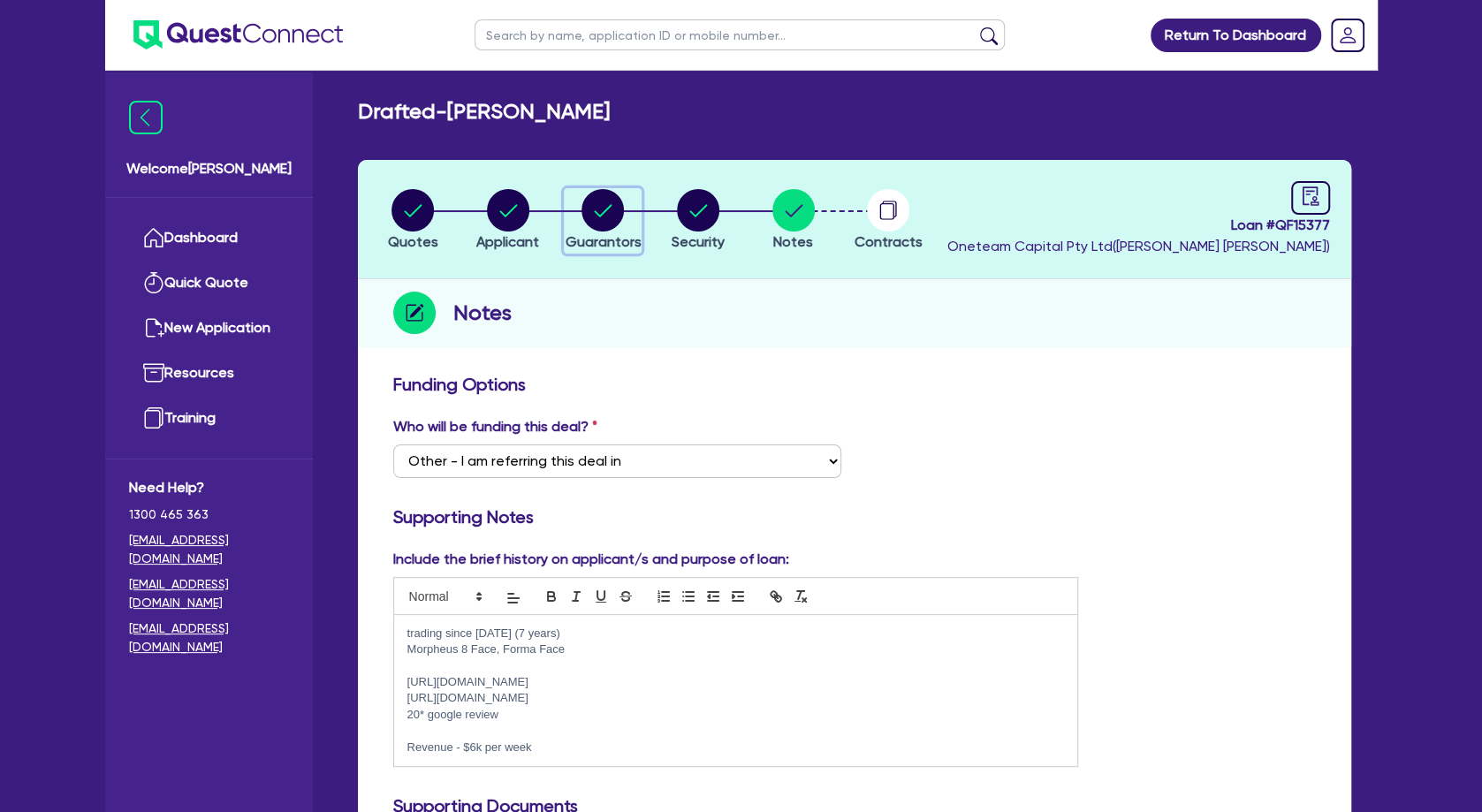
select select "CASH"
select select "HOUSEHOLD_PERSONAL"
select select "OTHER"
select select "VEHICLE"
select select "MORTGAGE"
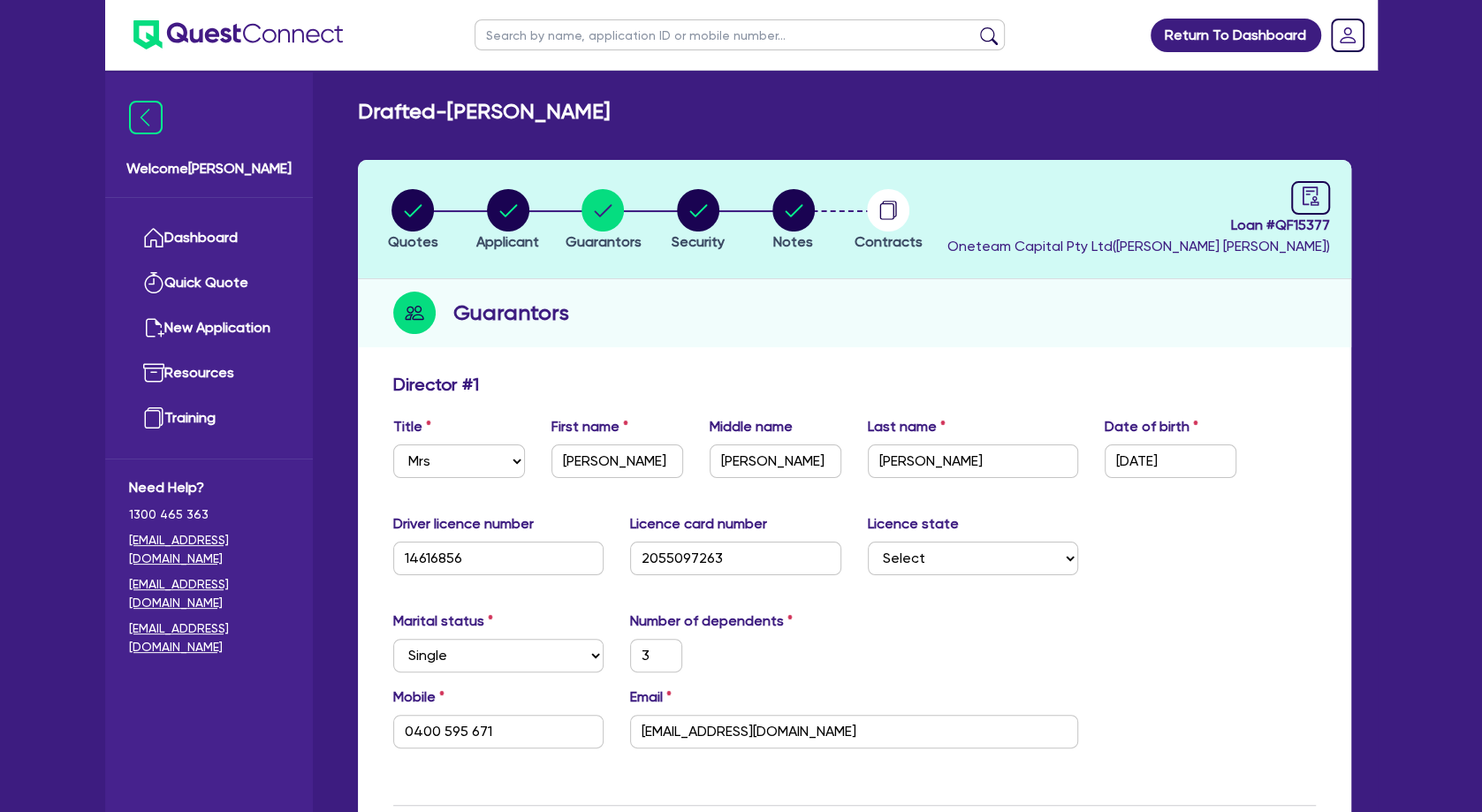
click at [806, 294] on div "Guarantors" at bounding box center [855, 314] width 993 height 68
click at [502, 212] on icon "button" at bounding box center [508, 209] width 18 height 12
select select "SOLE_TRADER"
select select "HEALTH_BEAUTY"
select select "HAIR_BEAUTY_SALONS"
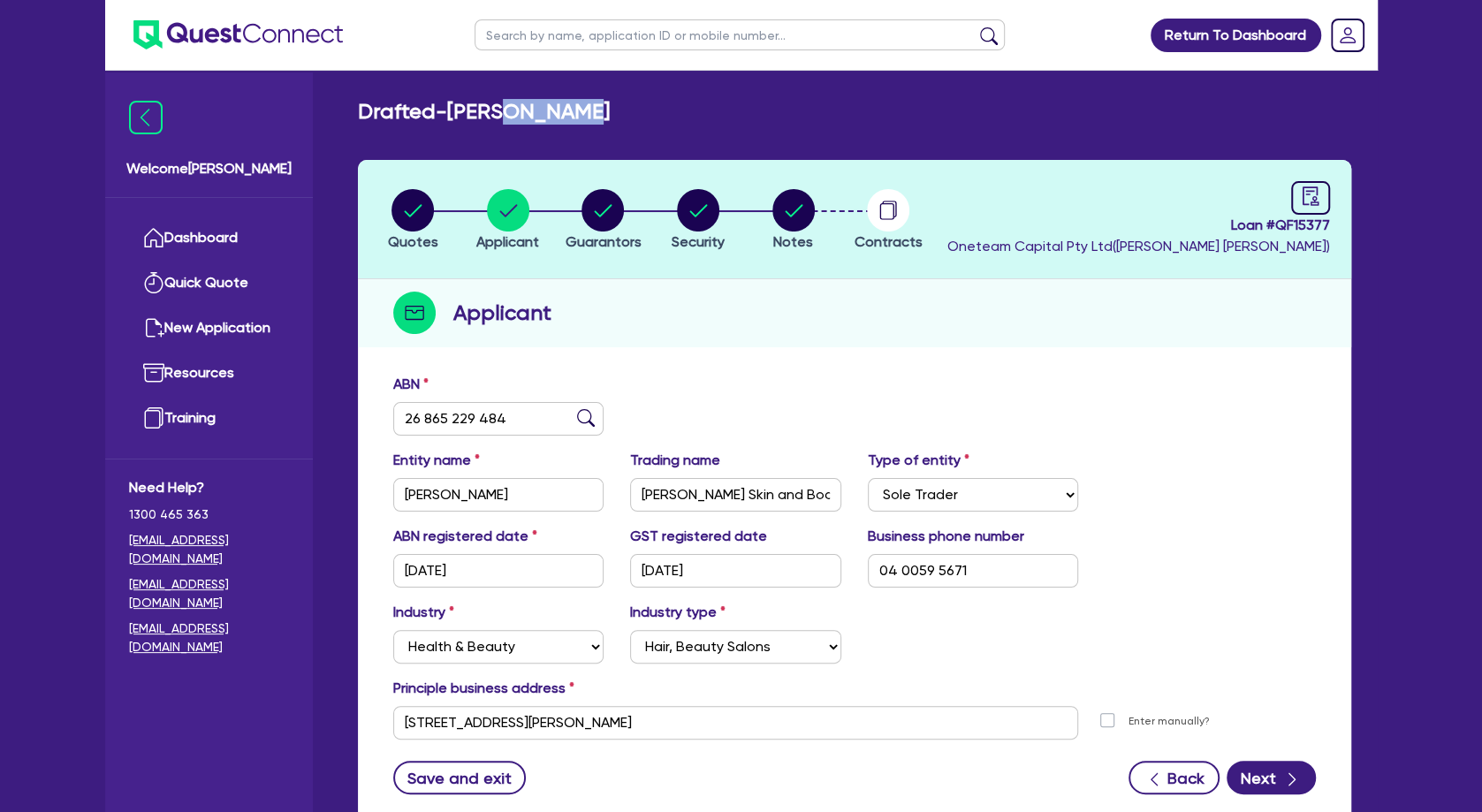
drag, startPoint x: 529, startPoint y: 124, endPoint x: 628, endPoint y: 126, distance: 99.0
click at [628, 126] on div "Drafted - [PERSON_NAME] Quotes Applicant [GEOGRAPHIC_DATA] Security Notes Contr…" at bounding box center [855, 474] width 1046 height 752
drag, startPoint x: 628, startPoint y: 113, endPoint x: 548, endPoint y: 109, distance: 80.1
click at [548, 109] on h2 "Drafted - [PERSON_NAME]" at bounding box center [484, 112] width 252 height 26
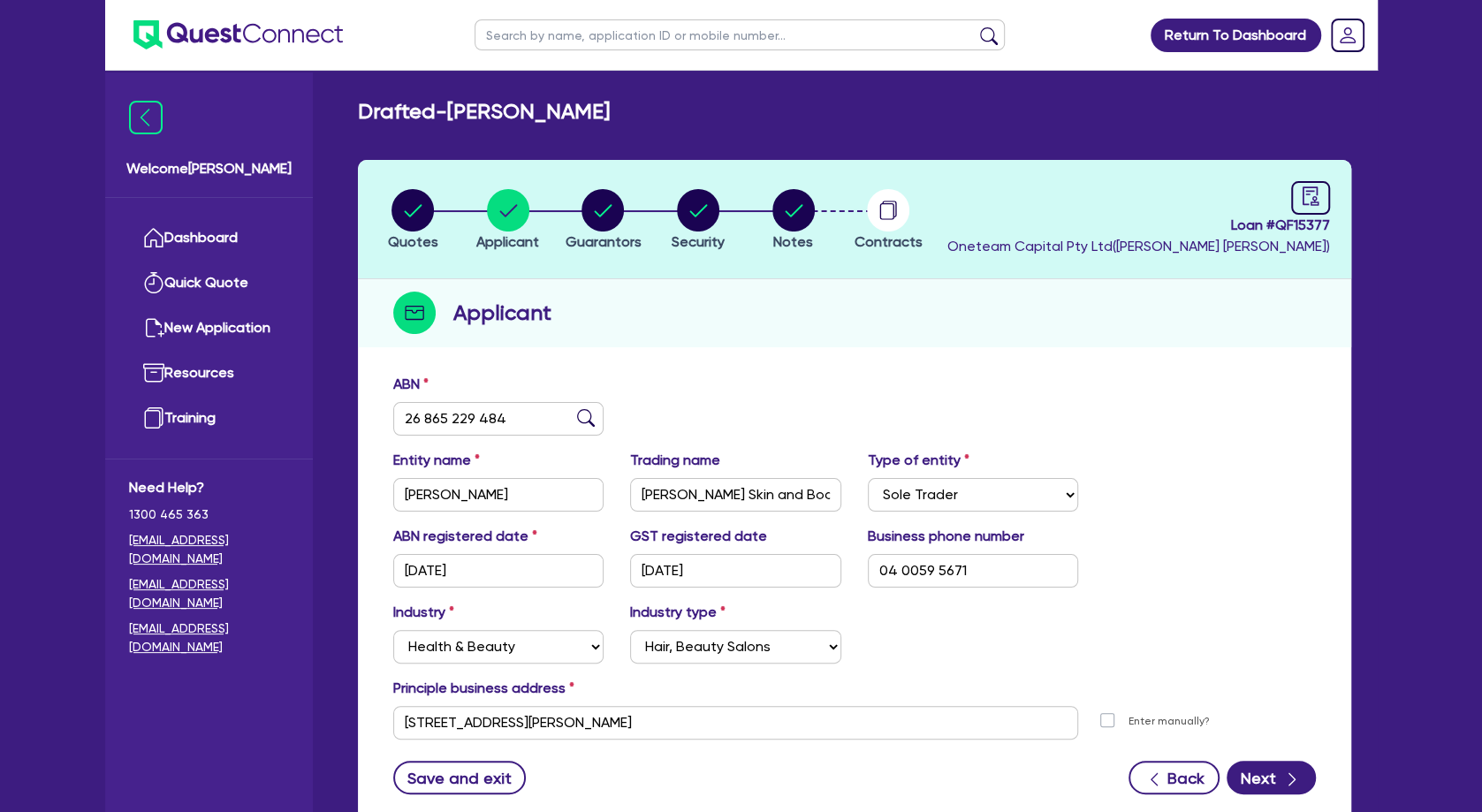
click at [548, 109] on h2 "Drafted - [PERSON_NAME]" at bounding box center [484, 112] width 252 height 26
drag, startPoint x: 556, startPoint y: 107, endPoint x: 714, endPoint y: 111, distance: 158.1
click at [610, 111] on h2 "Drafted - [PERSON_NAME]" at bounding box center [484, 112] width 252 height 26
click at [610, 110] on h2 "Drafted - [PERSON_NAME]" at bounding box center [484, 112] width 252 height 26
drag, startPoint x: 723, startPoint y: 113, endPoint x: 360, endPoint y: 114, distance: 363.0
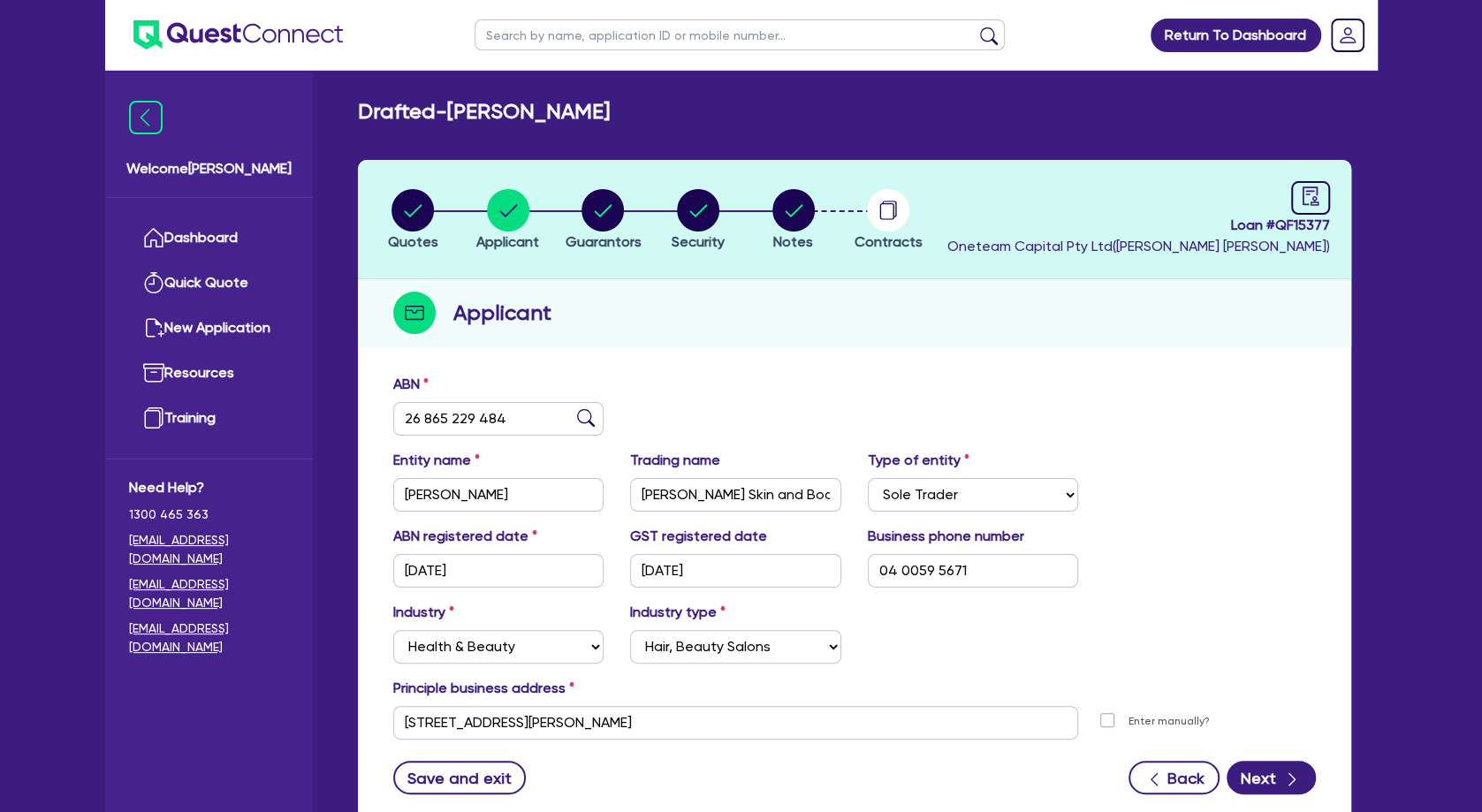
click at [360, 114] on div "Drafted - [PERSON_NAME]" at bounding box center [854, 112] width 1020 height 26
click at [360, 114] on h2 "Drafted - [PERSON_NAME]" at bounding box center [484, 112] width 252 height 26
drag, startPoint x: 358, startPoint y: 113, endPoint x: 726, endPoint y: 113, distance: 368.0
click at [726, 113] on div "Drafted - [PERSON_NAME]" at bounding box center [854, 112] width 1020 height 26
click at [727, 113] on div "Drafted - [PERSON_NAME]" at bounding box center [854, 112] width 1020 height 26
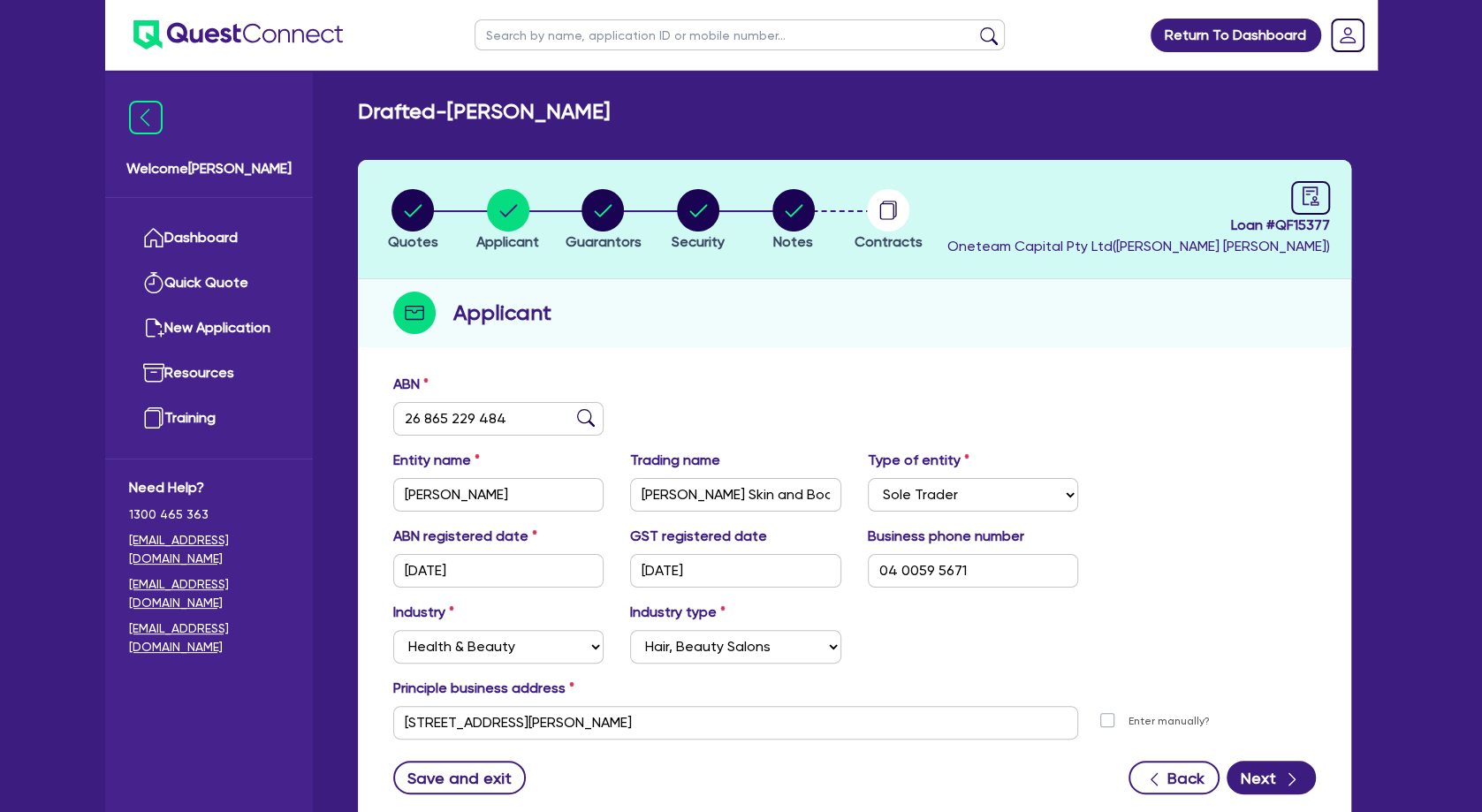
drag, startPoint x: 727, startPoint y: 113, endPoint x: 364, endPoint y: 115, distance: 363.0
click at [364, 115] on div "Drafted - [PERSON_NAME]" at bounding box center [854, 112] width 1020 height 26
click at [364, 115] on h2 "Drafted - [PERSON_NAME]" at bounding box center [484, 112] width 252 height 26
drag, startPoint x: 364, startPoint y: 115, endPoint x: 671, endPoint y: 112, distance: 307.0
click at [610, 113] on h2 "Drafted - [PERSON_NAME]" at bounding box center [484, 112] width 252 height 26
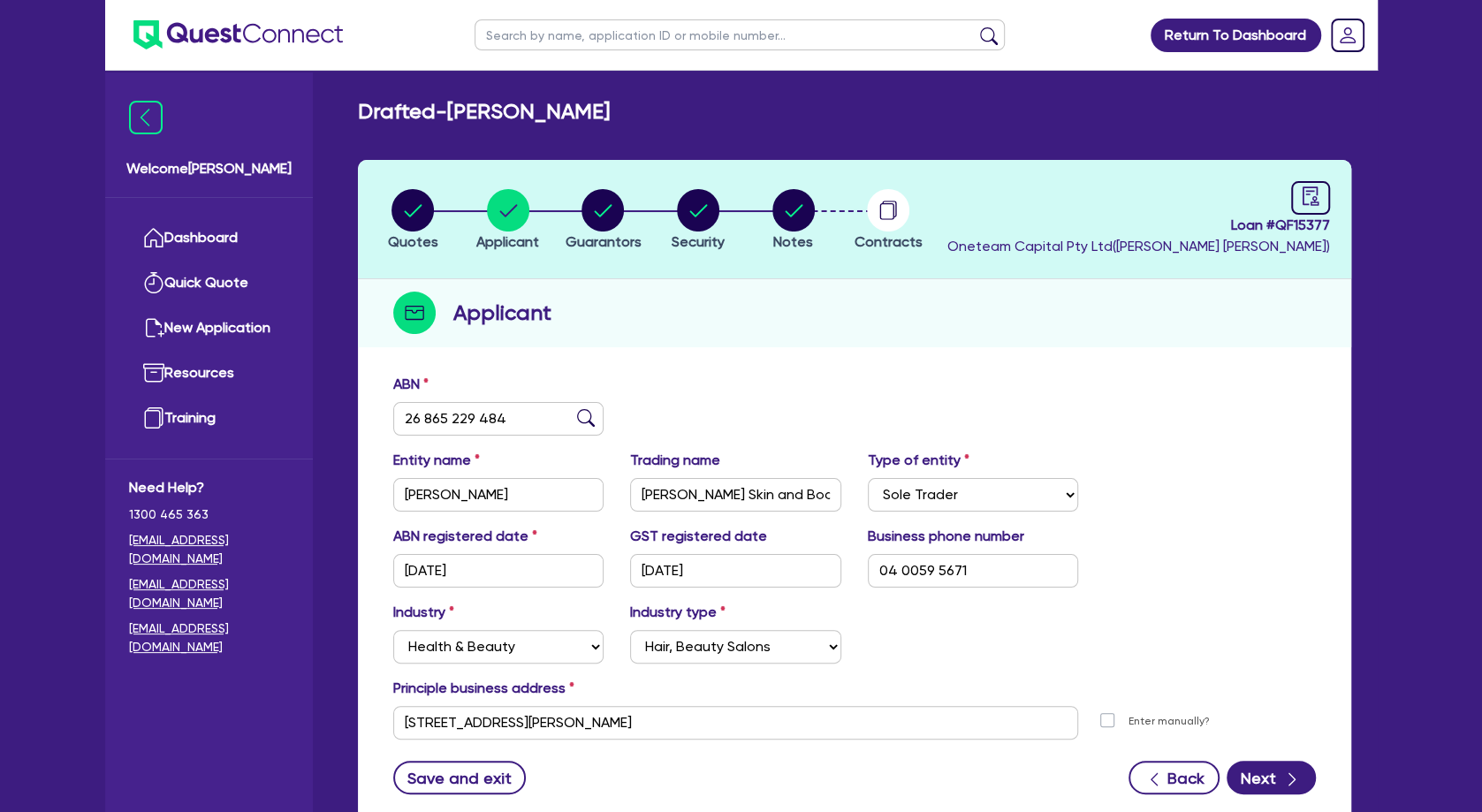
click at [585, 139] on div "Drafted - [PERSON_NAME] Quotes Applicant [GEOGRAPHIC_DATA] Security Notes Contr…" at bounding box center [855, 474] width 1046 height 752
click at [594, 202] on circle "button" at bounding box center [603, 210] width 42 height 42
select select "MRS"
select select "[GEOGRAPHIC_DATA]"
select select "SINGLE"
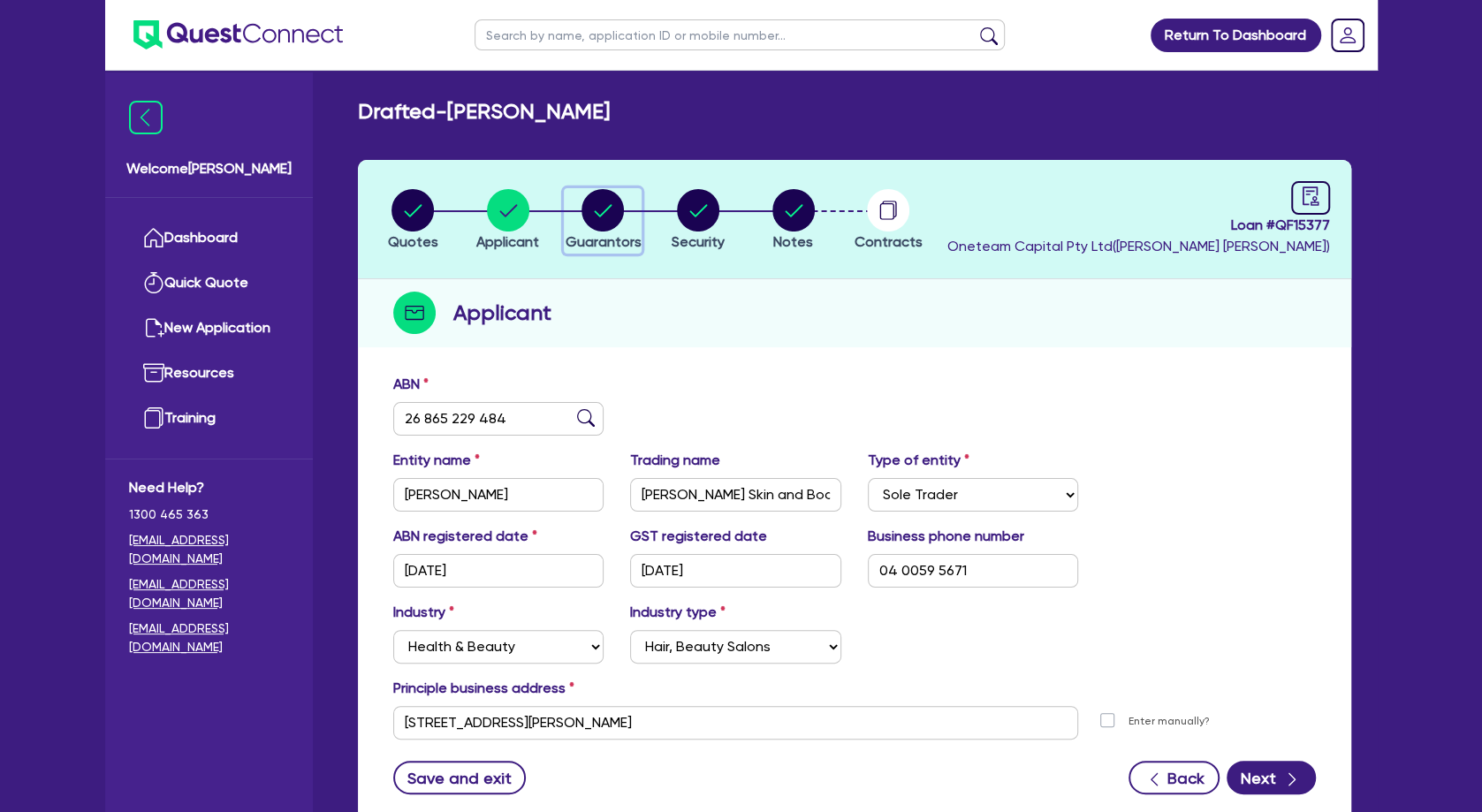
select select "PROPERTY"
select select "CASH"
select select "HOUSEHOLD_PERSONAL"
select select "OTHER"
select select "VEHICLE"
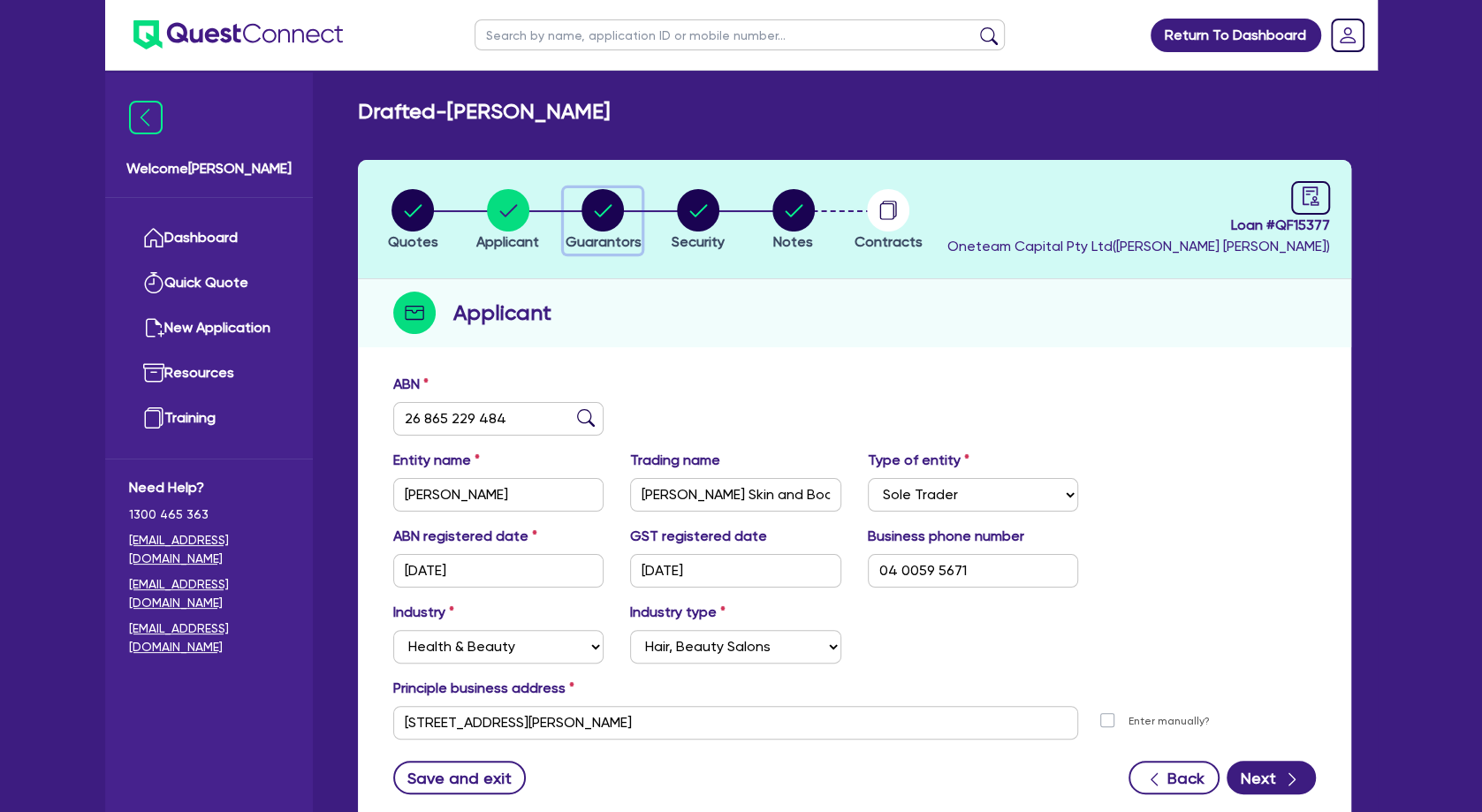
select select "MORTGAGE"
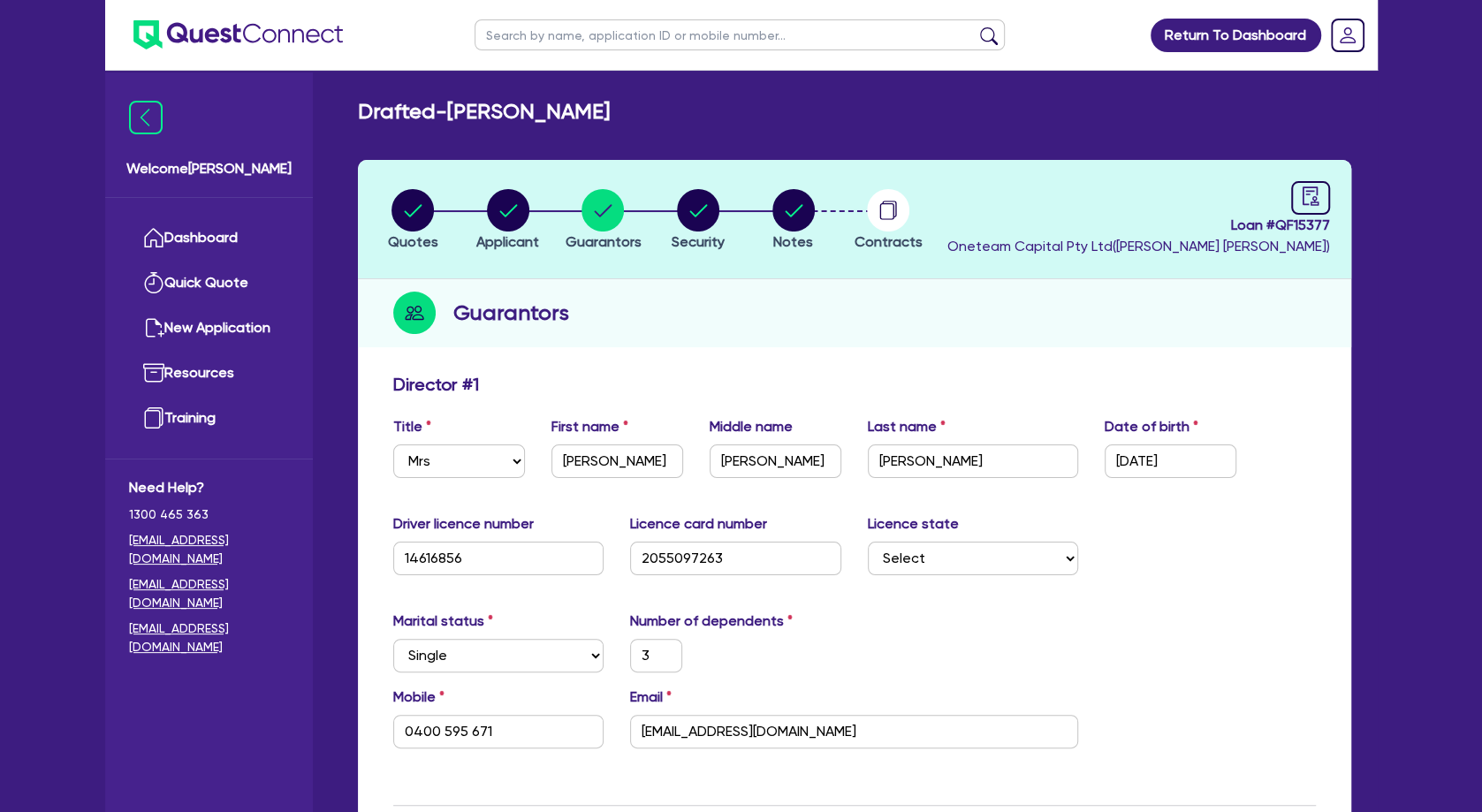
click at [546, 43] on input "text" at bounding box center [739, 35] width 531 height 31
type input "QF13226"
click button "submit" at bounding box center [988, 39] width 29 height 25
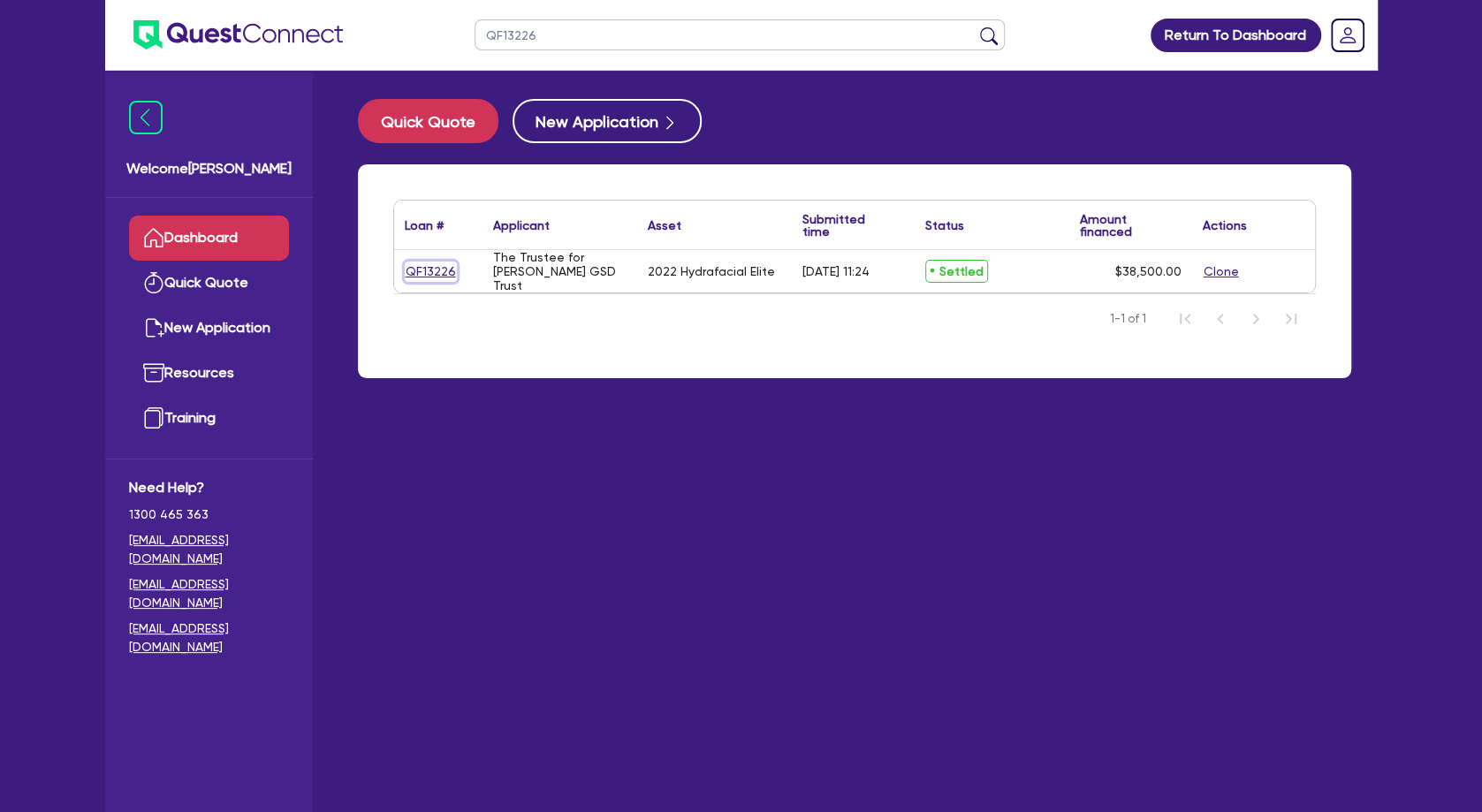
click at [436, 276] on link "QF13226" at bounding box center [431, 271] width 52 height 20
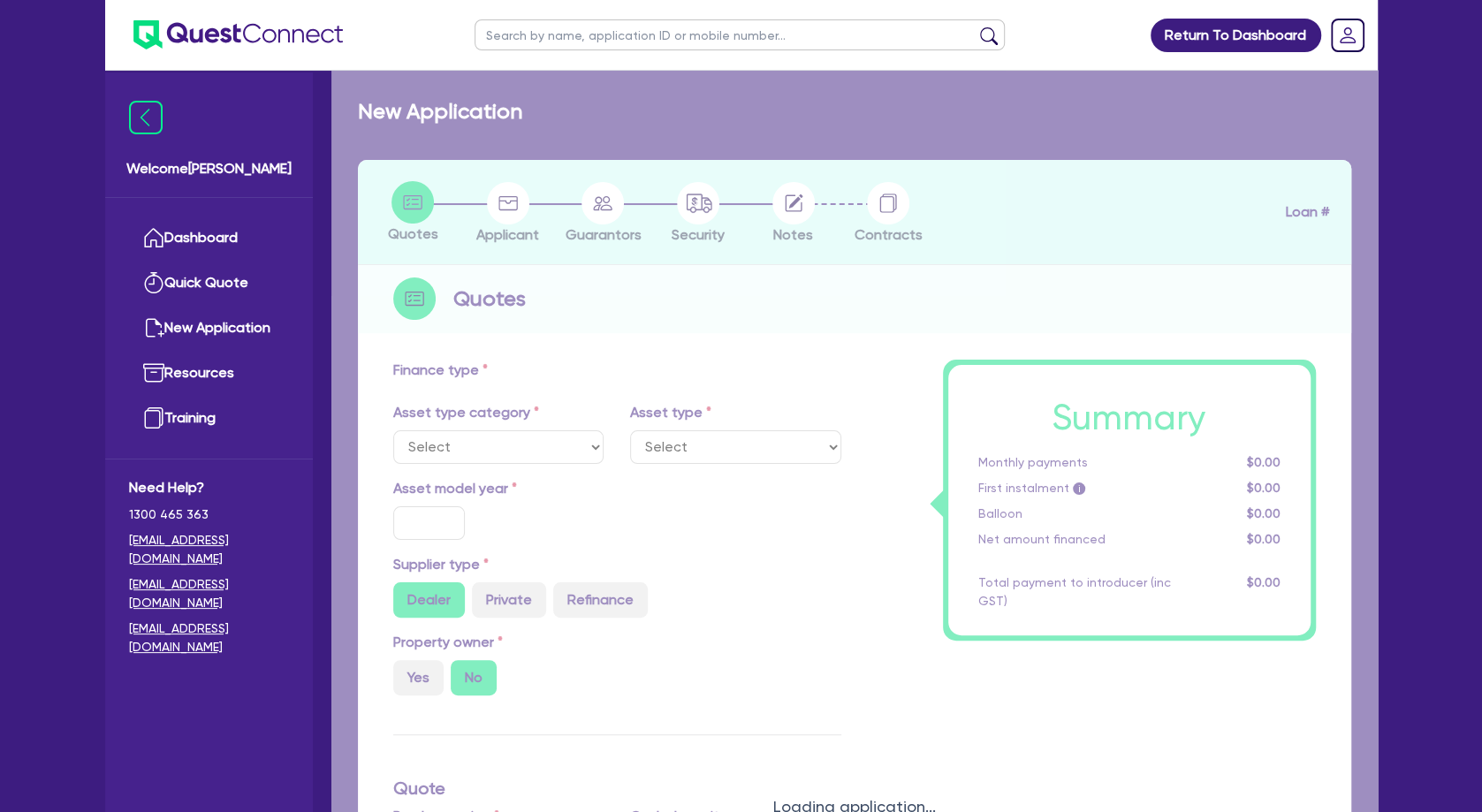
select select "TERTIARY_ASSETS"
type input "2022"
radio input "true"
type input "38,500"
type input "4"
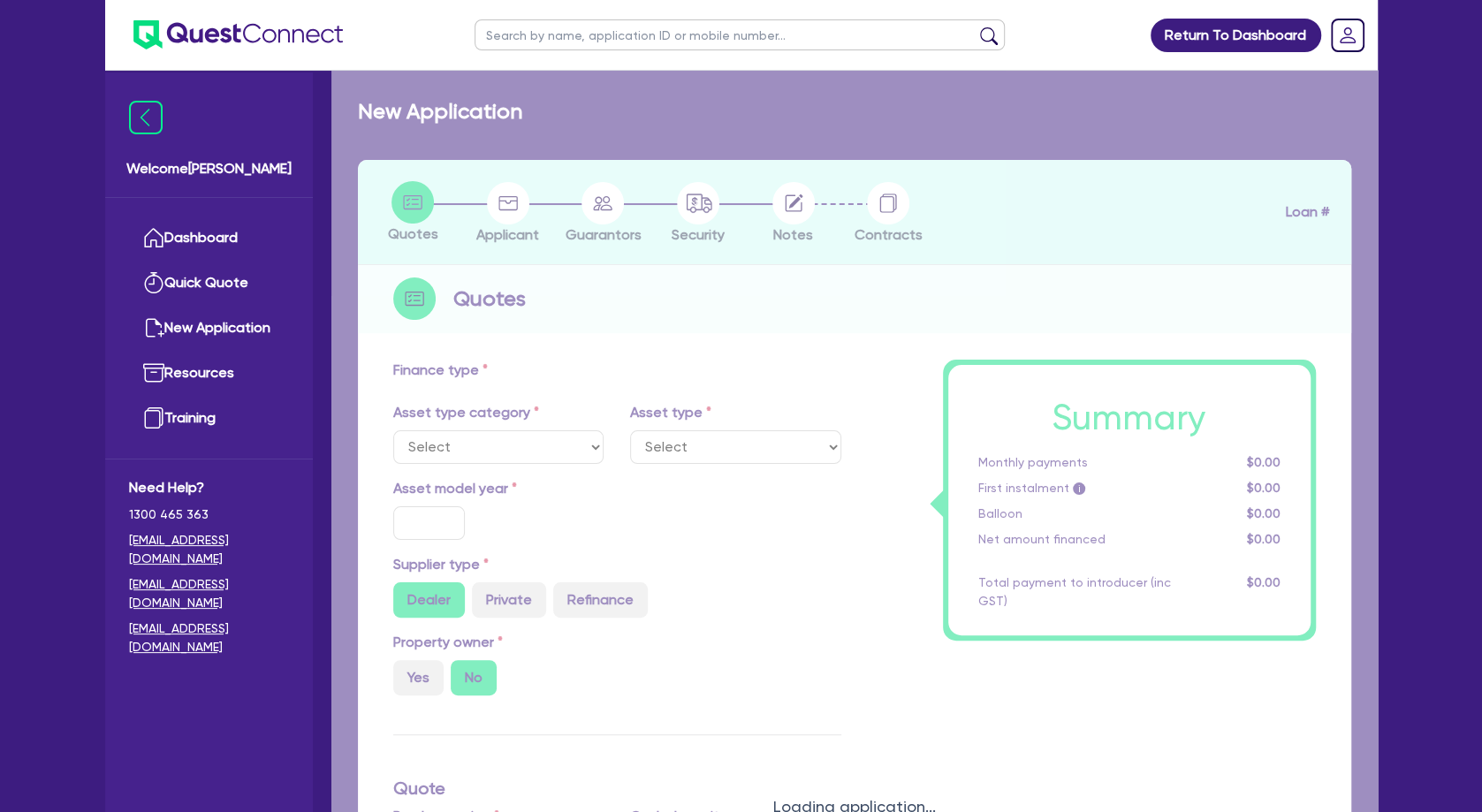
type input "1,540"
type input "17.25"
type input "495"
select select "BEAUTY_EQUIPMENT"
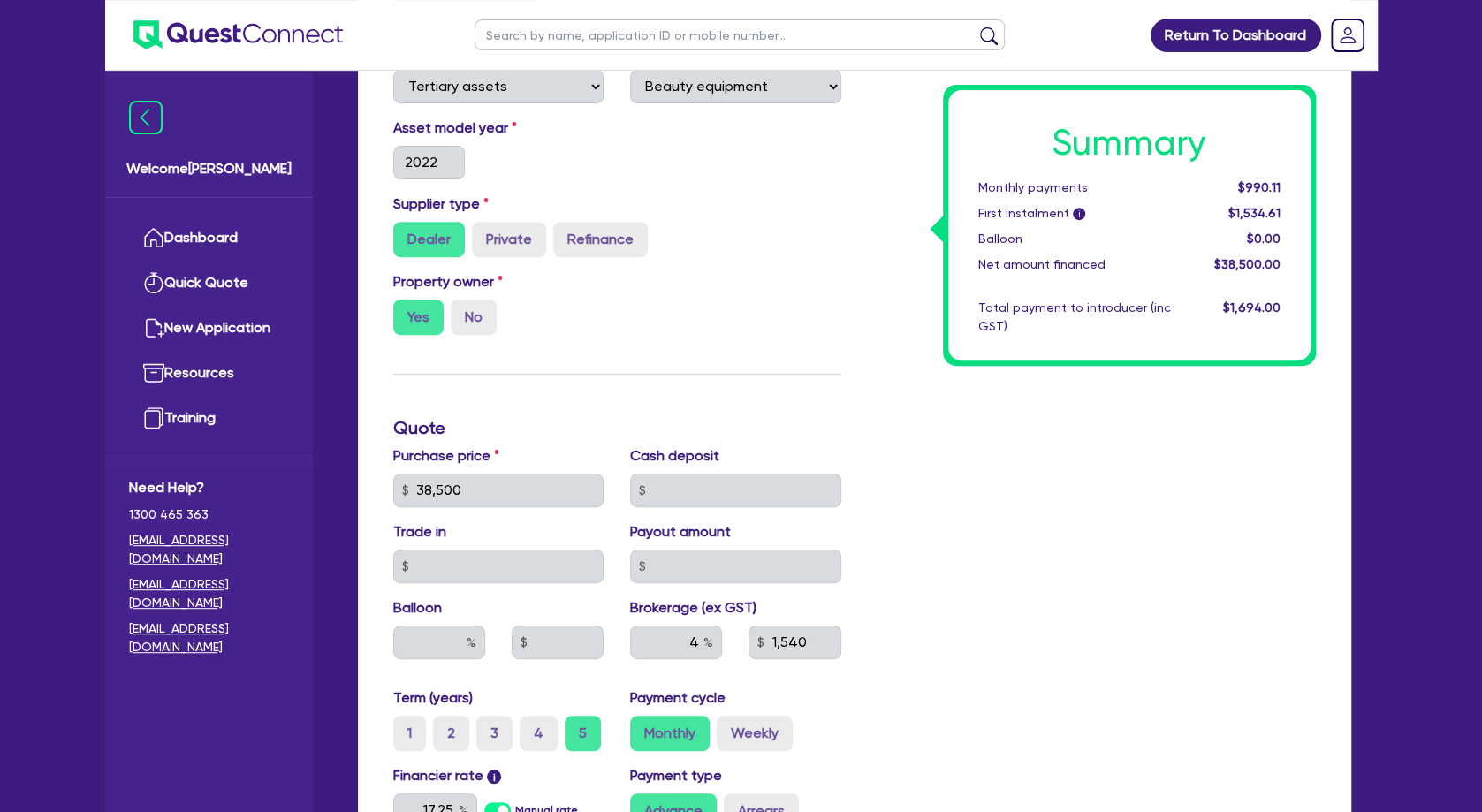
scroll to position [382, 0]
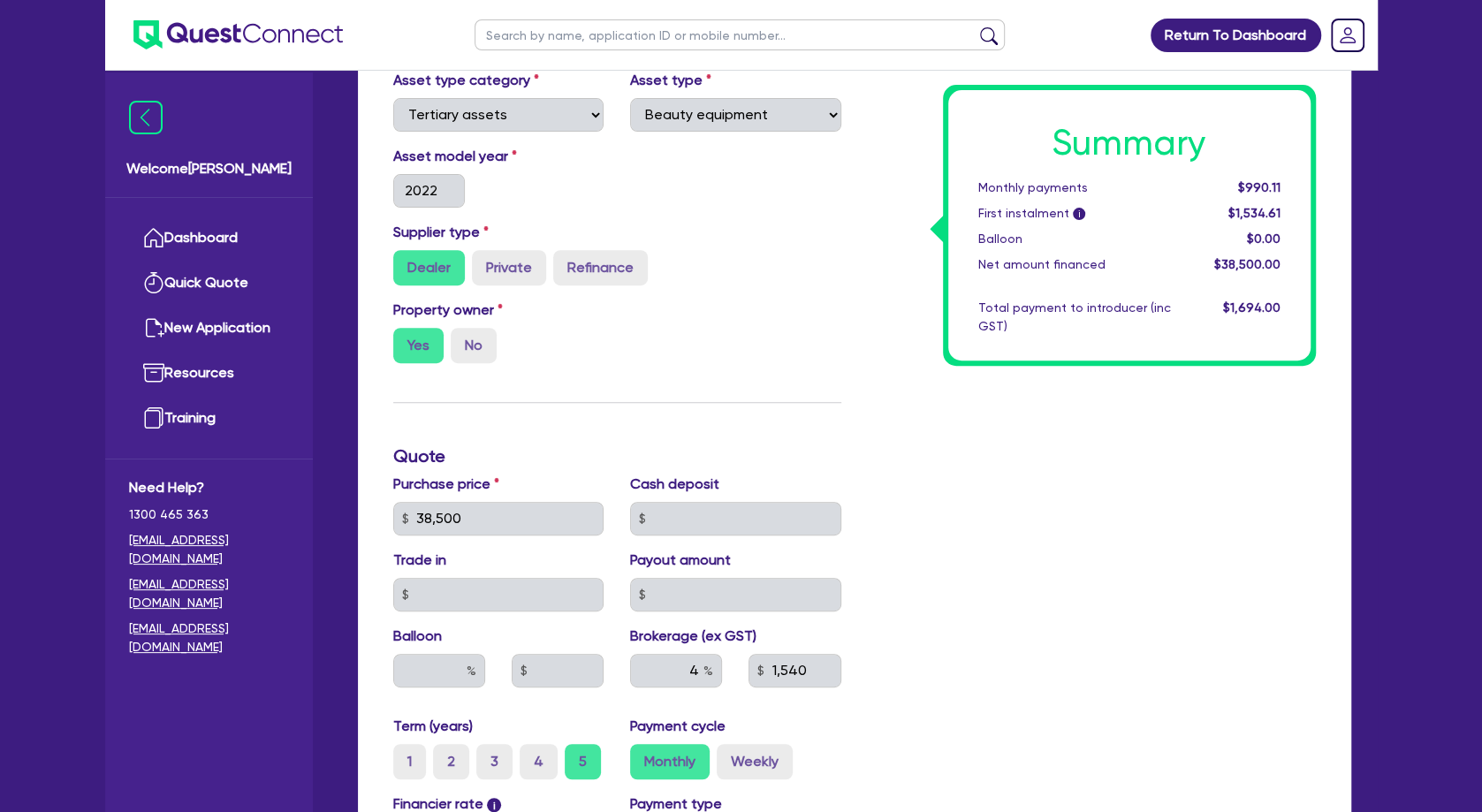
click at [613, 326] on div "Property owner Yes No" at bounding box center [499, 331] width 238 height 64
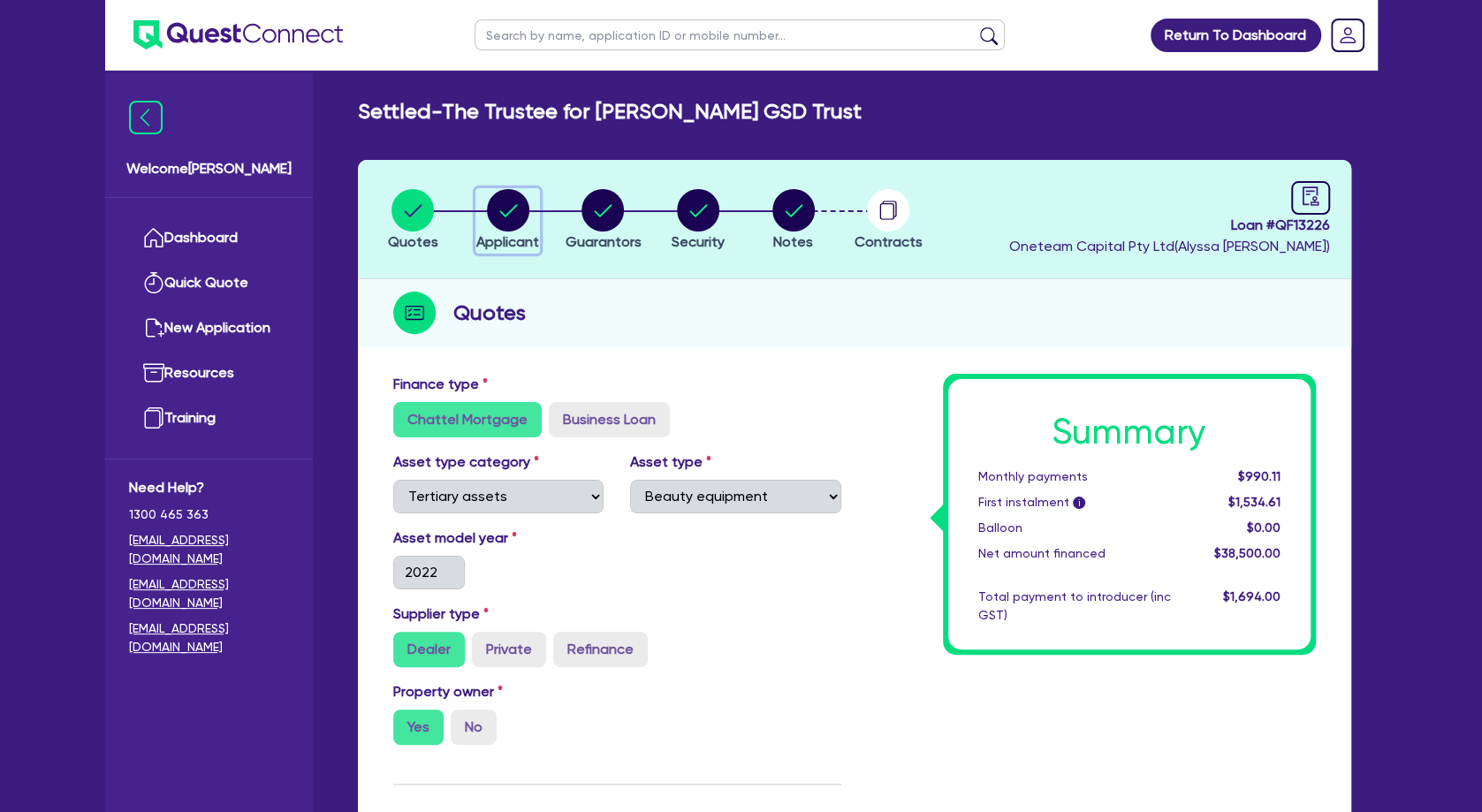
click at [503, 210] on circle "button" at bounding box center [508, 210] width 42 height 42
select select "TRUST"
select select "COMPANY"
select select "HEALTH_BEAUTY"
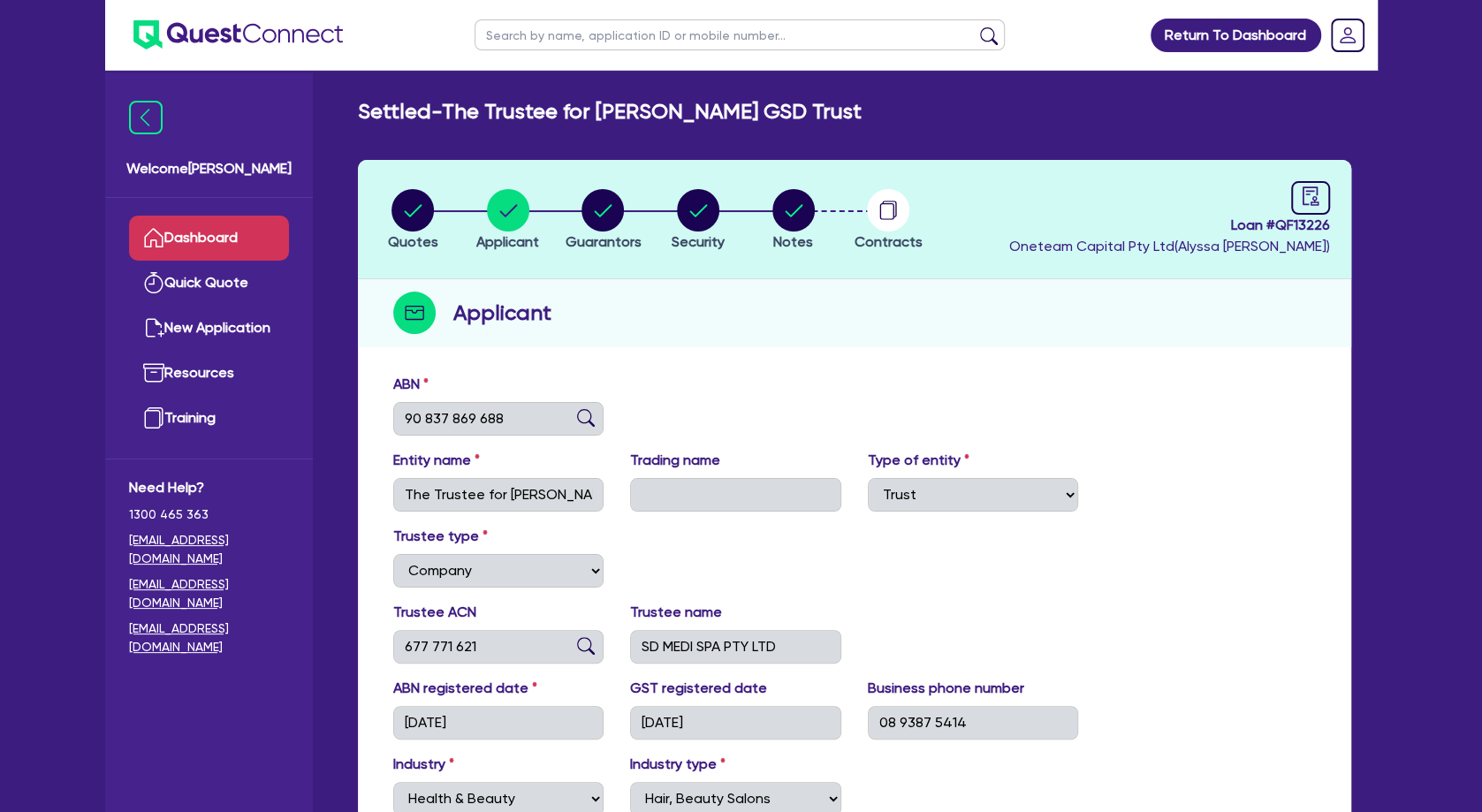
click at [255, 219] on link "Dashboard" at bounding box center [209, 238] width 160 height 45
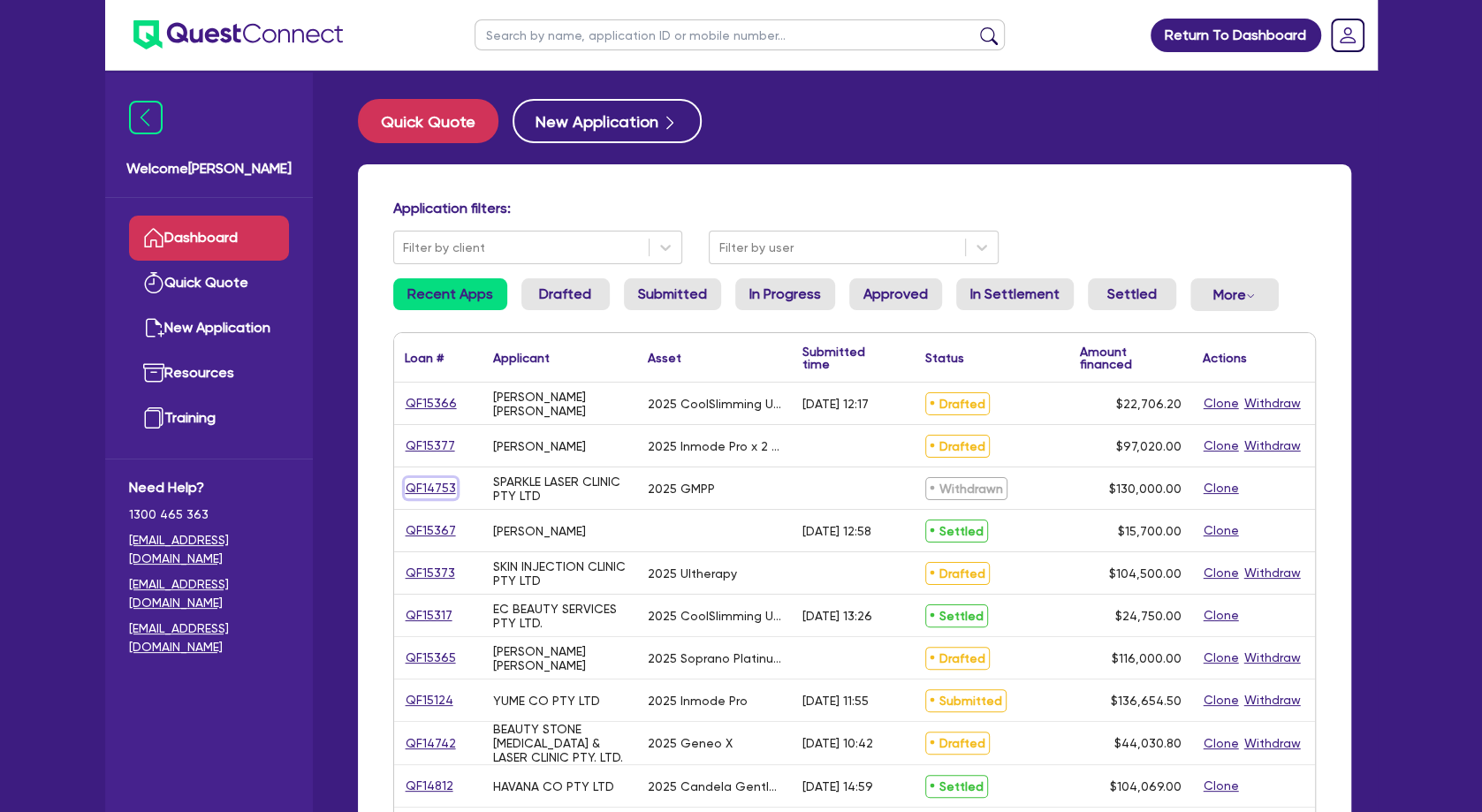
click at [436, 489] on link "QF14753" at bounding box center [431, 488] width 52 height 20
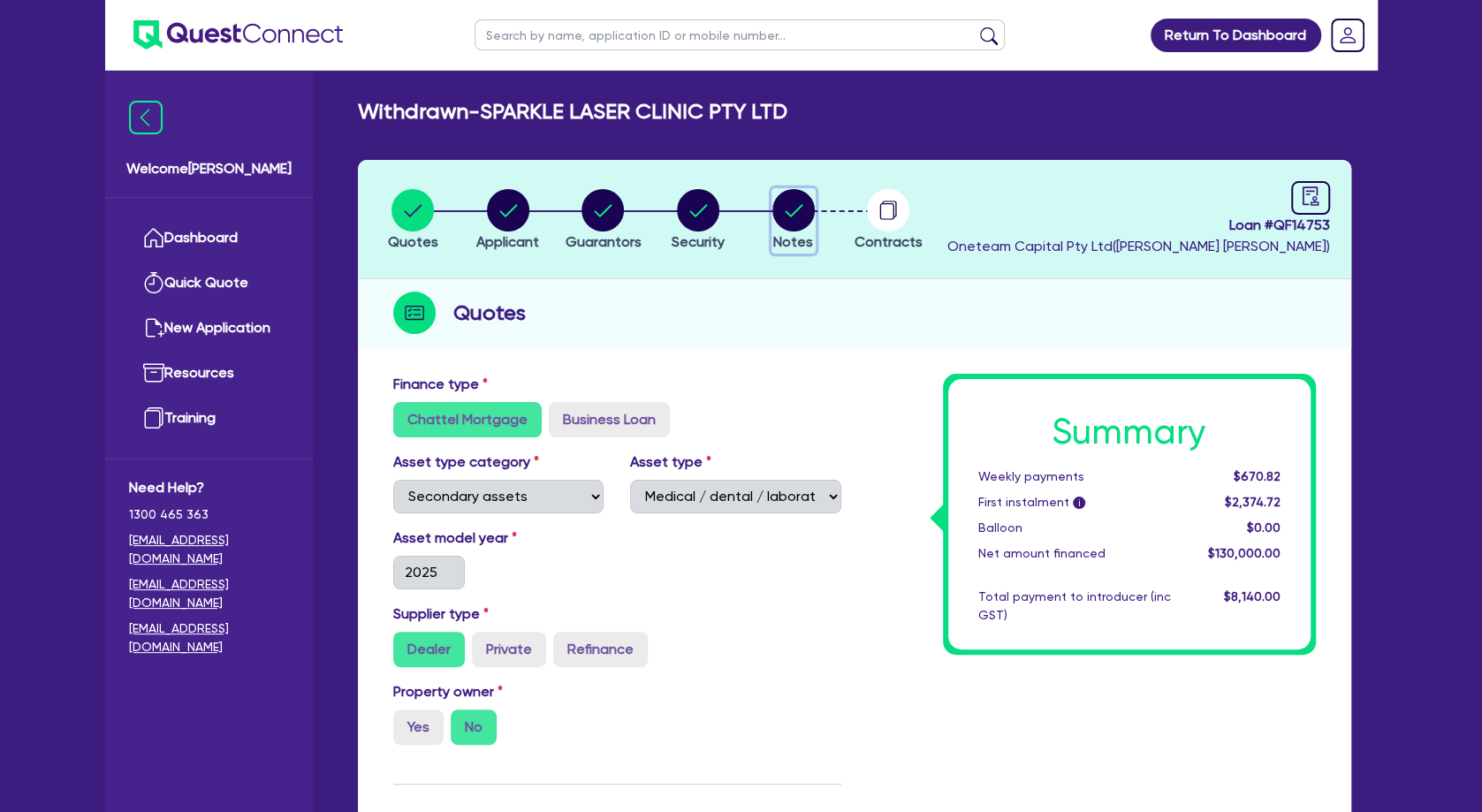
click at [792, 213] on icon "button" at bounding box center [793, 209] width 18 height 12
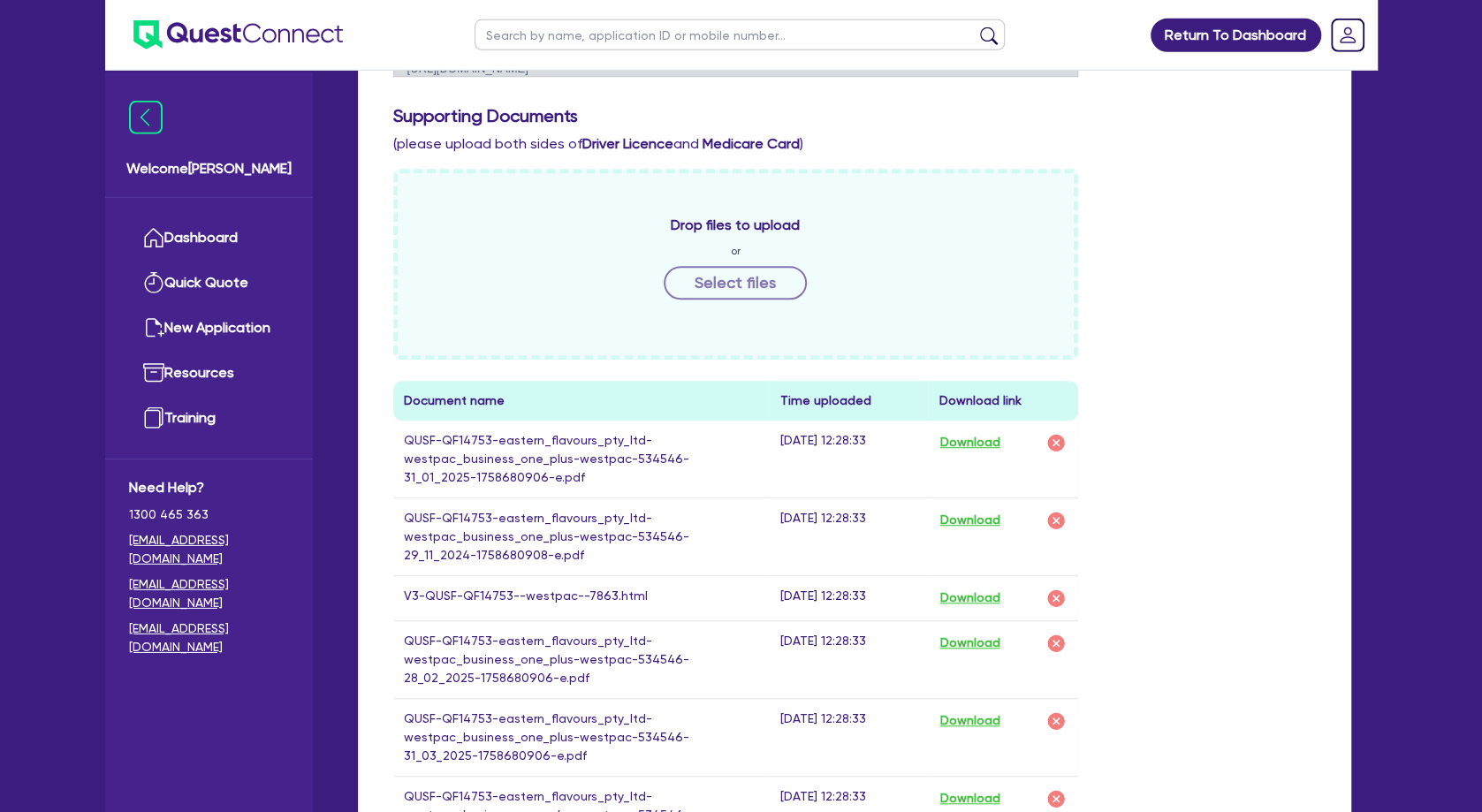
scroll to position [859, 0]
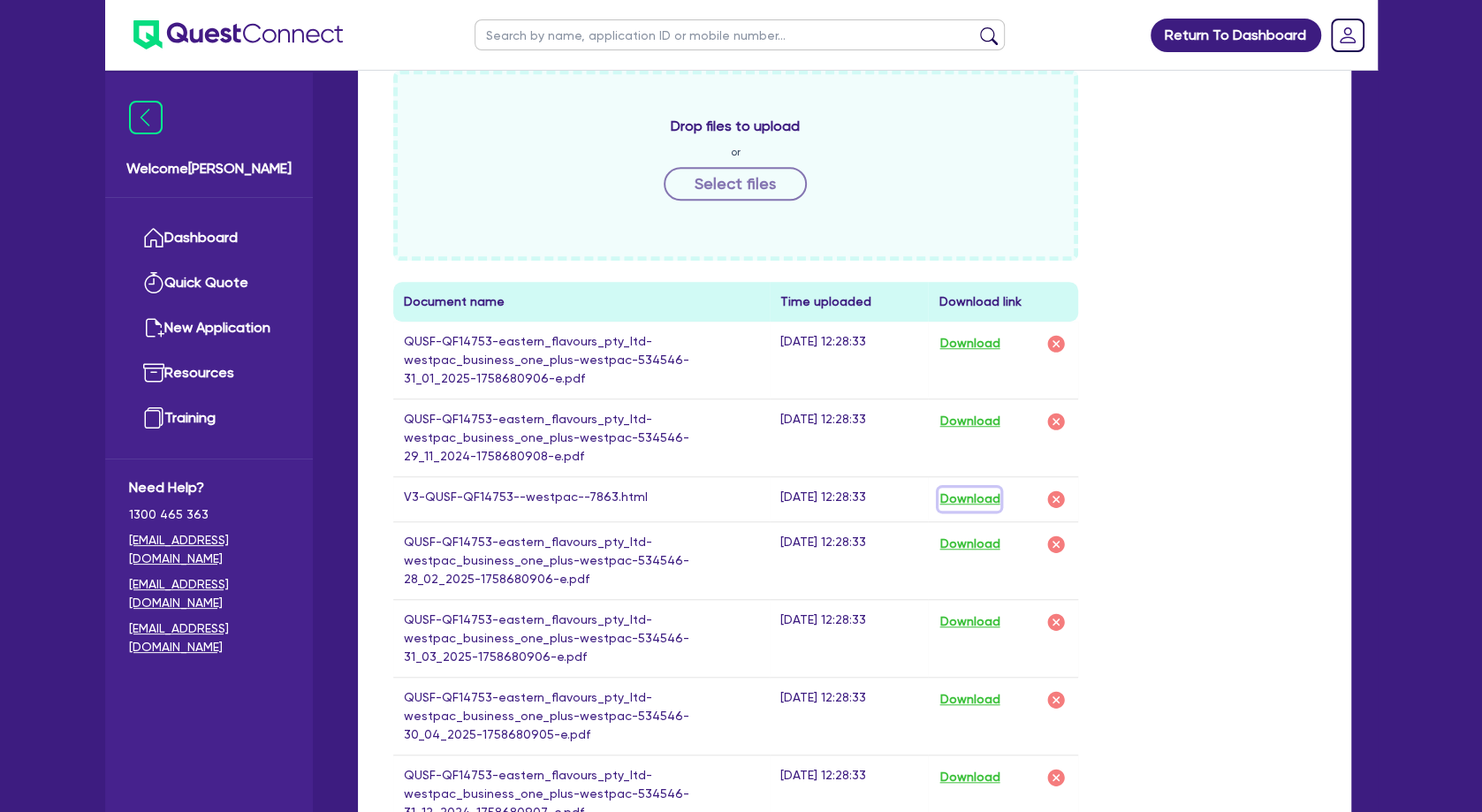
click at [972, 497] on button "Download" at bounding box center [969, 499] width 62 height 23
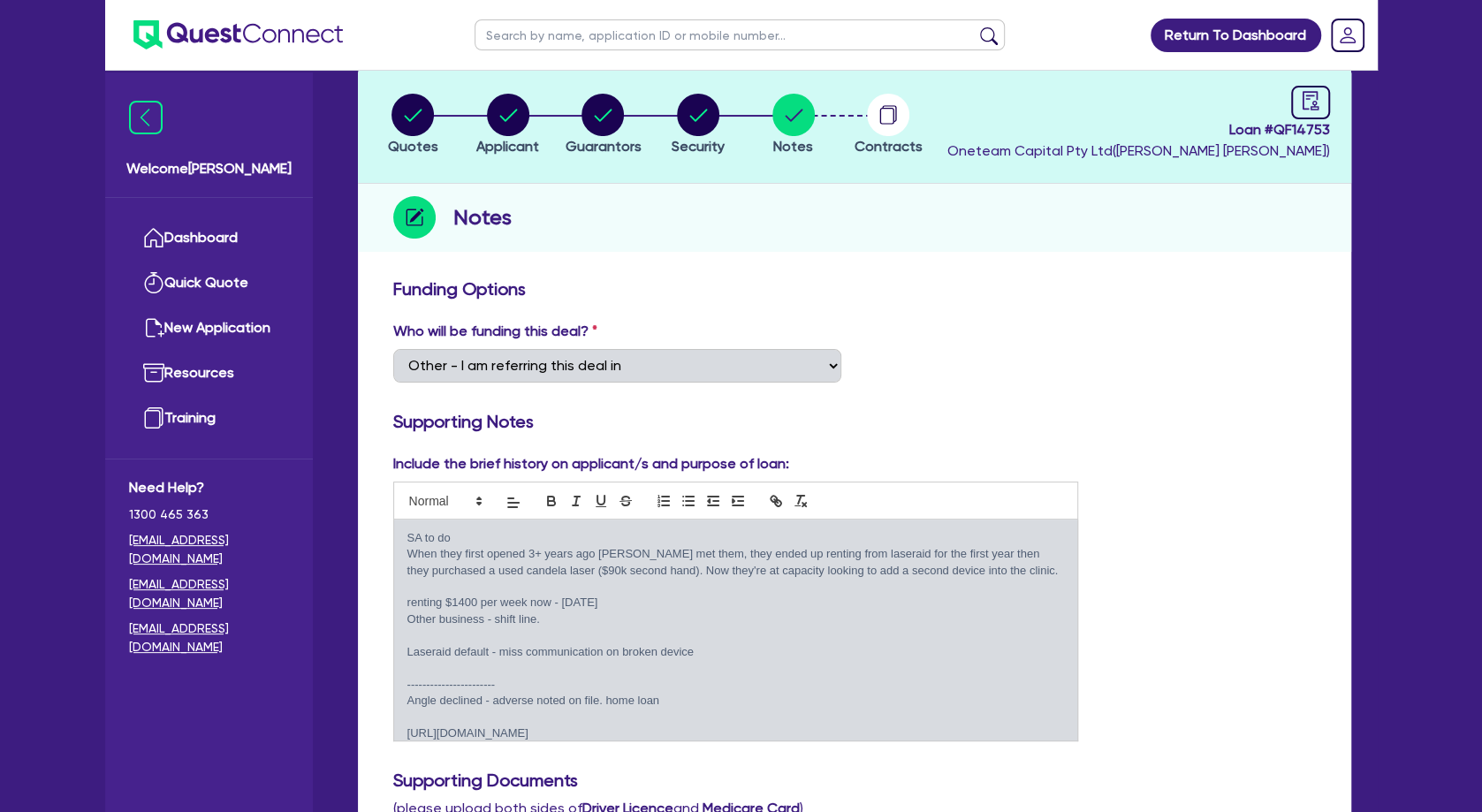
scroll to position [0, 0]
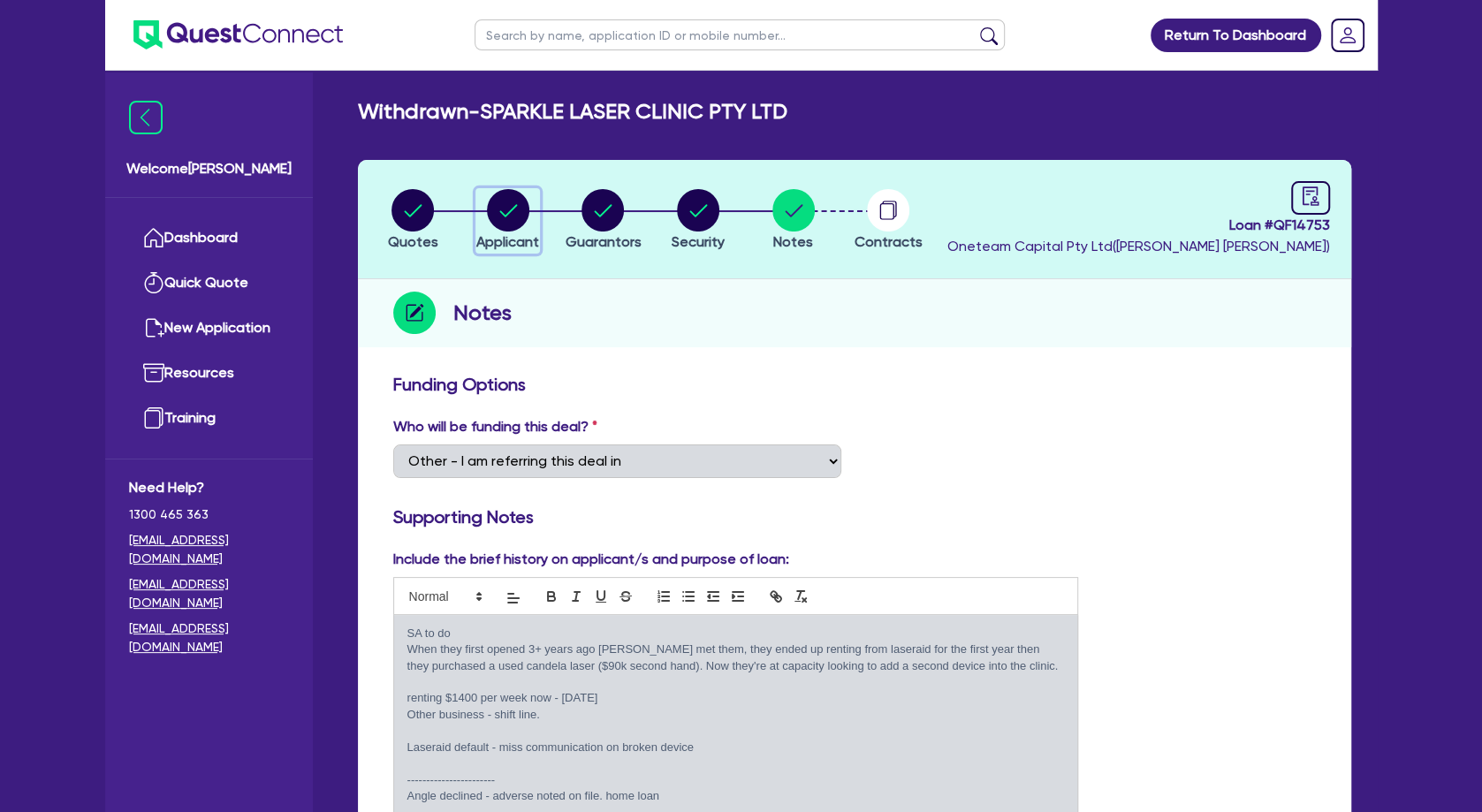
click at [493, 213] on circle "button" at bounding box center [508, 210] width 42 height 42
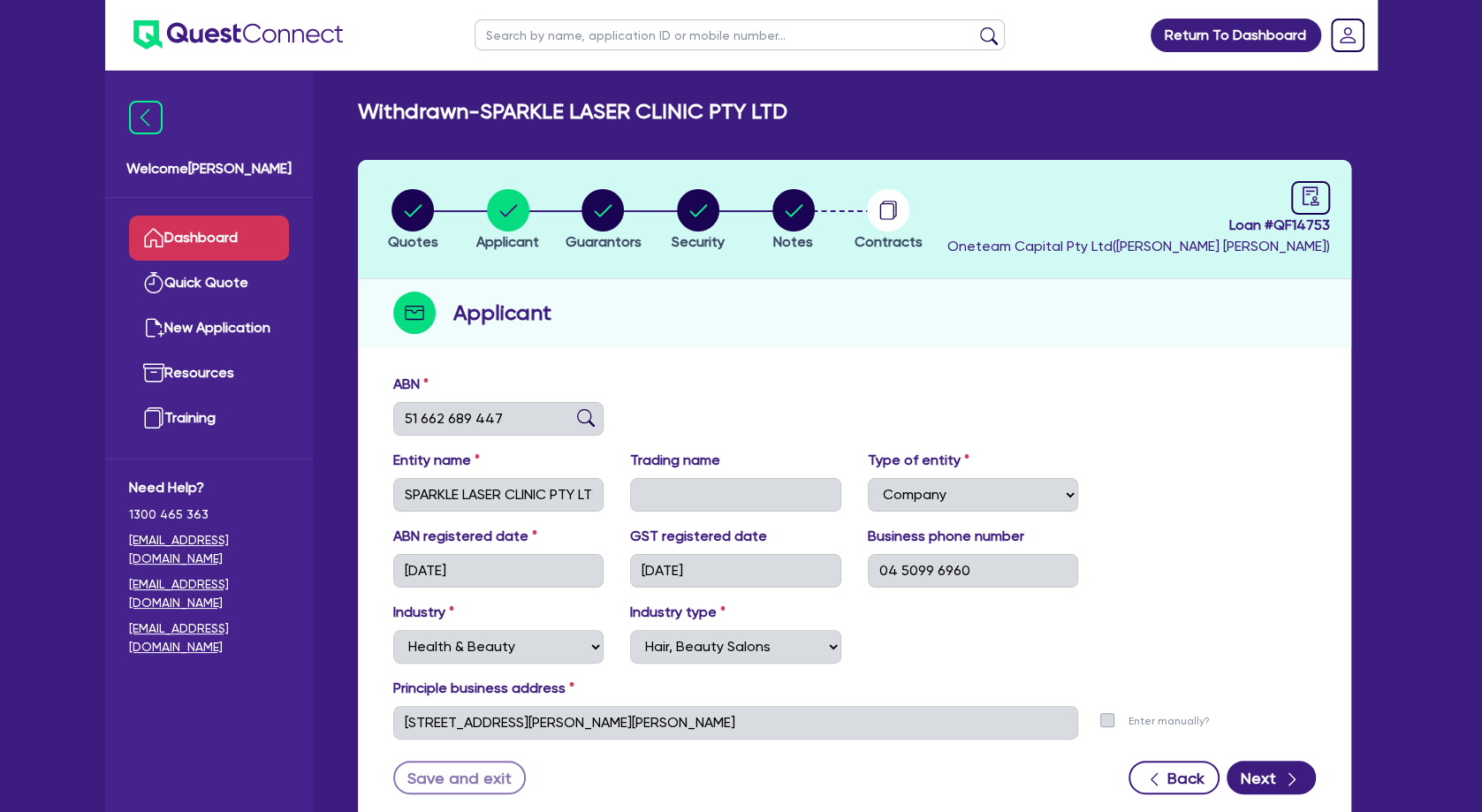
click at [245, 230] on link "Dashboard" at bounding box center [209, 238] width 160 height 45
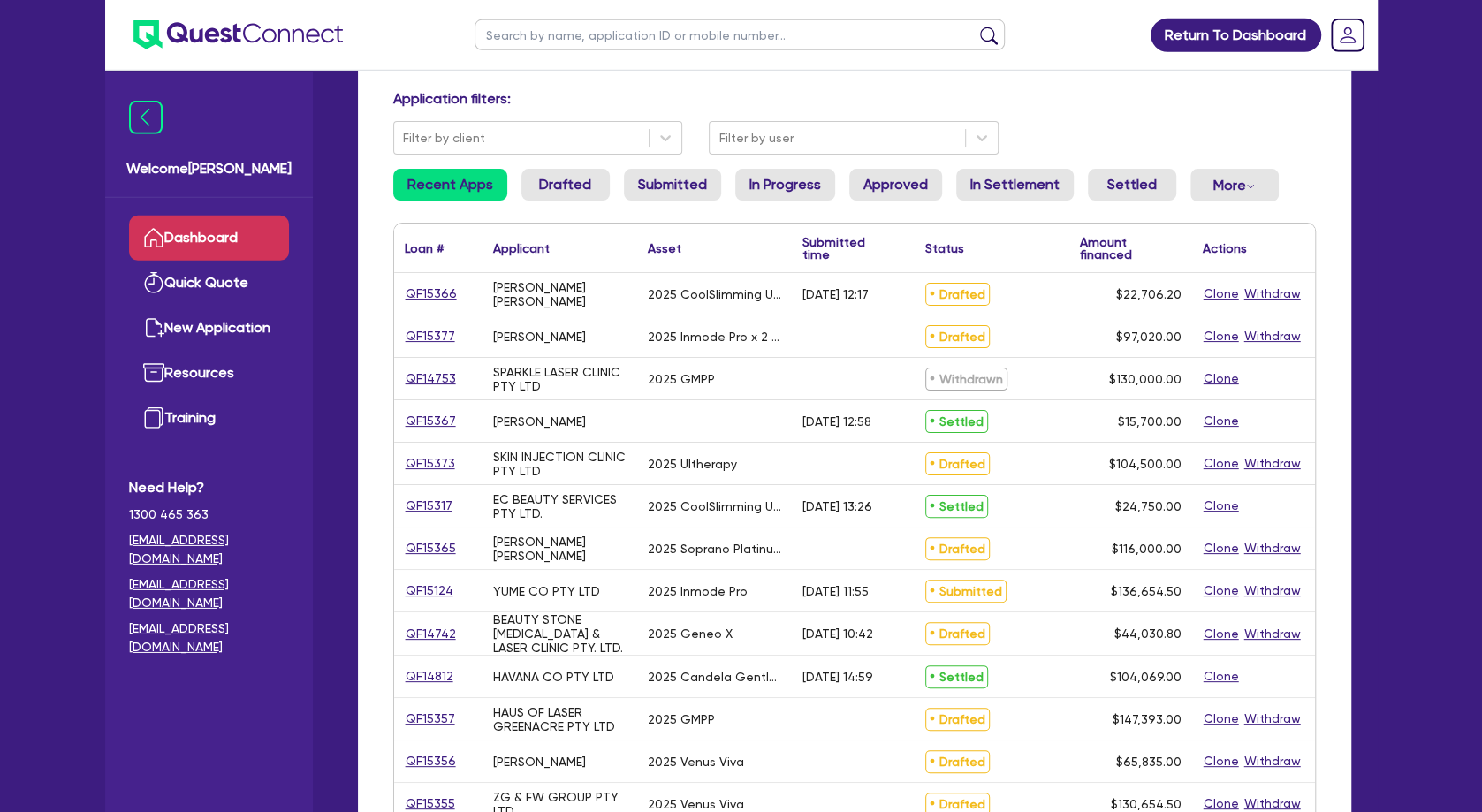
scroll to position [286, 0]
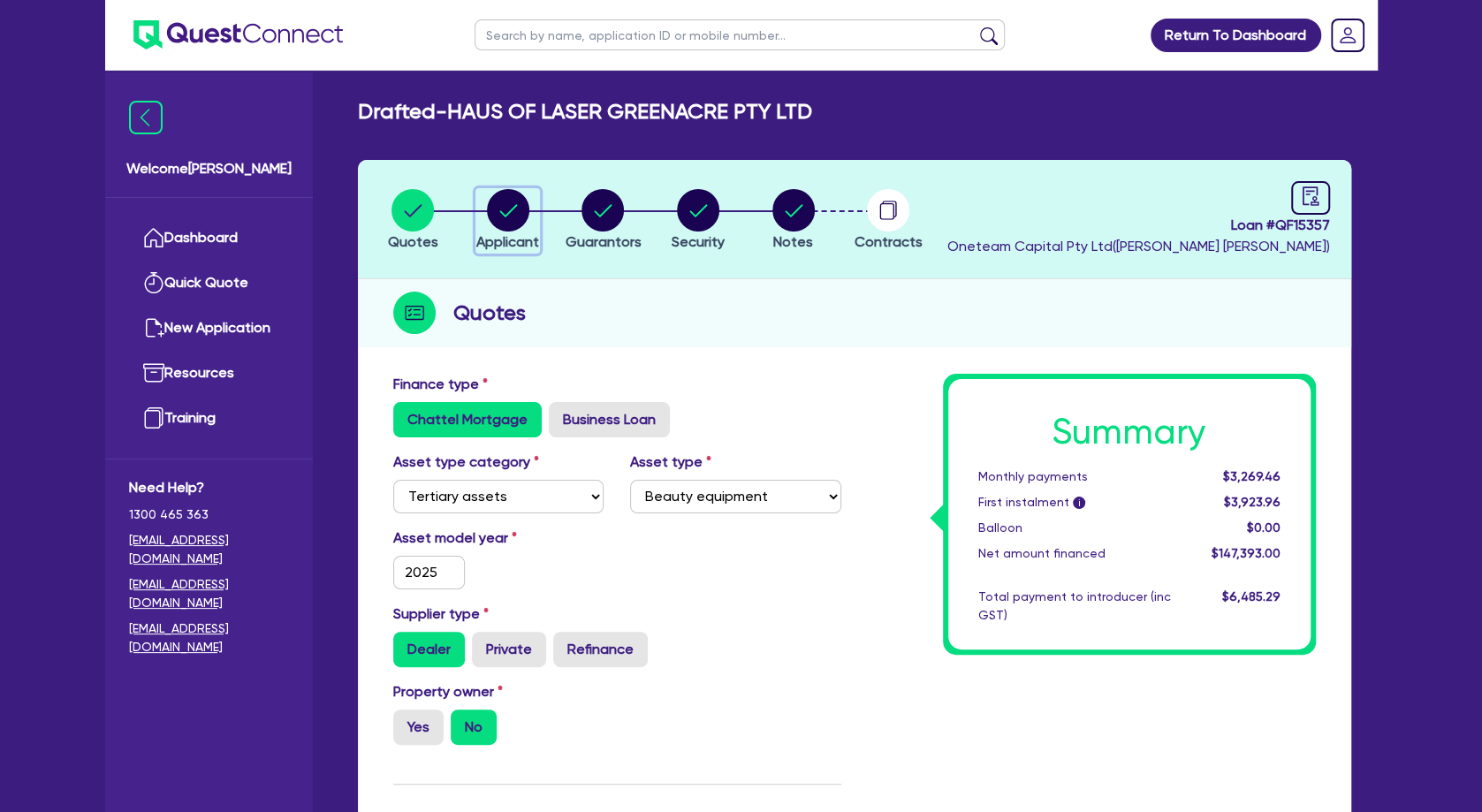
click at [487, 209] on icon "button" at bounding box center [508, 210] width 42 height 42
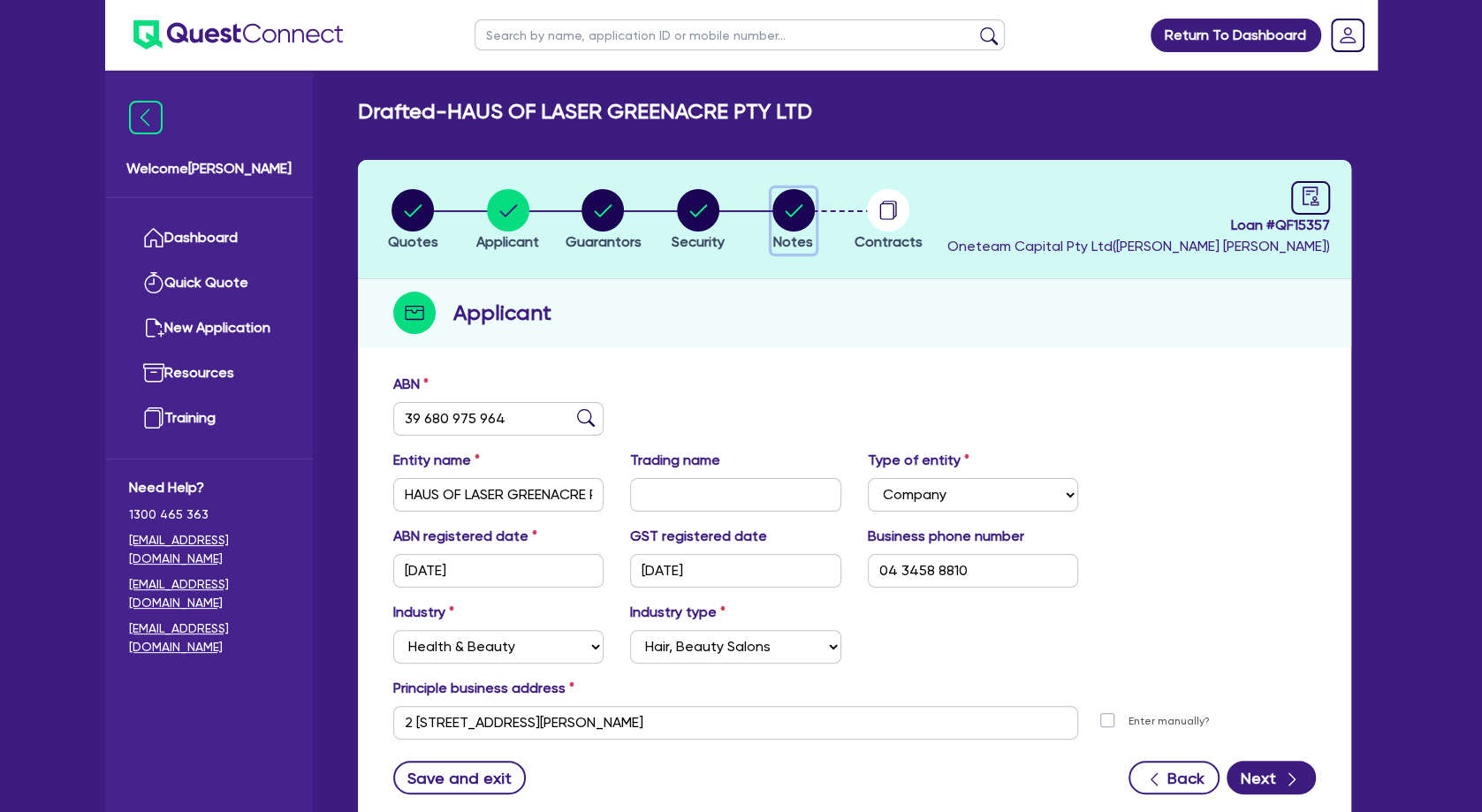
drag, startPoint x: 787, startPoint y: 204, endPoint x: 706, endPoint y: 328, distance: 148.1
click at [787, 205] on circle "button" at bounding box center [794, 210] width 42 height 42
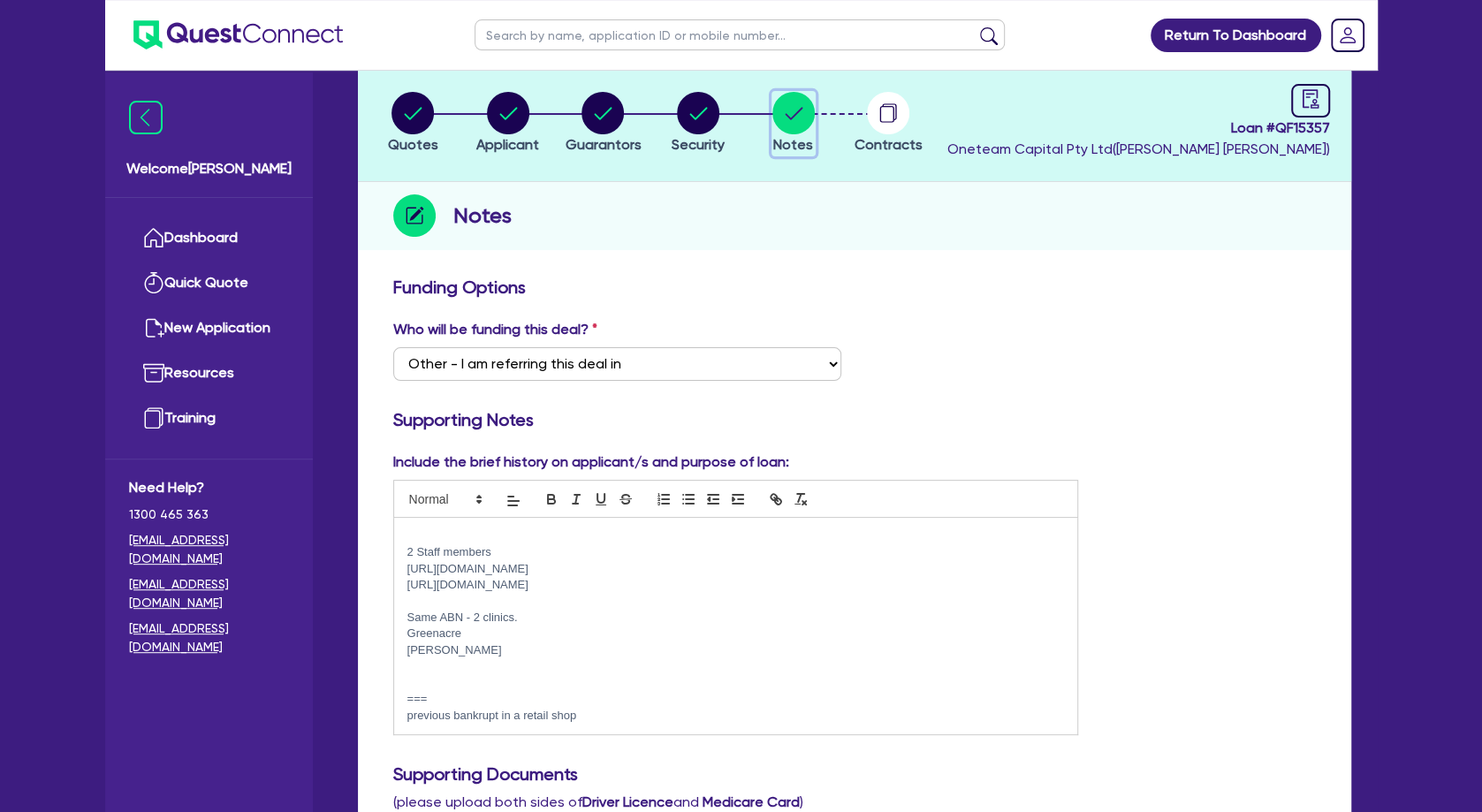
scroll to position [95, 0]
click at [590, 117] on circle "button" at bounding box center [603, 114] width 42 height 42
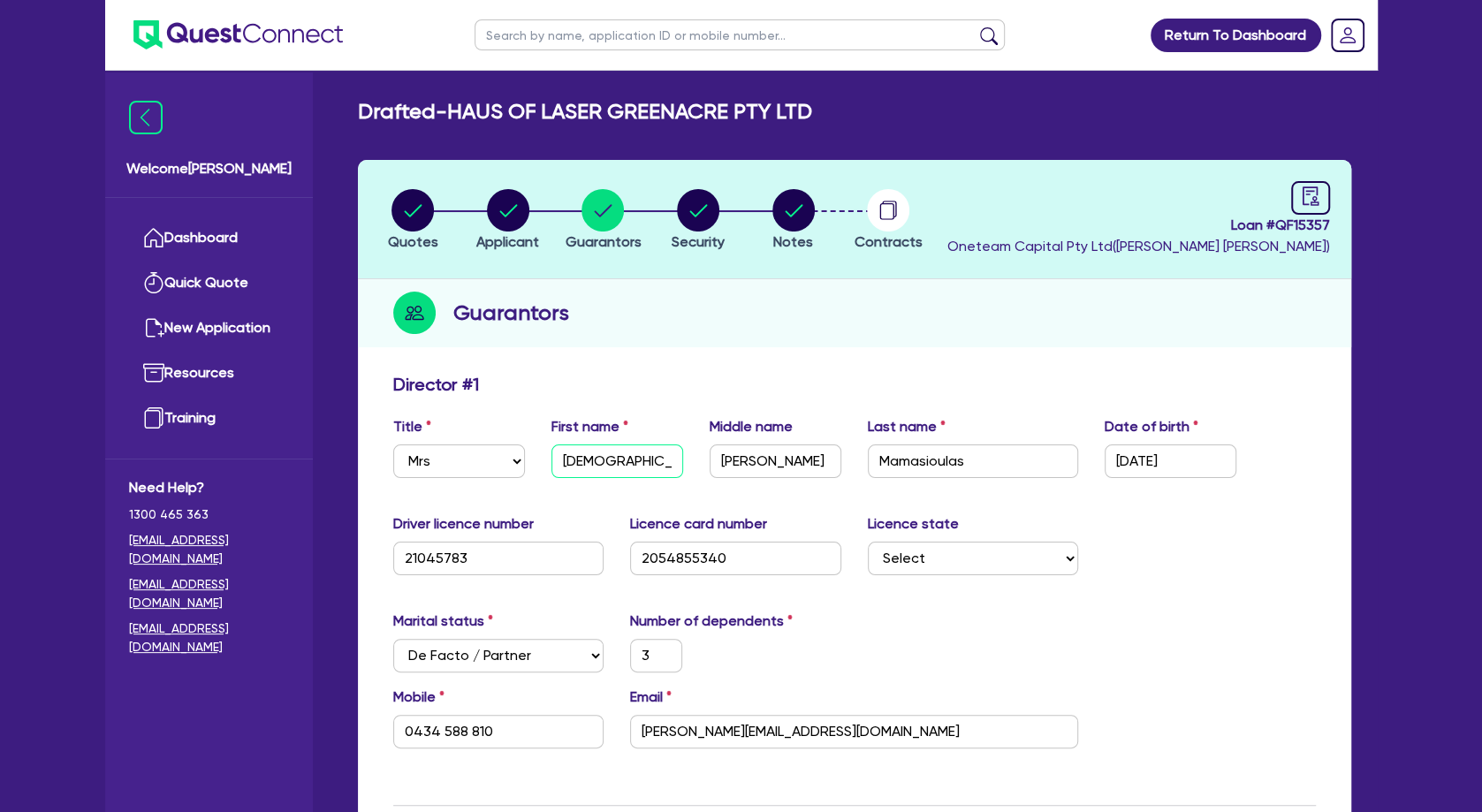
click at [616, 447] on input "[DEMOGRAPHIC_DATA]" at bounding box center [616, 461] width 132 height 33
click at [616, 447] on input "[DEMOGRAPHIC_DATA]" at bounding box center [616, 461] width 132 height 33
click at [926, 472] on input "Mamasioulas" at bounding box center [973, 461] width 211 height 33
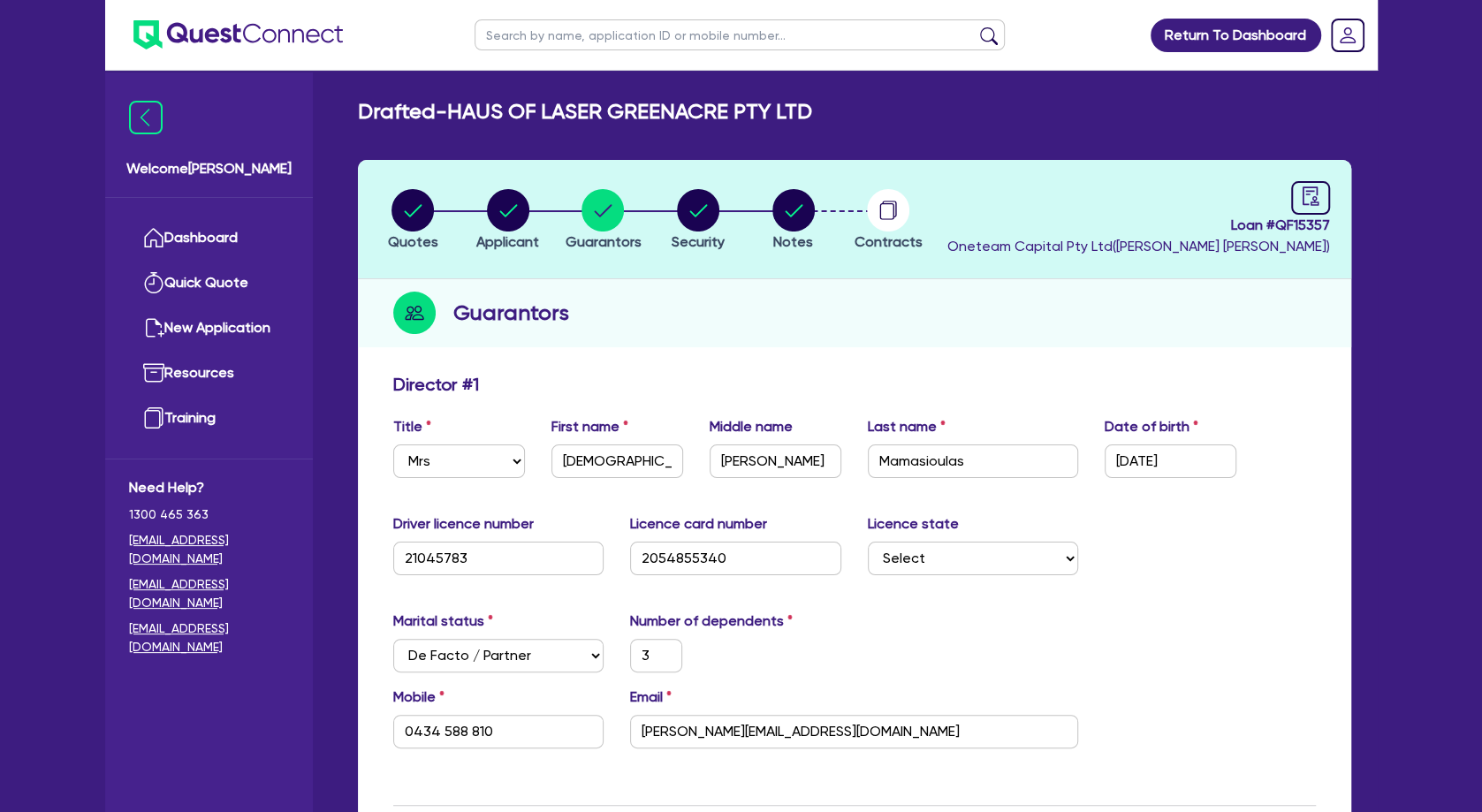
click at [541, 36] on input "text" at bounding box center [739, 35] width 531 height 31
click button "submit" at bounding box center [988, 39] width 29 height 25
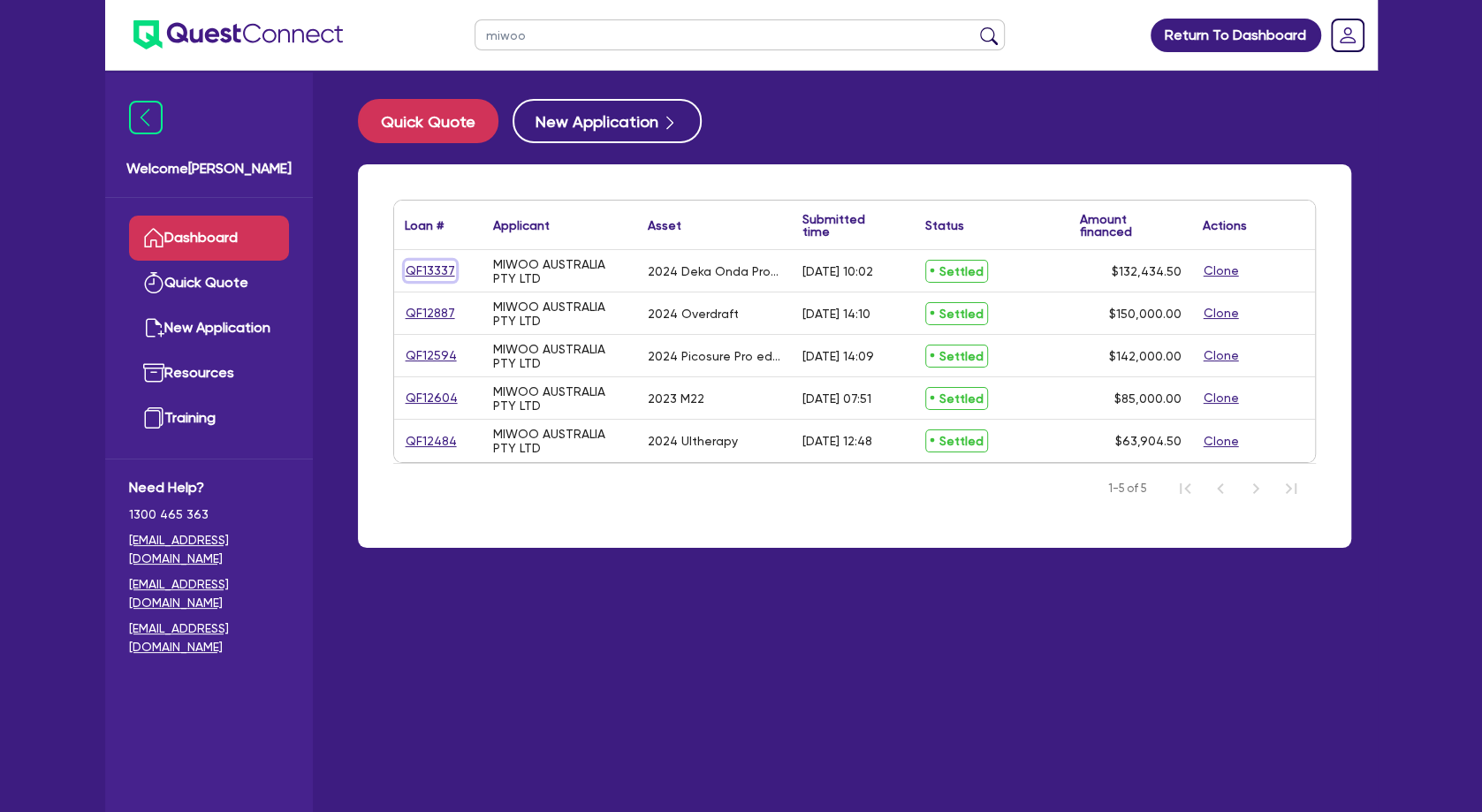
click at [430, 273] on link "QF13337" at bounding box center [431, 270] width 52 height 20
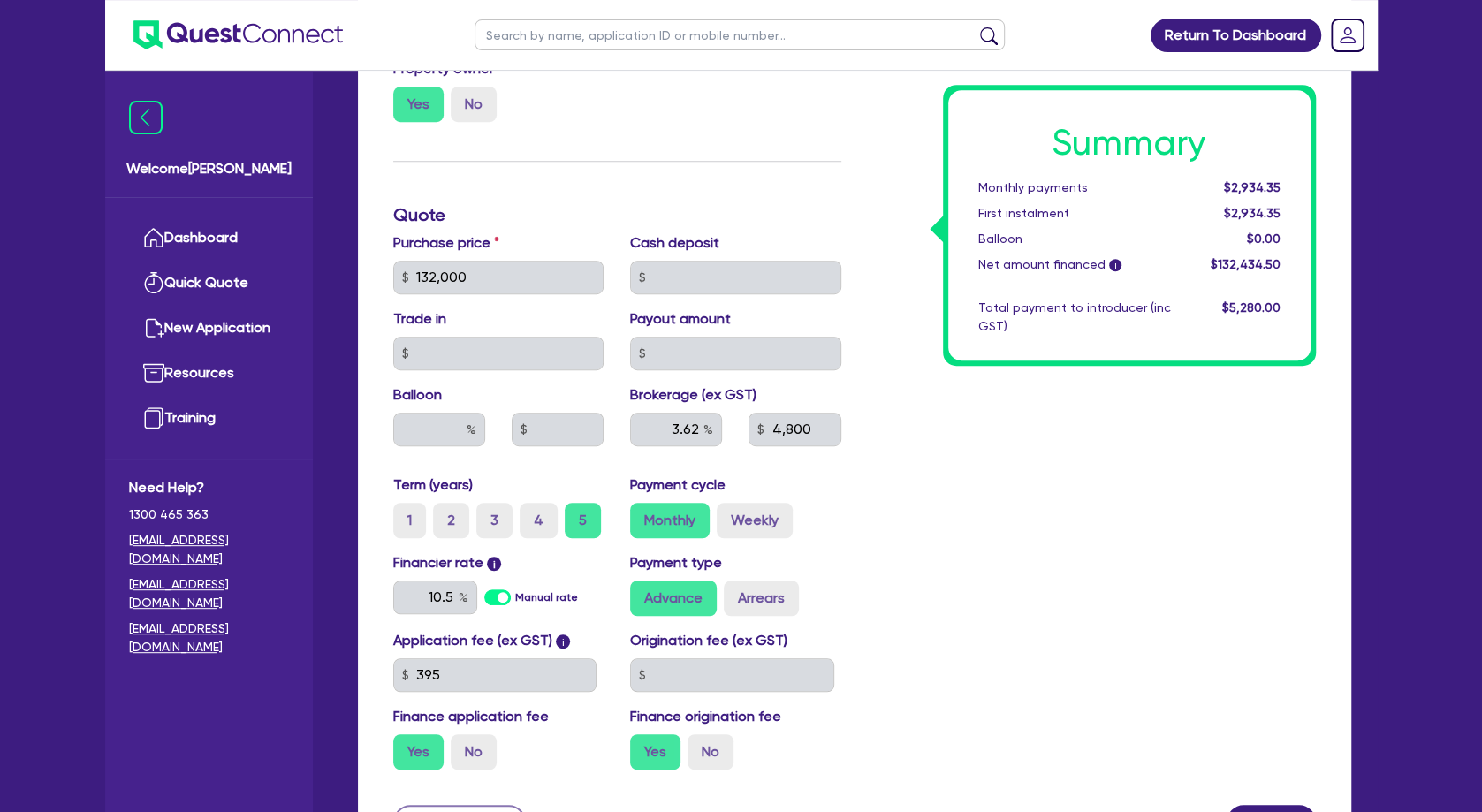
scroll to position [668, 0]
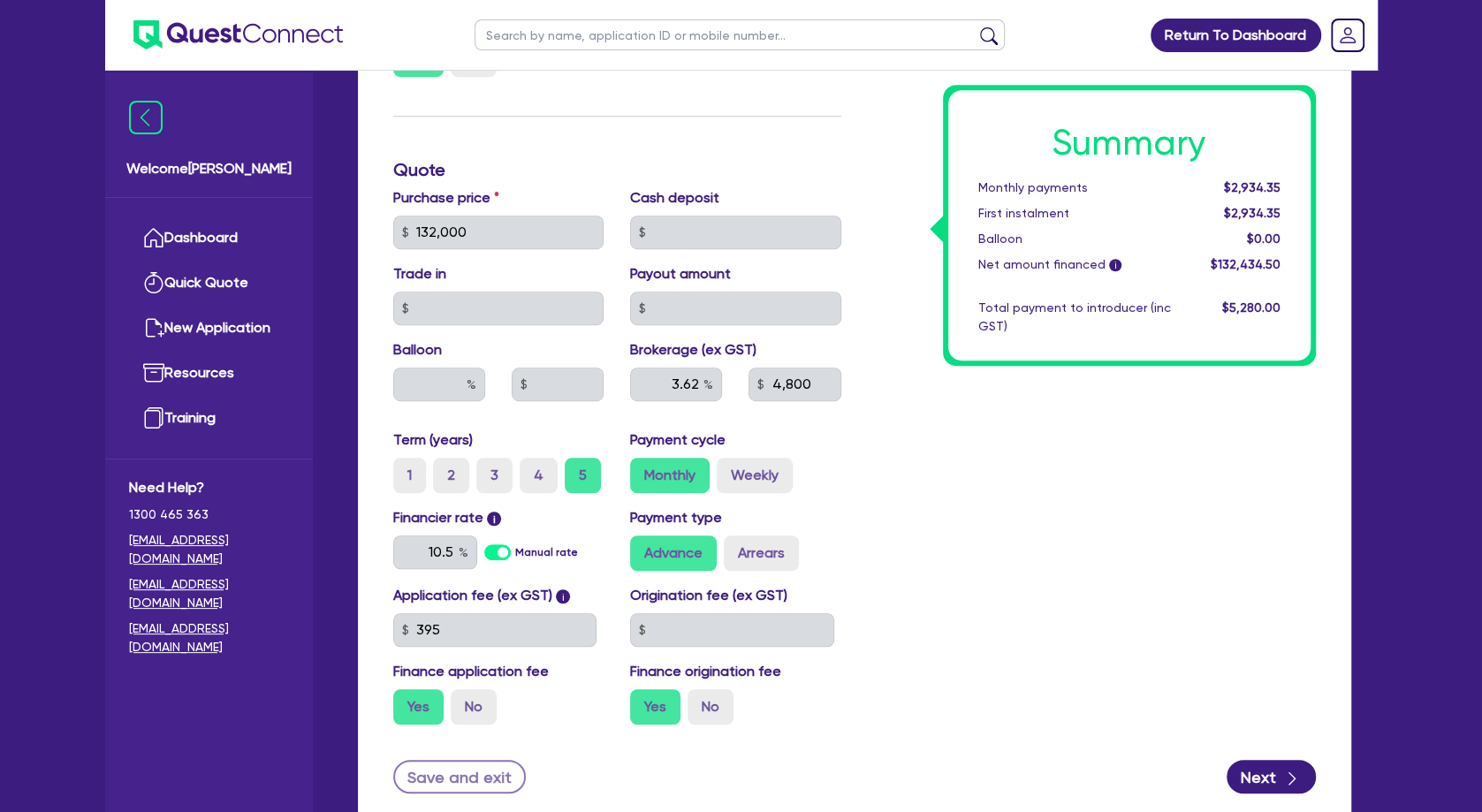
click at [908, 424] on div "Summary Monthly payments $2,934.35 First instalment $2,934.35 Balloon $0.00 Net…" at bounding box center [1092, 221] width 474 height 1033
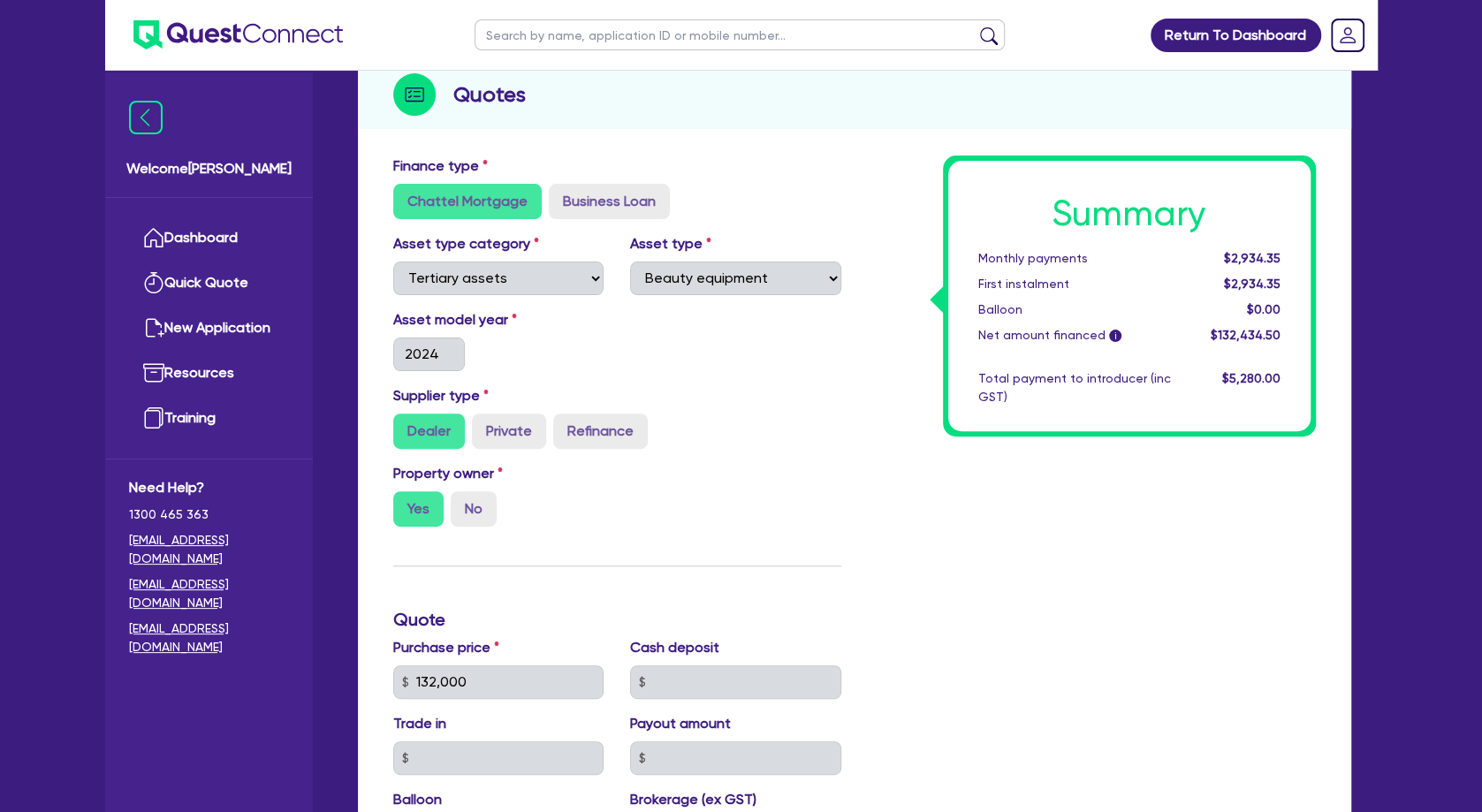
scroll to position [0, 0]
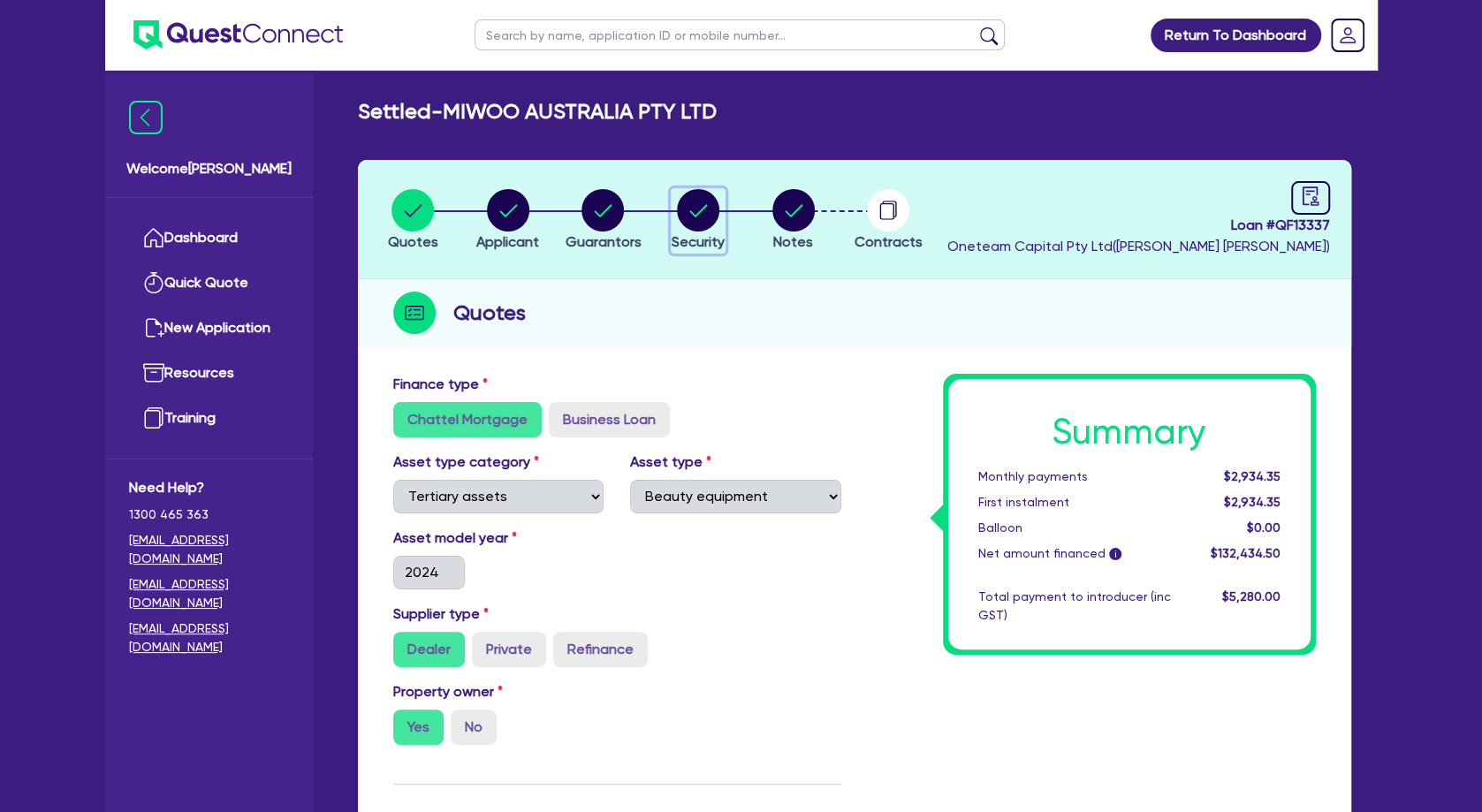
click at [700, 219] on circle "button" at bounding box center [698, 210] width 42 height 42
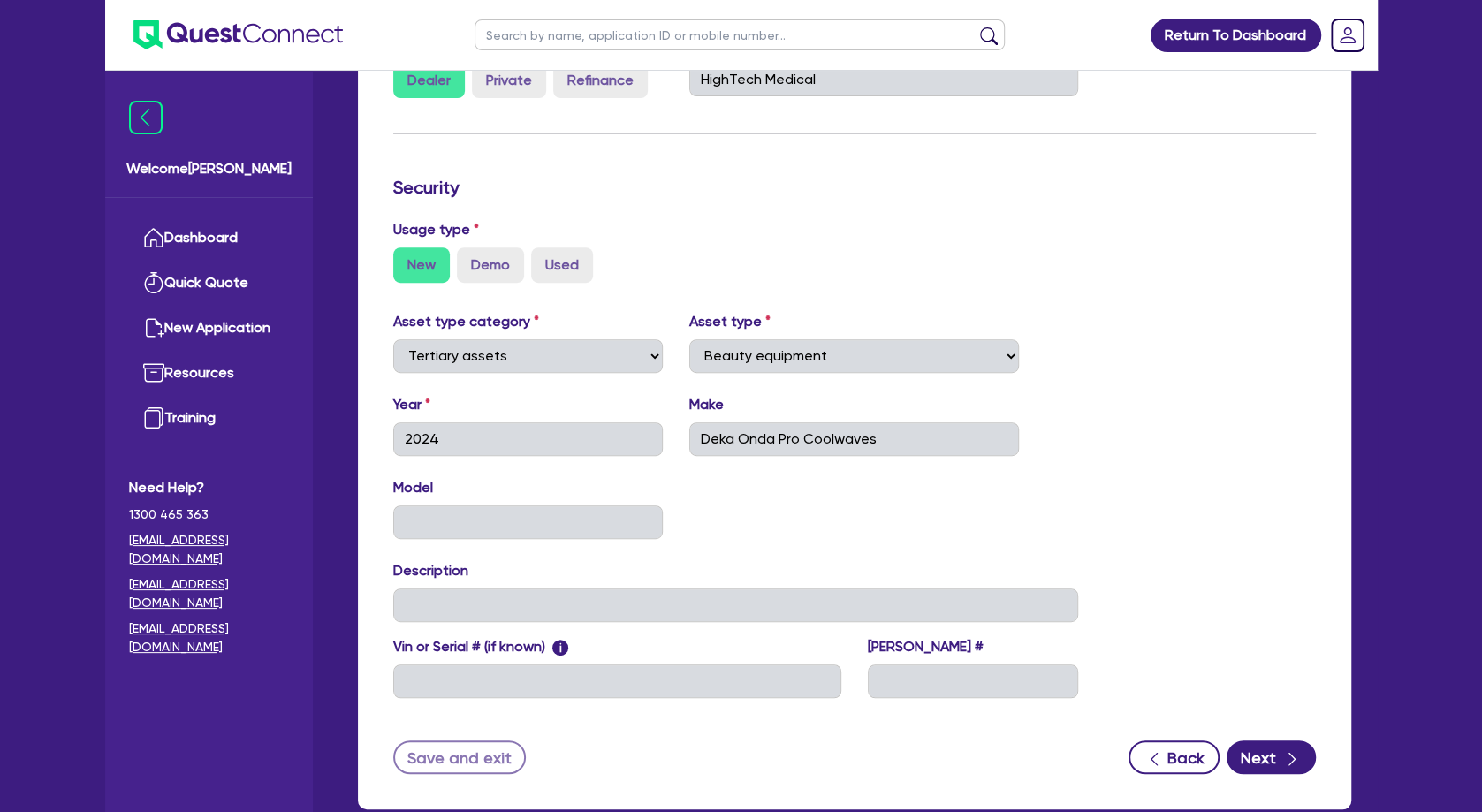
click at [784, 493] on div "Model KM" at bounding box center [736, 515] width 712 height 76
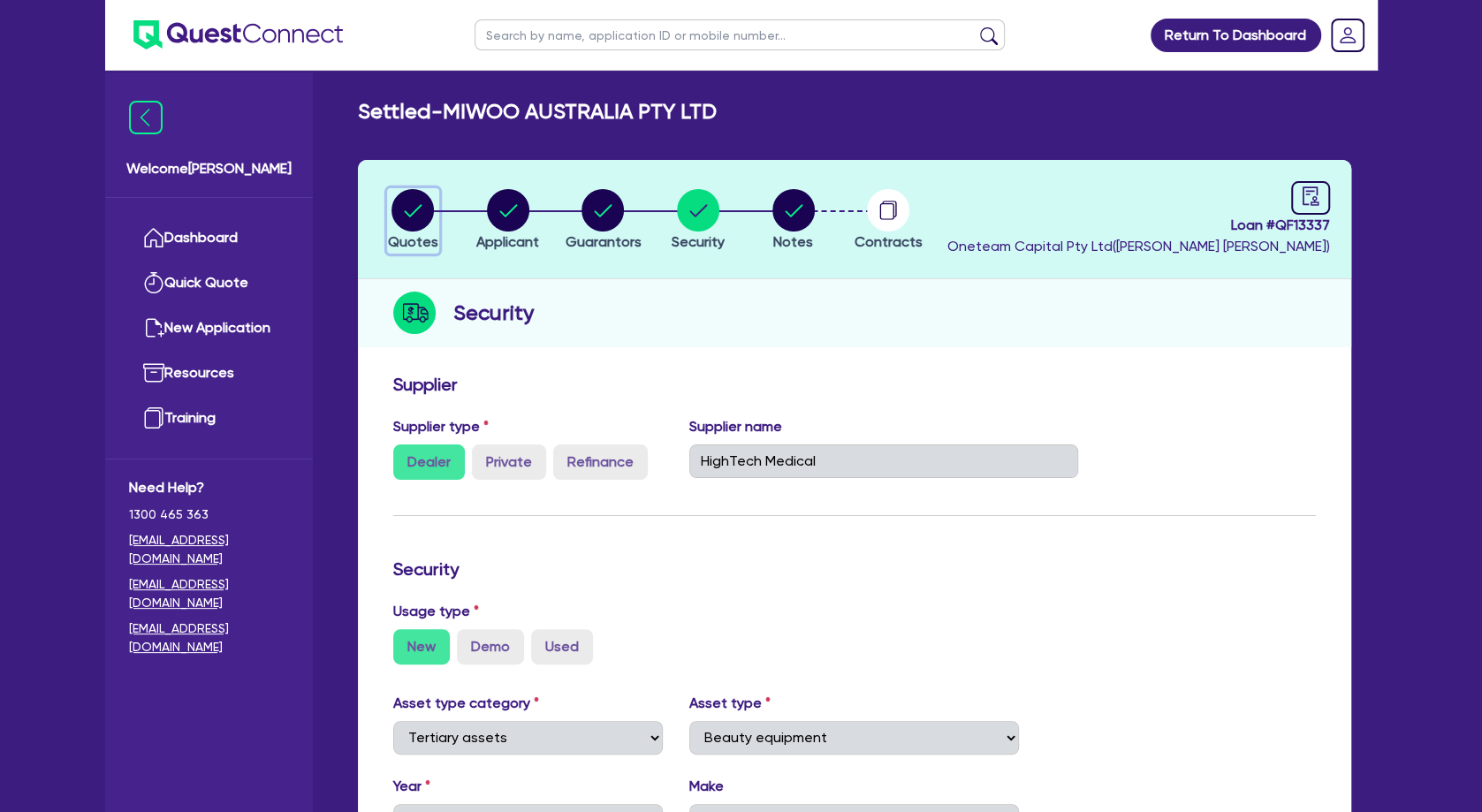
click at [412, 221] on circle "button" at bounding box center [412, 210] width 42 height 42
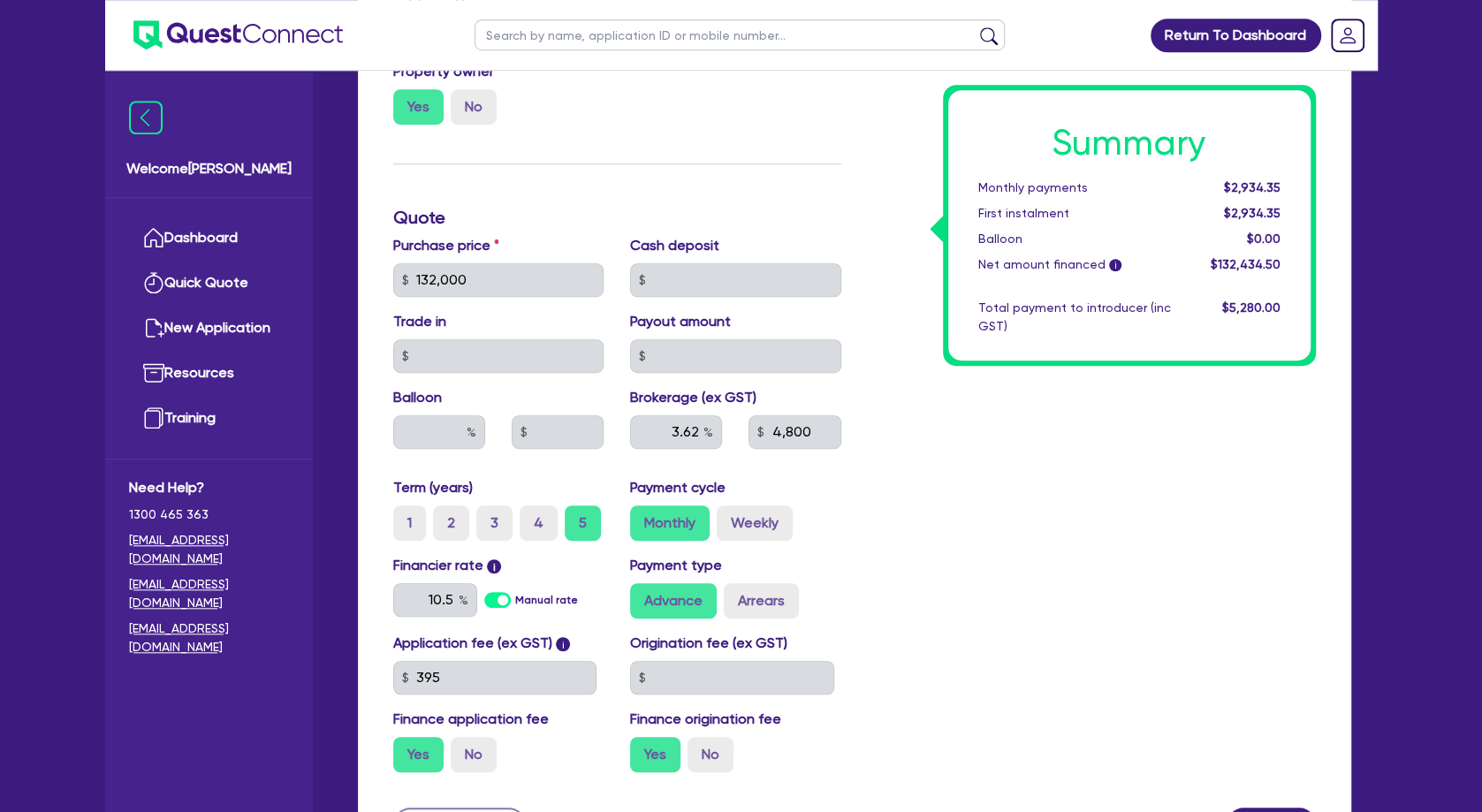
scroll to position [696, 0]
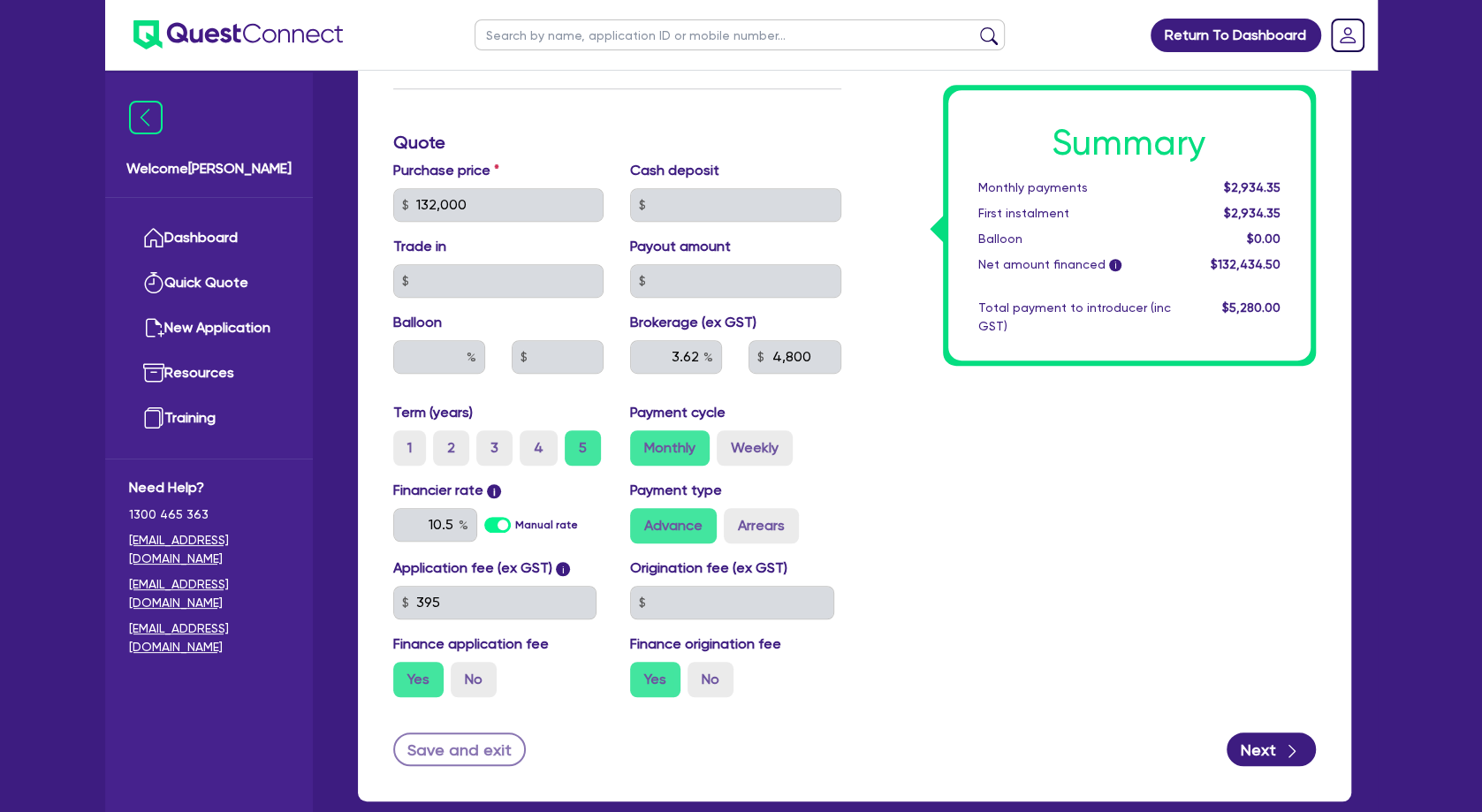
click at [937, 420] on div "Summary Monthly payments $2,934.35 First instalment $2,934.35 Balloon $0.00 Net…" at bounding box center [1092, 194] width 474 height 1033
click at [950, 431] on div "Summary Monthly payments $2,934.35 First instalment $2,934.35 Balloon $0.00 Net…" at bounding box center [1092, 194] width 474 height 1033
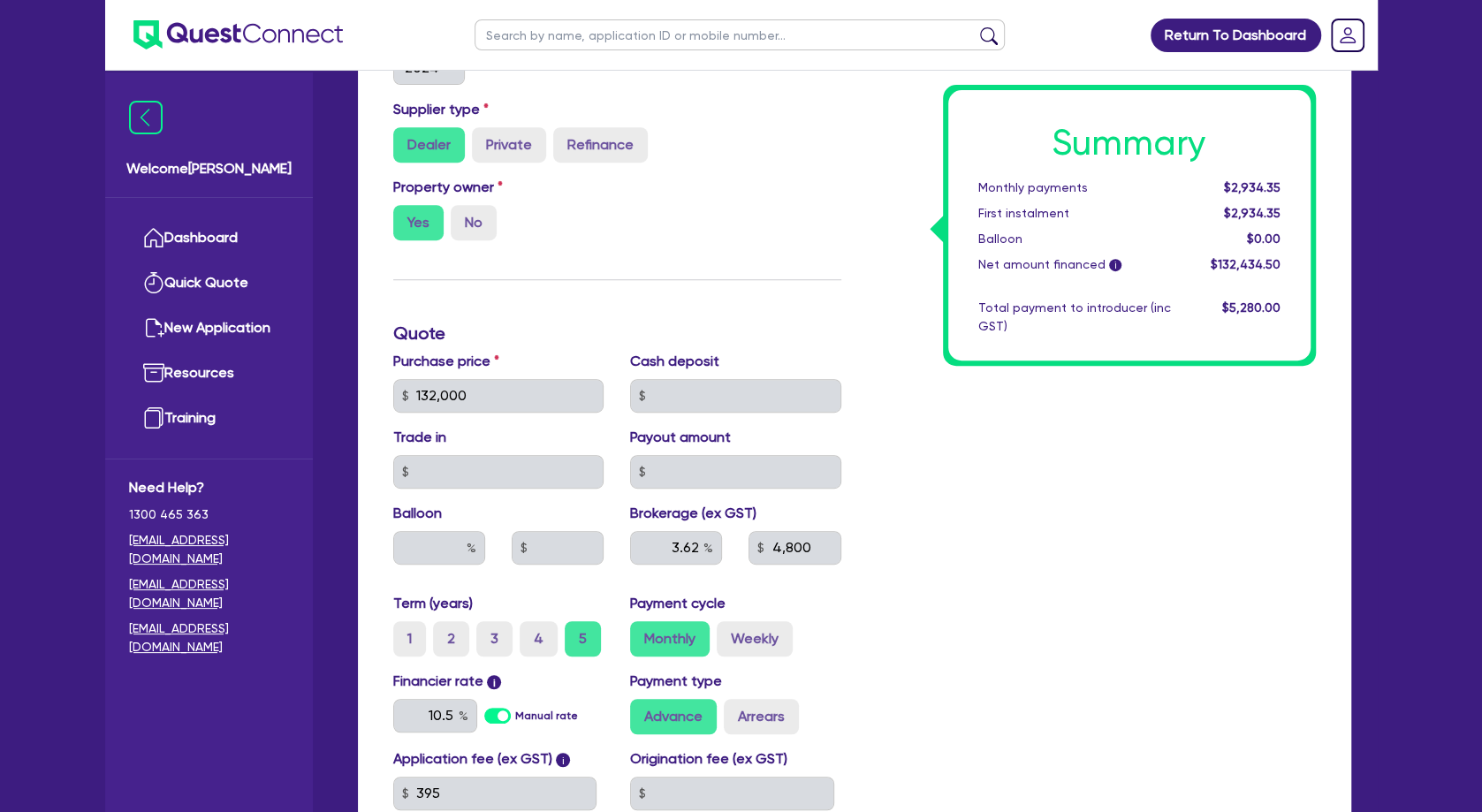
scroll to position [409, 0]
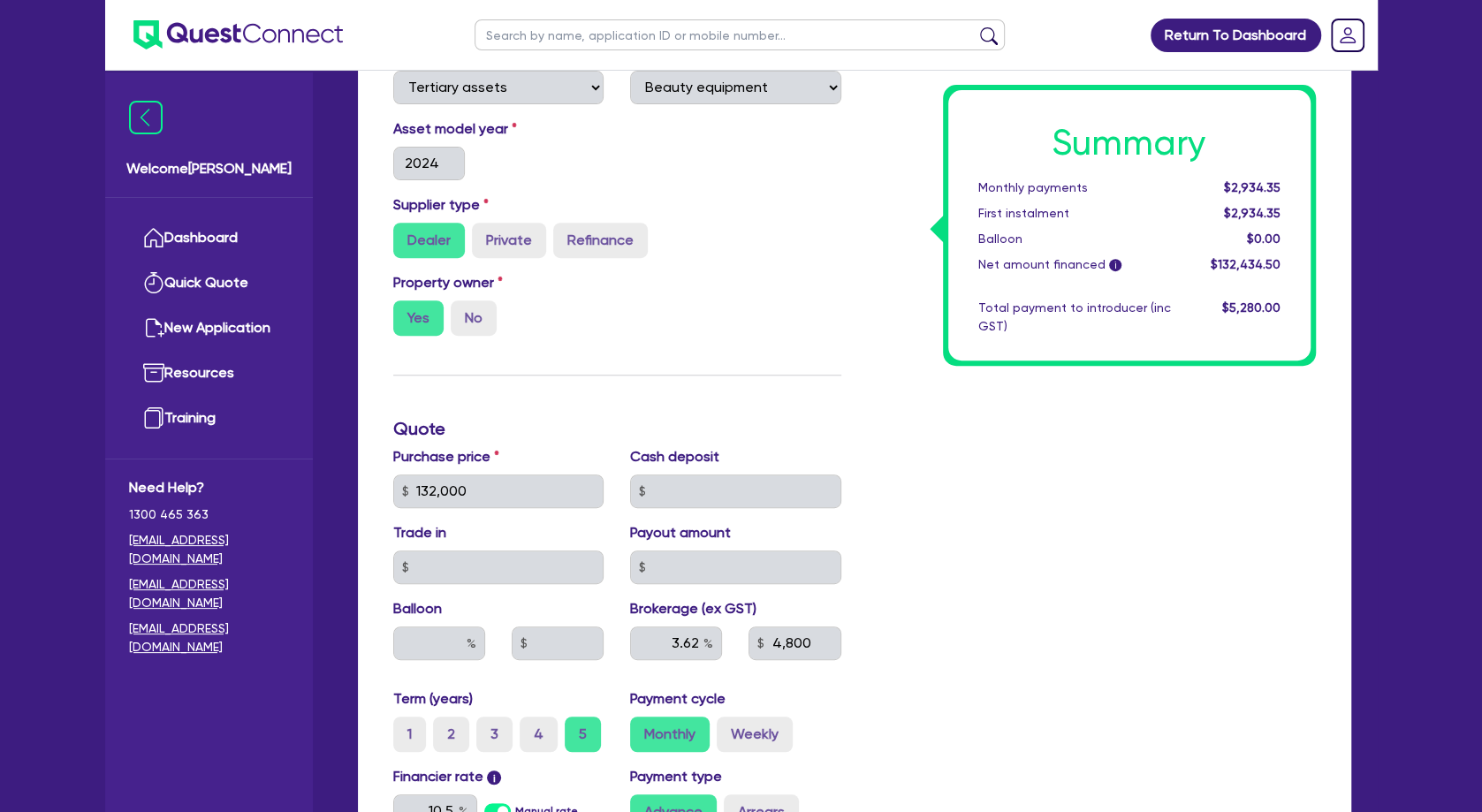
click at [921, 447] on div "Summary Monthly payments $2,934.35 First instalment $2,934.35 Balloon $0.00 Net…" at bounding box center [1092, 481] width 474 height 1033
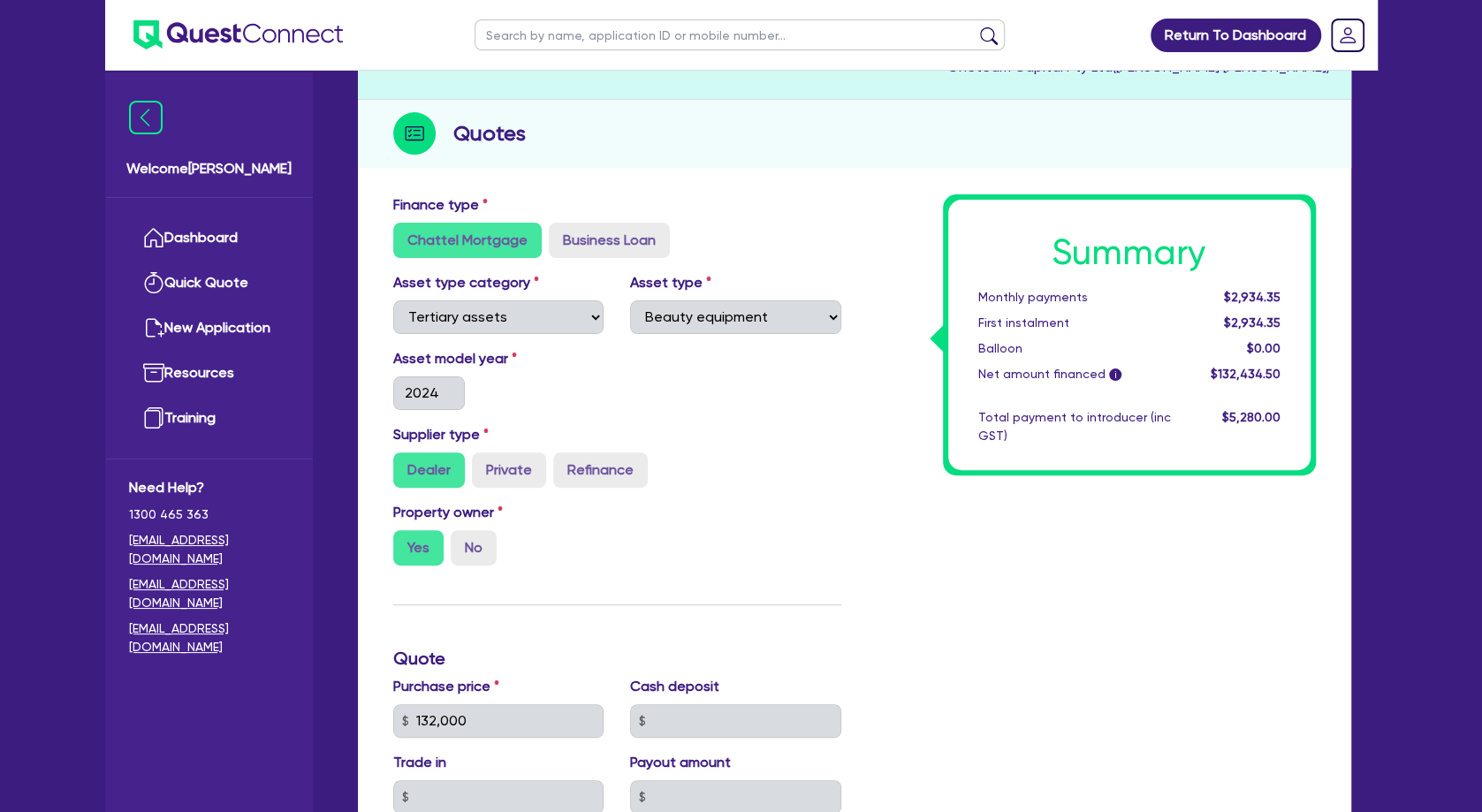
scroll to position [0, 0]
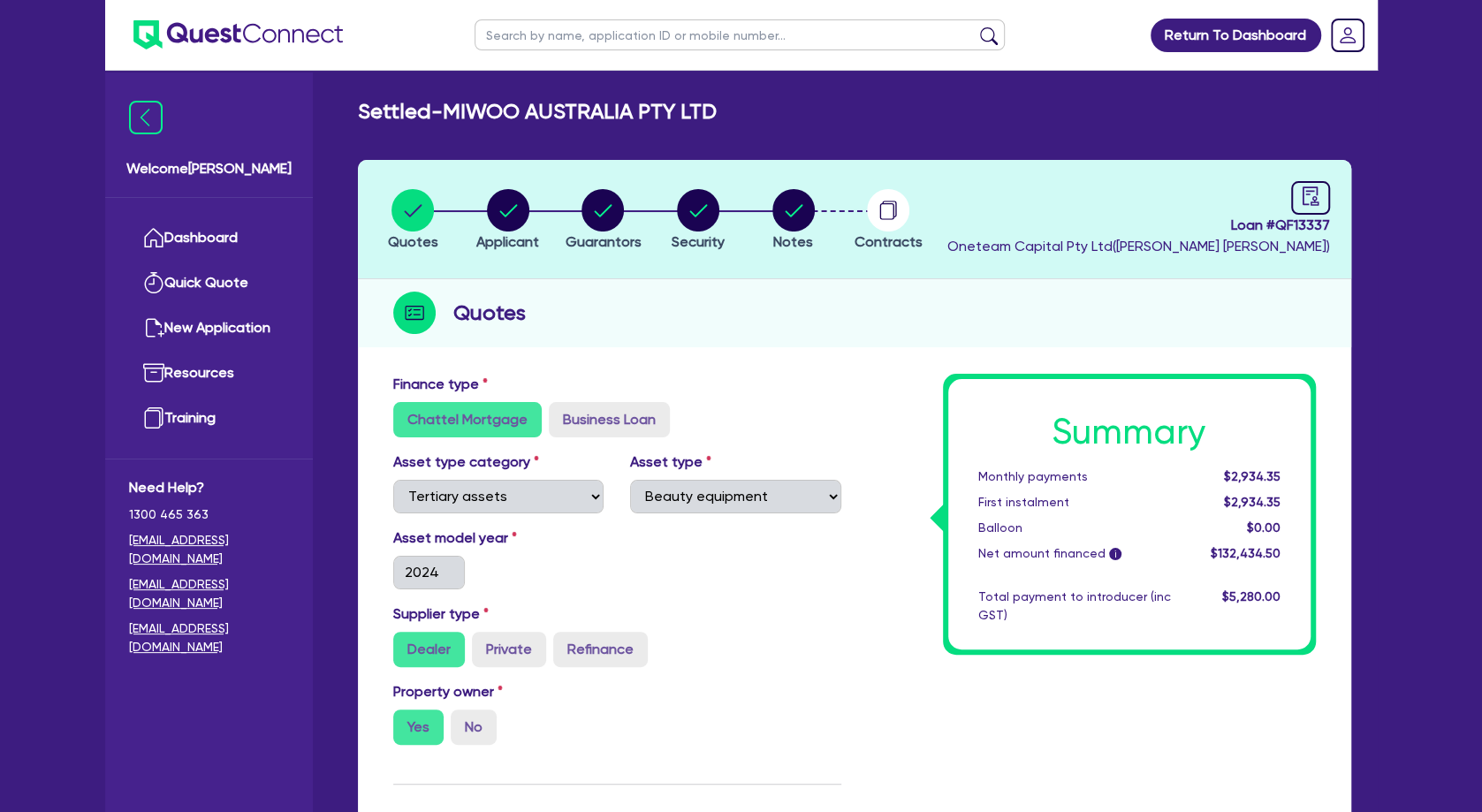
drag, startPoint x: 1116, startPoint y: 408, endPoint x: 1060, endPoint y: 329, distance: 96.8
click at [1121, 408] on div "Summary Monthly payments $2,934.35 First instalment $2,934.35 Balloon $0.00 Net…" at bounding box center [1129, 514] width 363 height 270
click at [1310, 201] on icon "audit" at bounding box center [1309, 196] width 19 height 19
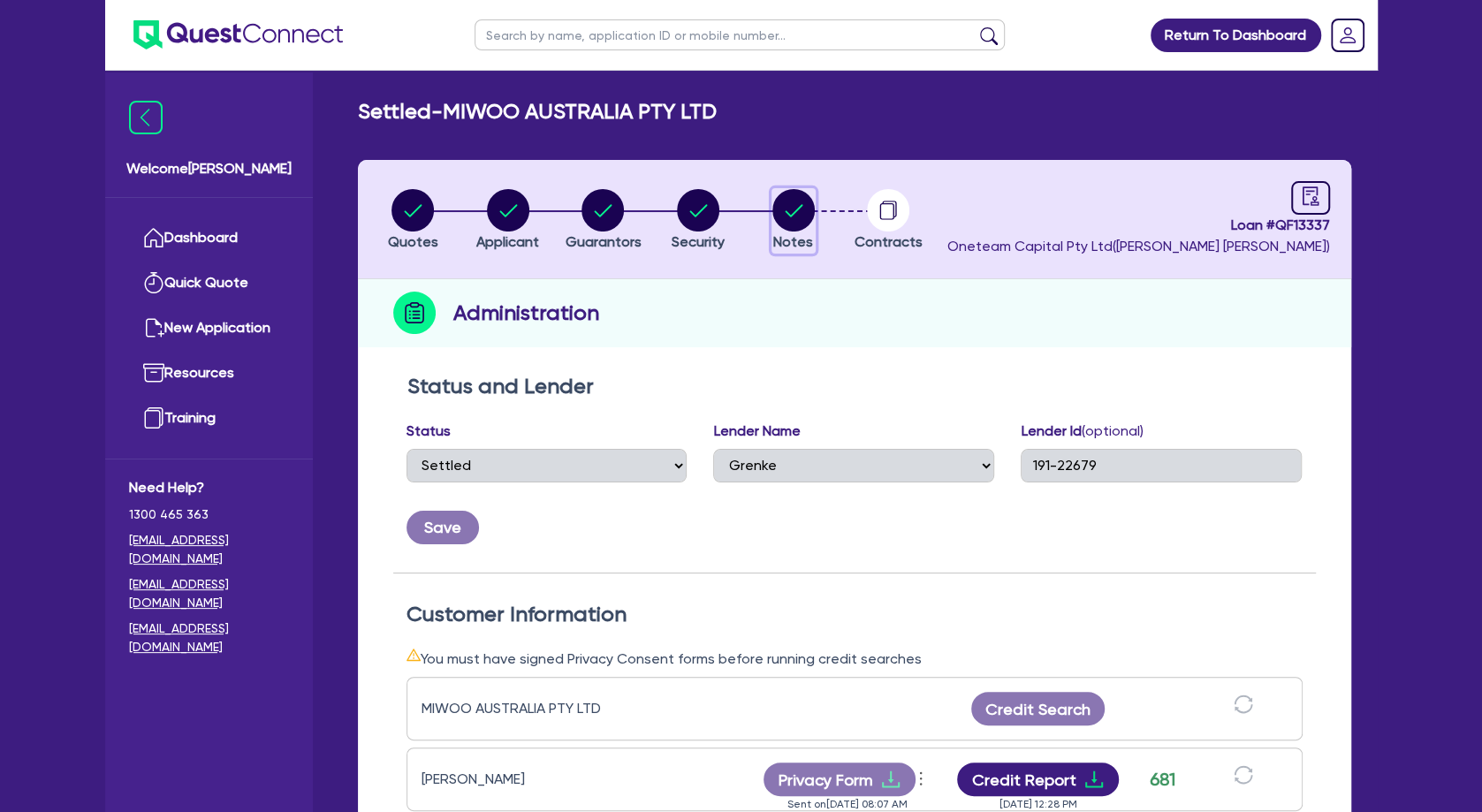
click at [788, 215] on icon "button" at bounding box center [793, 209] width 18 height 12
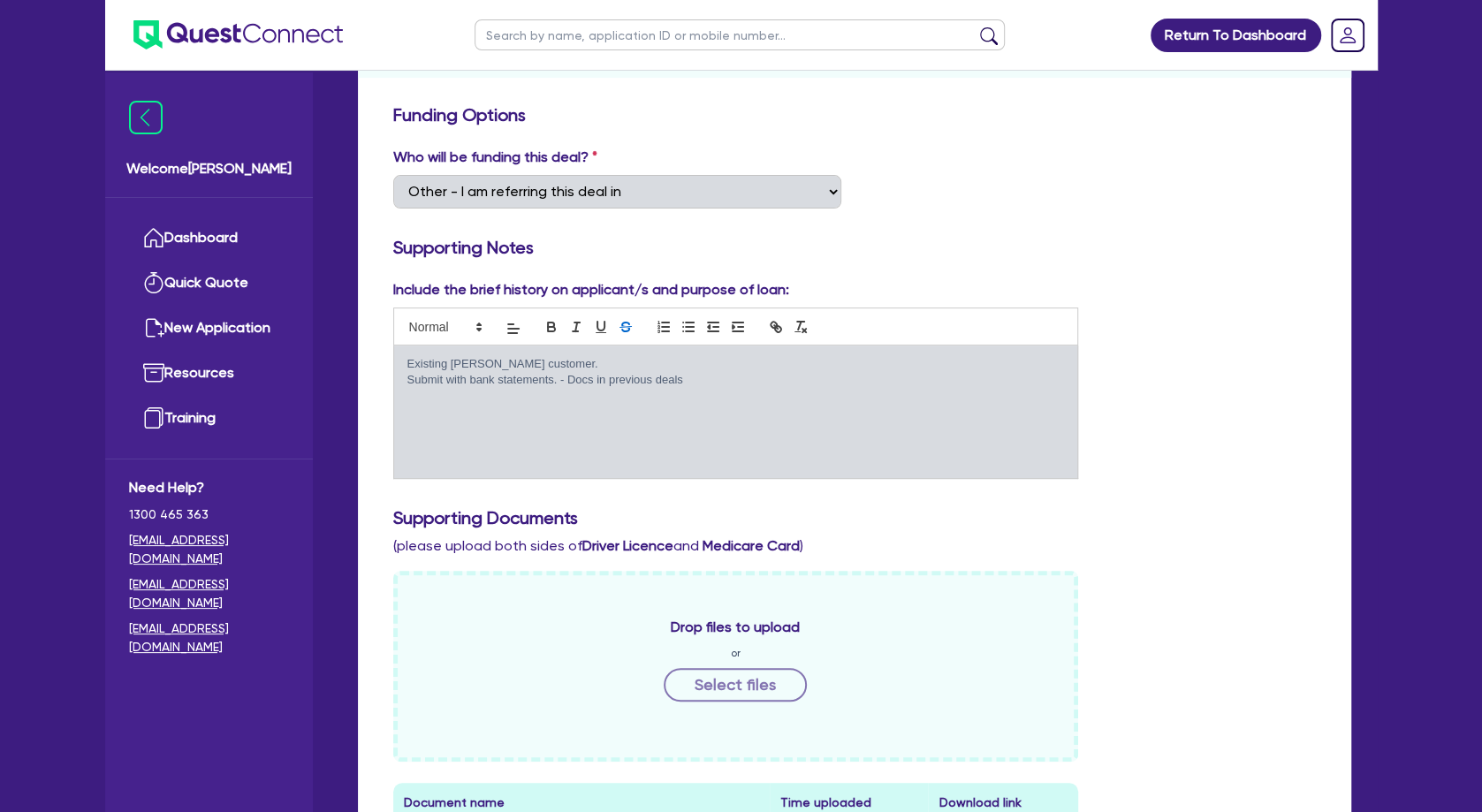
scroll to position [247, 0]
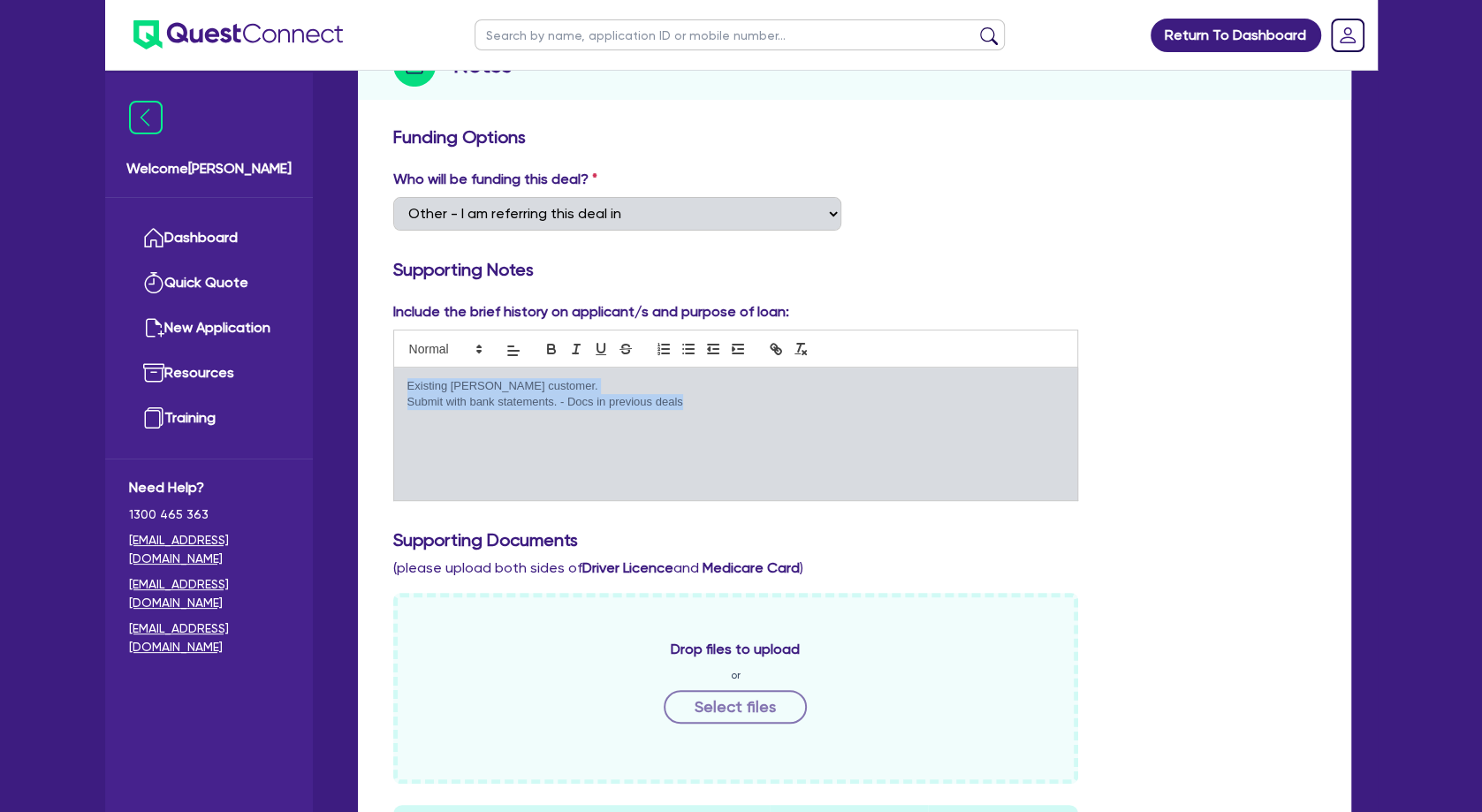
drag, startPoint x: 692, startPoint y: 405, endPoint x: 409, endPoint y: 384, distance: 283.8
click at [409, 384] on div "Existing [PERSON_NAME] customer. Submit with bank statements. - Docs in previou…" at bounding box center [735, 434] width 684 height 133
click at [409, 383] on p "Existing [PERSON_NAME] customer." at bounding box center [735, 386] width 657 height 16
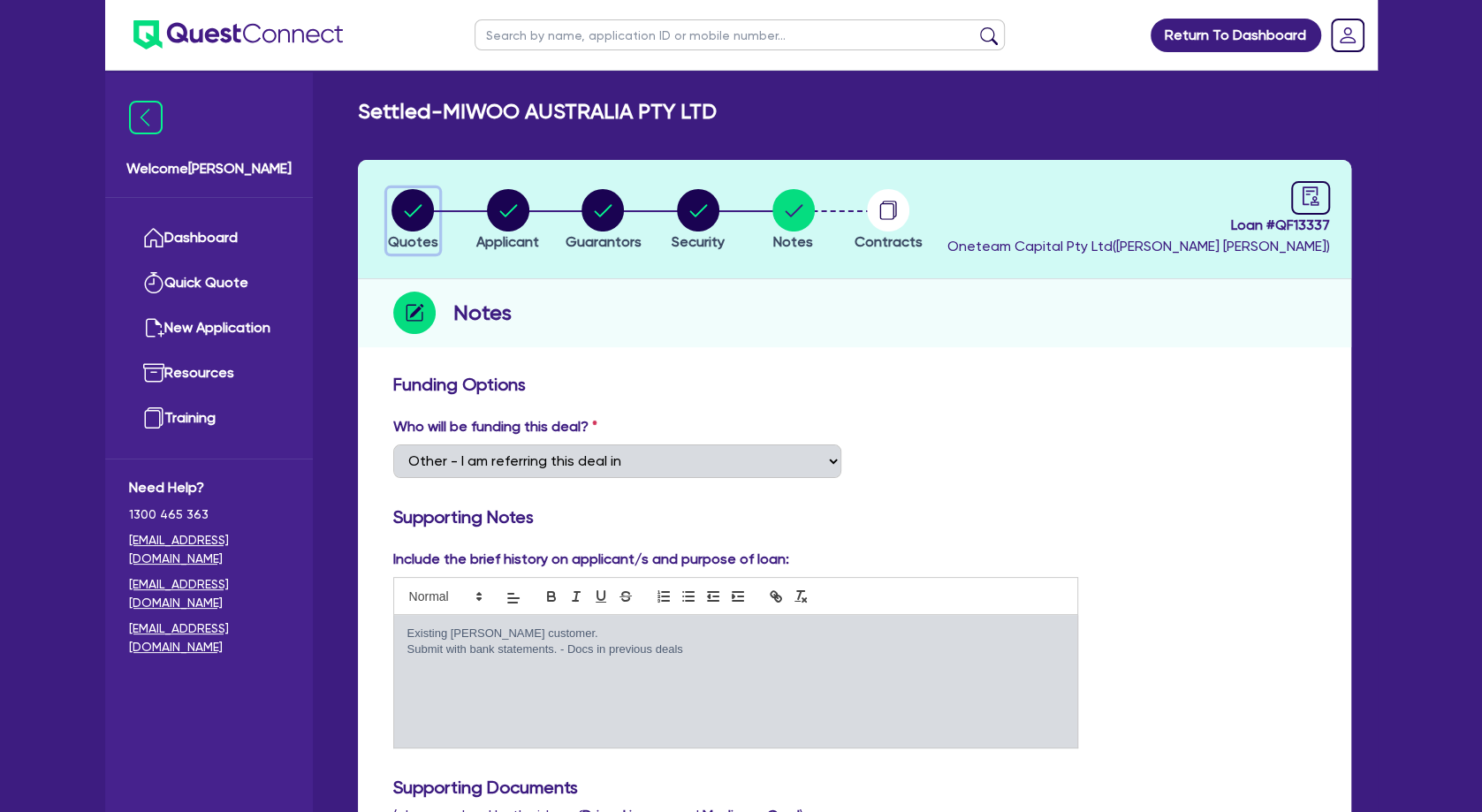
click at [419, 207] on icon "button" at bounding box center [413, 209] width 18 height 12
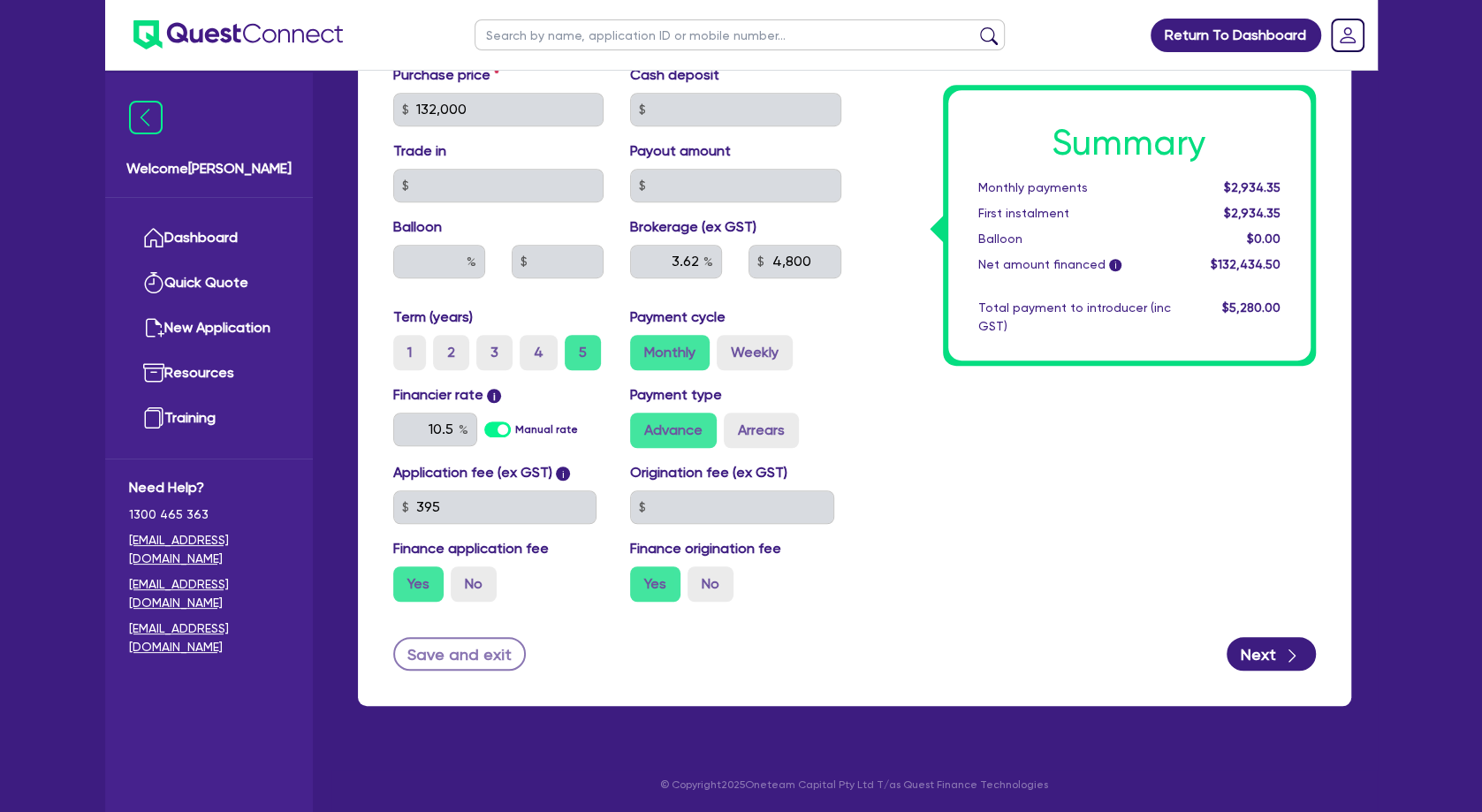
scroll to position [219, 0]
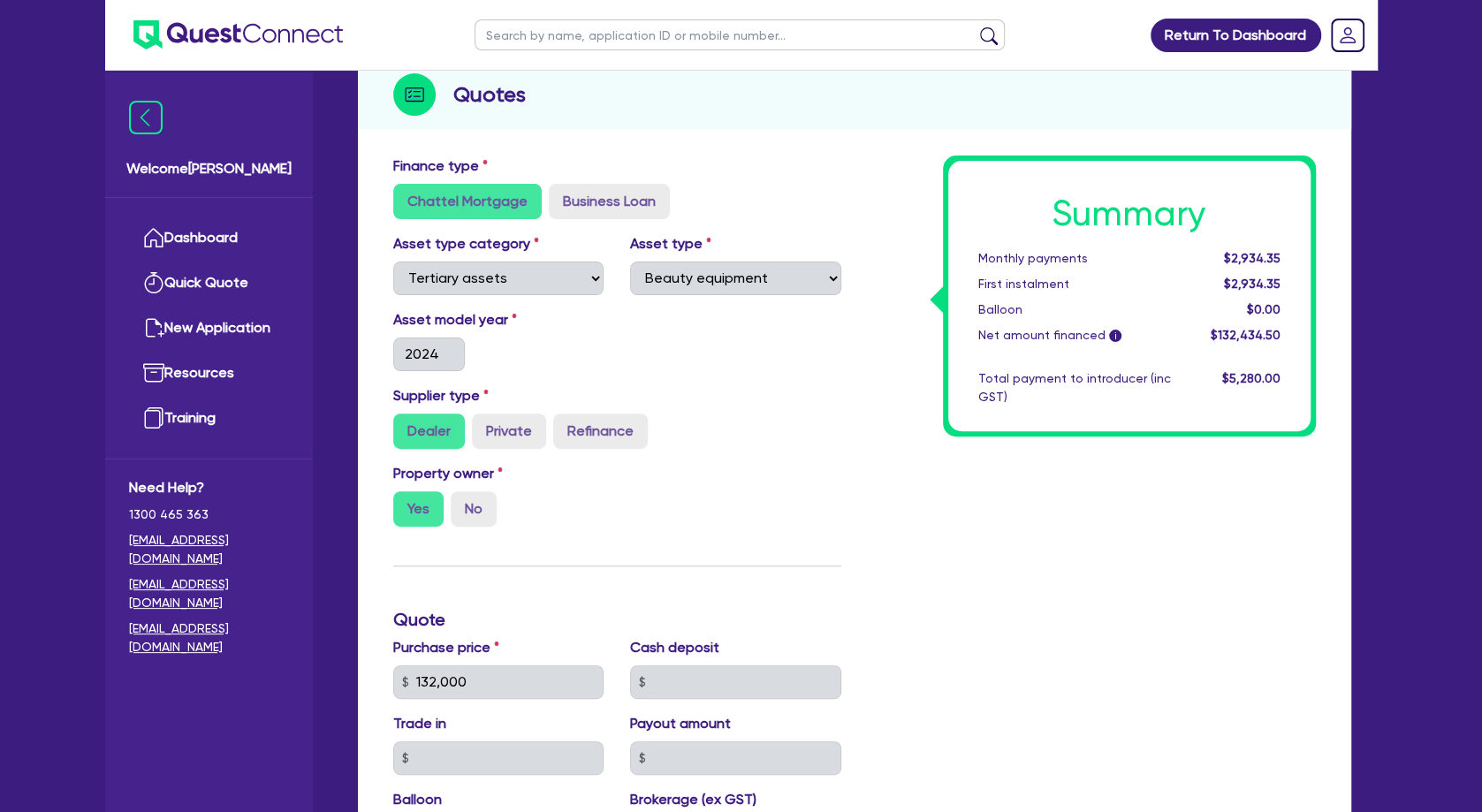
click at [561, 38] on input "text" at bounding box center [739, 35] width 531 height 31
paste input "QF14431"
click button "submit" at bounding box center [988, 39] width 29 height 25
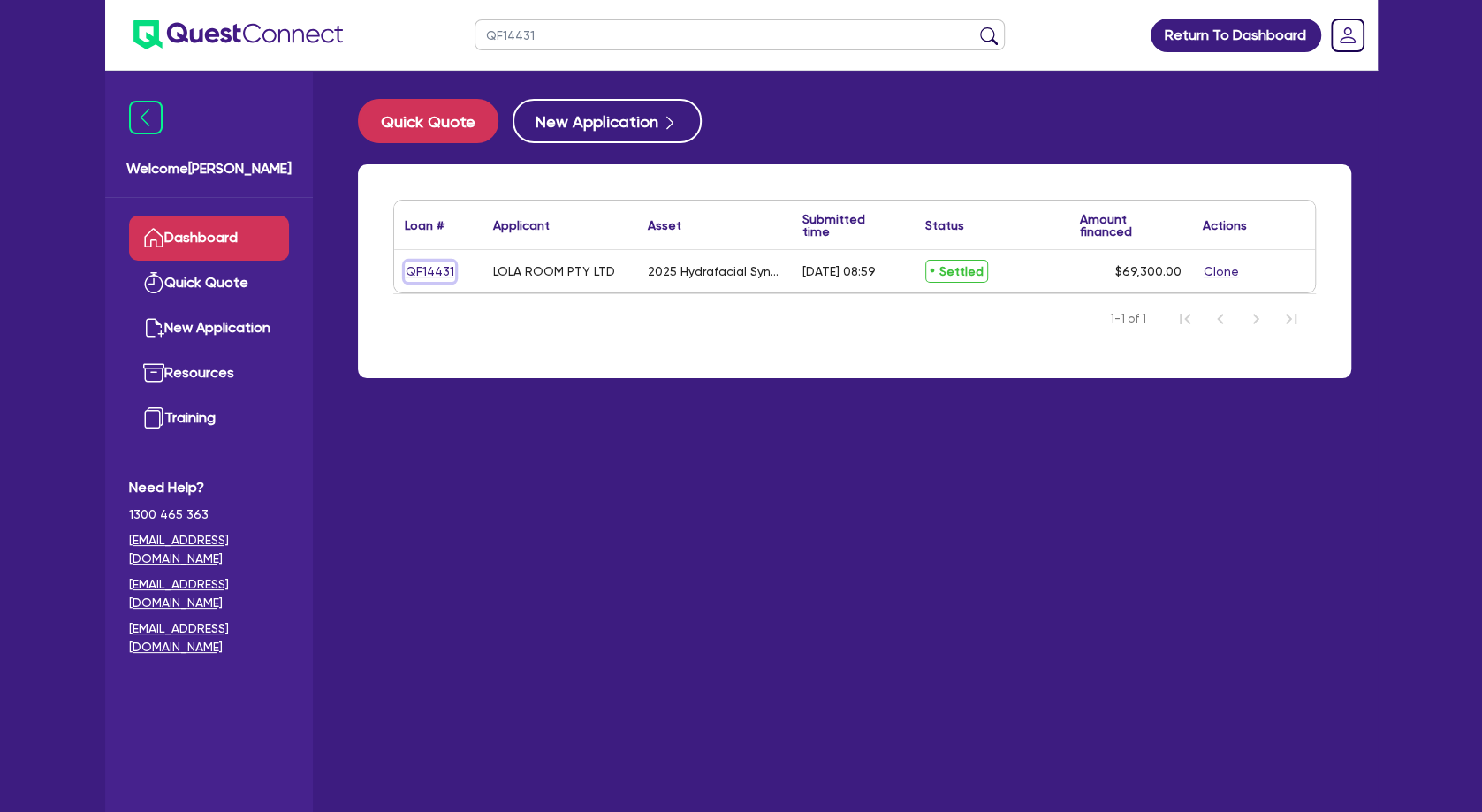
click at [431, 268] on link "QF14431" at bounding box center [430, 271] width 51 height 20
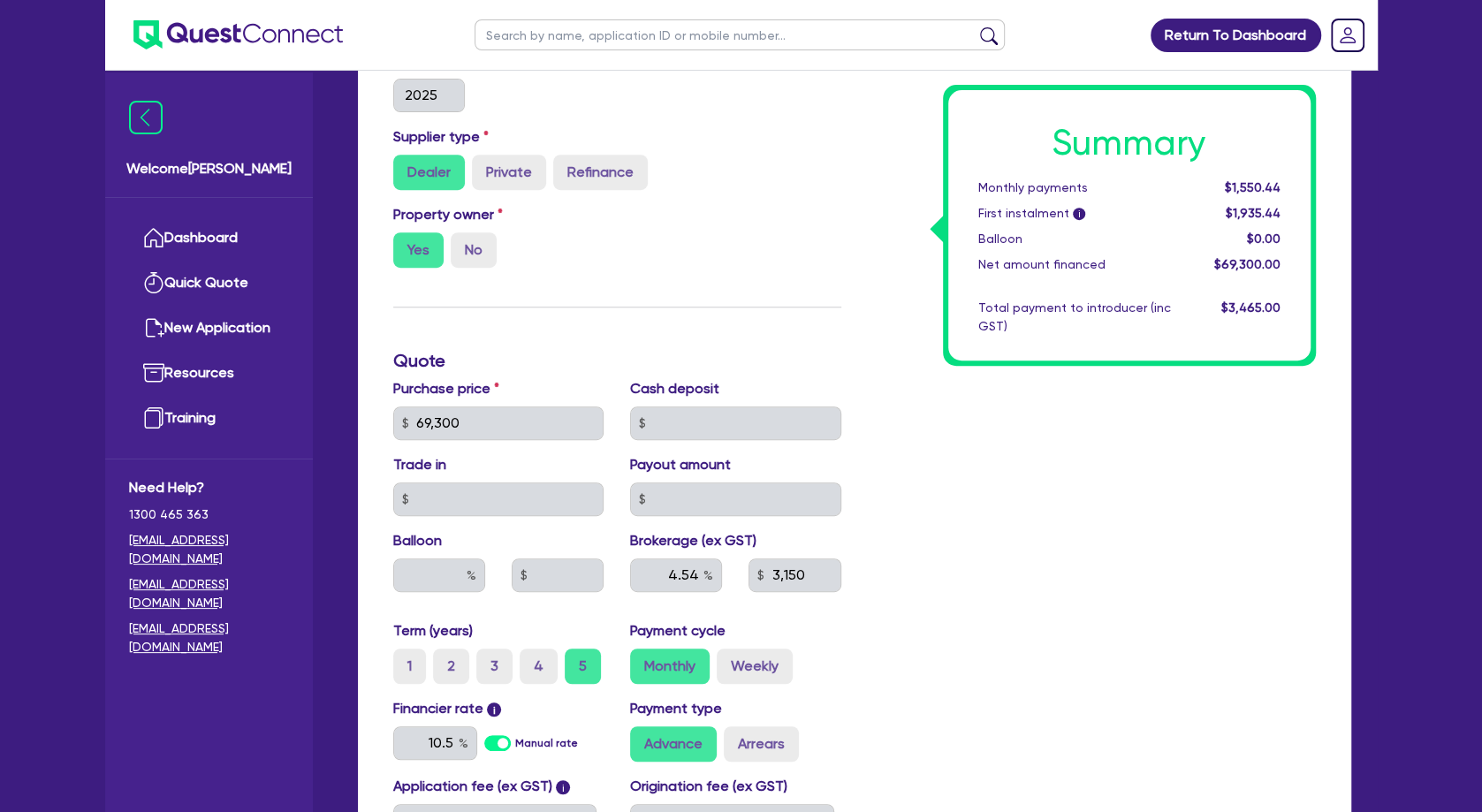
scroll to position [668, 0]
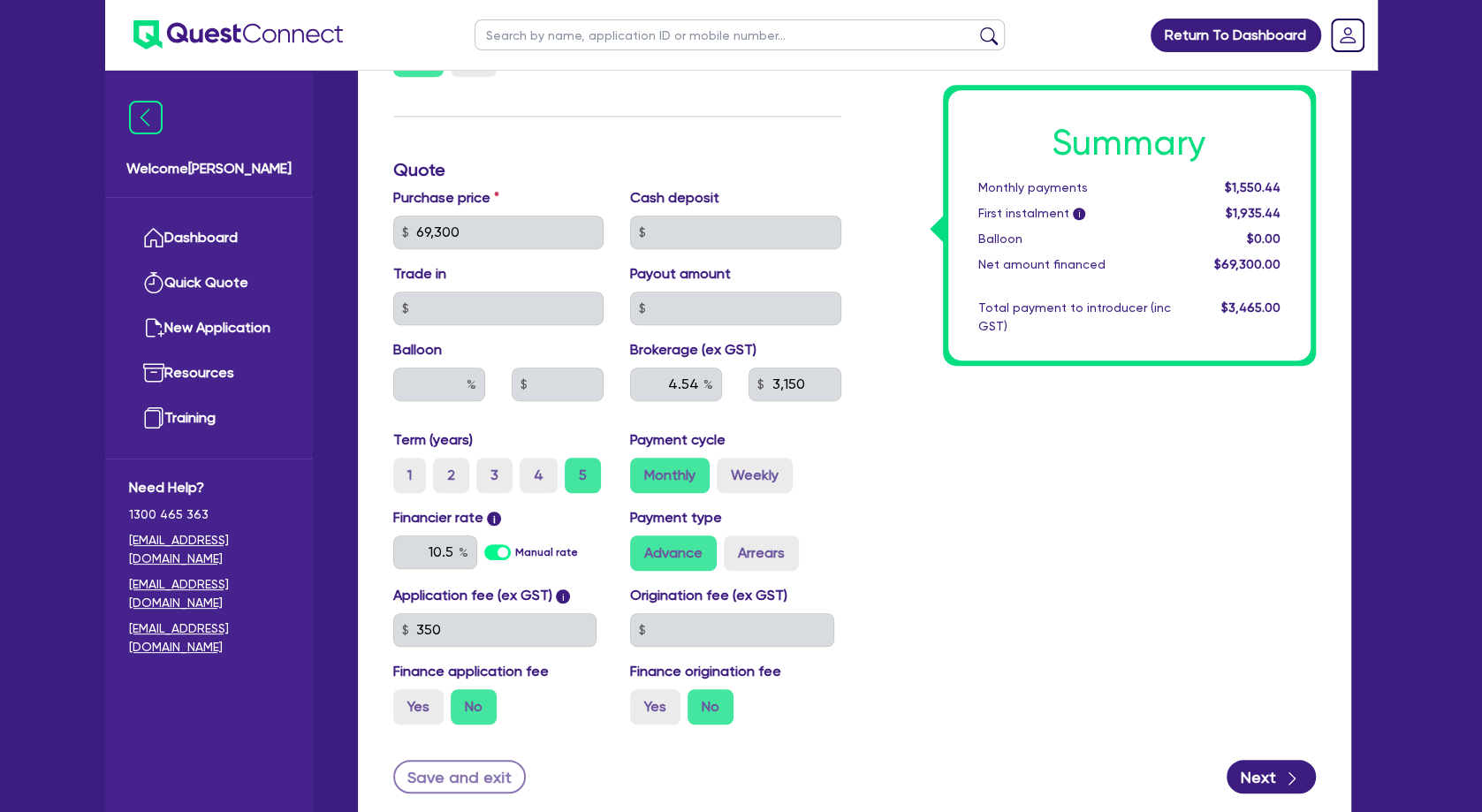
click at [890, 497] on div "Summary Monthly payments $1,550.44 First instalment i $1,935.44 Balloon $0.00 N…" at bounding box center [1092, 221] width 474 height 1033
click at [1046, 455] on div "Summary Monthly payments $1,550.44 First instalment i $1,935.44 Balloon $0.00 N…" at bounding box center [1092, 221] width 474 height 1033
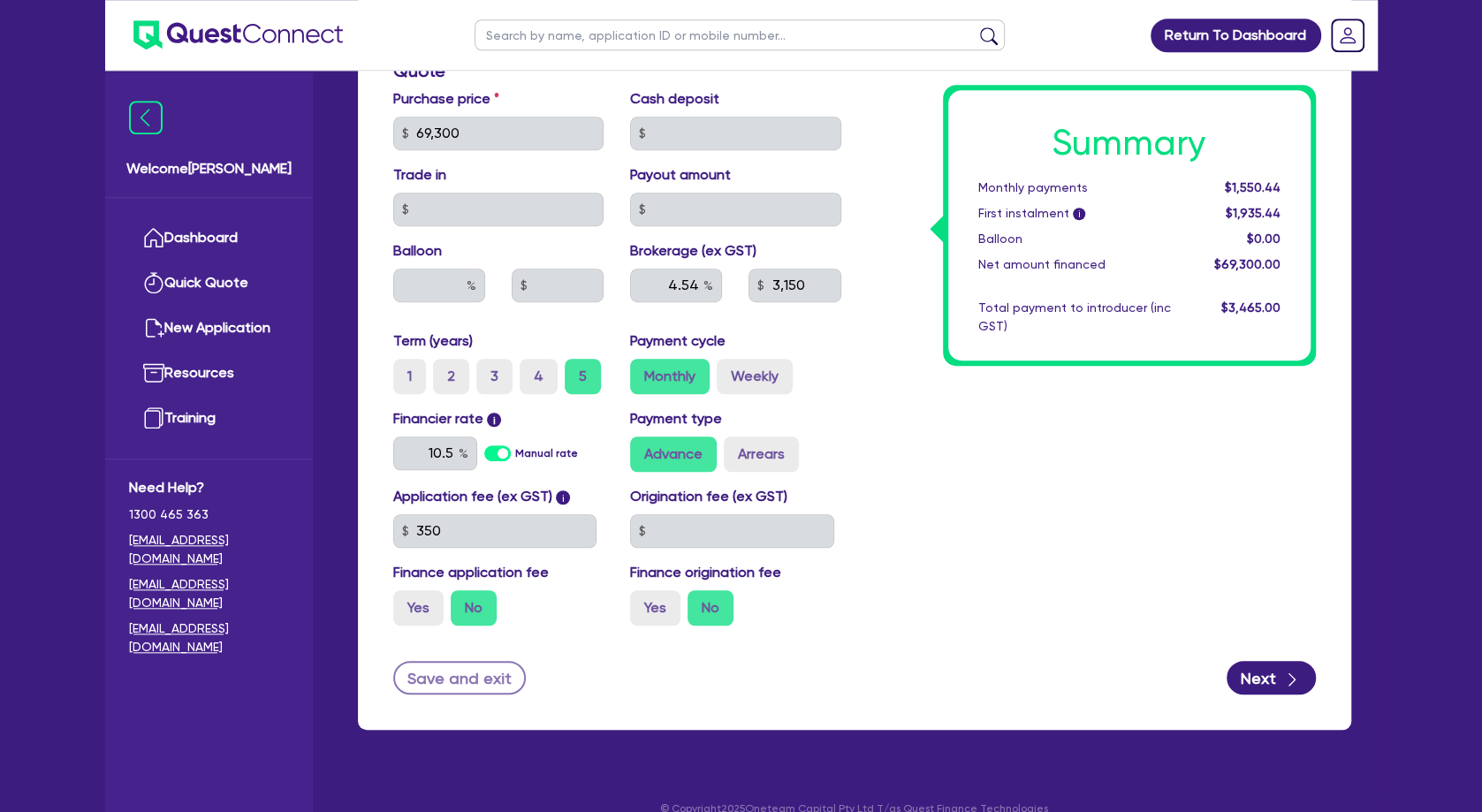
scroll to position [791, 0]
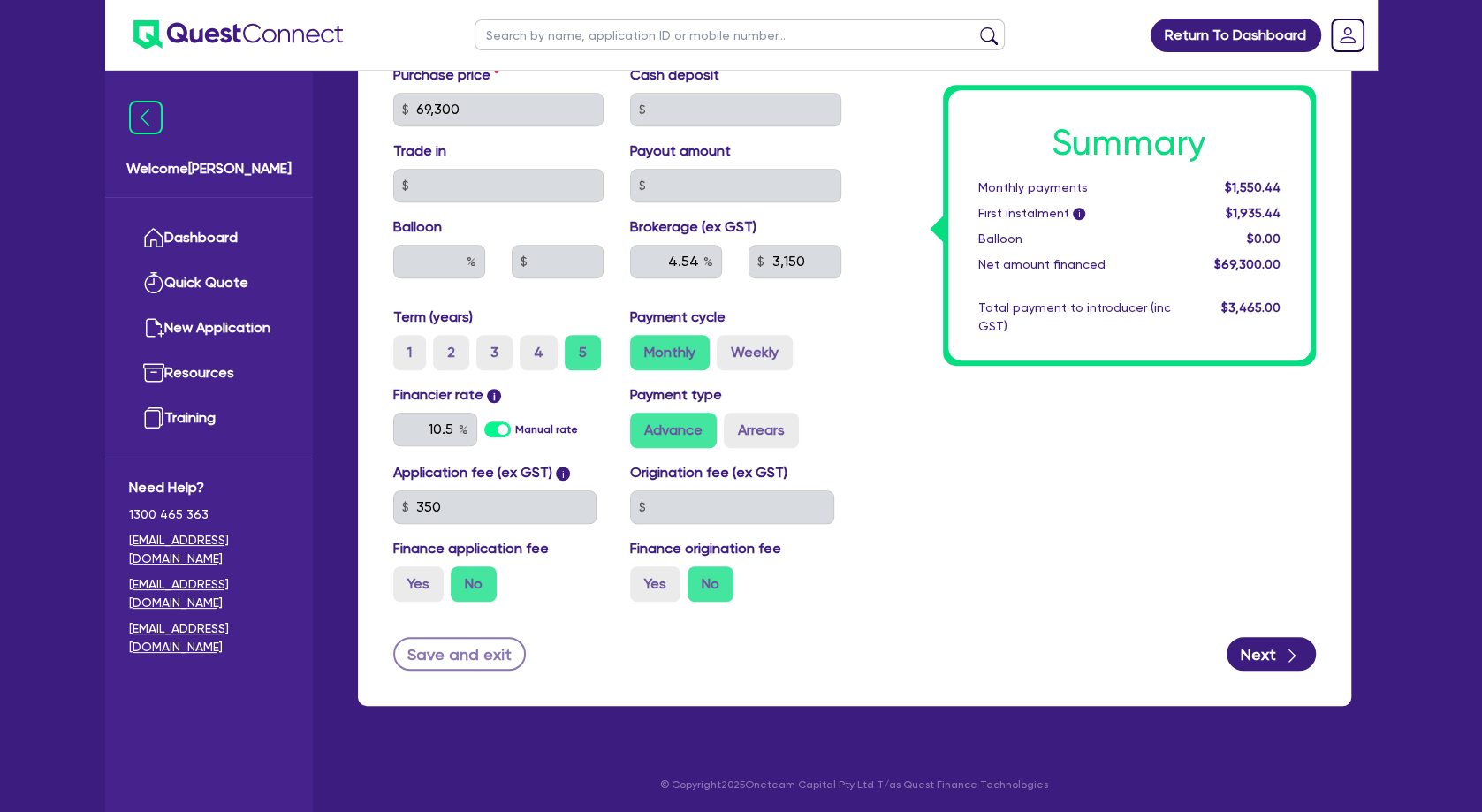
click at [944, 409] on div "Summary Monthly payments $1,550.44 First instalment i $1,935.44 Balloon $0.00 N…" at bounding box center [1092, 99] width 474 height 1033
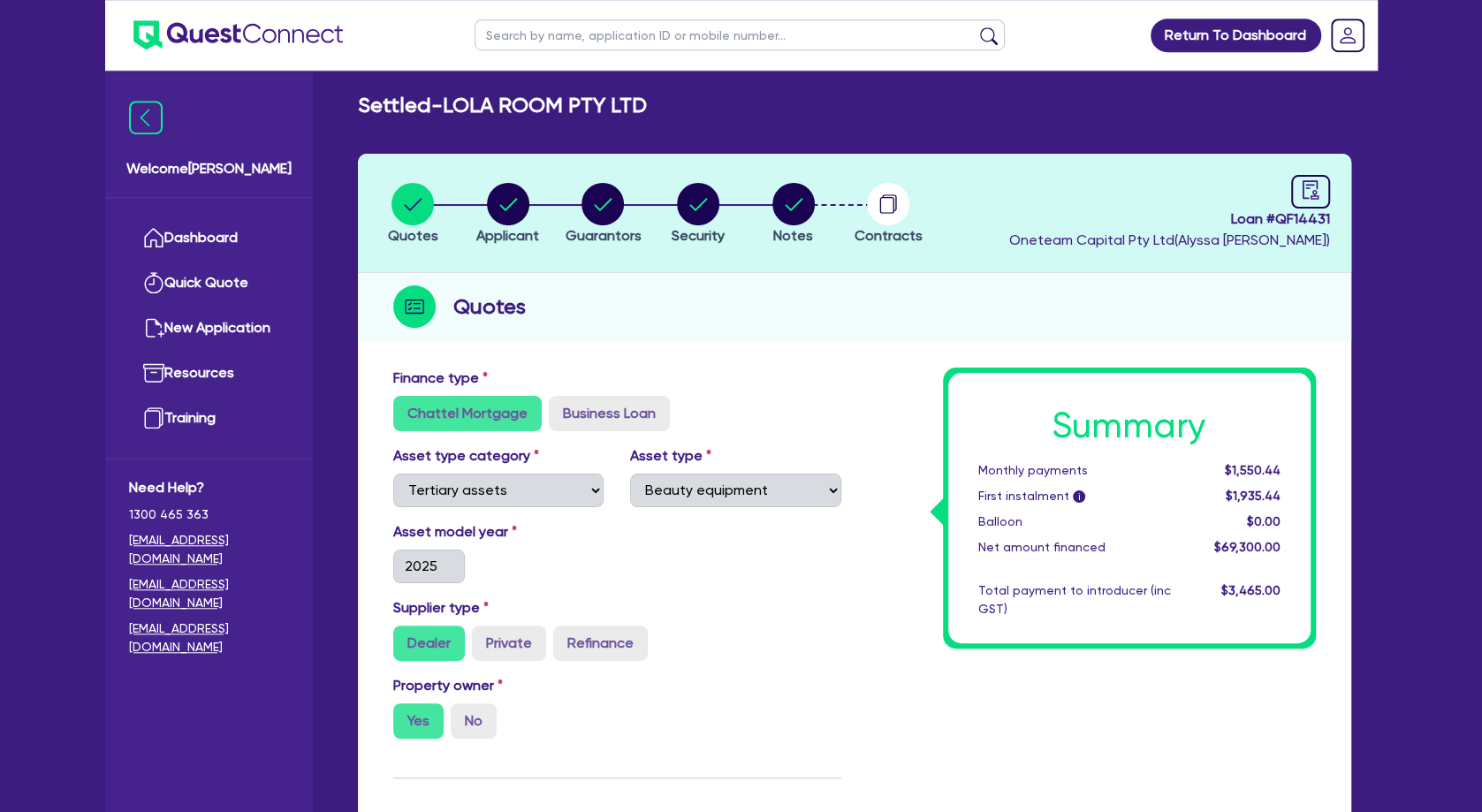
scroll to position [0, 0]
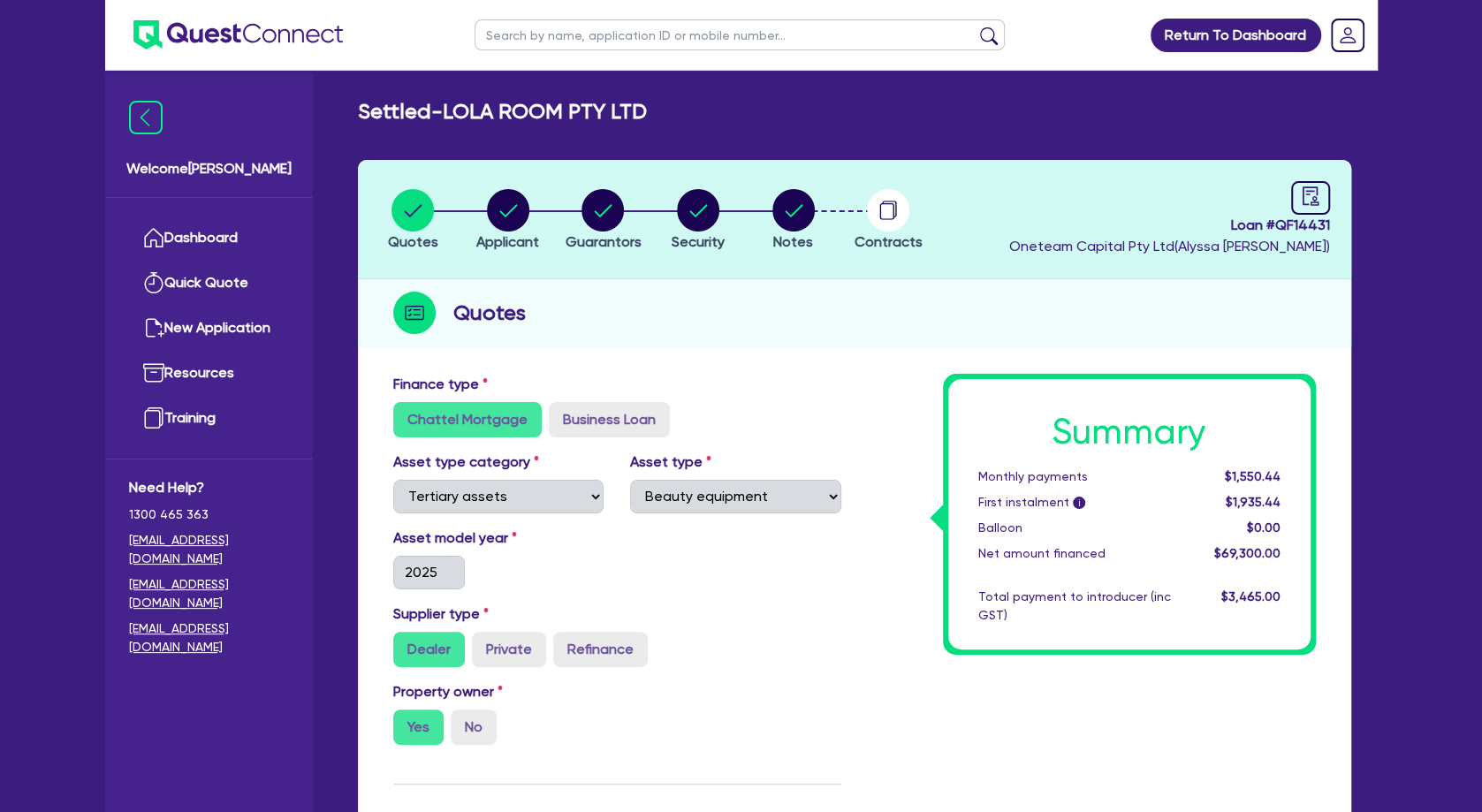
click at [622, 338] on div "Quotes" at bounding box center [855, 314] width 993 height 68
click at [516, 207] on circle "button" at bounding box center [508, 210] width 42 height 42
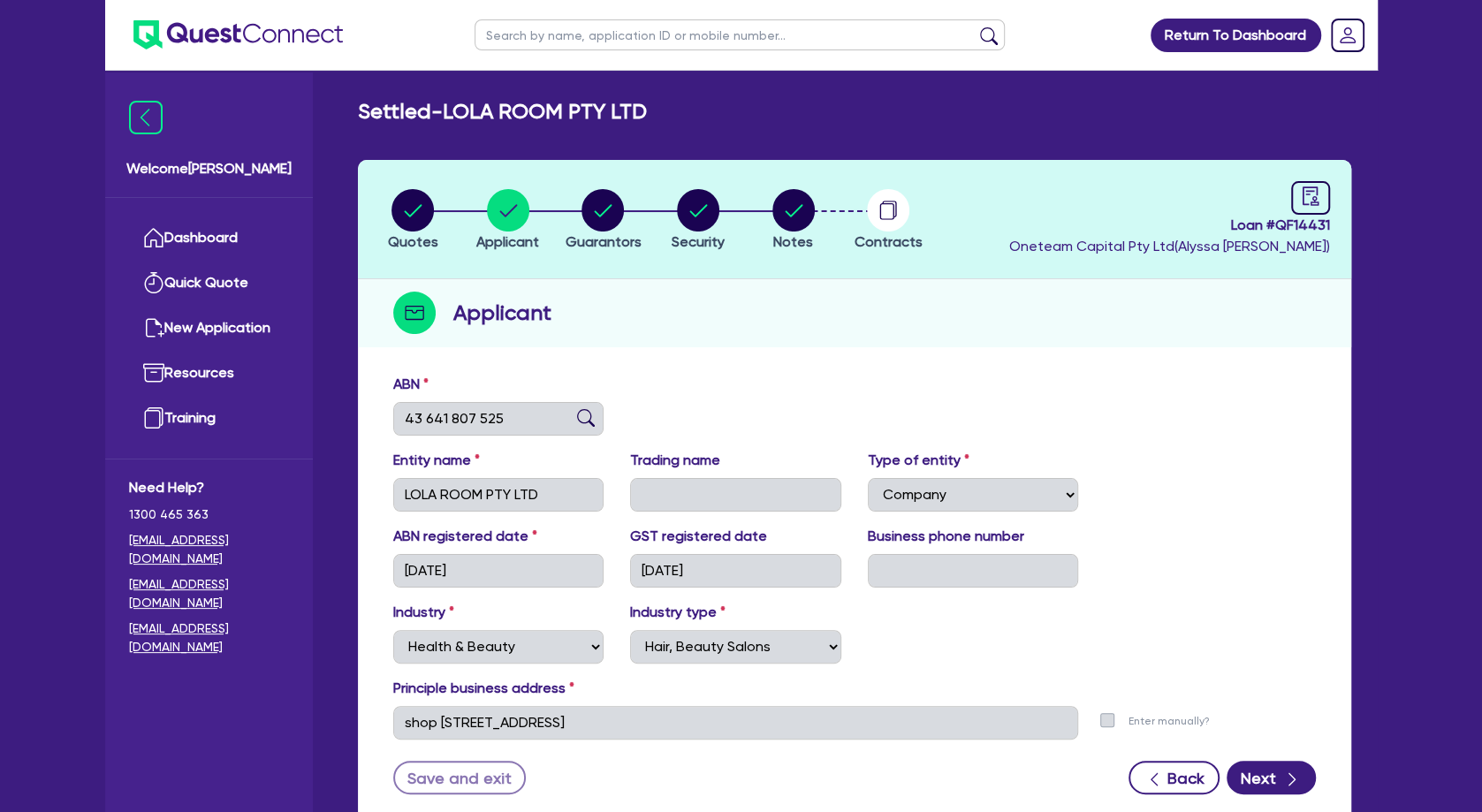
click at [734, 318] on div "Applicant" at bounding box center [855, 314] width 993 height 68
click at [765, 304] on div "Applicant" at bounding box center [855, 314] width 993 height 68
drag, startPoint x: 718, startPoint y: 333, endPoint x: 708, endPoint y: 339, distance: 11.7
click at [721, 333] on div "Applicant" at bounding box center [855, 314] width 993 height 68
click at [744, 352] on div "Quotes Applicant [GEOGRAPHIC_DATA] Security Notes Contracts Loan # QF14431 Onet…" at bounding box center [855, 495] width 993 height 670
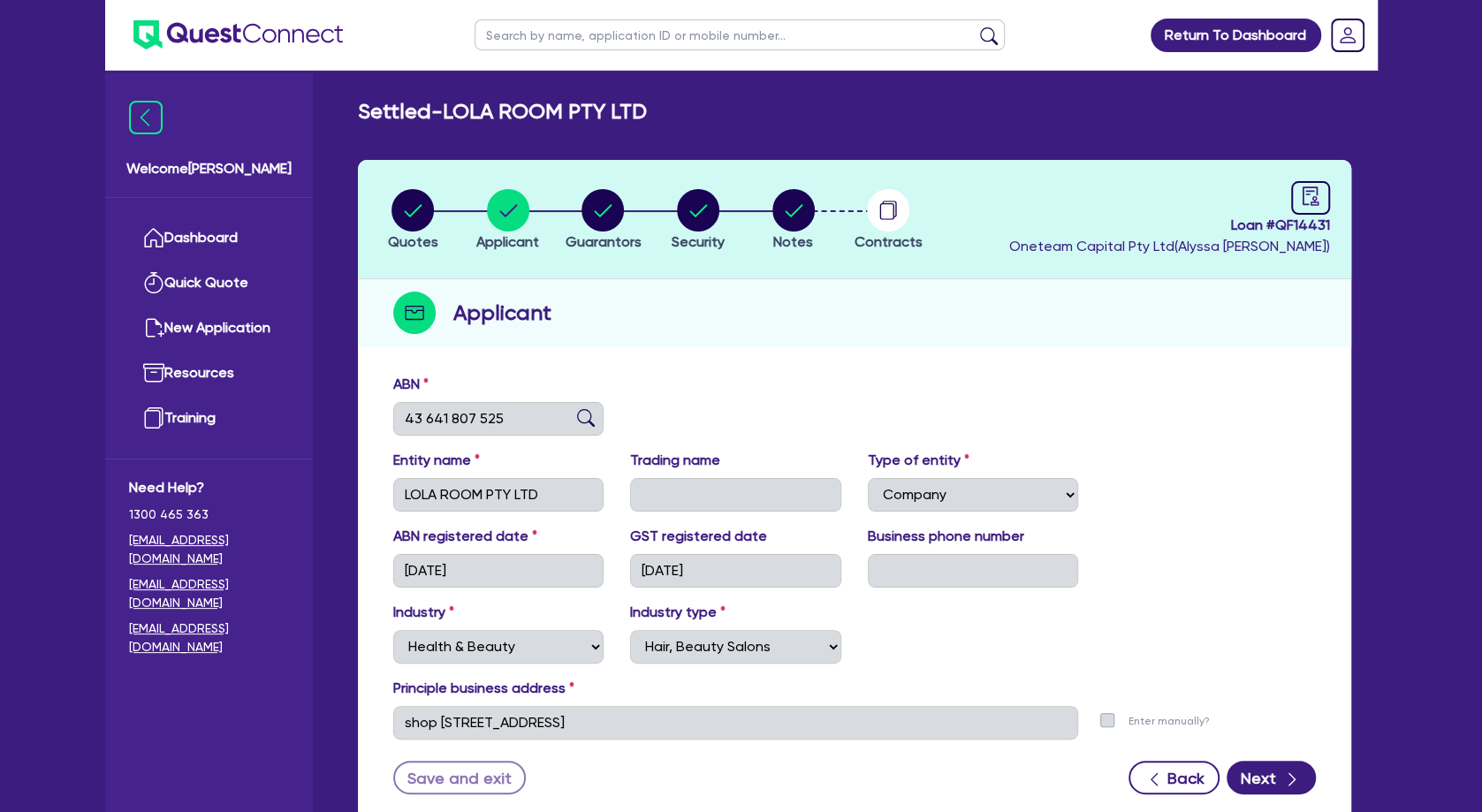
click at [589, 108] on h2 "Settled - LOLA ROOM PTY LTD" at bounding box center [502, 112] width 289 height 26
click at [545, 33] on input "text" at bounding box center [739, 35] width 531 height 31
paste input "QF14459"
click button "submit" at bounding box center [988, 39] width 29 height 25
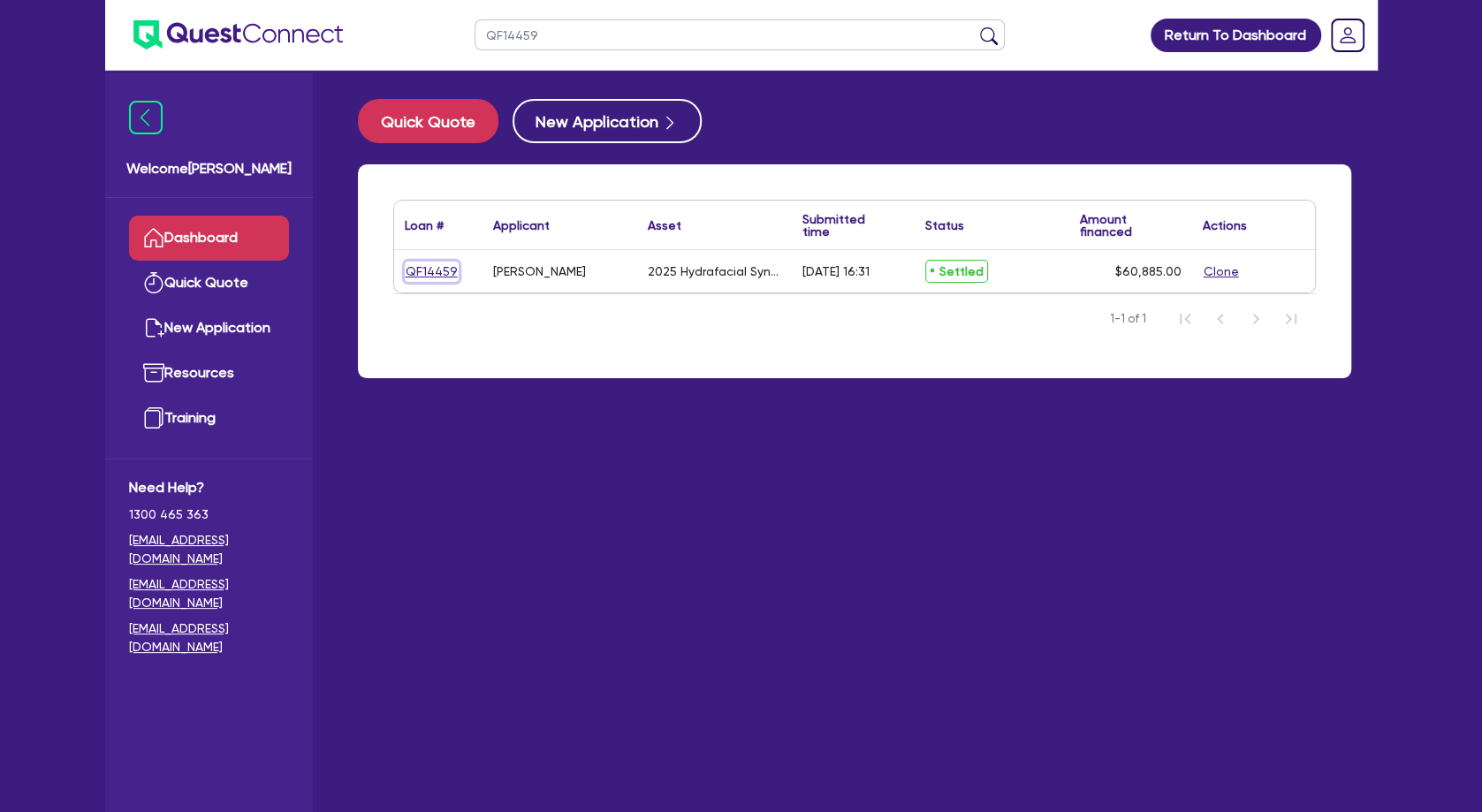
click at [436, 264] on link "QF14459" at bounding box center [432, 271] width 54 height 20
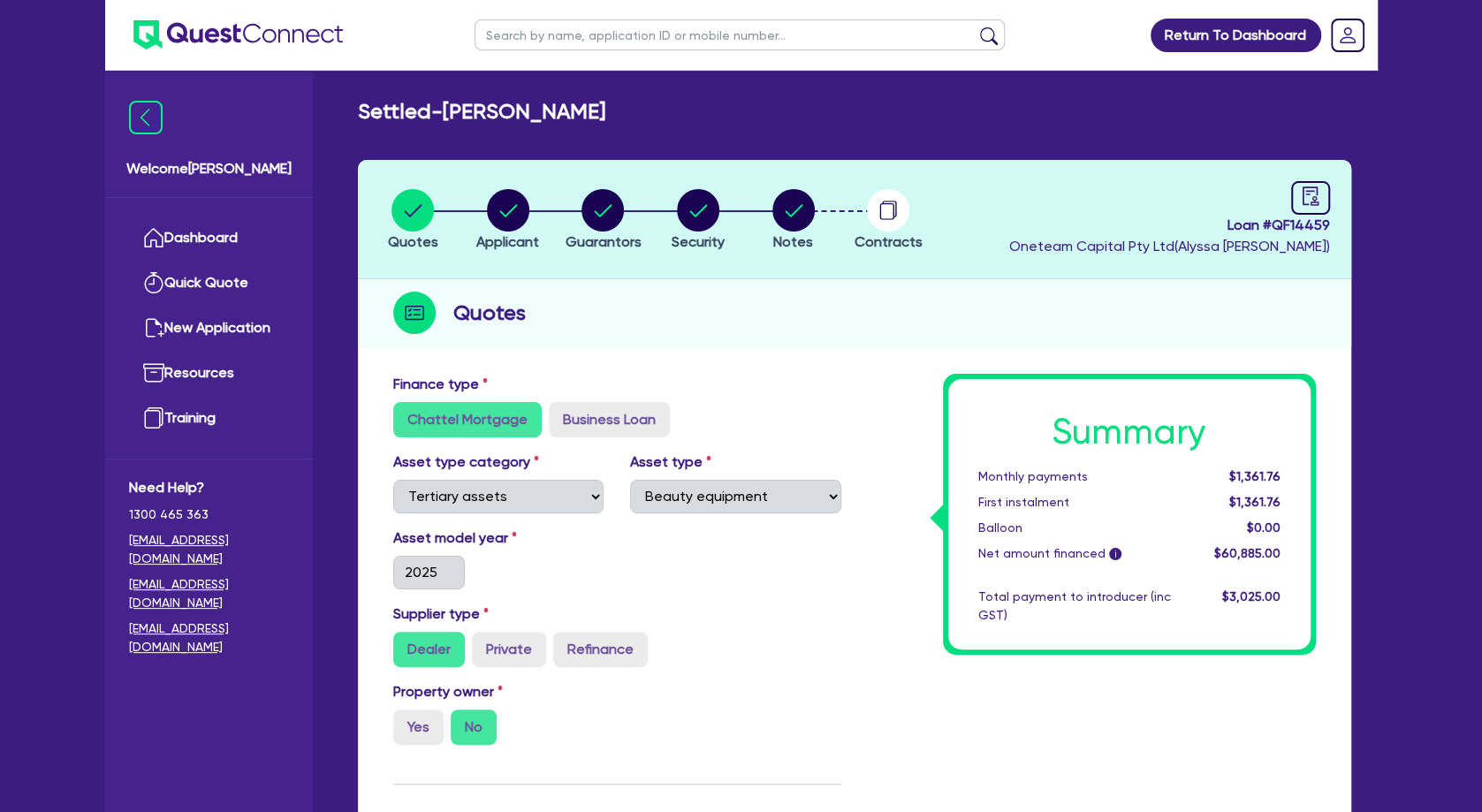
drag, startPoint x: 869, startPoint y: 554, endPoint x: 843, endPoint y: 532, distance: 34.1
click at [792, 219] on circle "button" at bounding box center [794, 210] width 42 height 42
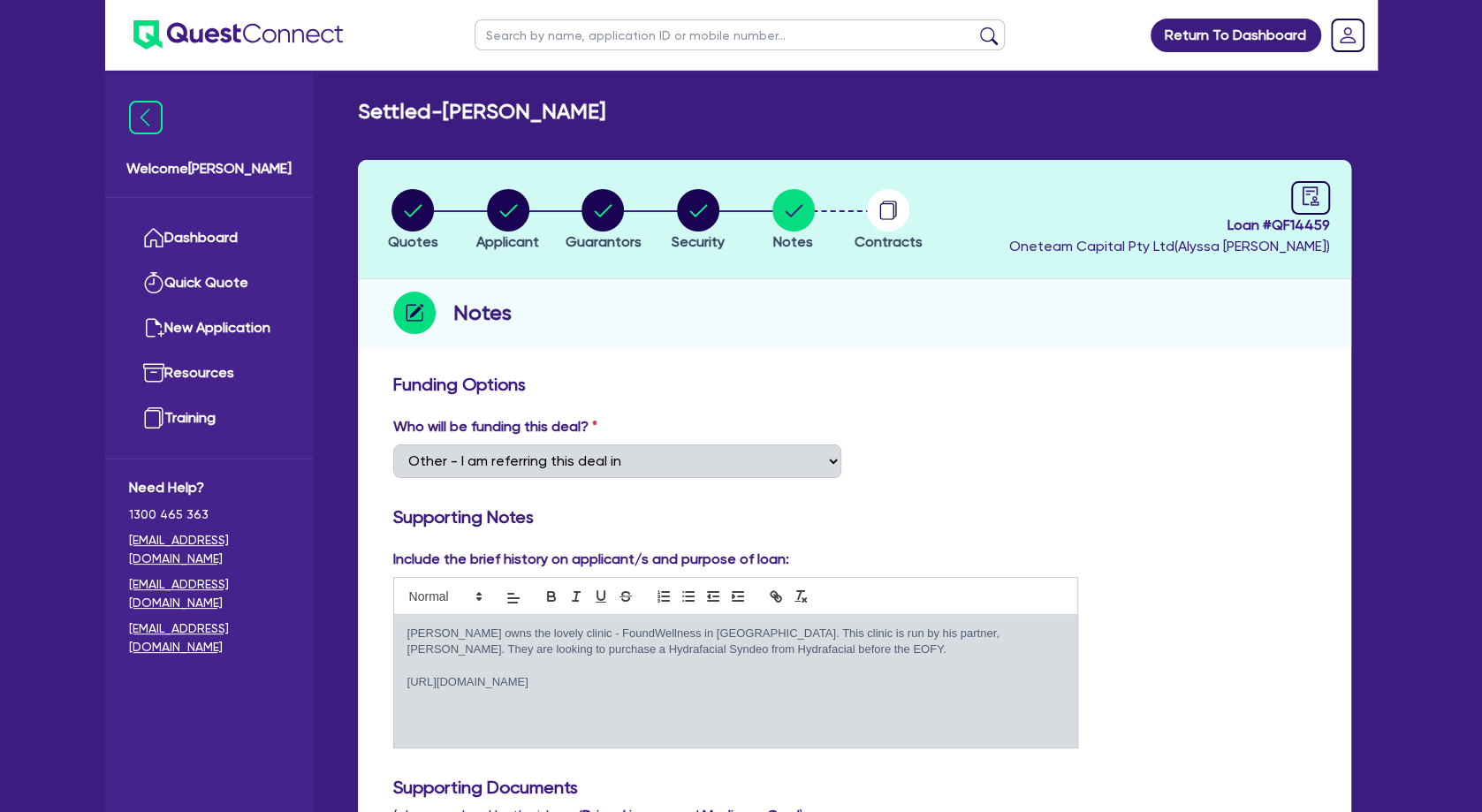
click at [691, 653] on p "[PERSON_NAME] owns the lovely clinic - FoundWellness in [GEOGRAPHIC_DATA]. This…" at bounding box center [735, 641] width 657 height 32
click at [520, 224] on circle "button" at bounding box center [508, 210] width 42 height 42
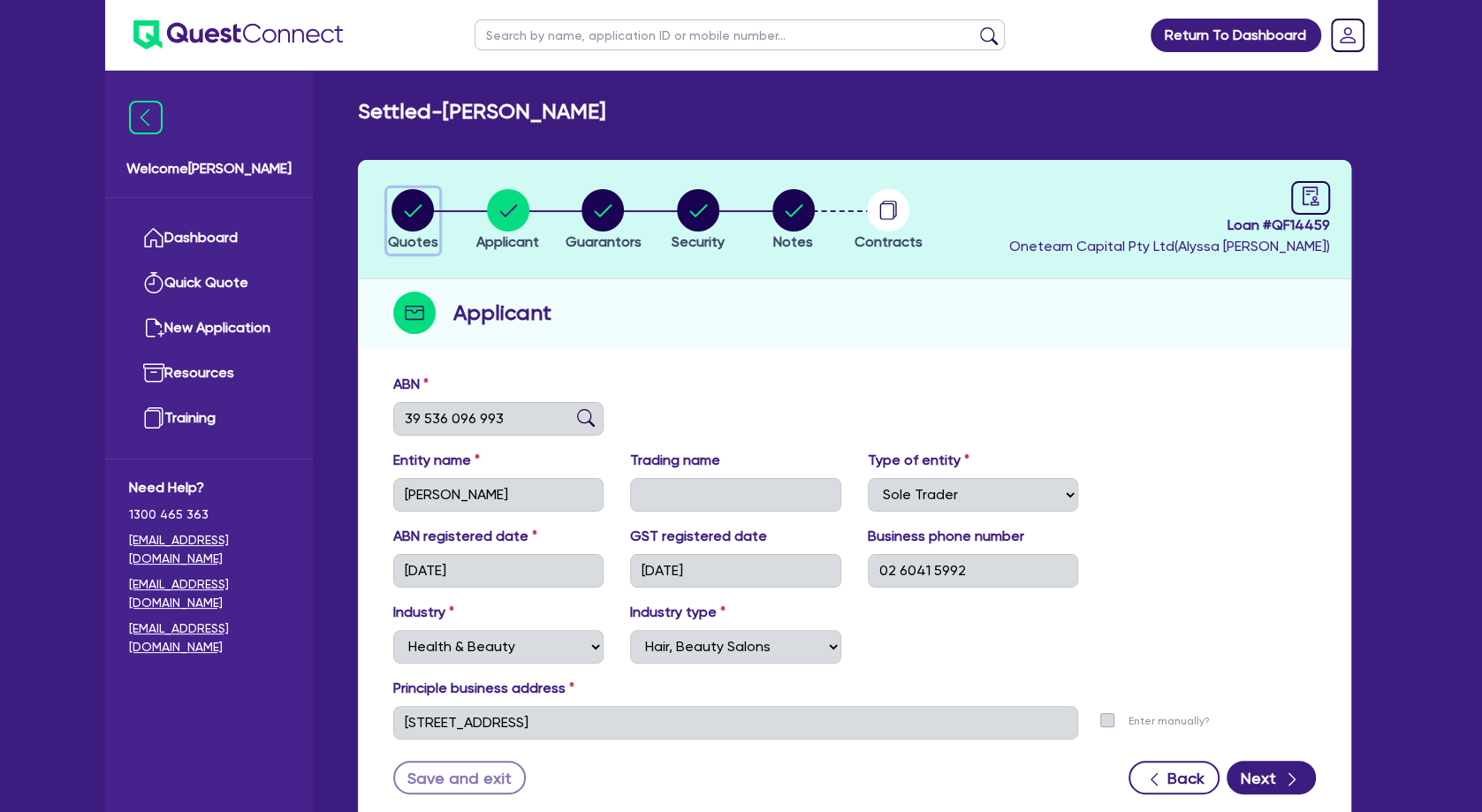
click at [420, 207] on icon "button" at bounding box center [413, 209] width 18 height 12
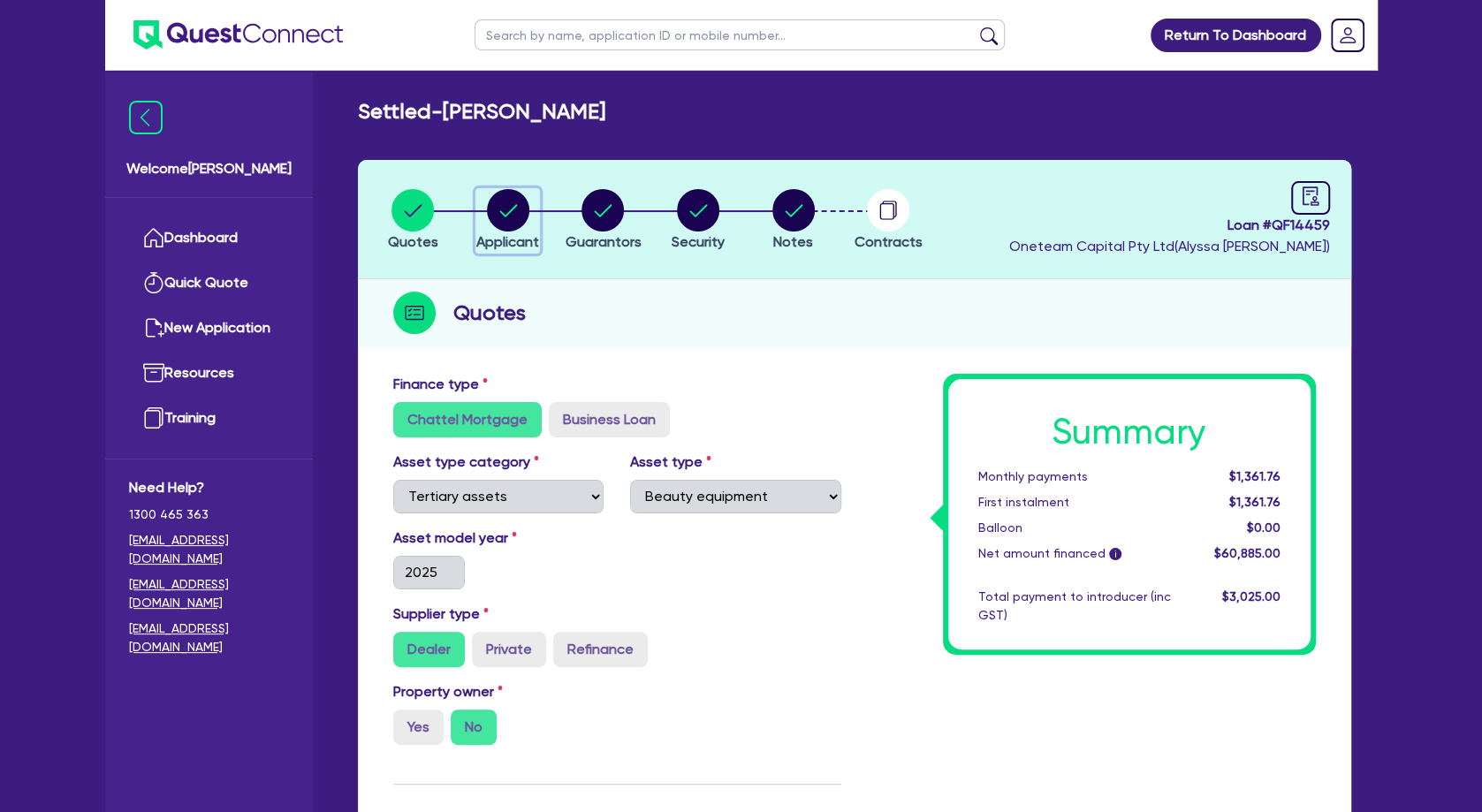
click at [498, 219] on circle "button" at bounding box center [508, 210] width 42 height 42
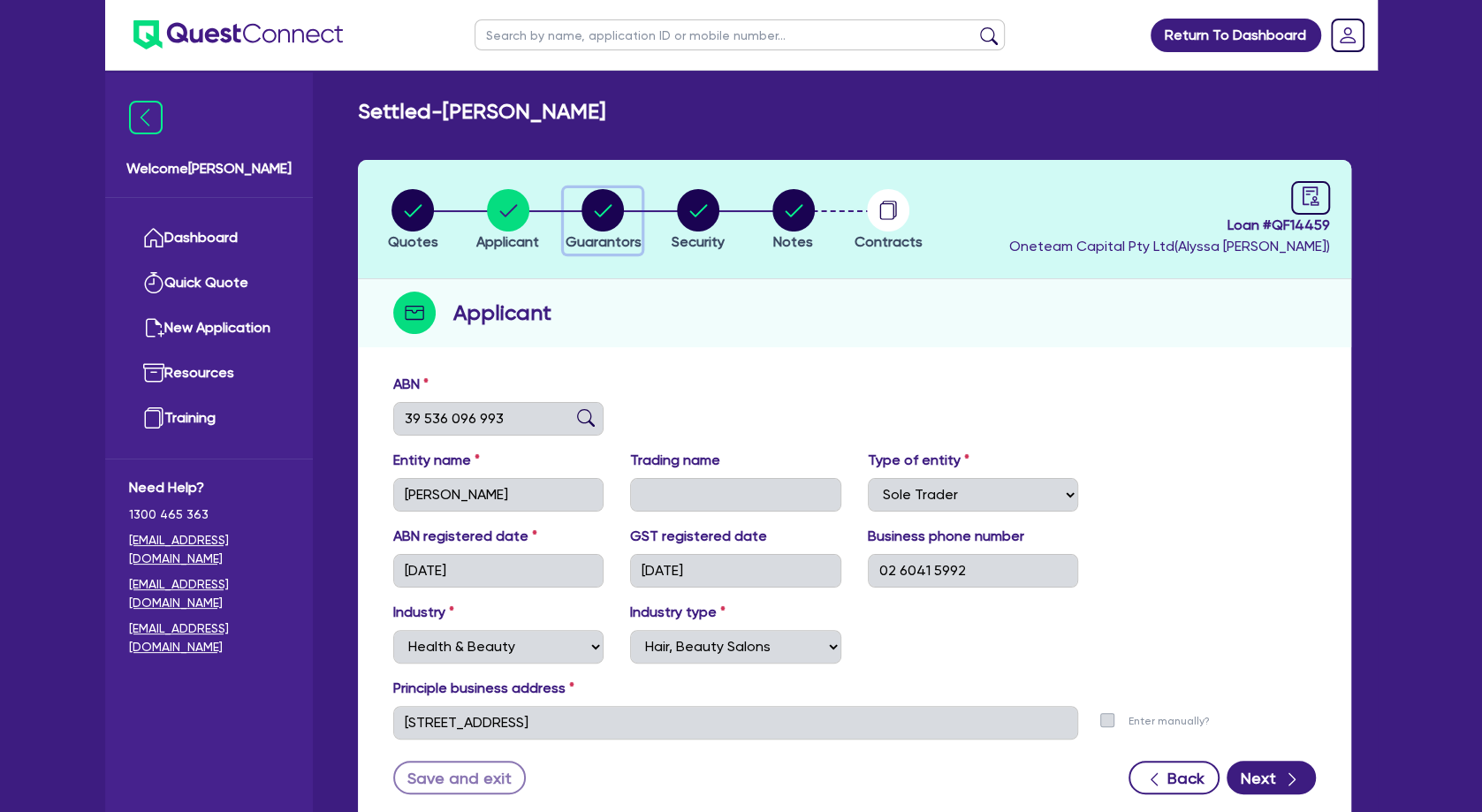
click at [608, 212] on circle "button" at bounding box center [603, 210] width 42 height 42
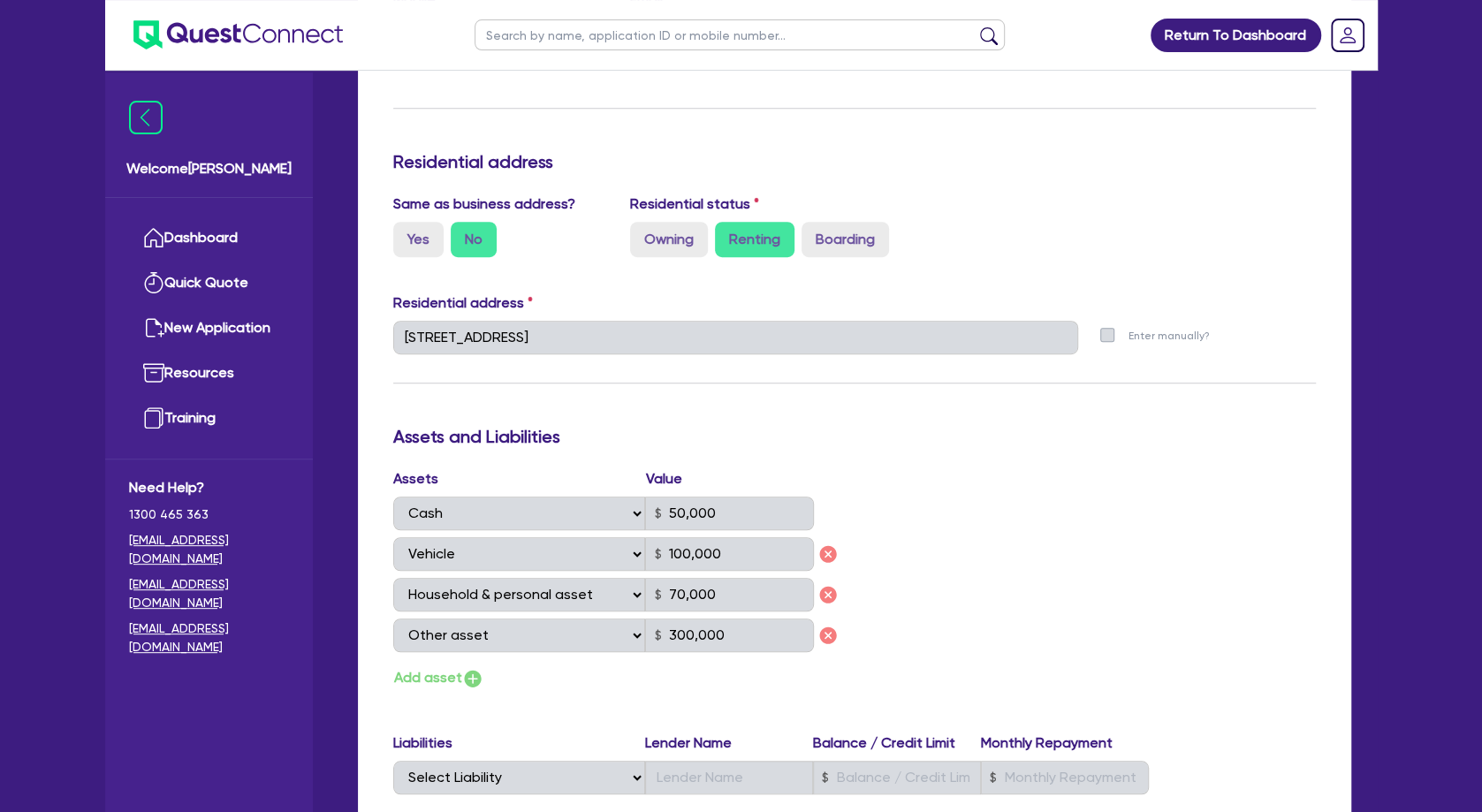
scroll to position [511, 0]
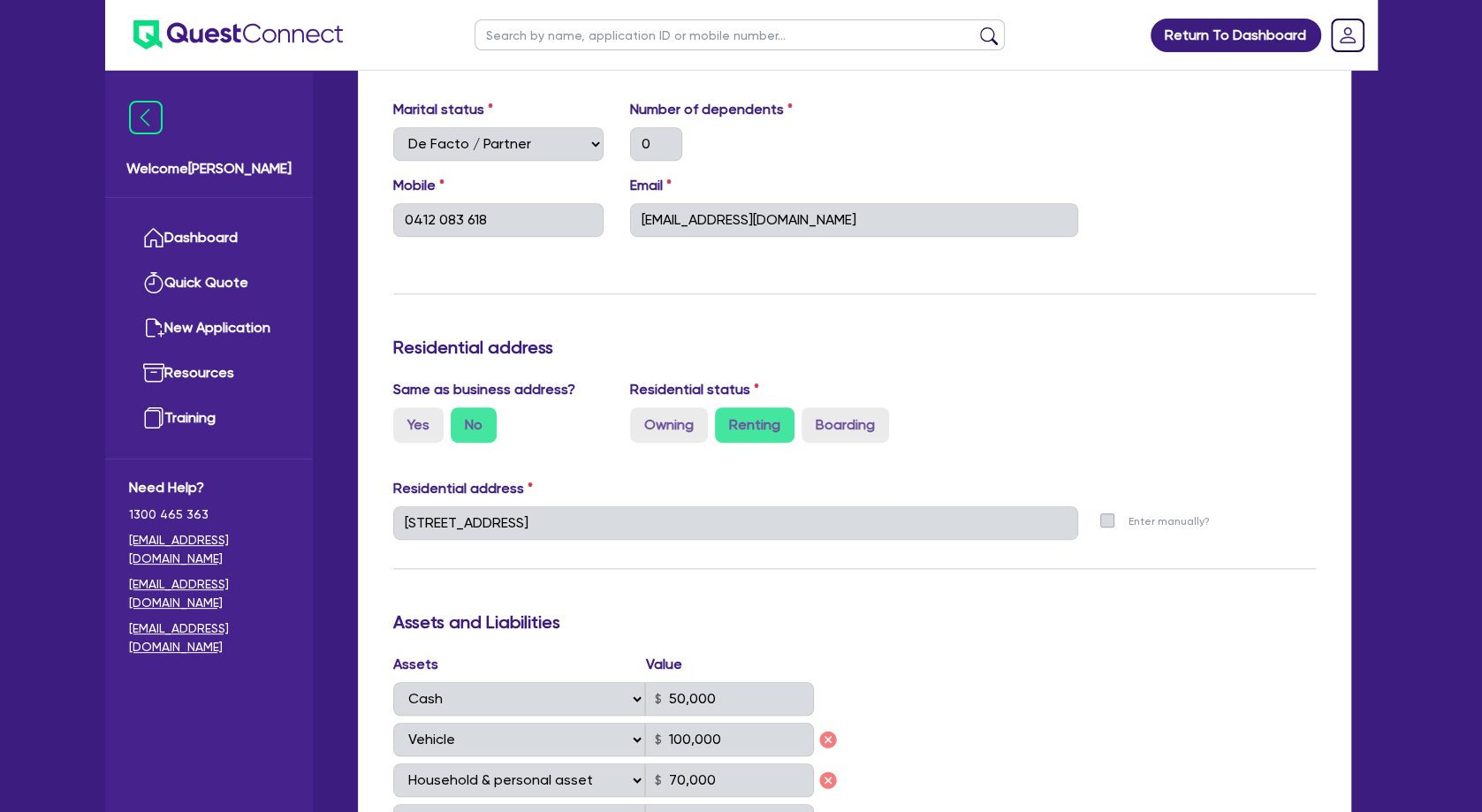
click at [911, 340] on h3 "Residential address" at bounding box center [855, 347] width 923 height 21
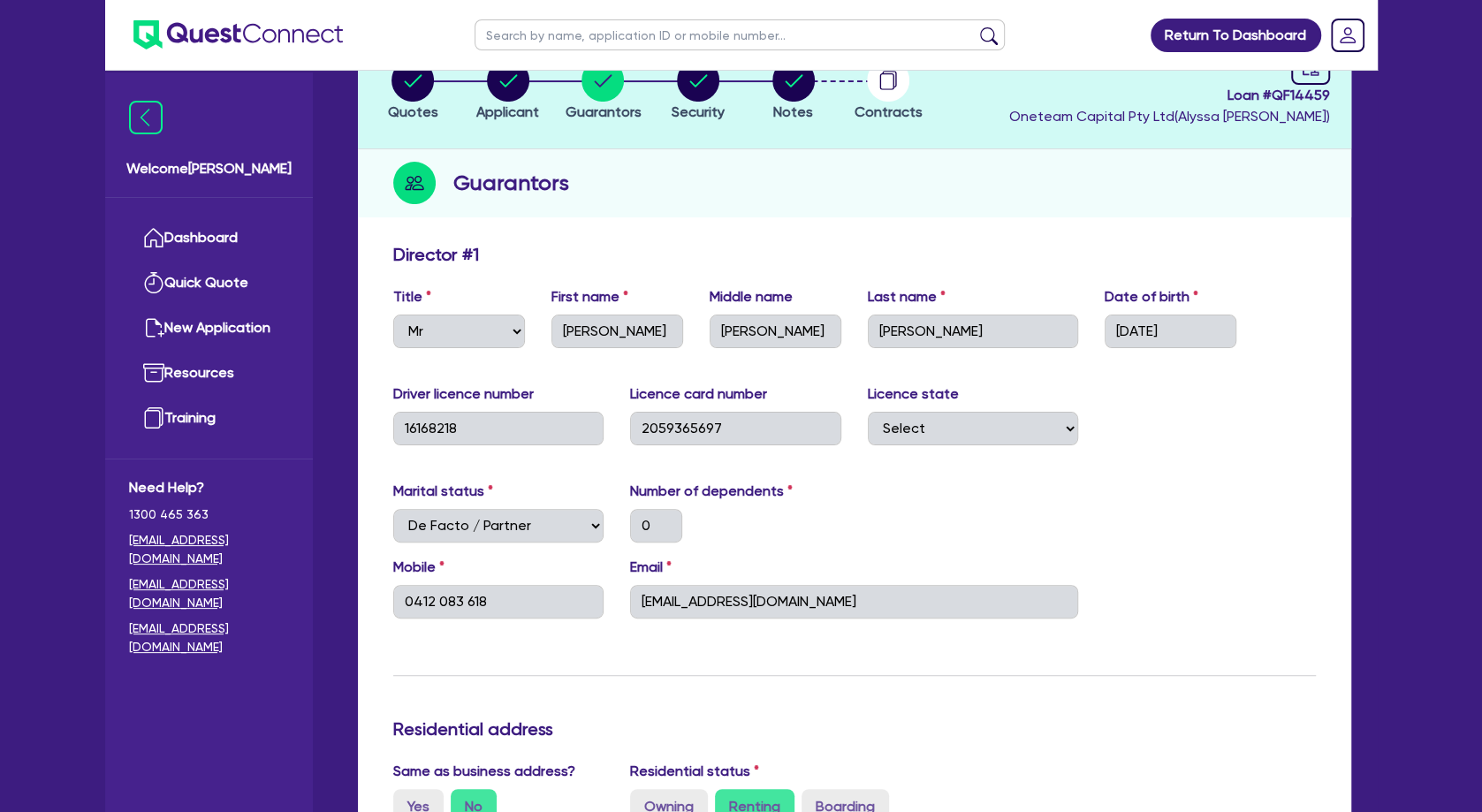
scroll to position [0, 0]
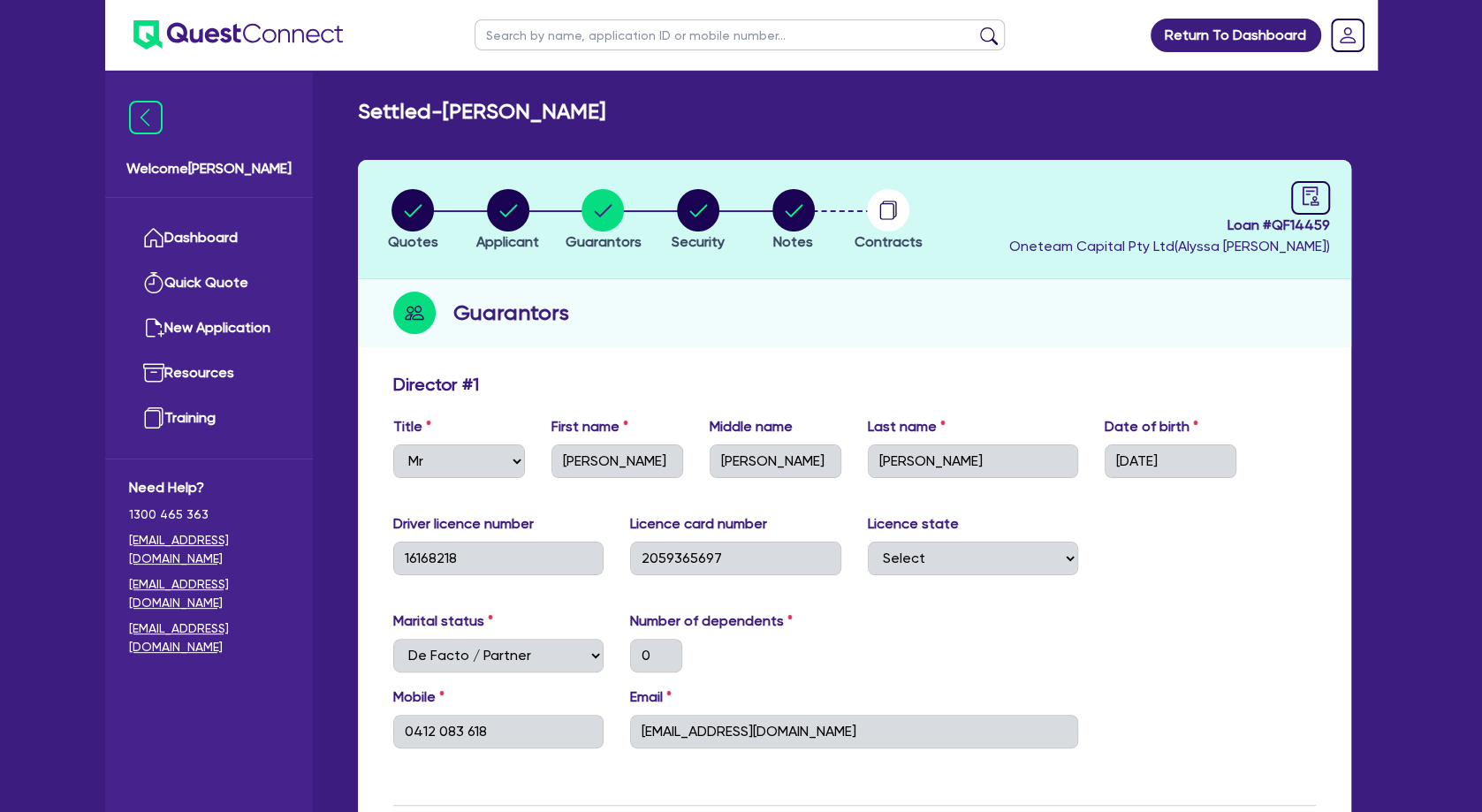
drag, startPoint x: 733, startPoint y: 294, endPoint x: 742, endPoint y: 285, distance: 12.7
click at [736, 293] on div "Guarantors" at bounding box center [855, 314] width 993 height 68
click at [800, 208] on circle "button" at bounding box center [794, 210] width 42 height 42
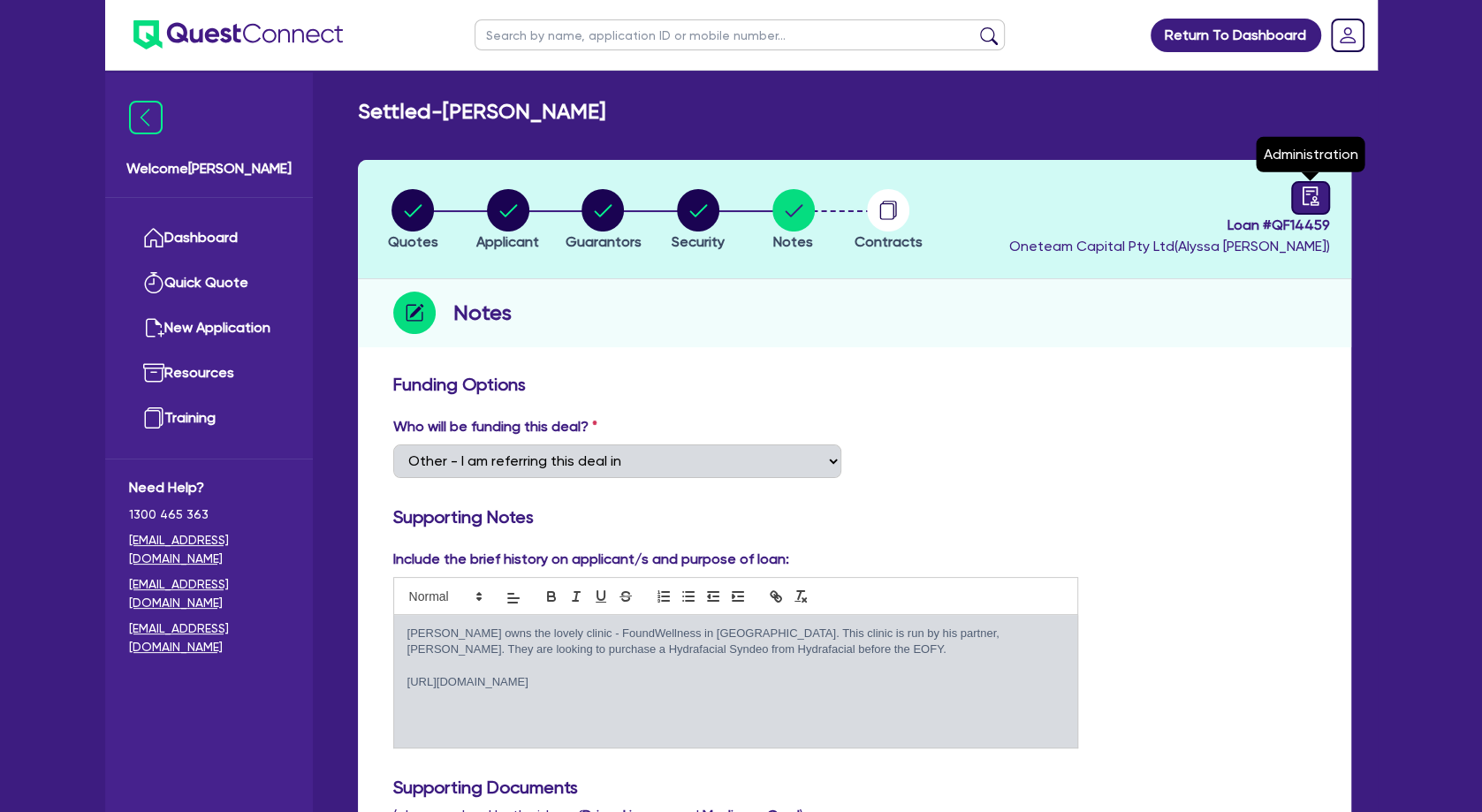
click at [1309, 191] on icon "audit" at bounding box center [1309, 196] width 16 height 18
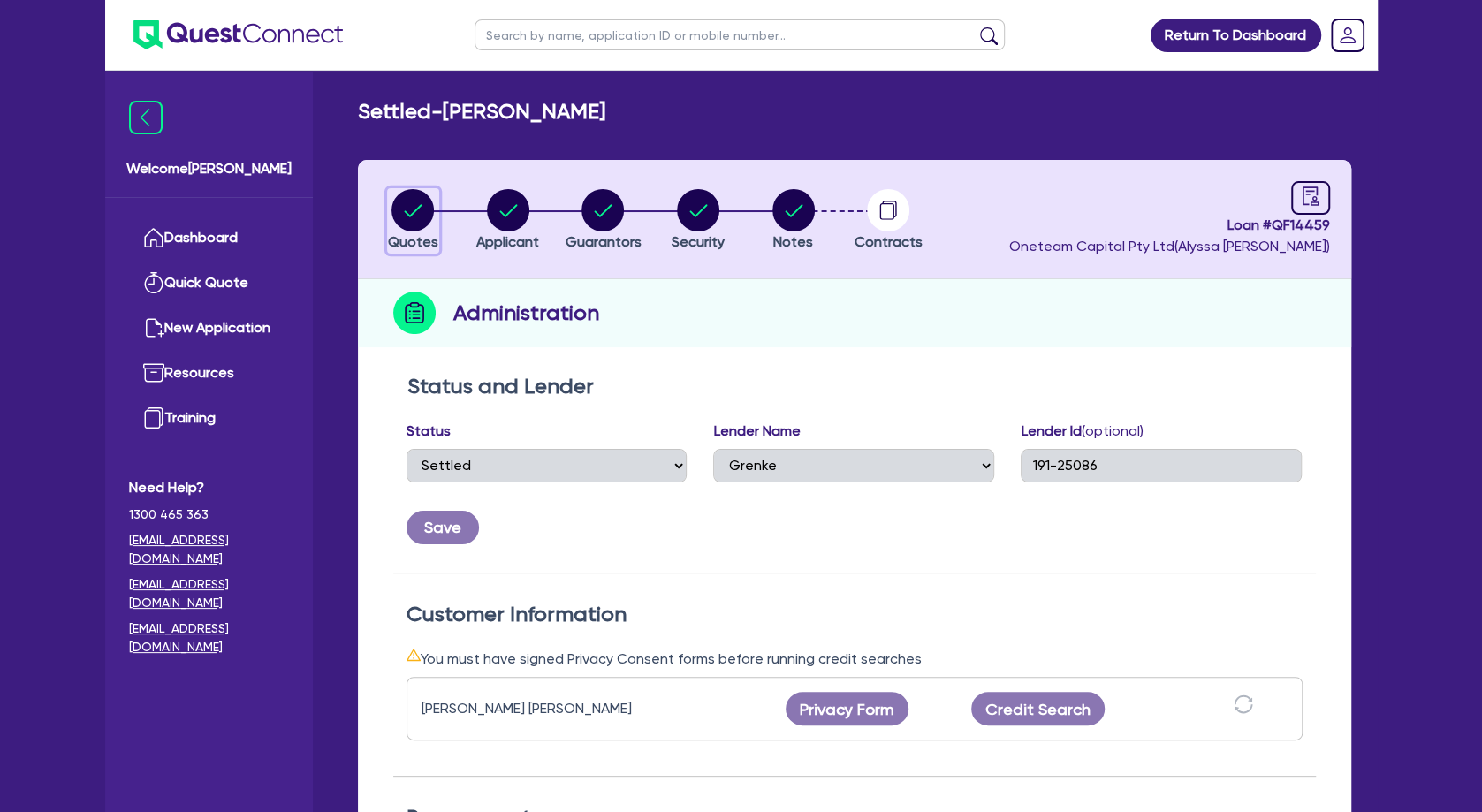
click at [416, 214] on circle "button" at bounding box center [412, 210] width 42 height 42
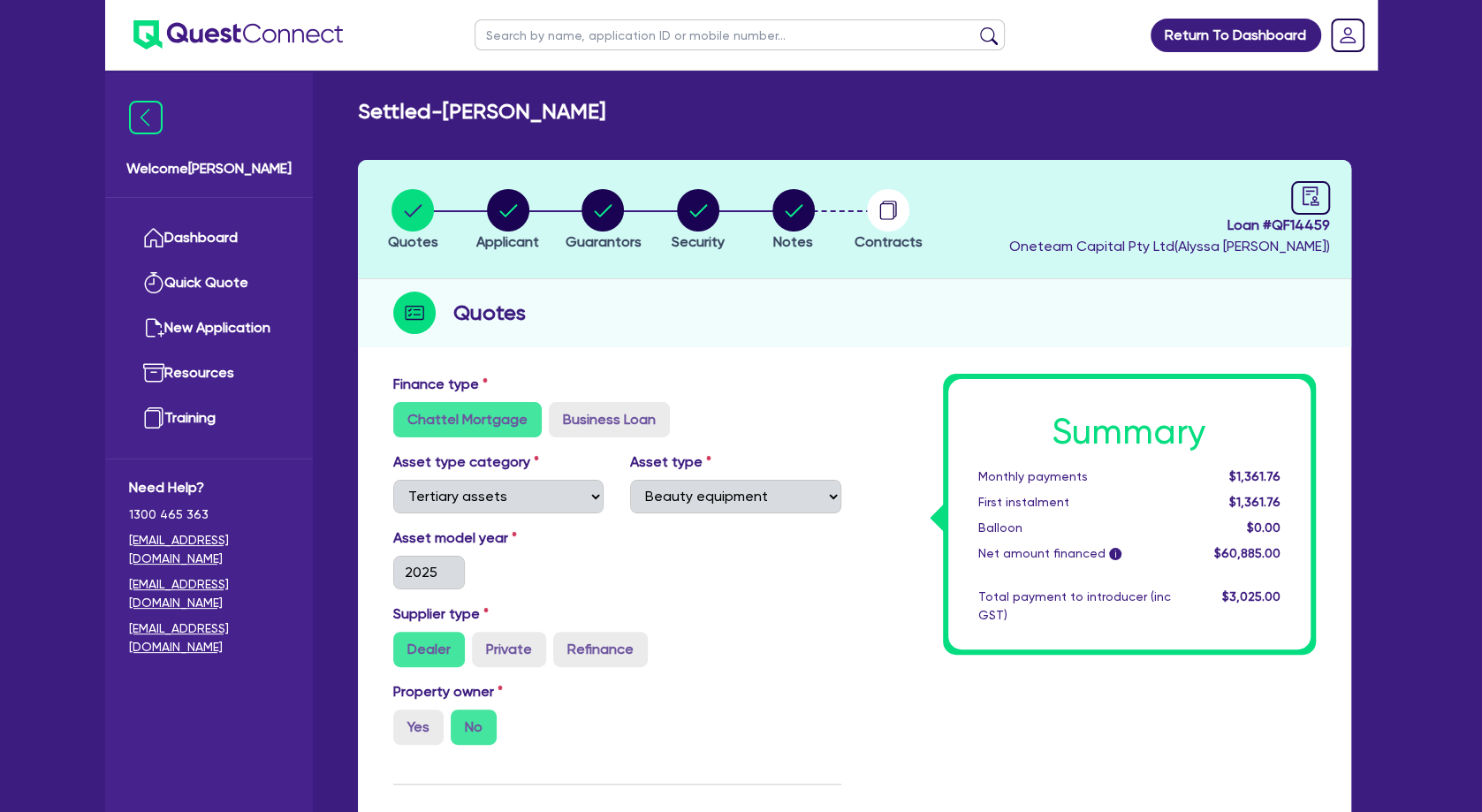
click at [824, 312] on div "Quotes" at bounding box center [855, 314] width 993 height 68
click at [517, 211] on circle "button" at bounding box center [508, 210] width 42 height 42
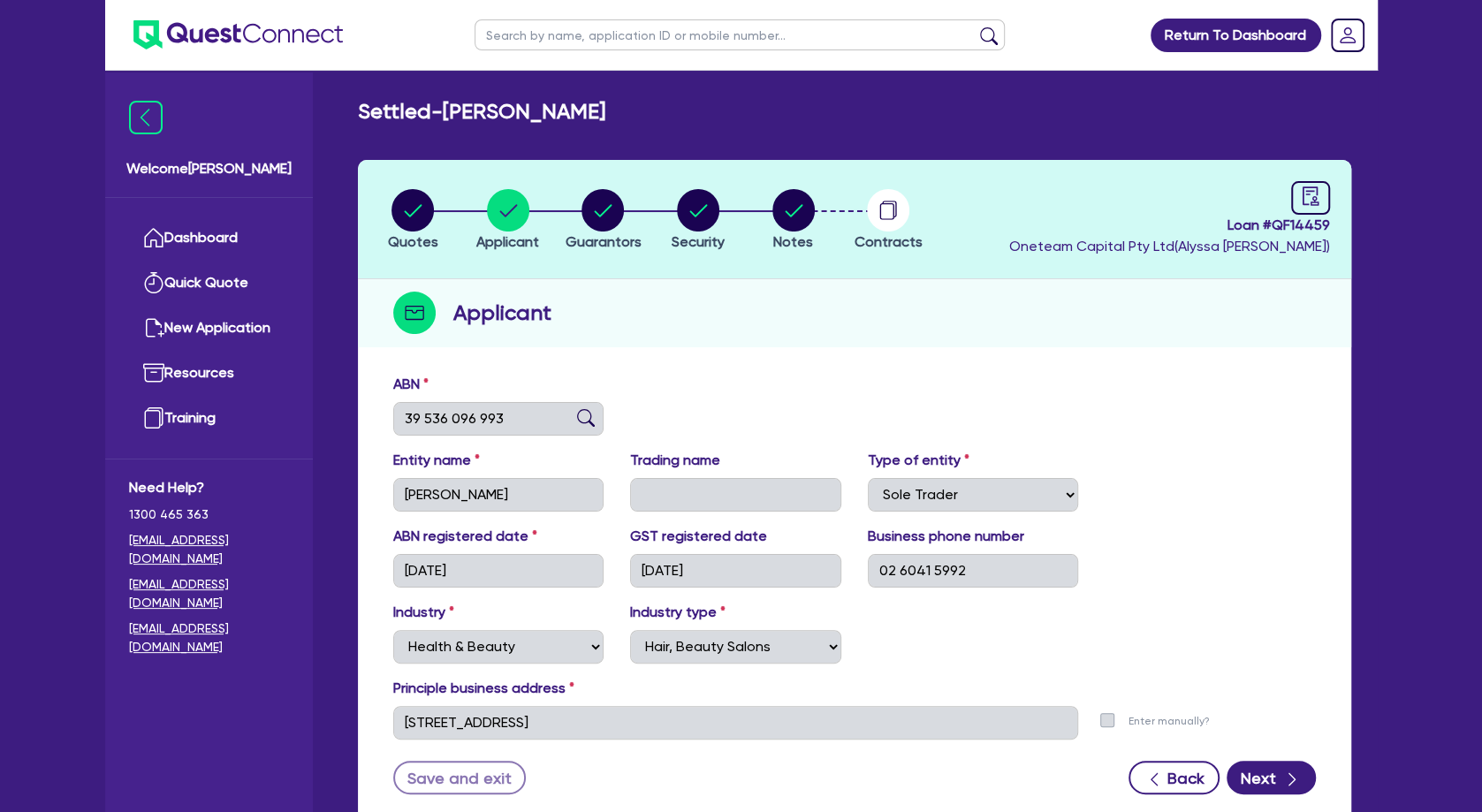
click at [535, 44] on input "text" at bounding box center [739, 35] width 531 height 31
paste input "QF14312"
click button "submit" at bounding box center [988, 39] width 29 height 25
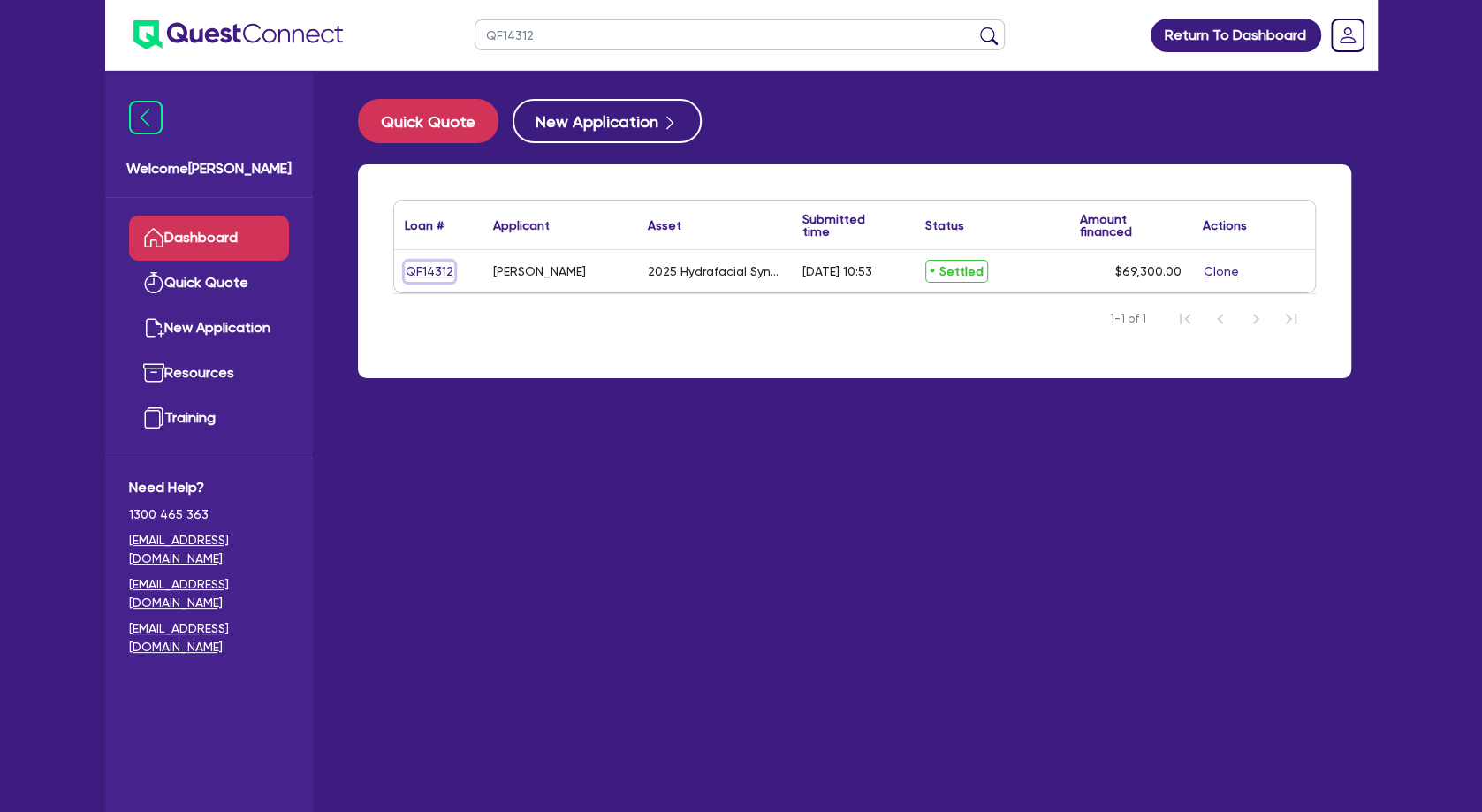
click at [429, 267] on link "QF14312" at bounding box center [430, 271] width 50 height 20
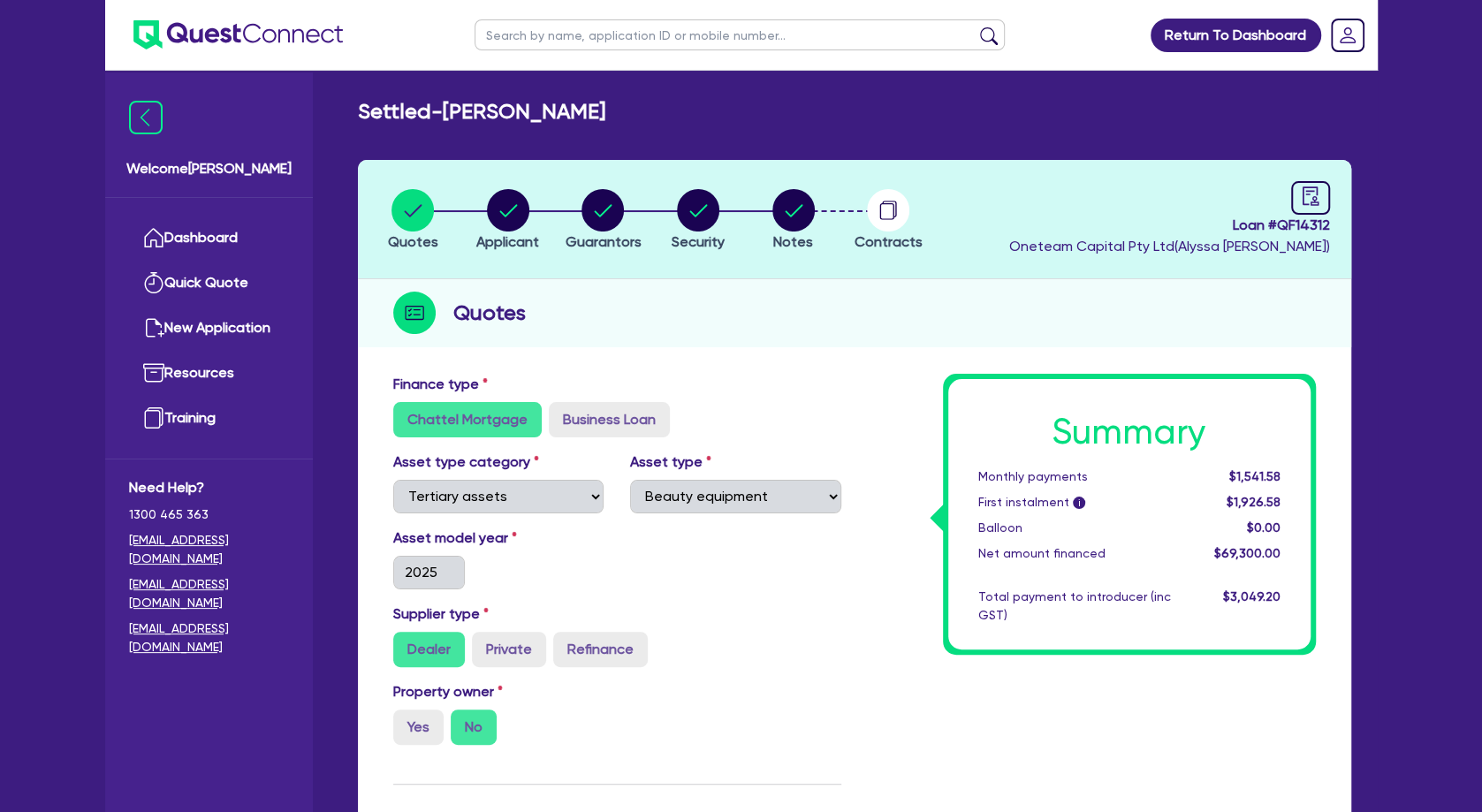
click at [1341, 201] on header "Quotes Applicant [GEOGRAPHIC_DATA] Security Notes Contracts Loan # QF14312 Onet…" at bounding box center [855, 219] width 993 height 119
click at [1297, 199] on link at bounding box center [1310, 197] width 39 height 33
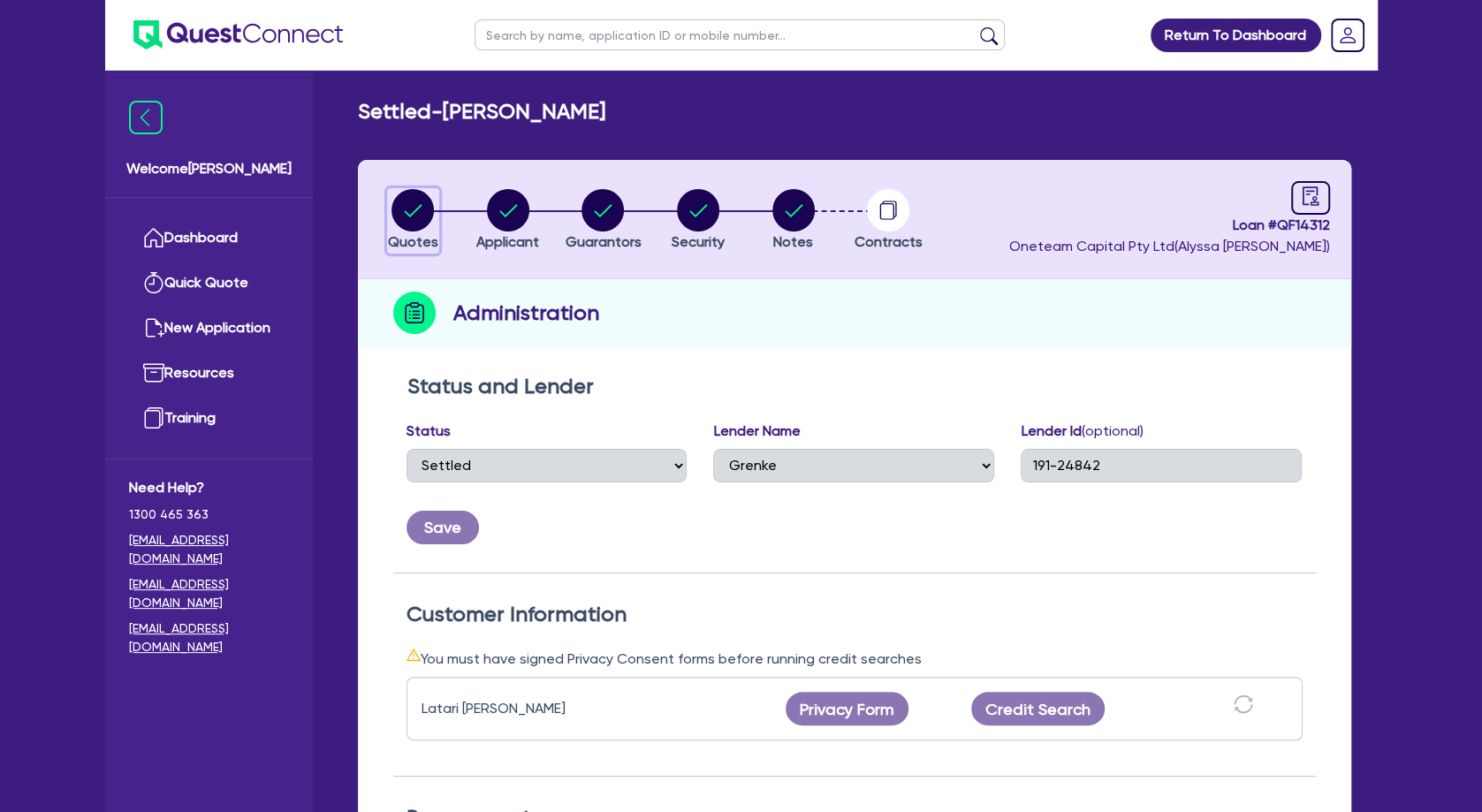
click at [415, 215] on circle "button" at bounding box center [412, 210] width 42 height 42
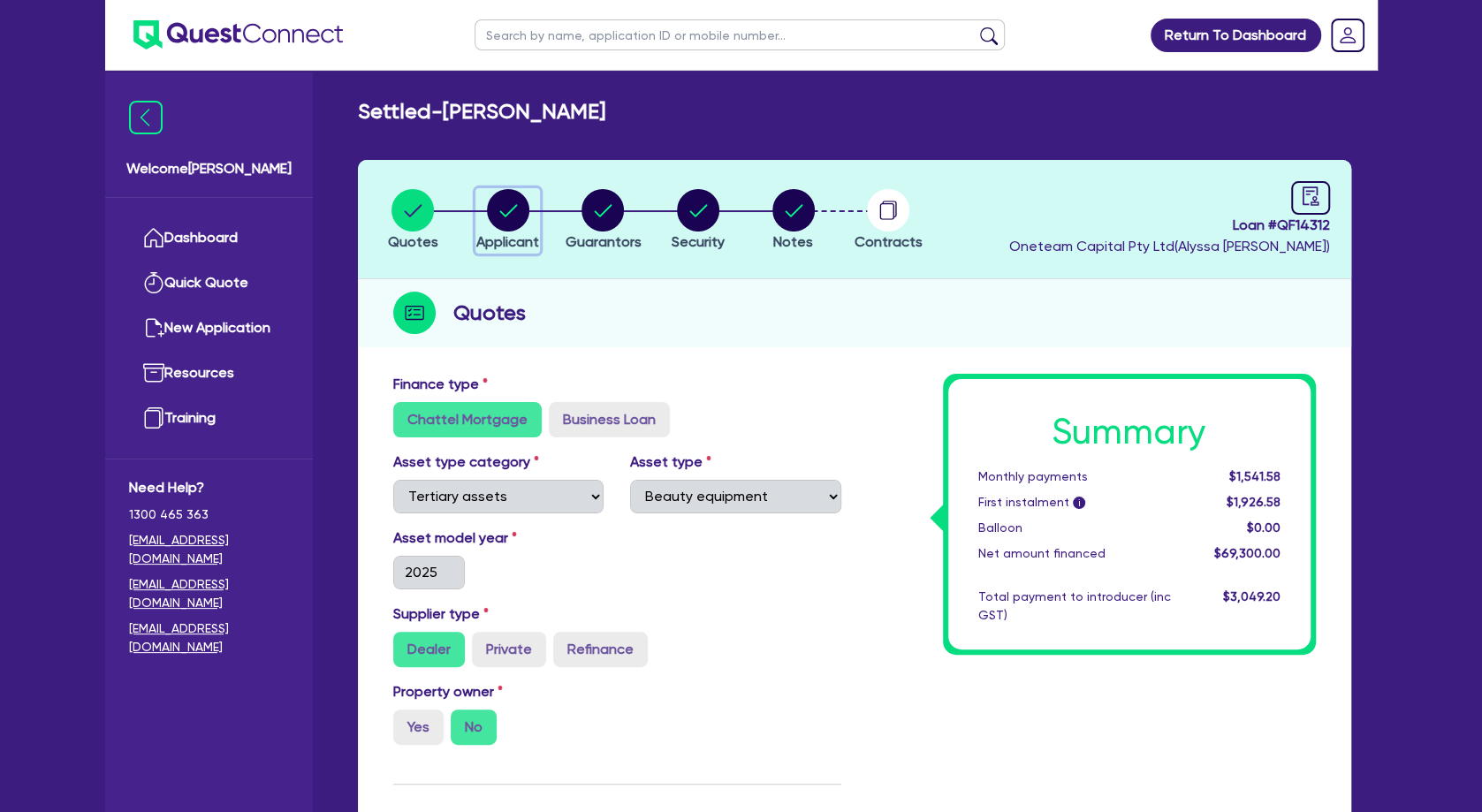
click at [510, 209] on circle "button" at bounding box center [508, 210] width 42 height 42
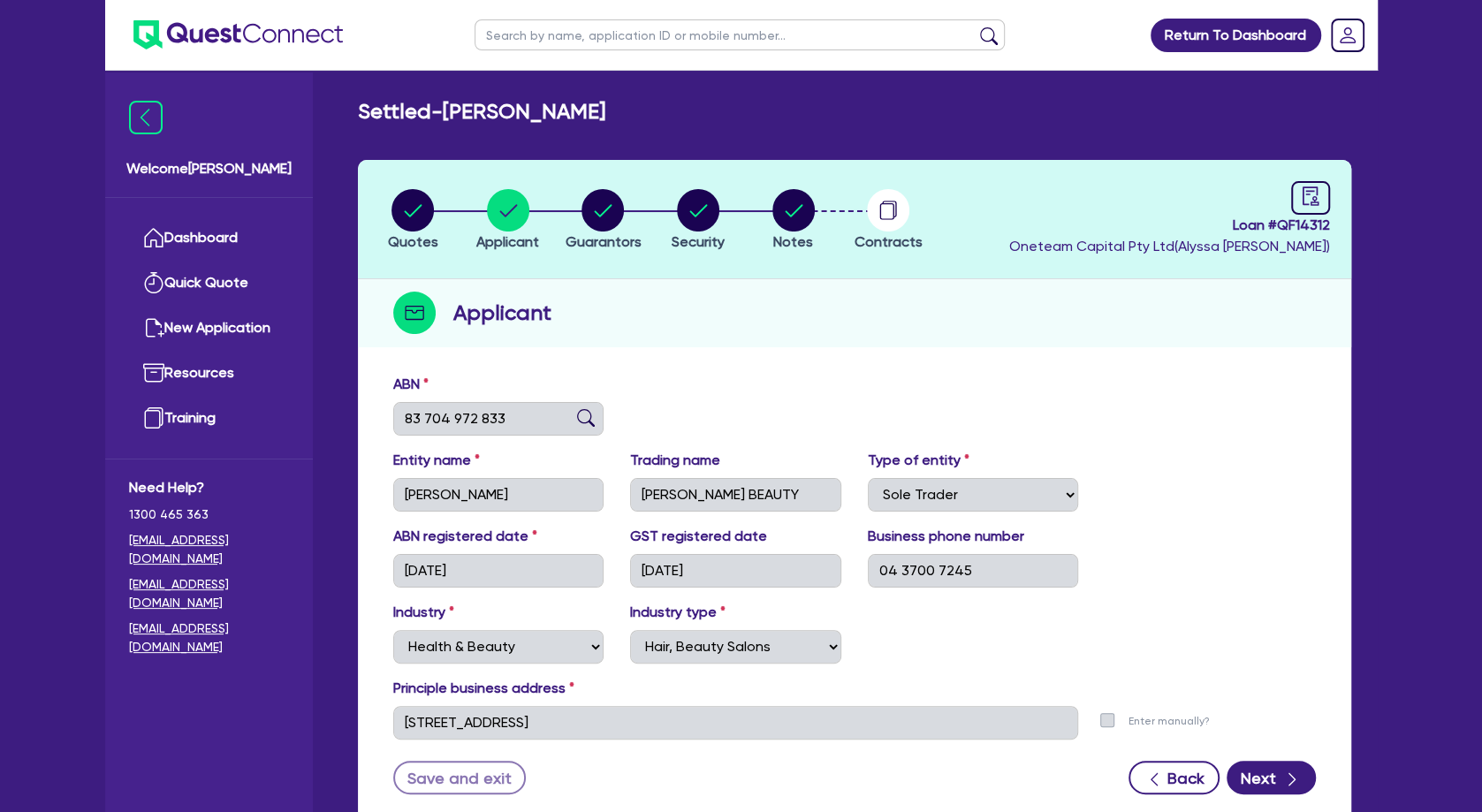
click at [690, 337] on div "Applicant" at bounding box center [855, 314] width 993 height 68
click at [692, 330] on div "Applicant" at bounding box center [855, 314] width 993 height 68
click at [582, 127] on div "Settled - BAKRI, LATARI ANNE Quotes Applicant [GEOGRAPHIC_DATA] Security Notes …" at bounding box center [855, 474] width 1046 height 752
click at [706, 297] on div "Applicant" at bounding box center [855, 314] width 993 height 68
click at [541, 105] on h2 "Settled - BAKRI, LATARI ANNE" at bounding box center [482, 112] width 247 height 26
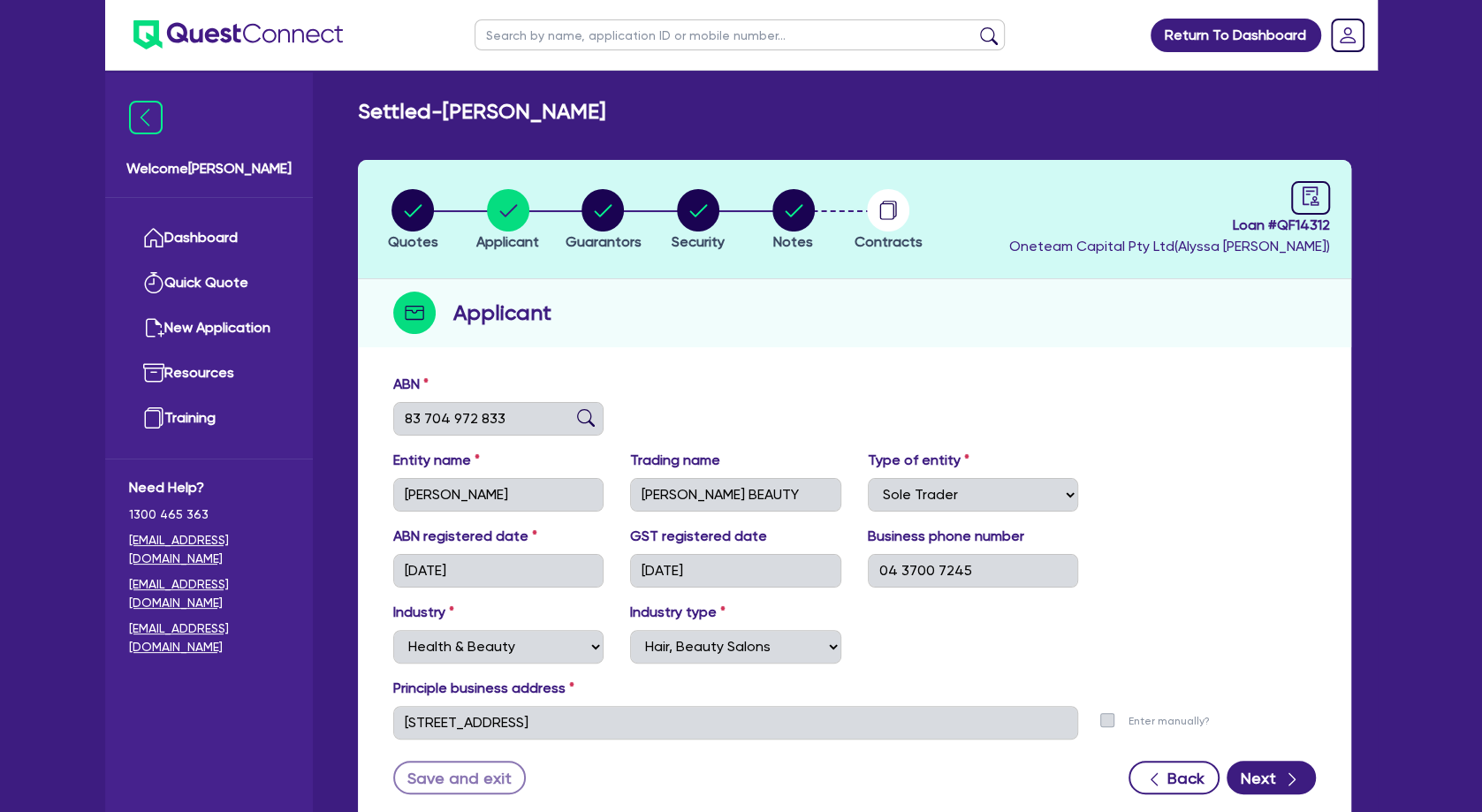
click at [652, 27] on input "text" at bounding box center [739, 35] width 531 height 31
paste input "NHI"
click button "submit" at bounding box center [988, 39] width 29 height 25
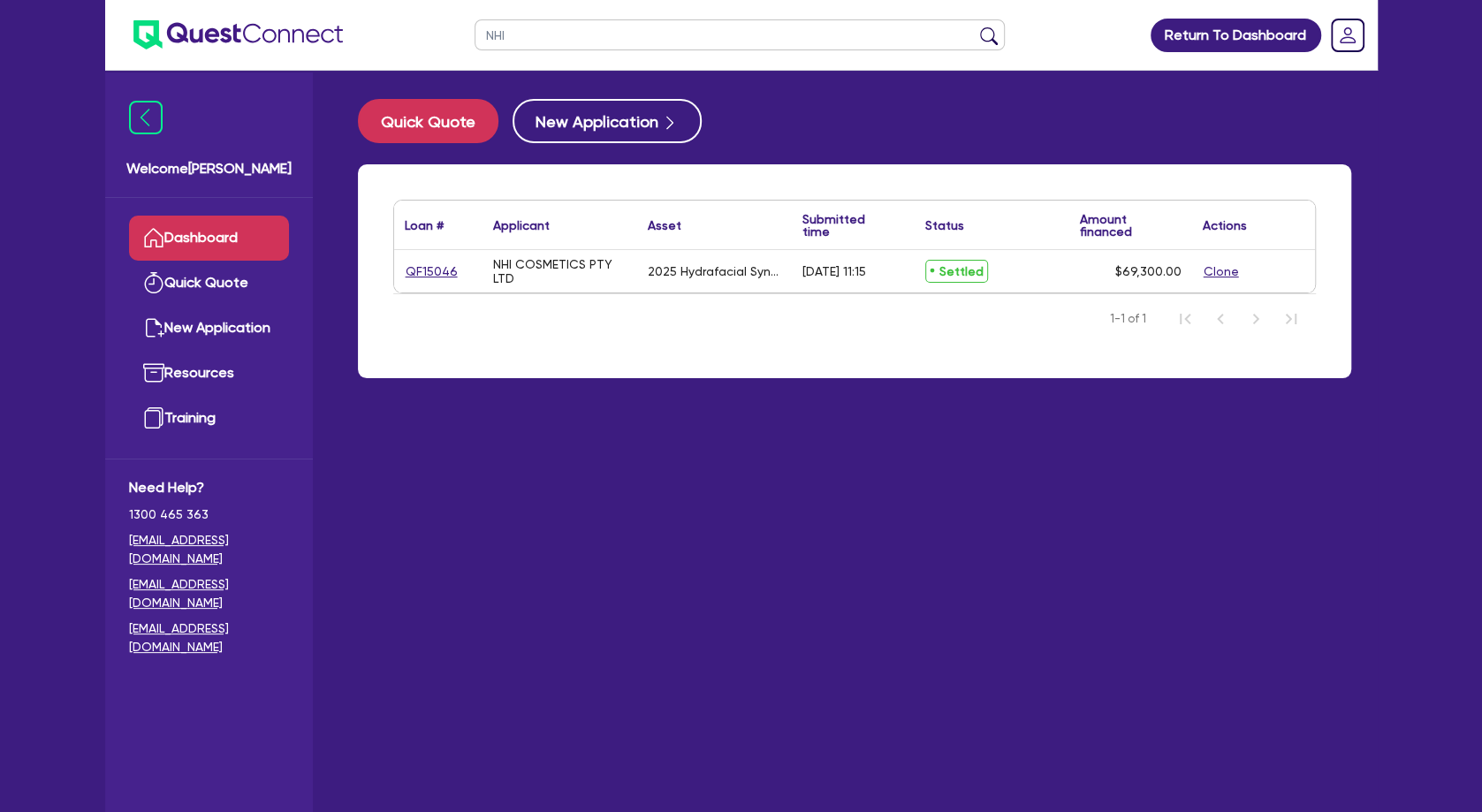
click at [525, 260] on div "NHI COSMETICS PTY LTD" at bounding box center [559, 271] width 134 height 29
click at [434, 273] on link "QF15046" at bounding box center [432, 271] width 54 height 20
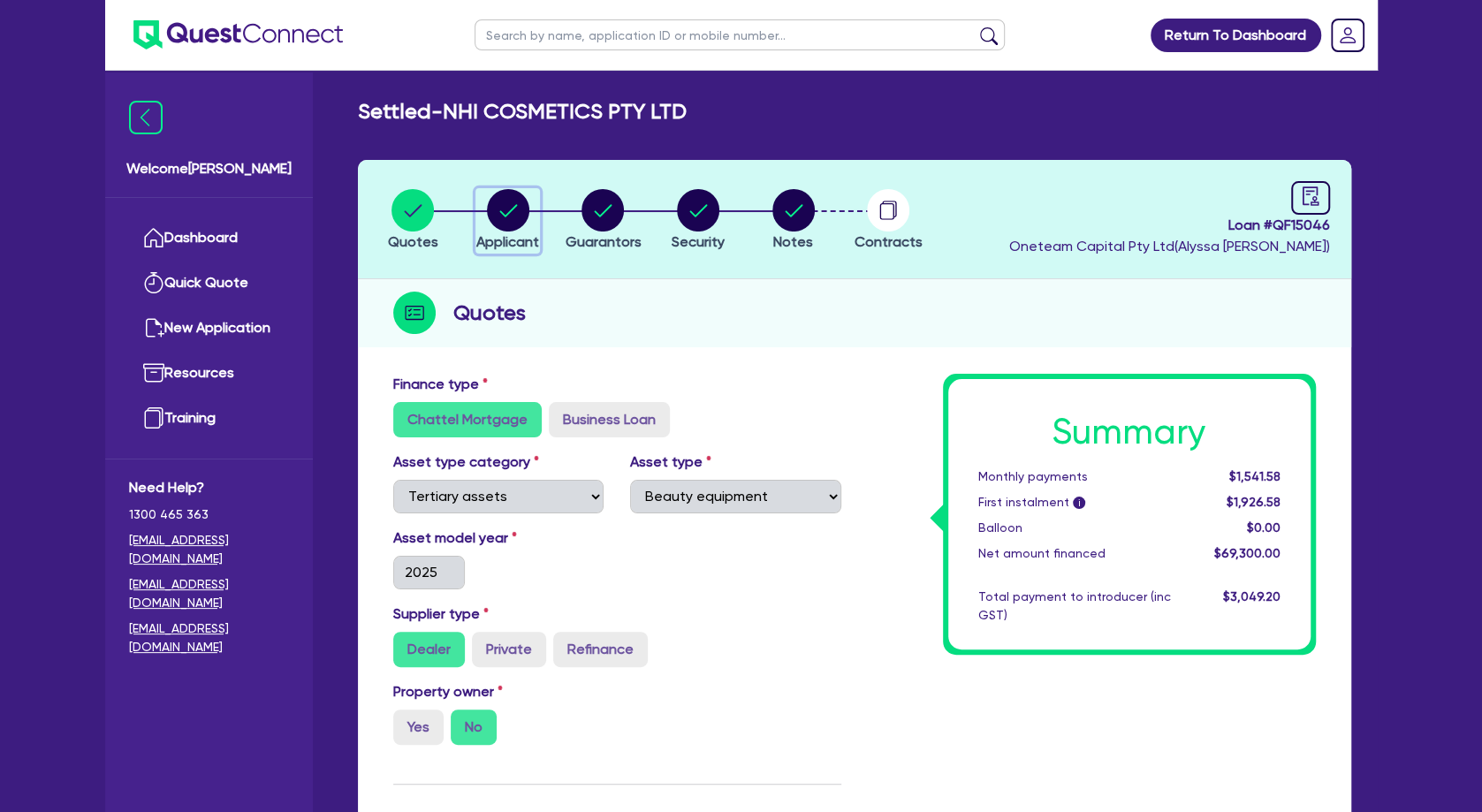
click at [520, 216] on circle "button" at bounding box center [508, 210] width 42 height 42
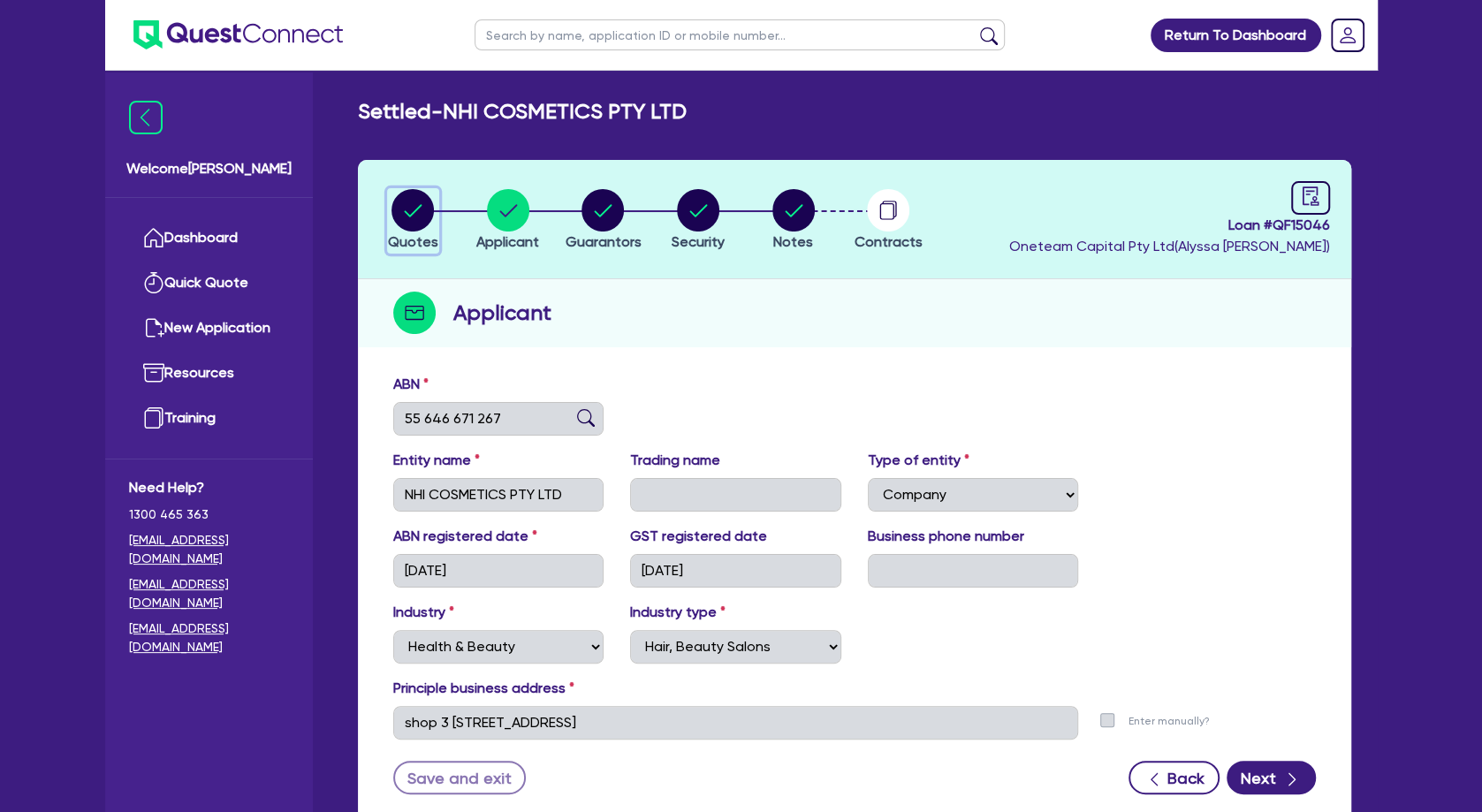
click at [406, 214] on circle "button" at bounding box center [412, 210] width 42 height 42
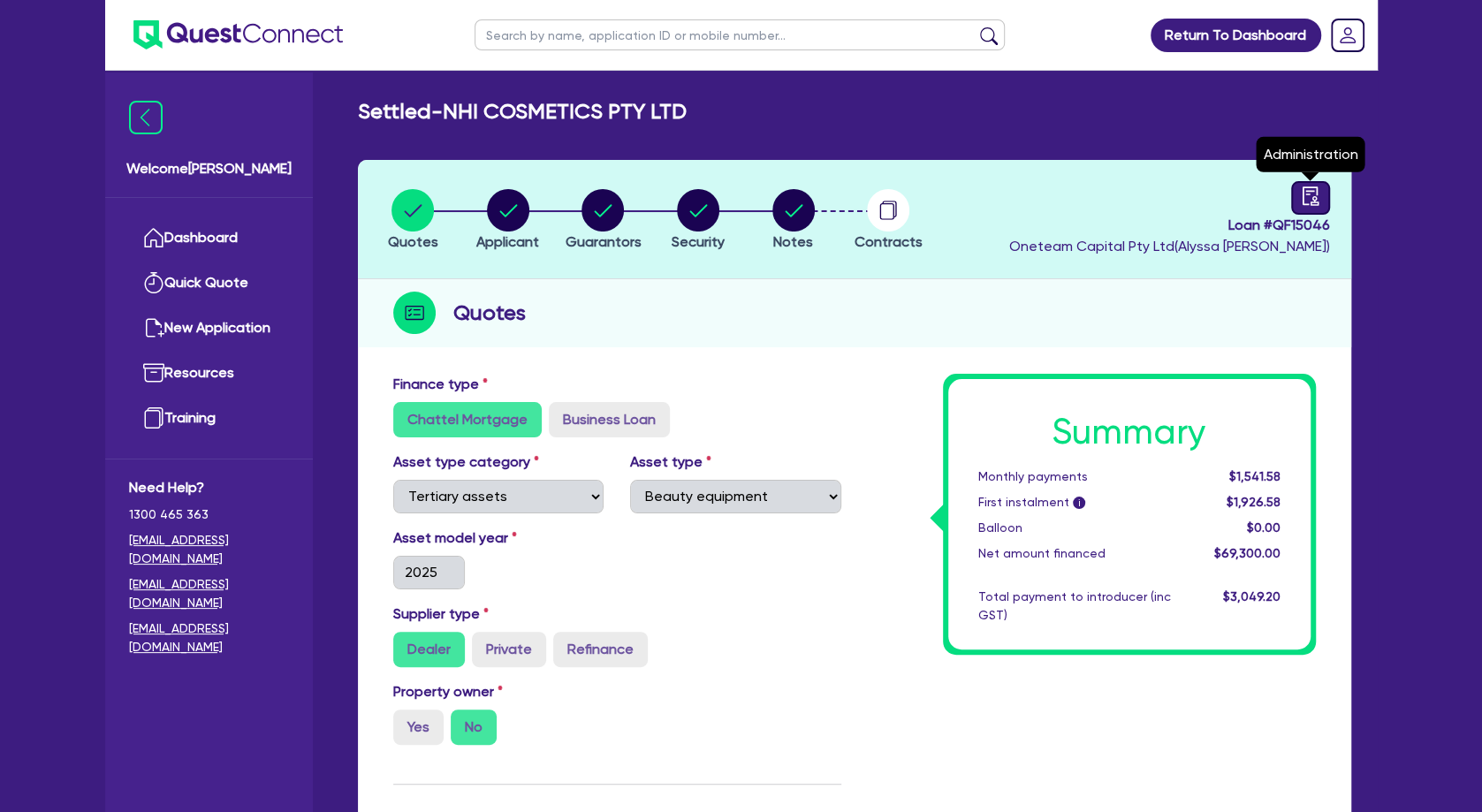
click at [1301, 207] on link at bounding box center [1310, 197] width 39 height 33
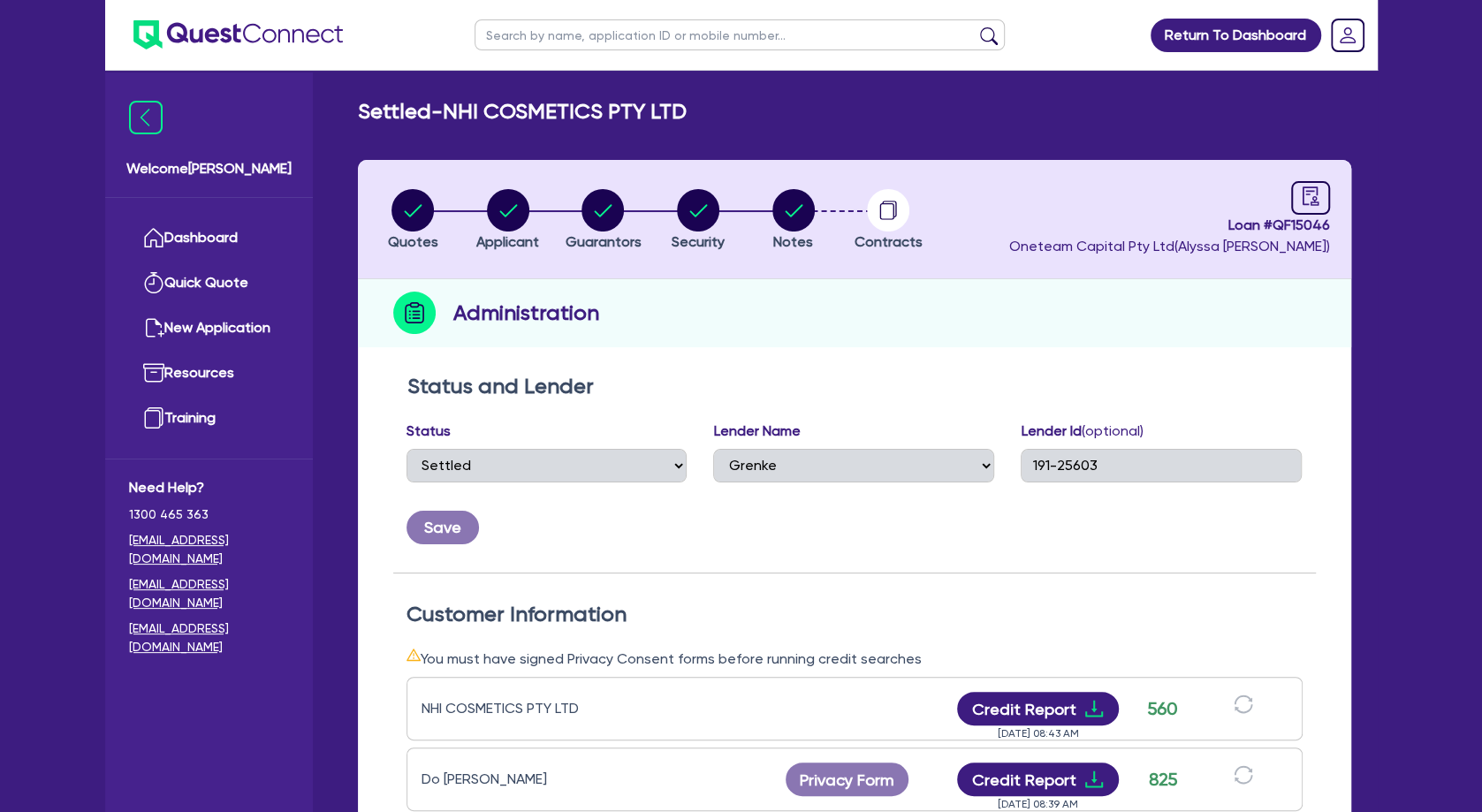
click at [765, 318] on div "Administration" at bounding box center [855, 314] width 993 height 68
click at [510, 102] on h2 "Settled - NHI COSMETICS PTY LTD" at bounding box center [522, 112] width 329 height 26
drag, startPoint x: 502, startPoint y: 111, endPoint x: 593, endPoint y: 113, distance: 91.0
click at [593, 113] on h2 "Settled - NHI COSMETICS PTY LTD" at bounding box center [522, 112] width 329 height 26
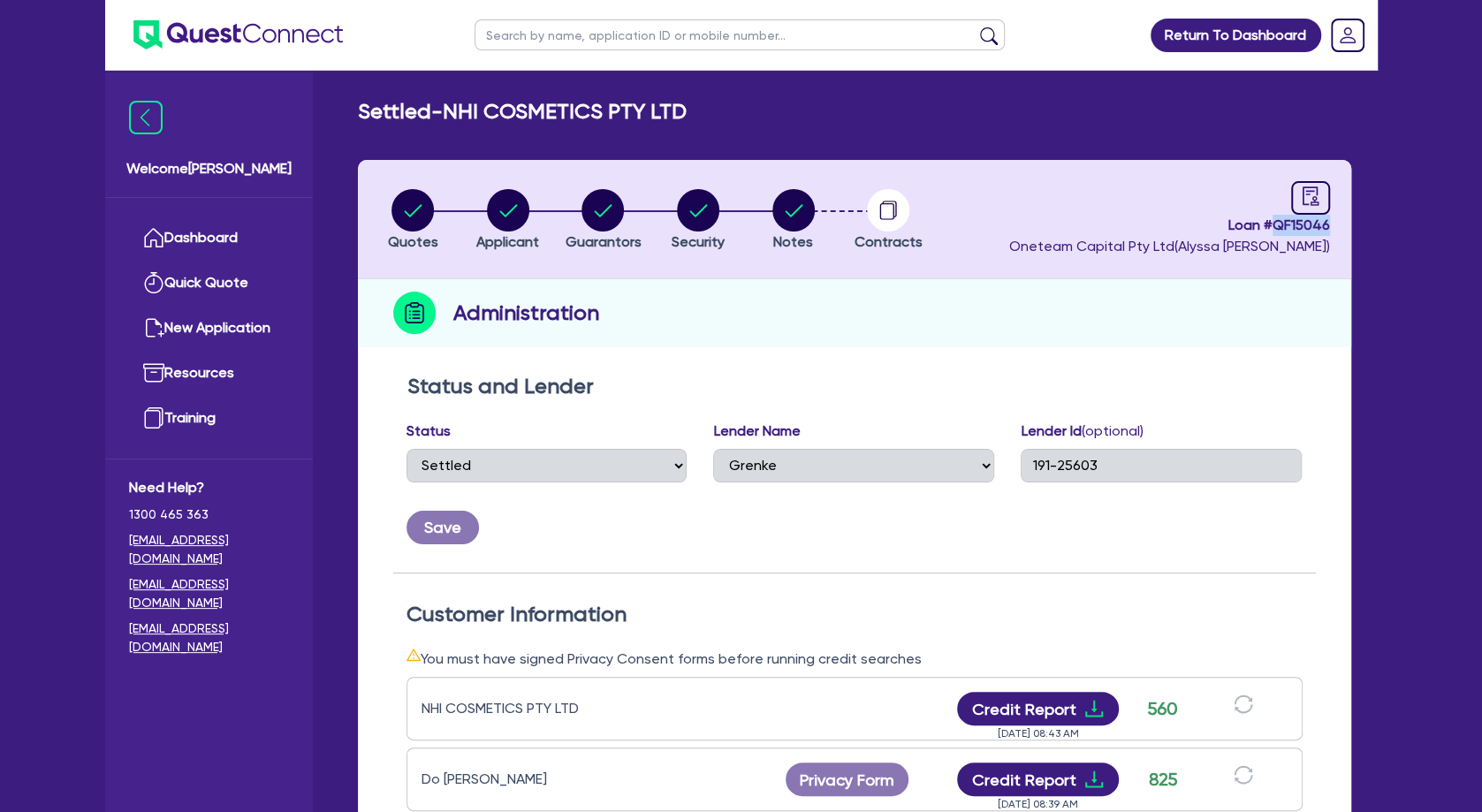
drag, startPoint x: 1338, startPoint y: 228, endPoint x: 1274, endPoint y: 221, distance: 64.4
click at [1274, 221] on header "Quotes Applicant [GEOGRAPHIC_DATA] Security Notes Contracts Loan # QF15046 Onet…" at bounding box center [855, 219] width 993 height 119
copy span "QF15046"
click at [881, 343] on div "Administration" at bounding box center [855, 314] width 993 height 68
click at [711, 31] on input "text" at bounding box center [739, 35] width 531 height 31
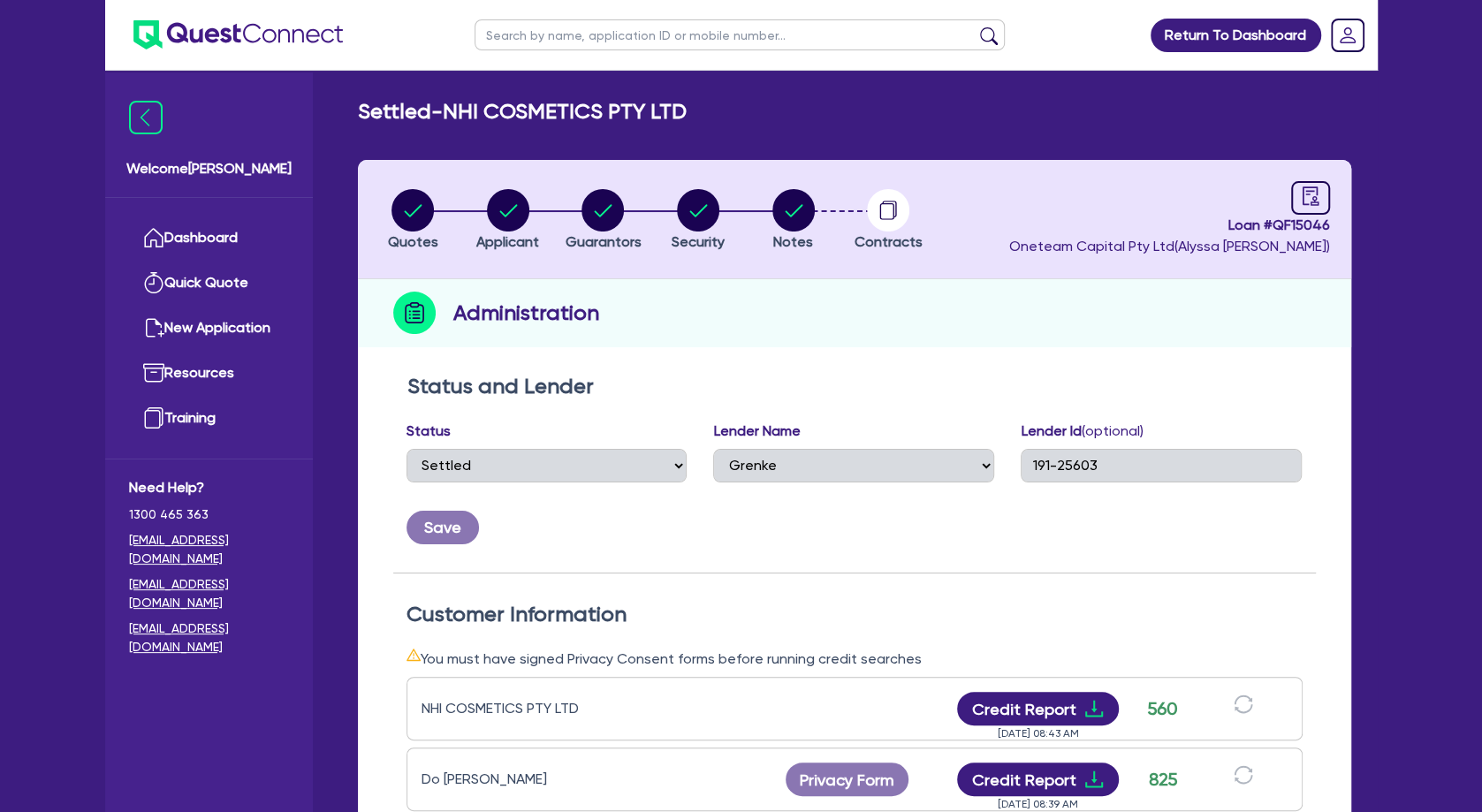
paste input "JCANELLIS"
click button "submit" at bounding box center [988, 39] width 29 height 25
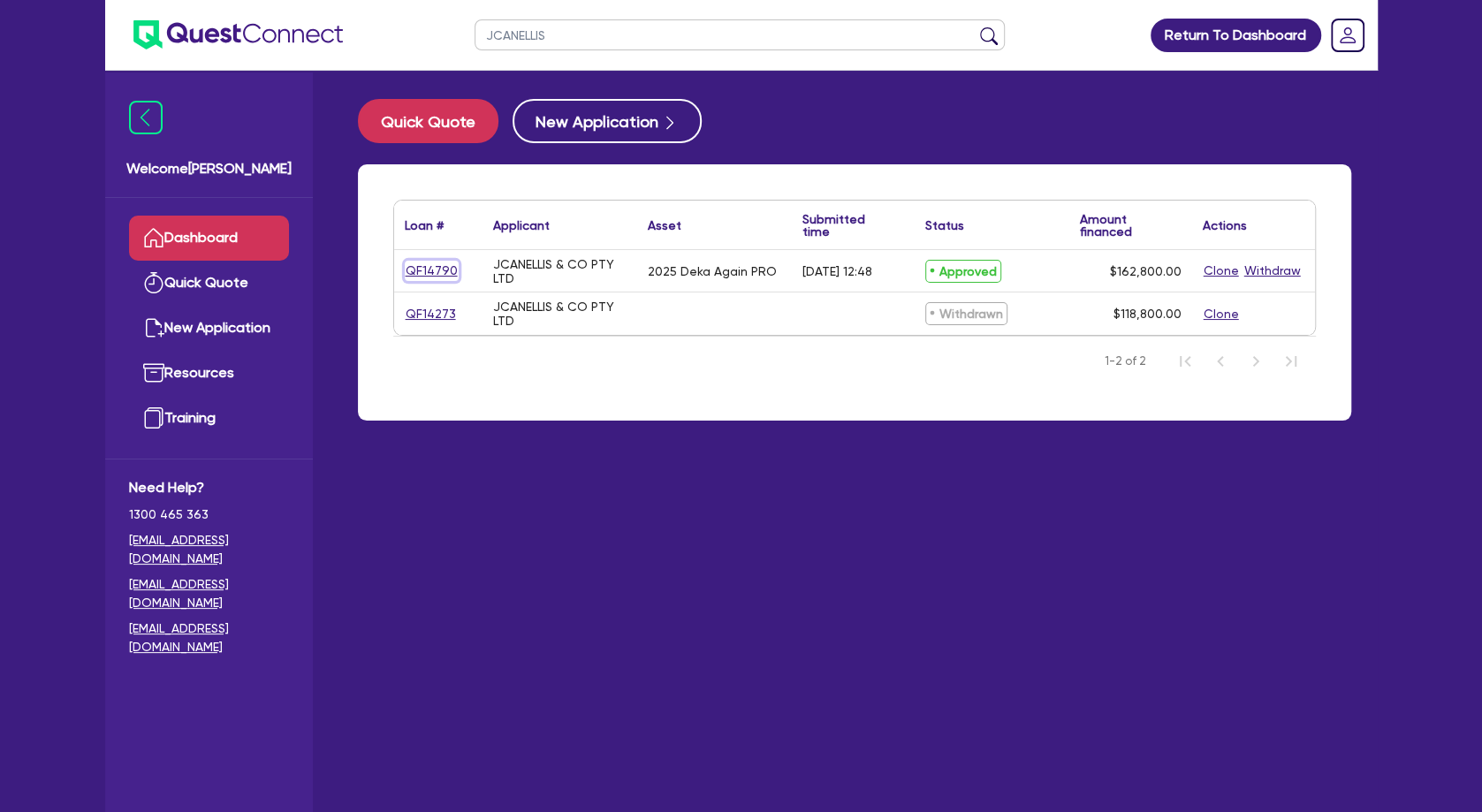
click at [438, 265] on link "QF14790" at bounding box center [432, 270] width 54 height 20
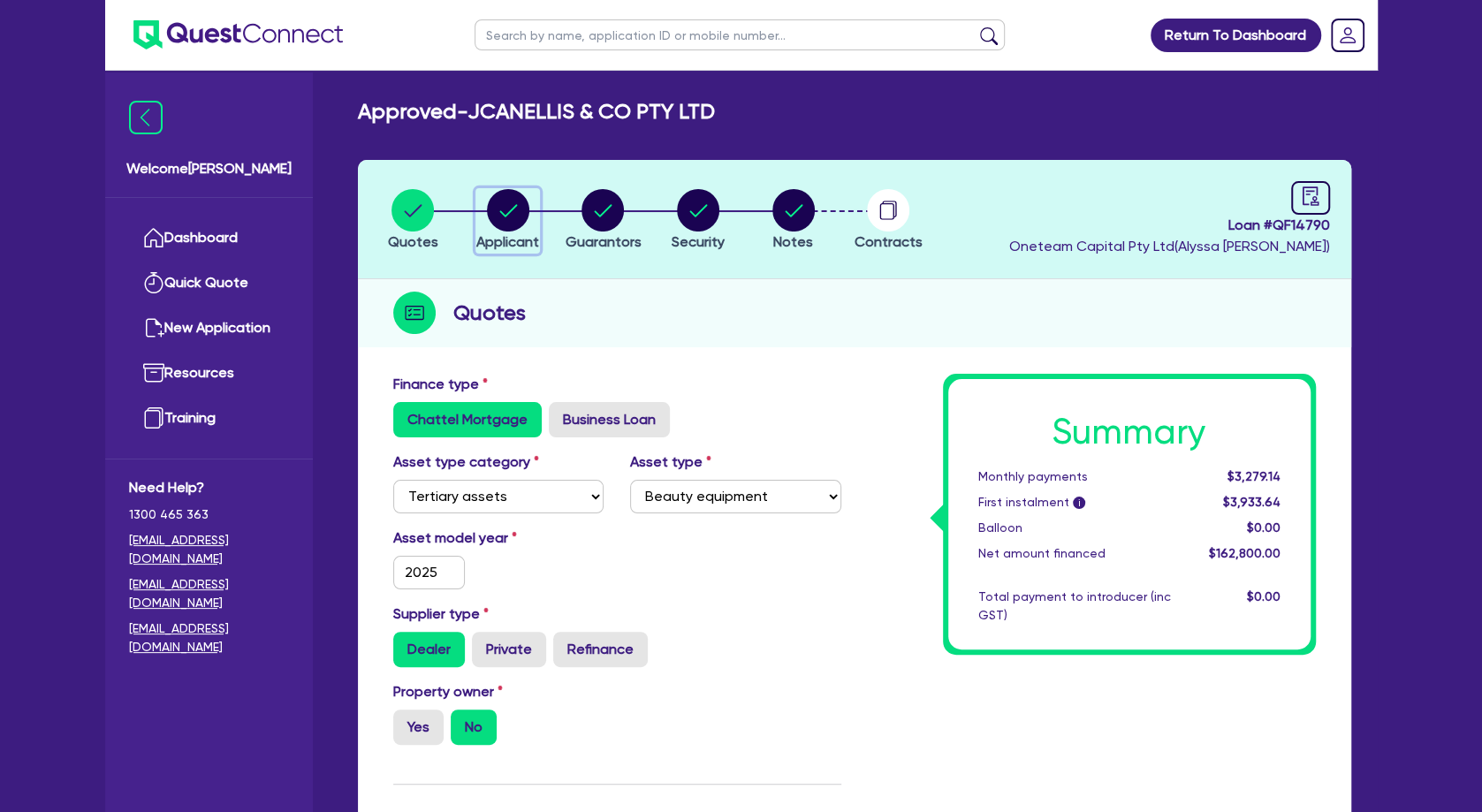
click at [488, 221] on icon "button" at bounding box center [508, 210] width 42 height 42
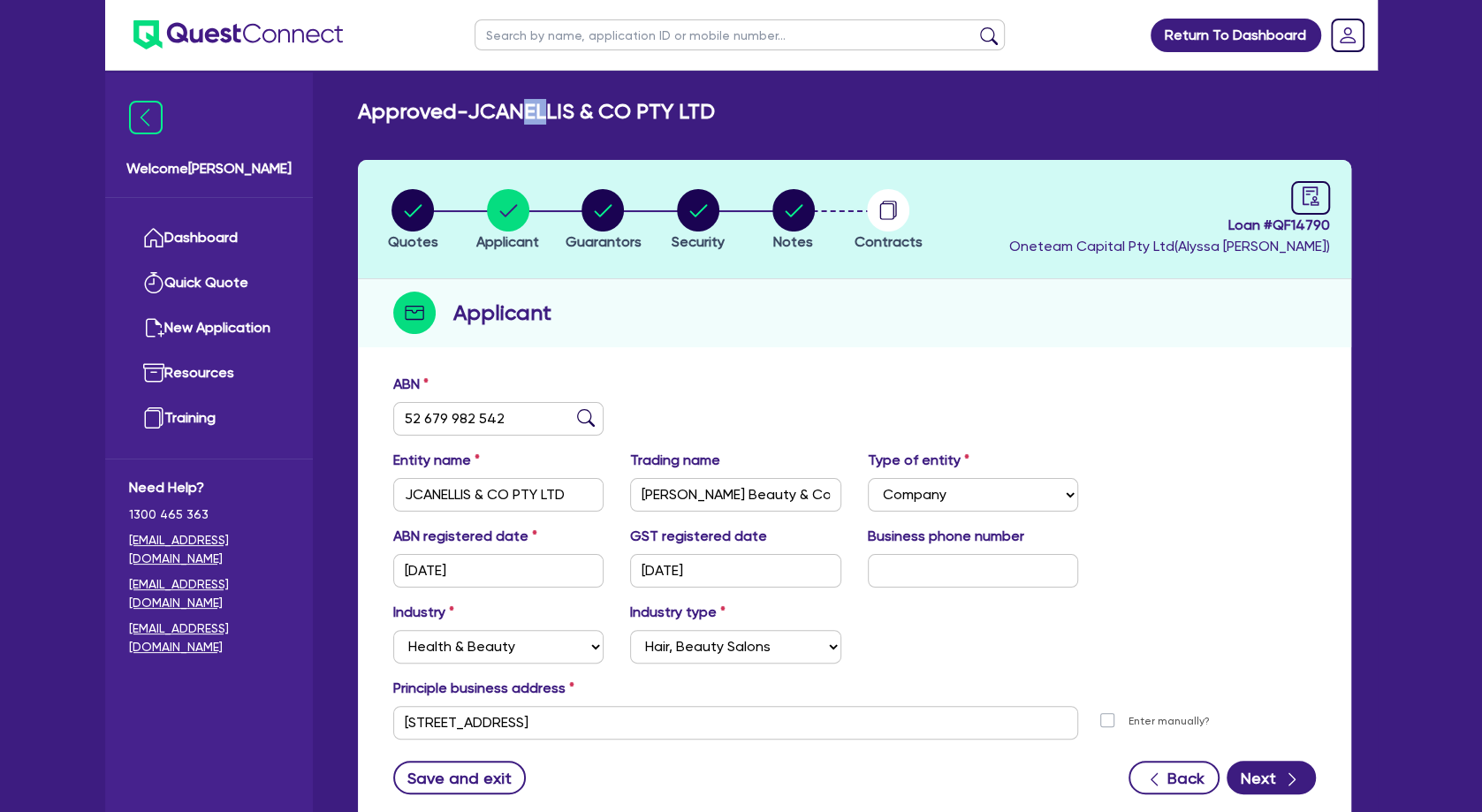
drag, startPoint x: 536, startPoint y: 113, endPoint x: 574, endPoint y: 126, distance: 40.2
click at [572, 125] on div "Approved - JCANELLIS & CO PTY LTD Quotes Applicant [GEOGRAPHIC_DATA] Security N…" at bounding box center [855, 474] width 1046 height 752
click at [574, 126] on div "Approved - JCANELLIS & CO PTY LTD Quotes Applicant [GEOGRAPHIC_DATA] Security N…" at bounding box center [855, 474] width 1046 height 752
drag, startPoint x: 577, startPoint y: 131, endPoint x: 557, endPoint y: 113, distance: 26.9
click at [557, 113] on div "Approved - JCANELLIS & CO PTY LTD Quotes Applicant [GEOGRAPHIC_DATA] Security N…" at bounding box center [855, 474] width 1046 height 752
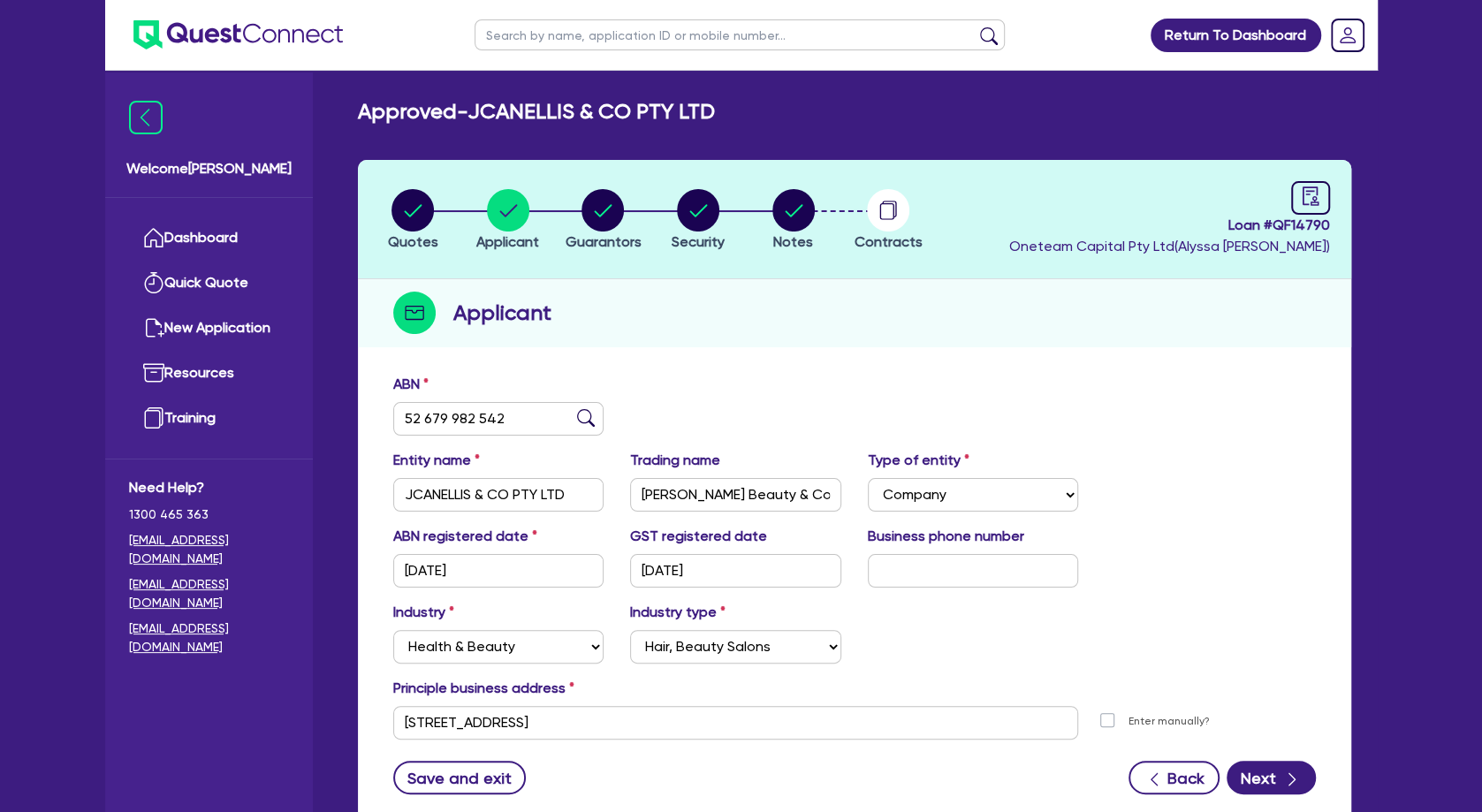
click at [557, 113] on h2 "Approved - JCANELLIS & CO PTY LTD" at bounding box center [536, 112] width 357 height 26
drag, startPoint x: 575, startPoint y: 145, endPoint x: 562, endPoint y: 128, distance: 21.4
click at [562, 128] on div "Approved - JCANELLIS & CO PTY LTD Quotes Applicant [GEOGRAPHIC_DATA] Security N…" at bounding box center [855, 474] width 1046 height 752
click at [562, 127] on div "Approved - JCANELLIS & CO PTY LTD Quotes Applicant [GEOGRAPHIC_DATA] Security N…" at bounding box center [855, 474] width 1046 height 752
drag, startPoint x: 1330, startPoint y: 225, endPoint x: 1277, endPoint y: 223, distance: 53.0
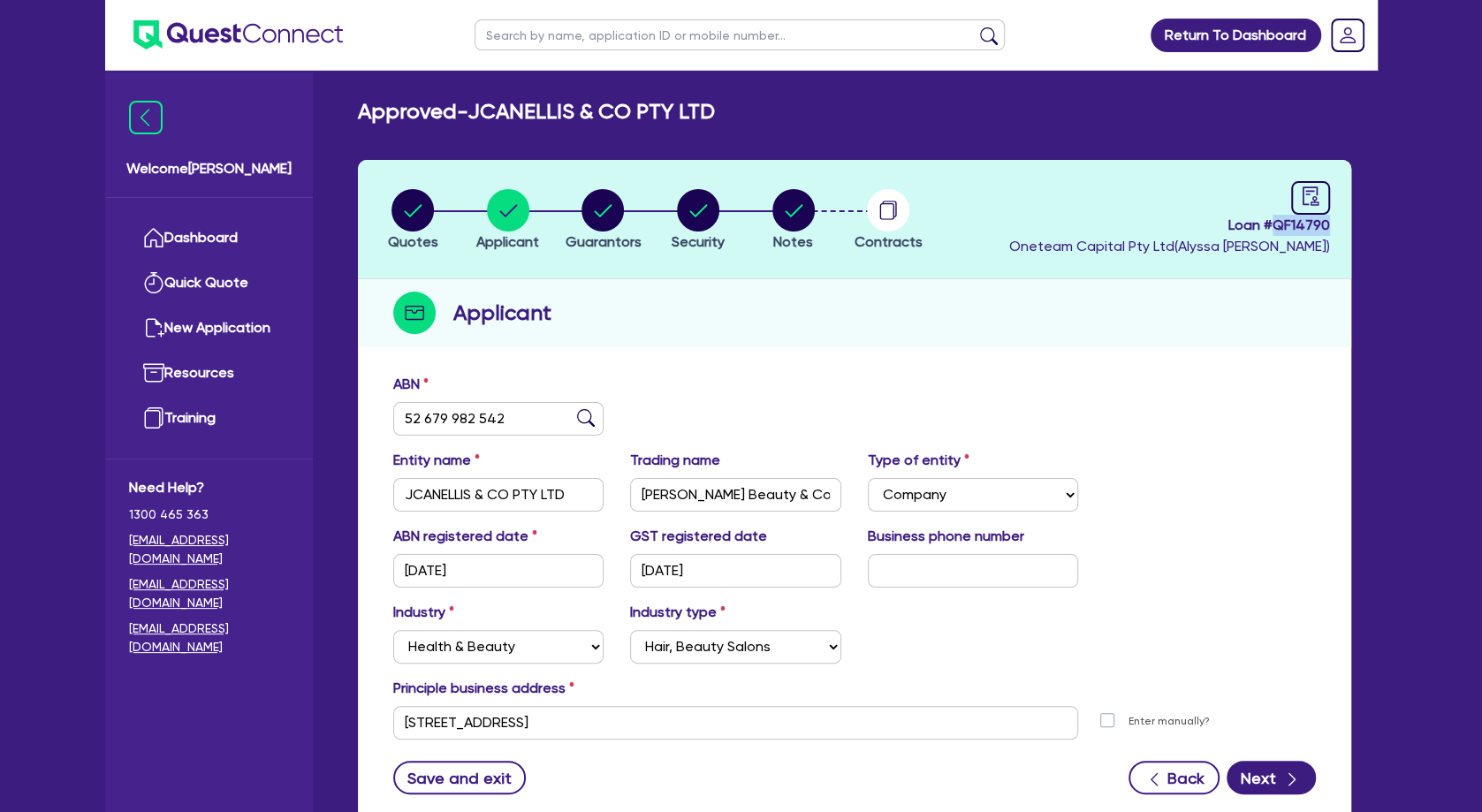
click at [1277, 223] on header "Quotes Applicant [GEOGRAPHIC_DATA] Security Notes Contracts Loan # QF14790 Onet…" at bounding box center [855, 219] width 993 height 119
copy span "QF14790"
click at [407, 209] on circle "button" at bounding box center [412, 210] width 42 height 42
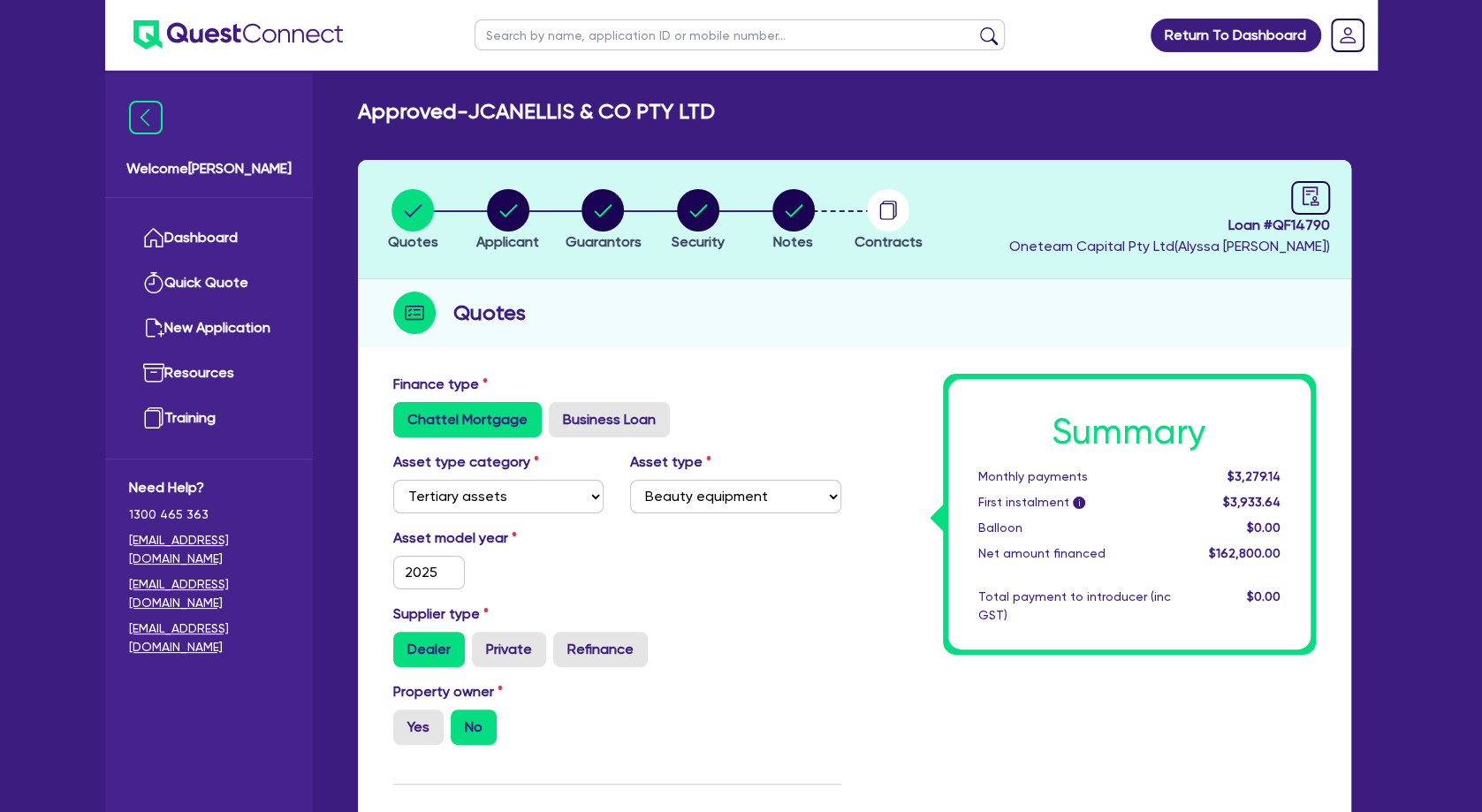
click at [560, 40] on input "text" at bounding box center [739, 35] width 531 height 31
click button "submit" at bounding box center [988, 39] width 29 height 25
